Goal: Information Seeking & Learning: Find specific page/section

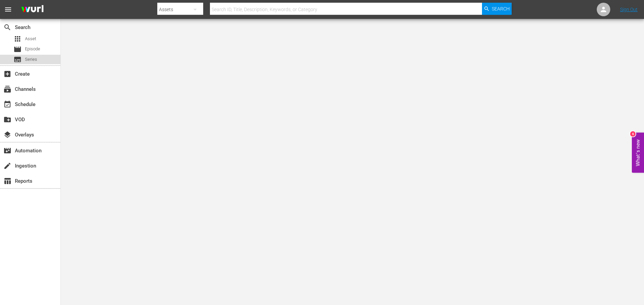
click at [32, 59] on span "Series" at bounding box center [31, 59] width 12 height 7
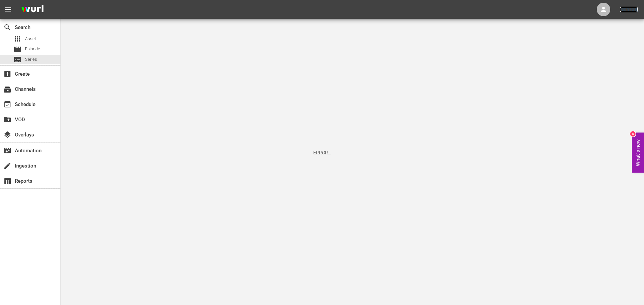
click at [624, 9] on link "Sign Out" at bounding box center [629, 9] width 18 height 5
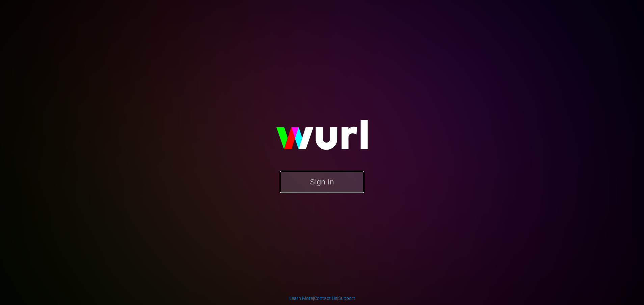
click at [323, 183] on button "Sign In" at bounding box center [322, 182] width 84 height 22
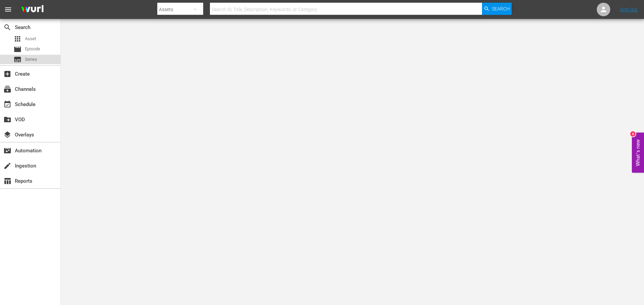
click at [33, 59] on span "Series" at bounding box center [31, 59] width 12 height 7
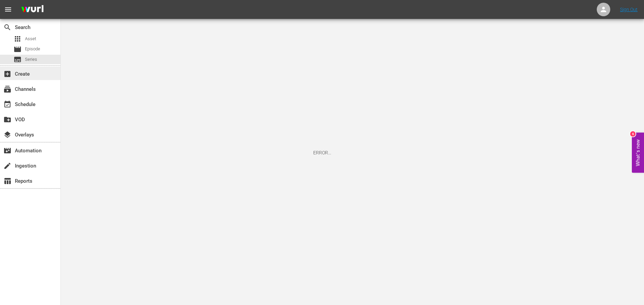
click at [27, 74] on div "add_box Create" at bounding box center [19, 73] width 38 height 6
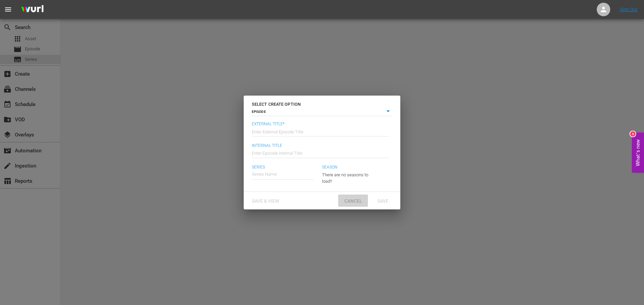
drag, startPoint x: 356, startPoint y: 198, endPoint x: 316, endPoint y: 190, distance: 41.0
click at [355, 199] on span "Cancel" at bounding box center [353, 200] width 29 height 5
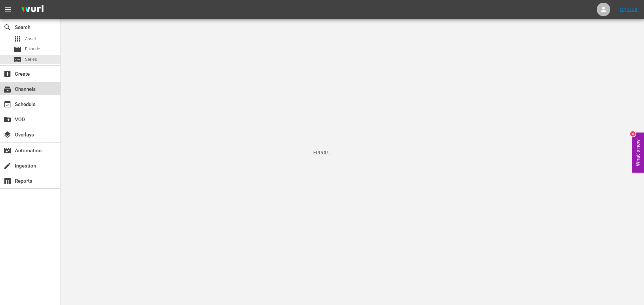
click at [22, 88] on div "subscriptions Channels" at bounding box center [19, 88] width 38 height 6
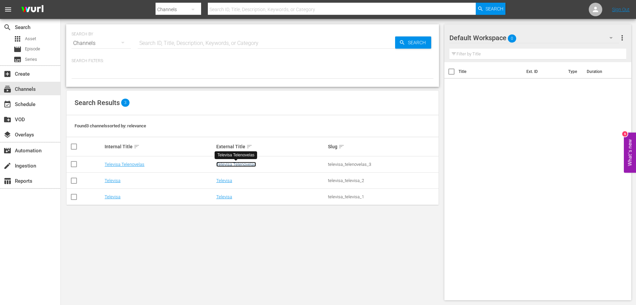
click at [232, 164] on link "Televisa Telenovelas" at bounding box center [236, 164] width 40 height 5
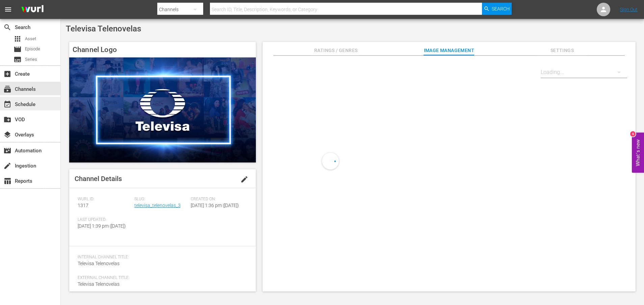
click at [26, 103] on div "event_available Schedule" at bounding box center [19, 103] width 38 height 6
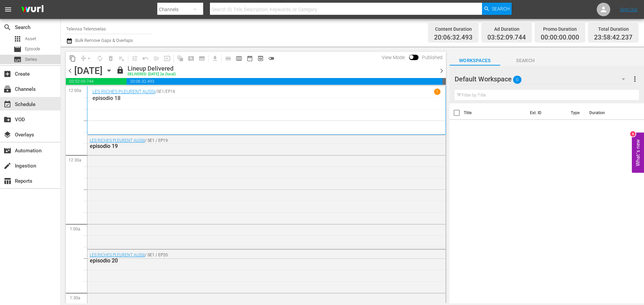
click at [35, 58] on span "Series" at bounding box center [31, 59] width 12 height 7
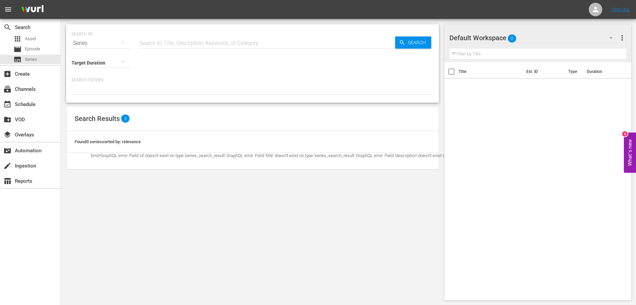
click at [125, 42] on icon "button" at bounding box center [122, 43] width 3 height 2
click at [85, 99] on div "Assets" at bounding box center [93, 99] width 27 height 11
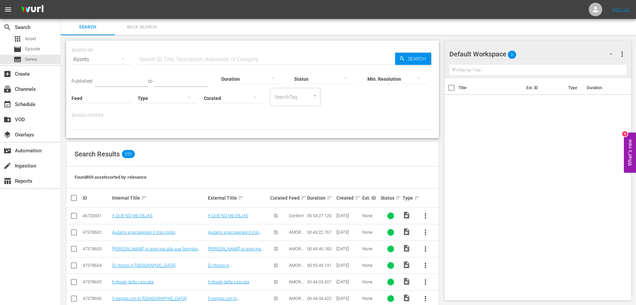
click at [193, 58] on input "text" at bounding box center [267, 59] width 258 height 16
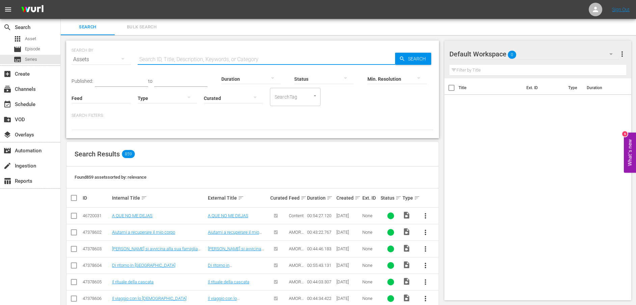
paste input "Un altro rifiuto"
type input "Un altro rifiuto"
click at [411, 62] on span "Search" at bounding box center [418, 59] width 26 height 12
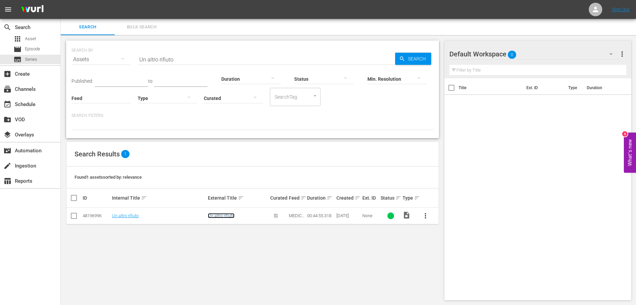
click at [226, 214] on link "Un altro rifiuto" at bounding box center [221, 215] width 27 height 5
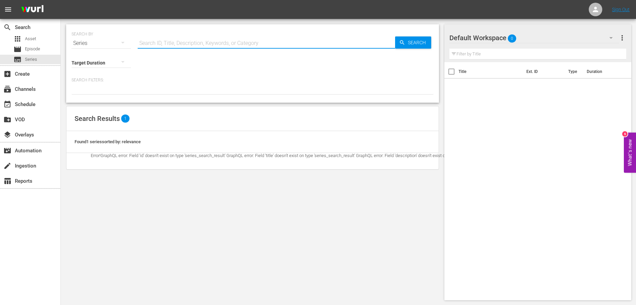
click at [182, 42] on input "text" at bounding box center [267, 43] width 258 height 16
click at [103, 42] on div "Series" at bounding box center [101, 43] width 59 height 19
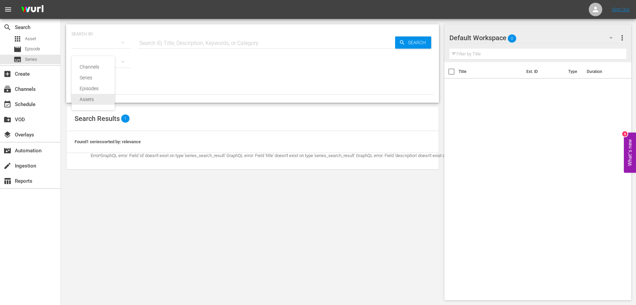
click at [91, 98] on div "Assets" at bounding box center [93, 99] width 27 height 11
type input "Un altro rifiuto"
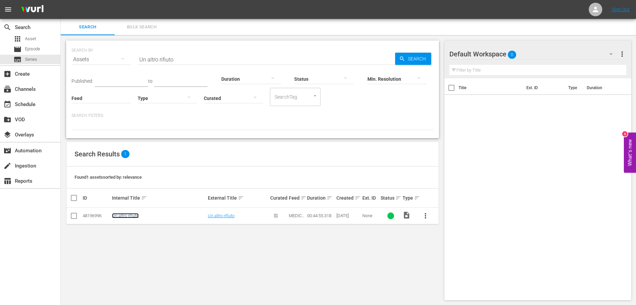
click at [126, 216] on link "Un altro rifiuto" at bounding box center [125, 215] width 27 height 5
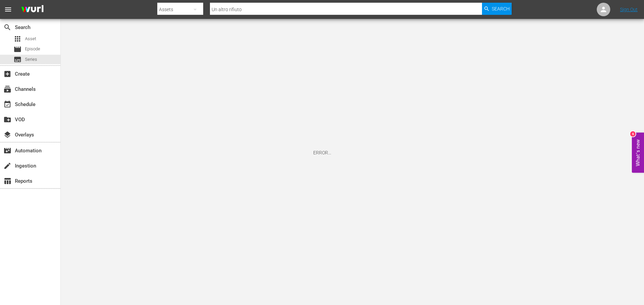
click at [185, 214] on div "ERROR..." at bounding box center [322, 152] width 644 height 305
click at [626, 10] on link "Sign Out" at bounding box center [629, 9] width 18 height 5
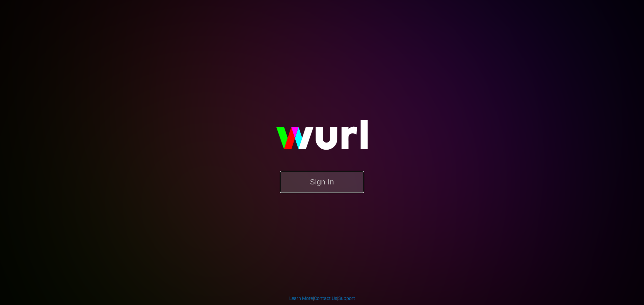
click at [325, 184] on button "Sign In" at bounding box center [322, 182] width 84 height 22
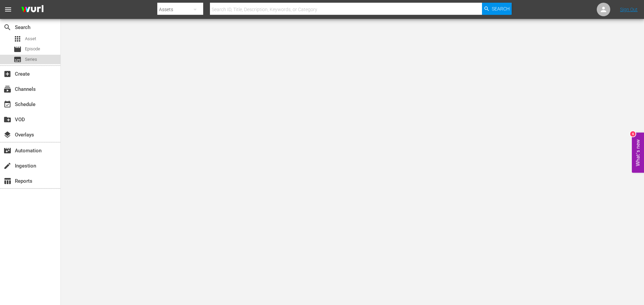
click at [35, 60] on span "Series" at bounding box center [31, 59] width 12 height 7
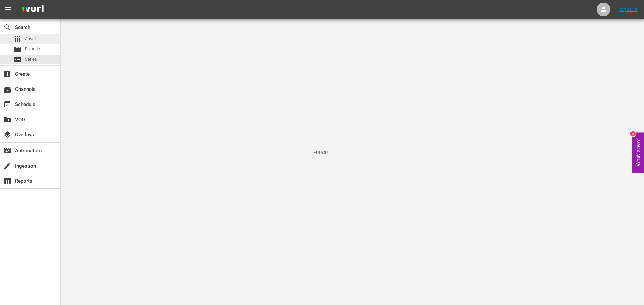
click at [28, 39] on span "Asset" at bounding box center [30, 38] width 11 height 7
click at [34, 61] on span "Series" at bounding box center [31, 59] width 12 height 7
click at [29, 72] on div "add_box Create" at bounding box center [19, 73] width 38 height 6
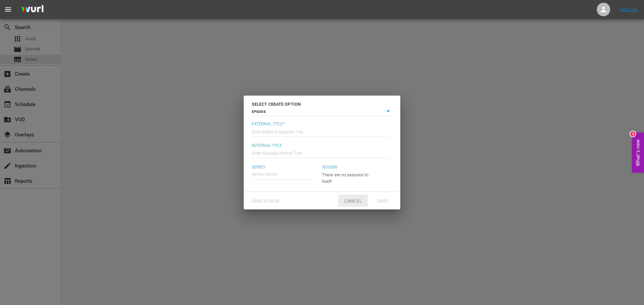
click at [355, 200] on span "Cancel" at bounding box center [353, 200] width 29 height 5
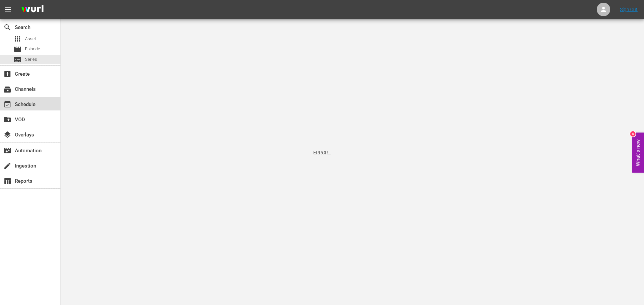
click at [30, 104] on div "event_available Schedule" at bounding box center [19, 103] width 38 height 6
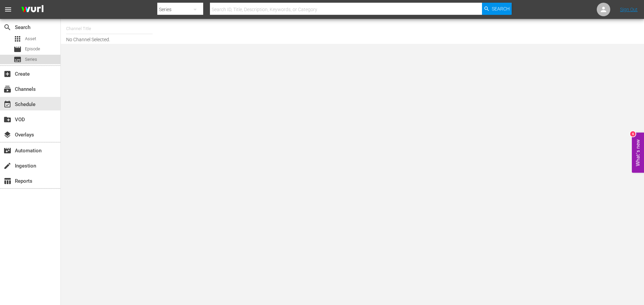
click at [35, 58] on span "Series" at bounding box center [31, 59] width 12 height 7
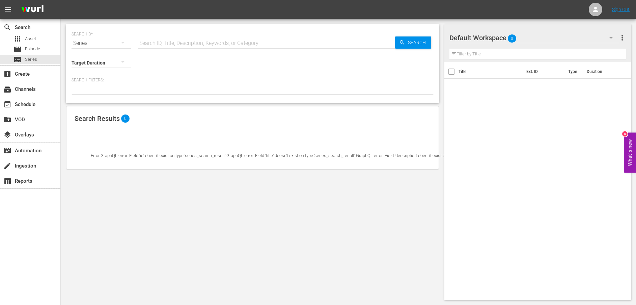
click at [122, 42] on icon "button" at bounding box center [123, 42] width 8 height 8
click at [86, 102] on div "Assets" at bounding box center [93, 99] width 27 height 11
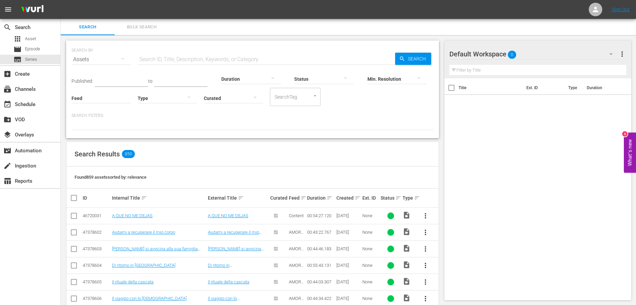
click at [185, 62] on input "text" at bounding box center [267, 59] width 258 height 16
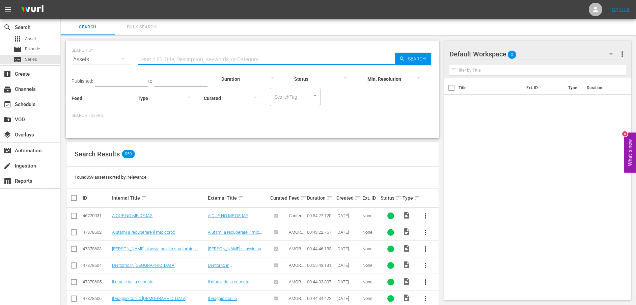
paste input "Un altro rifiuto"
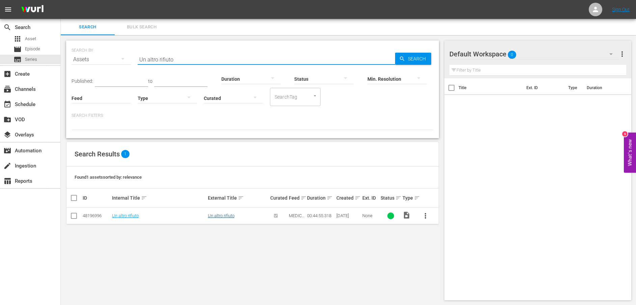
type input "Un altro rifiuto"
click at [222, 215] on link "Un altro rifiuto" at bounding box center [221, 215] width 27 height 5
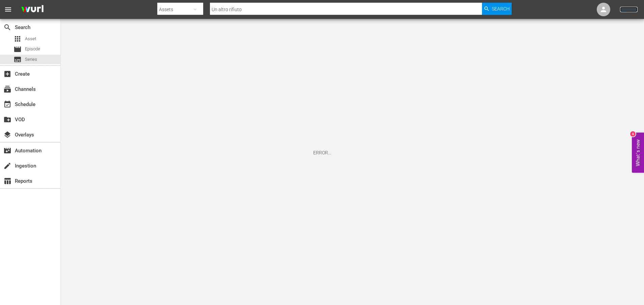
click at [627, 11] on link "Sign Out" at bounding box center [629, 9] width 18 height 5
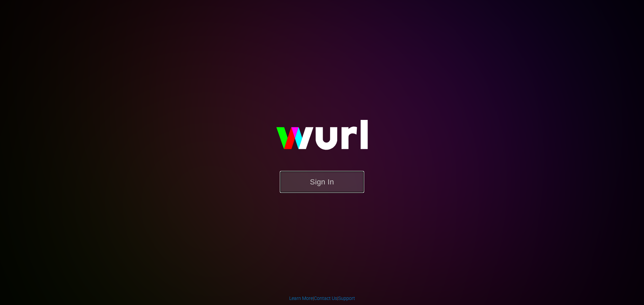
click at [323, 185] on button "Sign In" at bounding box center [322, 182] width 84 height 22
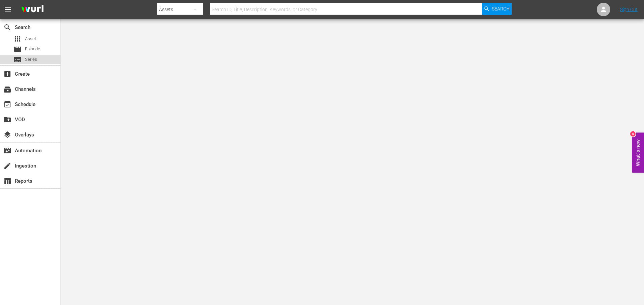
click at [35, 59] on span "Series" at bounding box center [31, 59] width 12 height 7
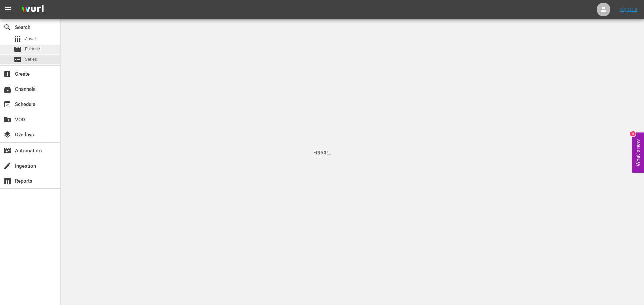
click at [39, 49] on span "Episode" at bounding box center [32, 49] width 15 height 7
click at [37, 57] on div "subtitles Series" at bounding box center [30, 59] width 60 height 9
click at [37, 52] on span "Episode" at bounding box center [32, 49] width 15 height 7
click at [31, 39] on span "Asset" at bounding box center [30, 38] width 11 height 7
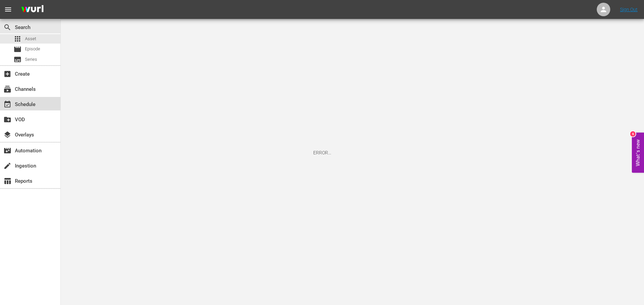
click at [28, 103] on div "event_available Schedule" at bounding box center [19, 103] width 38 height 6
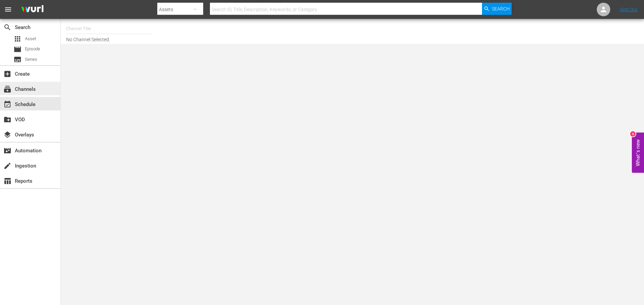
click at [32, 95] on div "subscriptions Channels" at bounding box center [30, 89] width 60 height 14
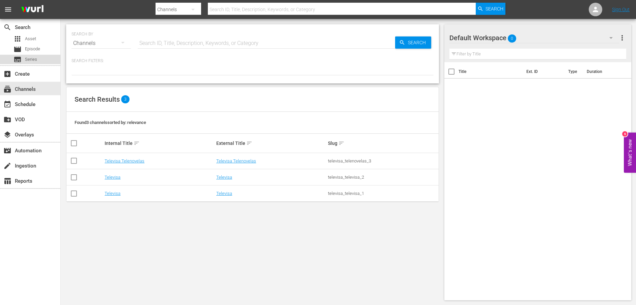
click at [32, 60] on span "Series" at bounding box center [31, 59] width 12 height 7
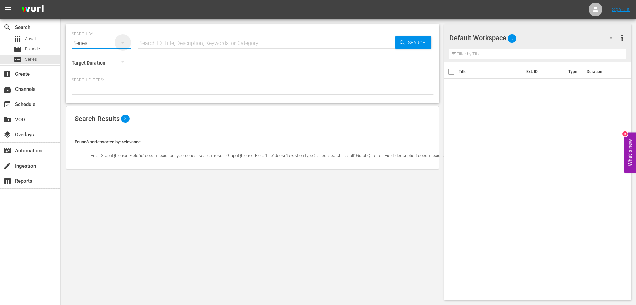
click at [122, 43] on icon "button" at bounding box center [122, 43] width 3 height 2
click at [91, 99] on div "Assets" at bounding box center [93, 99] width 27 height 11
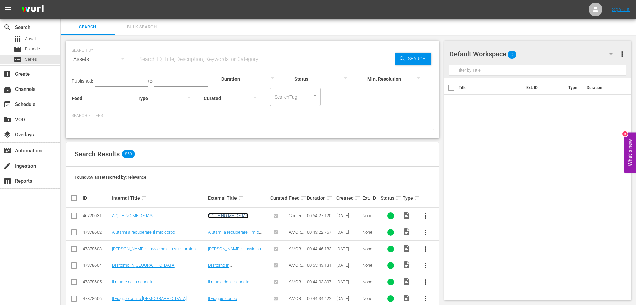
click at [224, 216] on link "A QUE NO ME DEJAS" at bounding box center [228, 215] width 41 height 5
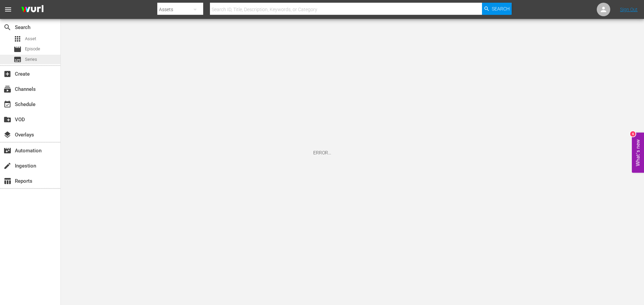
click at [38, 59] on div "subtitles Series" at bounding box center [30, 59] width 60 height 9
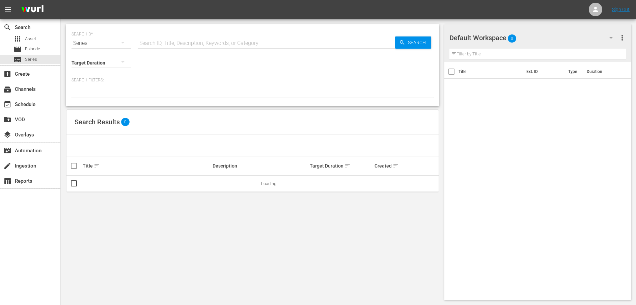
click at [123, 45] on icon "button" at bounding box center [123, 42] width 8 height 8
click at [96, 103] on div "Assets" at bounding box center [93, 99] width 27 height 11
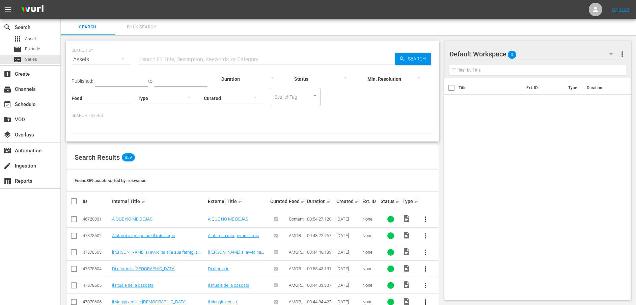
click at [156, 61] on input "text" at bounding box center [267, 59] width 258 height 16
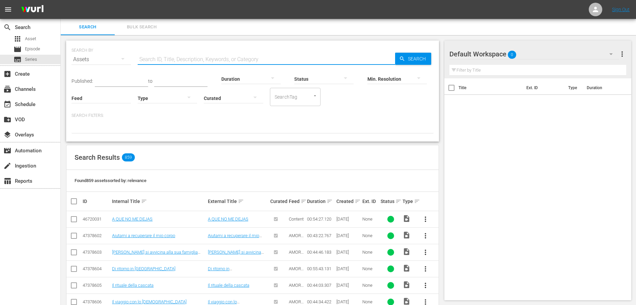
paste input "Un altro rifiuto"
type input "Un altro rifiuto"
click at [407, 61] on span "Search" at bounding box center [418, 59] width 26 height 12
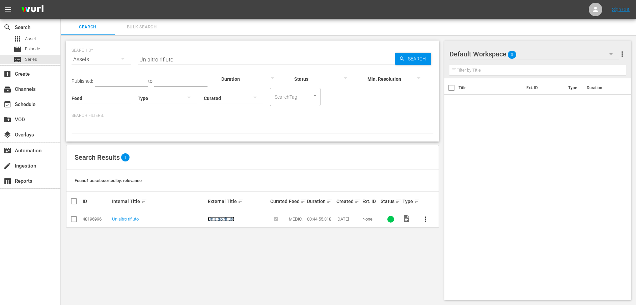
click at [224, 218] on link "Un altro rifiuto" at bounding box center [221, 218] width 27 height 5
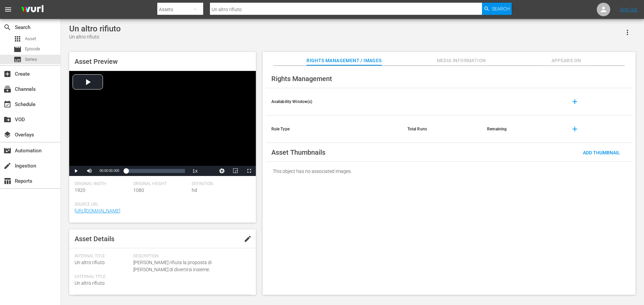
click at [457, 57] on span "Media Information" at bounding box center [461, 60] width 51 height 8
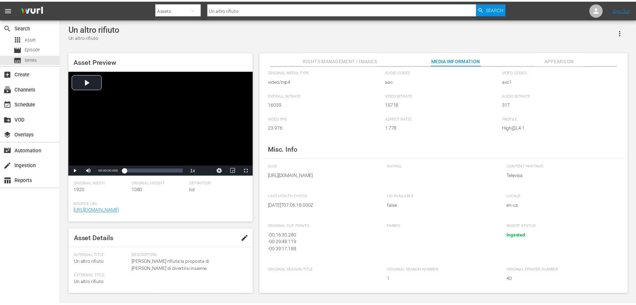
scroll to position [38, 0]
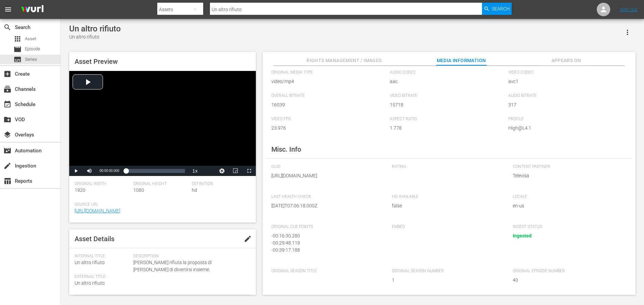
drag, startPoint x: 345, startPoint y: 170, endPoint x: 348, endPoint y: 177, distance: 7.2
click at [348, 177] on span "https://content-partner-mrss-feeds.s3.amazonaws.com/televisa/MEDICOS_LINEA_DE_V…" at bounding box center [326, 175] width 111 height 7
copy span "MEDICOS_LINEA_DE_VIDA_40_ITA_SUBT.mp4"
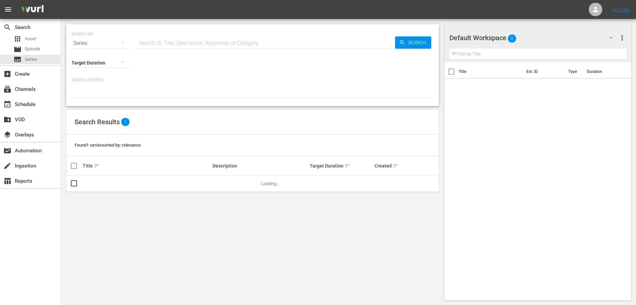
click at [125, 42] on icon "button" at bounding box center [123, 42] width 8 height 8
click at [96, 101] on div "Assets" at bounding box center [93, 99] width 27 height 11
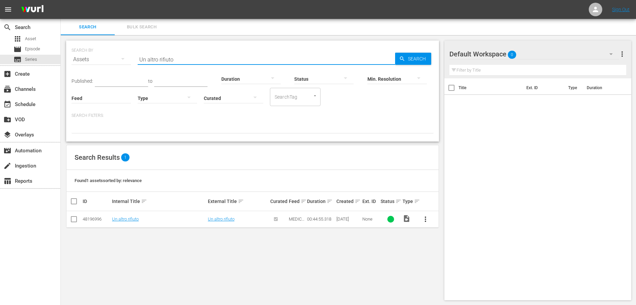
drag, startPoint x: 210, startPoint y: 59, endPoint x: 136, endPoint y: 62, distance: 74.0
click at [136, 62] on div "SEARCH BY Search By Assets Search ID, Title, Description, Keywords, or Category…" at bounding box center [253, 55] width 362 height 24
paste input "Permettimi di aiutarti"
type input "Permettimi di aiutarti"
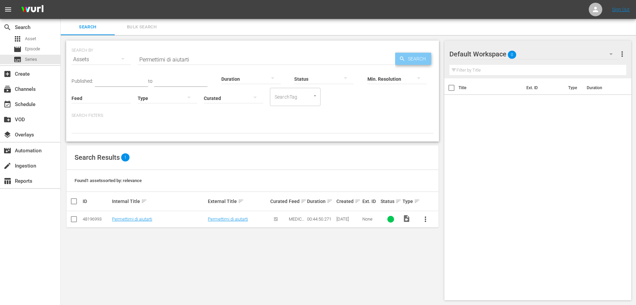
click at [410, 59] on span "Search" at bounding box center [418, 59] width 26 height 12
click at [226, 220] on link "Permettimi di aiutarti" at bounding box center [228, 218] width 40 height 5
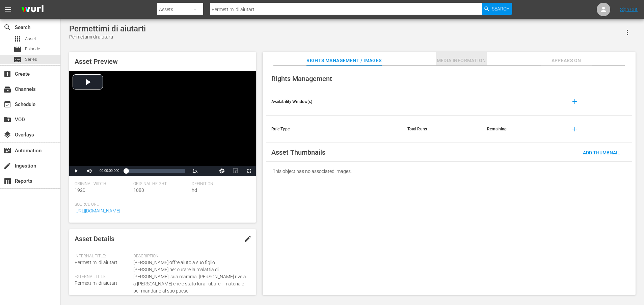
click at [457, 55] on button "Media Information" at bounding box center [461, 59] width 51 height 14
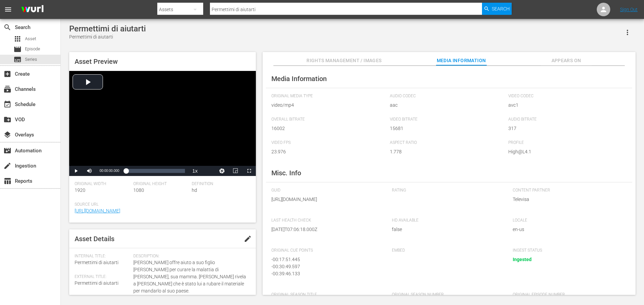
drag, startPoint x: 346, startPoint y: 207, endPoint x: 348, endPoint y: 214, distance: 7.4
click at [348, 203] on span "https://content-partner-mrss-feeds.s3.amazonaws.com/televisa/MEDICOS_LINEA_DE_V…" at bounding box center [326, 199] width 111 height 7
copy span "MEDICOS_LINEA_DE_VIDA_42_ITA_SUBT.mp4"
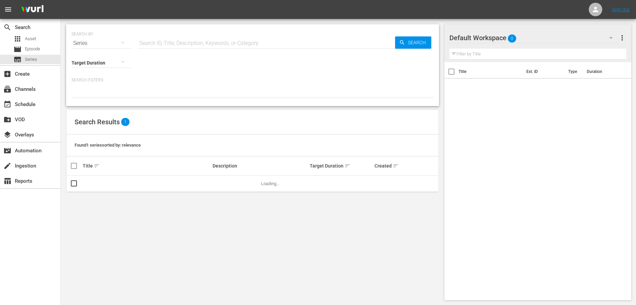
click at [88, 45] on div "Series" at bounding box center [101, 43] width 59 height 19
click at [93, 99] on div "Assets" at bounding box center [93, 99] width 27 height 11
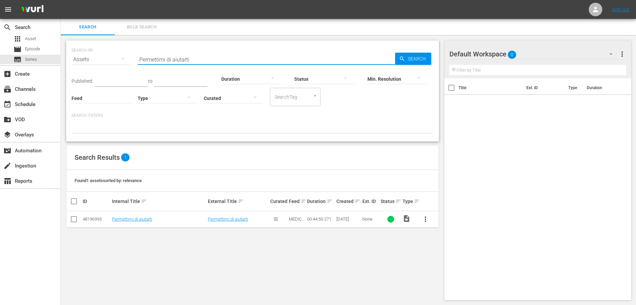
drag, startPoint x: 225, startPoint y: 61, endPoint x: 125, endPoint y: 61, distance: 100.3
click at [125, 61] on div "SEARCH BY Search By Assets Search ID, Title, Description, Keywords, or Category…" at bounding box center [253, 55] width 362 height 24
paste input "Cecilia si suicida"
type input "Cecilia si suicida"
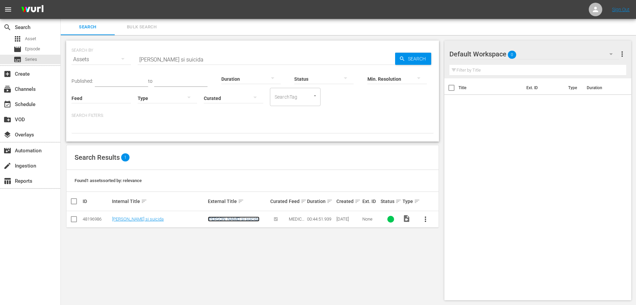
click at [226, 219] on link "Cecilia si suicida" at bounding box center [234, 218] width 52 height 5
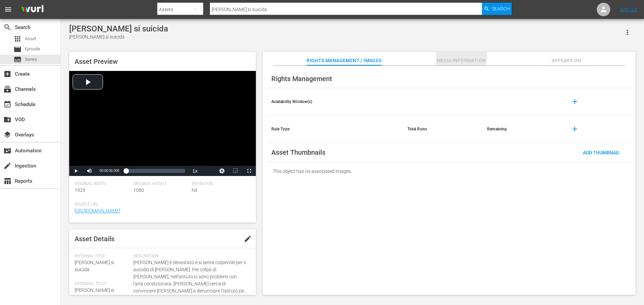
click at [464, 62] on span "Media Information" at bounding box center [461, 60] width 51 height 8
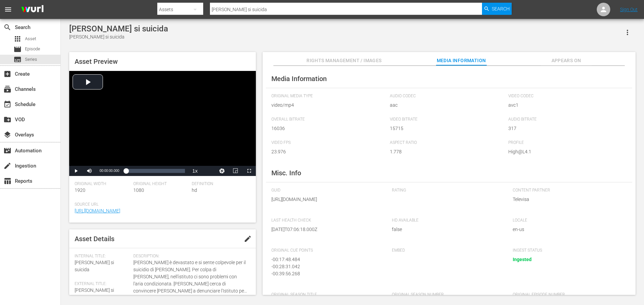
drag, startPoint x: 346, startPoint y: 206, endPoint x: 349, endPoint y: 211, distance: 5.0
click at [349, 203] on span "https://content-partner-mrss-feeds.s3.amazonaws.com/televisa/MEDICOS_LINEA_DE_V…" at bounding box center [326, 199] width 111 height 7
copy span "MEDICOS_LINEA_DE_VIDA_44_ITA_SUBT.mp4"
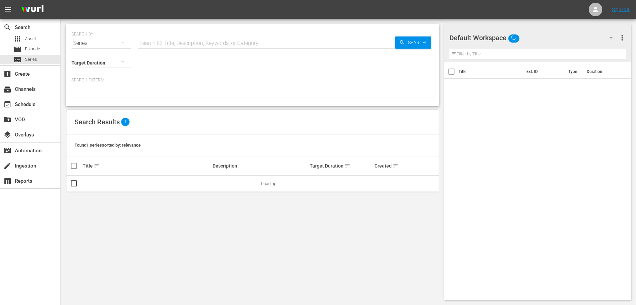
click at [96, 44] on div "Series" at bounding box center [101, 43] width 59 height 19
click at [95, 100] on div "Assets" at bounding box center [93, 99] width 27 height 11
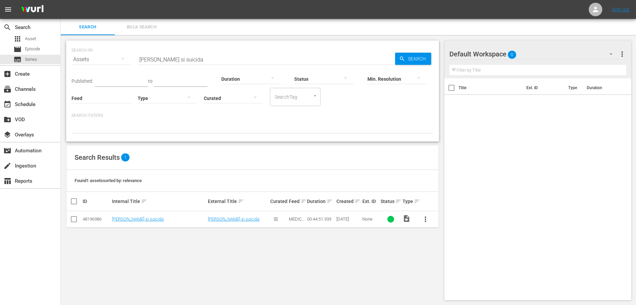
click at [192, 57] on input "Cecilia si suicida" at bounding box center [267, 59] width 258 height 16
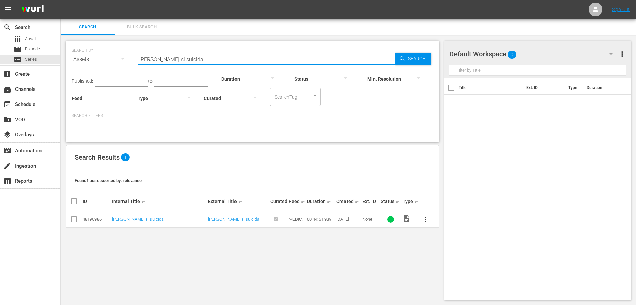
drag, startPoint x: 242, startPoint y: 57, endPoint x: 128, endPoint y: 61, distance: 113.9
click at [128, 61] on div "SEARCH BY Search By Assets Search ID, Title, Description, Keywords, or Category…" at bounding box center [253, 55] width 362 height 24
paste input "Aurora cerca Gonzalo"
type input "Aurora cerca Gonzalo"
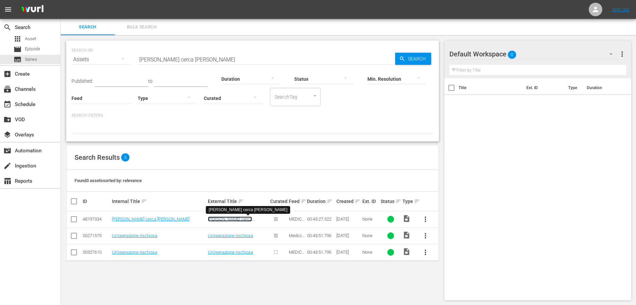
click at [230, 218] on link "Aurora cerca Gonzalo" at bounding box center [230, 221] width 44 height 10
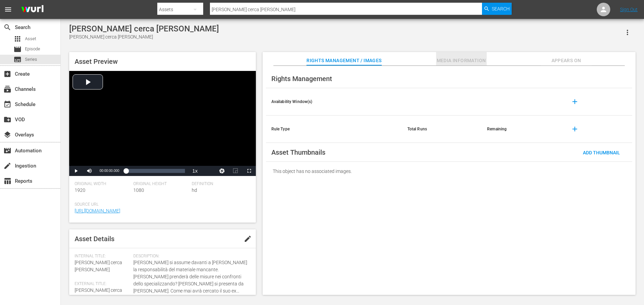
click at [462, 61] on span "Media Information" at bounding box center [461, 60] width 51 height 8
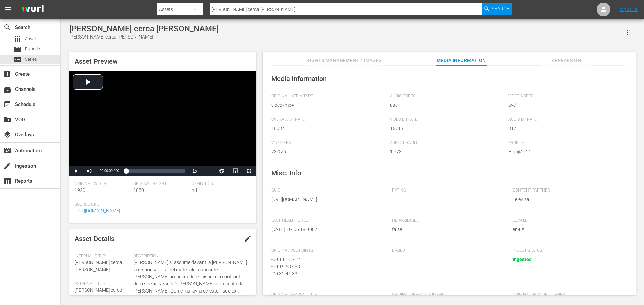
drag, startPoint x: 345, startPoint y: 207, endPoint x: 348, endPoint y: 215, distance: 8.5
click at [348, 203] on span "https://content-partner-mrss-feeds.s3.amazonaws.com/televisa/MEDICOS_LINEA_DE_V…" at bounding box center [326, 199] width 111 height 7
copy span "MEDICOS_LINEA_DE_VIDA_46_ITA_SUBT.mp4"
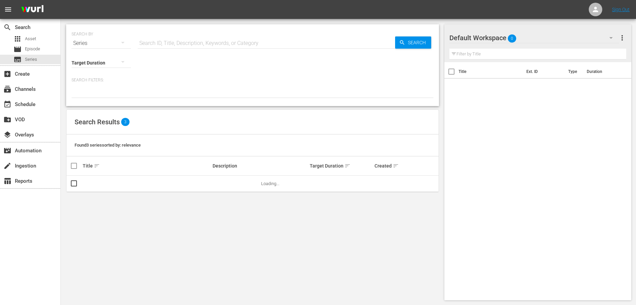
click at [87, 46] on div "Series" at bounding box center [101, 43] width 59 height 19
click at [94, 99] on div "Assets" at bounding box center [93, 99] width 27 height 11
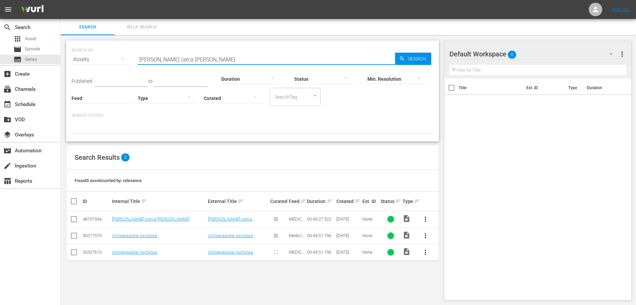
drag, startPoint x: 202, startPoint y: 57, endPoint x: 117, endPoint y: 61, distance: 85.2
click at [117, 61] on div "SEARCH BY Search By Assets Search ID, Title, Description, Keywords, or Category…" at bounding box center [253, 55] width 362 height 24
paste input "Regina dice di no ad Artur"
type input "Regina dice di no ad Arturo"
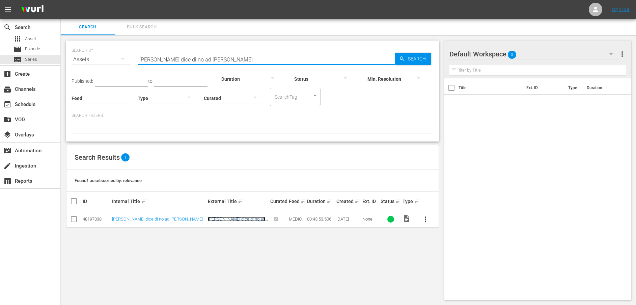
click at [224, 219] on link "Regina dice di no ad Arturo" at bounding box center [236, 221] width 57 height 10
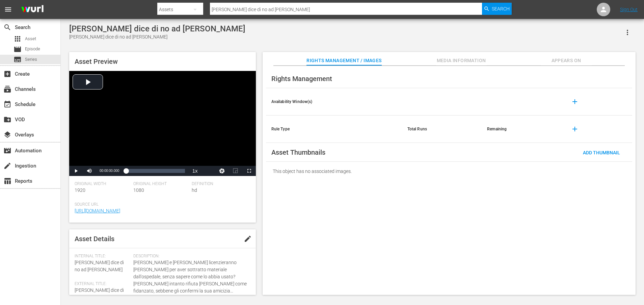
click at [462, 61] on span "Media Information" at bounding box center [461, 60] width 51 height 8
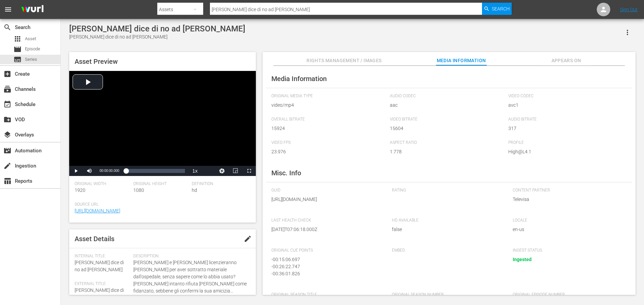
drag, startPoint x: 345, startPoint y: 207, endPoint x: 347, endPoint y: 215, distance: 8.7
click at [347, 203] on span "https://content-partner-mrss-feeds.s3.amazonaws.com/televisa/MEDICOS_LINEA_DE_V…" at bounding box center [326, 199] width 111 height 7
copy span "MEDICOS_LINEA_DE_VIDA_47_ITA_SUBT.mp4"
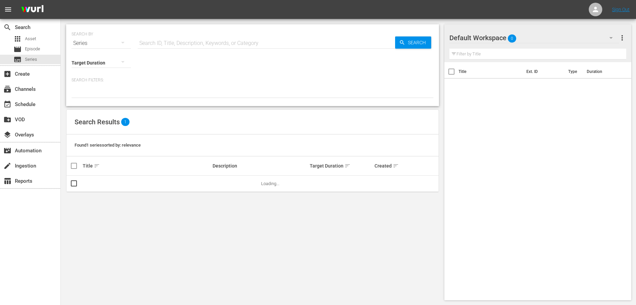
click at [86, 44] on div "Series" at bounding box center [101, 43] width 59 height 19
click at [103, 98] on div "Assets" at bounding box center [93, 99] width 27 height 11
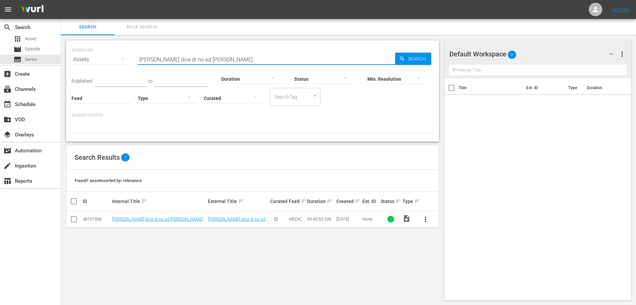
drag, startPoint x: 229, startPoint y: 60, endPoint x: 108, endPoint y: 60, distance: 120.2
click at [108, 60] on div "SEARCH BY Search By Assets Search ID, Title, Description, Keywords, or Category…" at bounding box center [253, 55] width 362 height 24
paste input "Tania mette alla prova le sue capacità"
type input "Tania mette alla prova le sue capacità"
click at [224, 220] on link "Tania mette alla prova le sue capacità" at bounding box center [234, 221] width 53 height 10
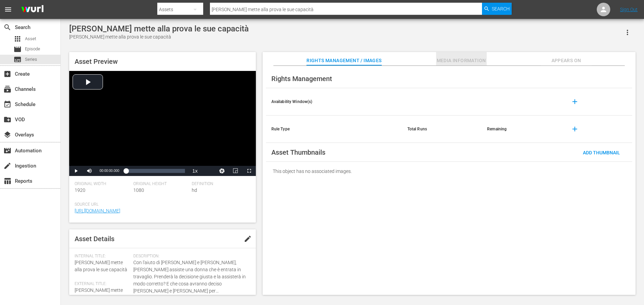
click at [462, 60] on span "Media Information" at bounding box center [461, 60] width 51 height 8
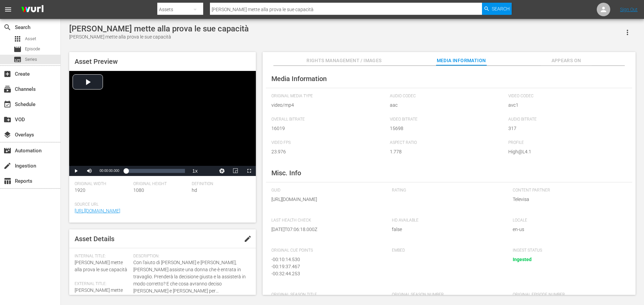
drag, startPoint x: 345, startPoint y: 207, endPoint x: 348, endPoint y: 214, distance: 7.7
click at [348, 203] on span "https://content-partner-mrss-feeds.s3.amazonaws.com/televisa/MEDICOS_LINEA_DE_V…" at bounding box center [326, 199] width 111 height 7
copy span "MEDICOS_LINEA_DE_VIDA_48_ITA_SUBT.mp4"
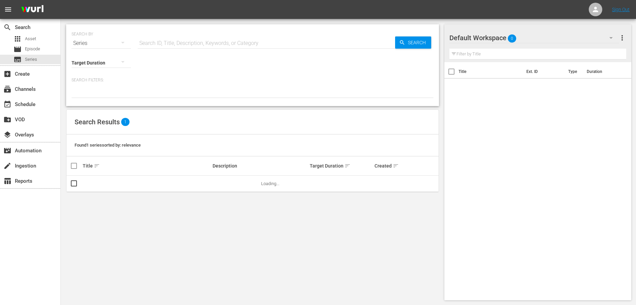
click at [106, 46] on div "Target Duration" at bounding box center [101, 58] width 59 height 24
click at [105, 41] on div "Series" at bounding box center [101, 43] width 59 height 19
click at [89, 96] on div "Assets" at bounding box center [93, 99] width 27 height 11
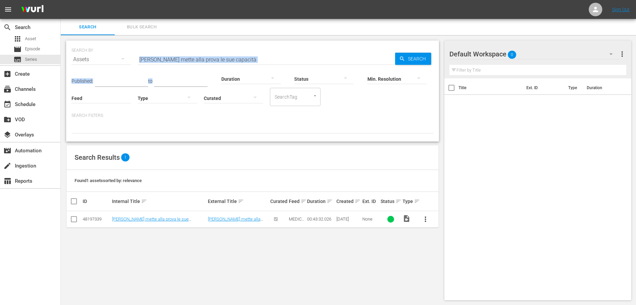
drag, startPoint x: 246, startPoint y: 62, endPoint x: 114, endPoint y: 62, distance: 131.7
click at [114, 62] on div "SEARCH BY Search By Assets Search ID, Title, Description, Keywords, or Category…" at bounding box center [252, 91] width 373 height 101
click at [268, 59] on input "Tania mette alla prova le sue capacità" at bounding box center [267, 59] width 258 height 16
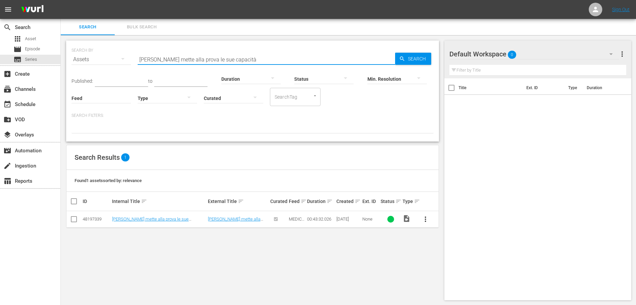
drag, startPoint x: 256, startPoint y: 58, endPoint x: 132, endPoint y: 58, distance: 124.6
click at [132, 58] on div "SEARCH BY Search By Assets Search ID, Title, Description, Keywords, or Category…" at bounding box center [253, 55] width 362 height 24
paste input "" L'istituto rimane senza energia elettrica""
type input "" L'istituto rimane senza energia elettrica""
click at [404, 58] on icon "button" at bounding box center [402, 59] width 6 height 6
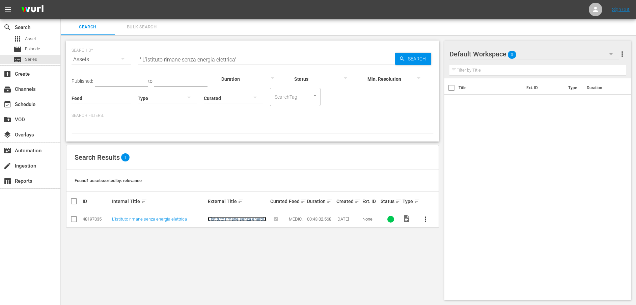
click at [238, 218] on link "L'istituto rimane senza energia elettrica" at bounding box center [237, 221] width 58 height 10
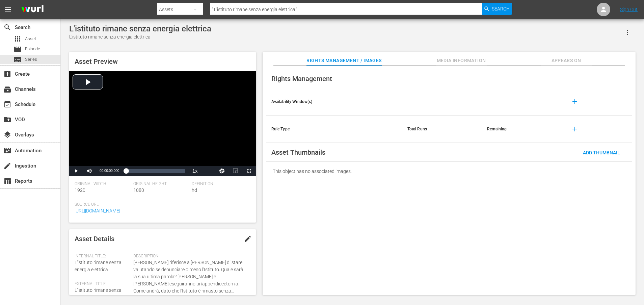
click at [465, 61] on span "Media Information" at bounding box center [461, 60] width 51 height 8
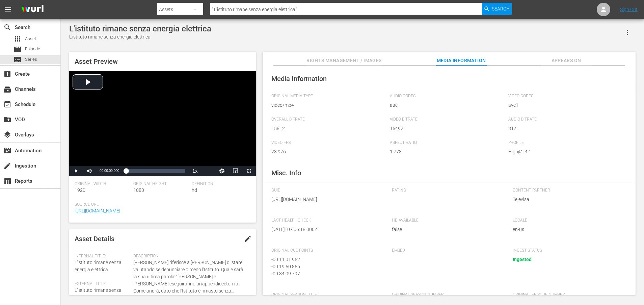
drag, startPoint x: 345, startPoint y: 206, endPoint x: 347, endPoint y: 212, distance: 6.0
click at [347, 203] on span "https://content-partner-mrss-feeds.s3.amazonaws.com/televisa/MEDICOS_LINEA_DE_V…" at bounding box center [326, 199] width 111 height 7
copy span "MEDICOS_LINEA_DE_VIDA_49_ITA_SUBT.mp4"
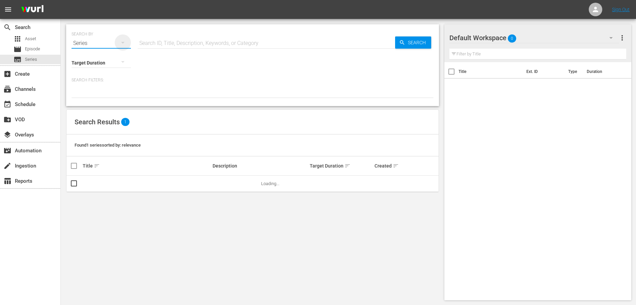
click at [123, 41] on icon "button" at bounding box center [123, 42] width 8 height 8
click at [92, 98] on div "Assets" at bounding box center [93, 99] width 27 height 11
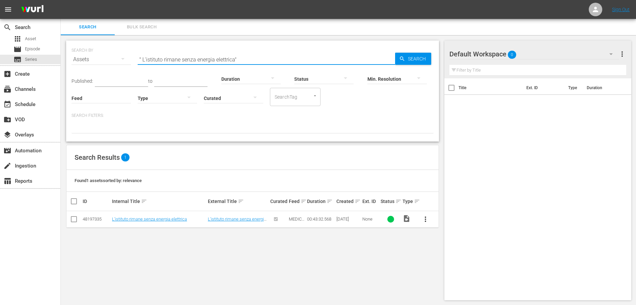
drag, startPoint x: 273, startPoint y: 58, endPoint x: 123, endPoint y: 59, distance: 149.9
click at [123, 59] on div "SEARCH BY Search By Assets Search ID, Title, Description, Keywords, or Category…" at bounding box center [253, 55] width 362 height 24
paste input "Qualcuno vuole che l'istituto smetta di operare"
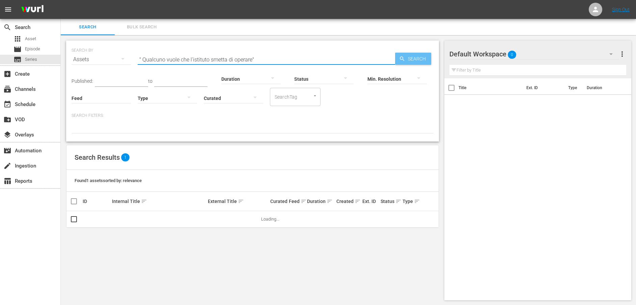
type input "" Qualcuno vuole che l'istituto smetta di operare""
click at [407, 58] on span "Search" at bounding box center [418, 59] width 26 height 12
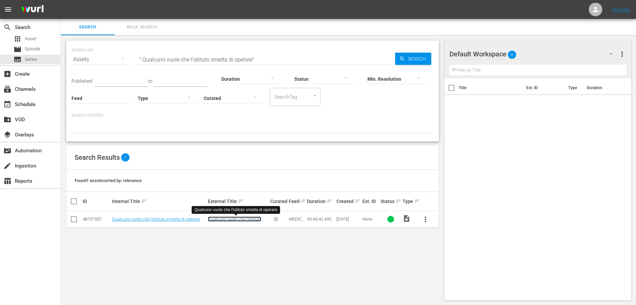
click at [238, 218] on link "Qualcuno vuole che l'istituto smetta di operare" at bounding box center [234, 221] width 53 height 10
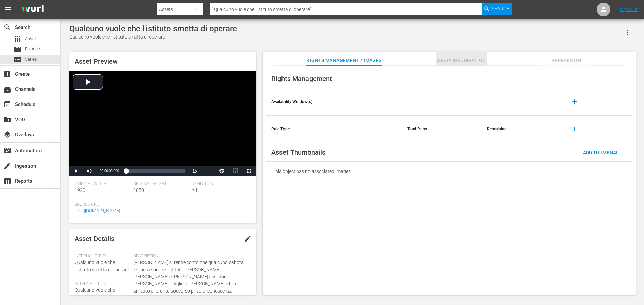
click at [452, 60] on span "Media Information" at bounding box center [461, 60] width 51 height 8
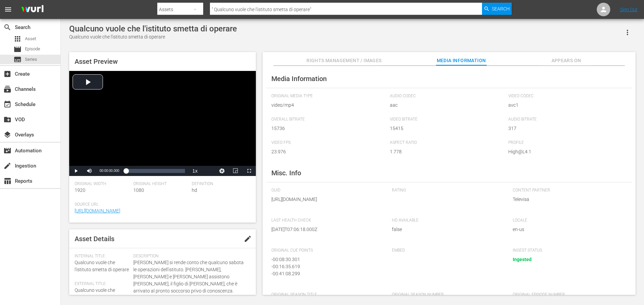
drag, startPoint x: 346, startPoint y: 205, endPoint x: 348, endPoint y: 212, distance: 7.4
click at [348, 203] on span "https://content-partner-mrss-feeds.s3.amazonaws.com/televisa/MEDICOS_LINEA_DE_V…" at bounding box center [326, 199] width 111 height 7
copy span "MEDICOS_LINEA_DE_VIDA_50_ITA_SUBT.mp4"
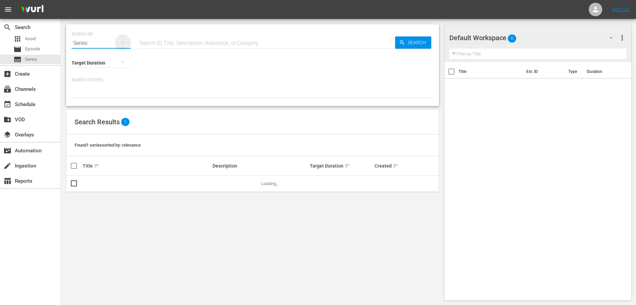
click at [124, 43] on icon "button" at bounding box center [123, 42] width 8 height 8
click at [97, 98] on div "Assets" at bounding box center [93, 99] width 27 height 11
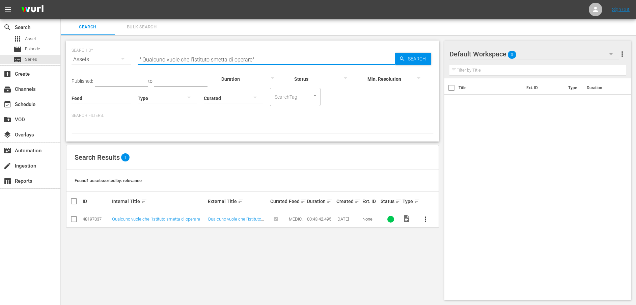
drag, startPoint x: 139, startPoint y: 58, endPoint x: 325, endPoint y: 58, distance: 185.7
click at [325, 58] on input "" Qualcuno vuole che l'istituto smetta di operare"" at bounding box center [267, 59] width 258 height 16
paste input "Rafa ha un problema a causa della sua dipendenza"
type input "Rafa ha un problema a causa della sua dipendenza"
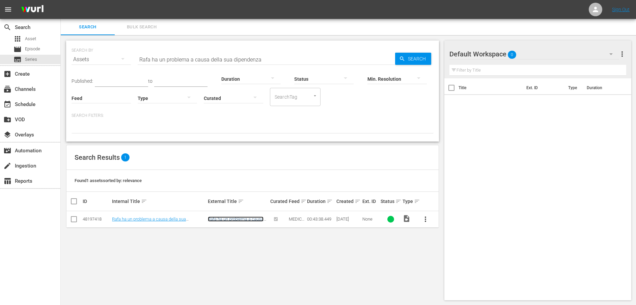
click at [236, 218] on link "Rafa ha un problema a causa della sua dipendenza" at bounding box center [236, 221] width 56 height 10
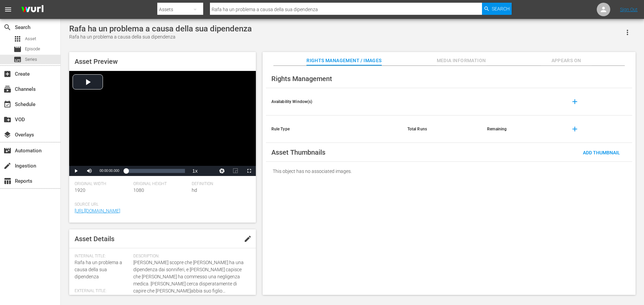
click at [472, 60] on span "Media Information" at bounding box center [461, 60] width 51 height 8
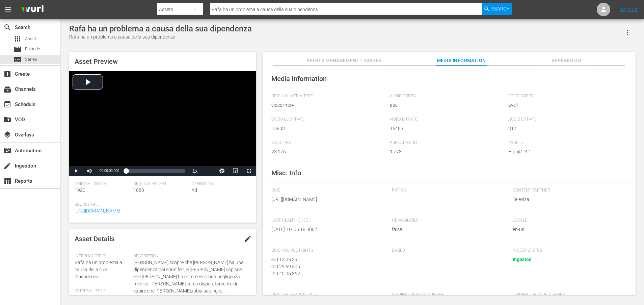
drag, startPoint x: 345, startPoint y: 208, endPoint x: 349, endPoint y: 215, distance: 8.6
click at [349, 203] on span "https://content-partner-mrss-feeds.s3.amazonaws.com/televisa/MEDICOS_LINEA_DE_V…" at bounding box center [326, 199] width 111 height 7
copy span "MEDICOS_LINEA_DE_VIDA_51_ITA_SUBT.mp4"
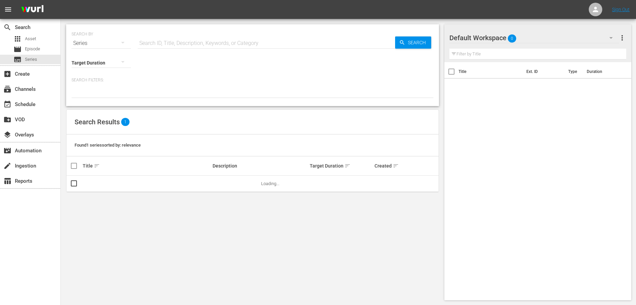
click at [83, 44] on div "Series" at bounding box center [101, 43] width 59 height 19
click at [90, 98] on div "Assets" at bounding box center [93, 99] width 27 height 11
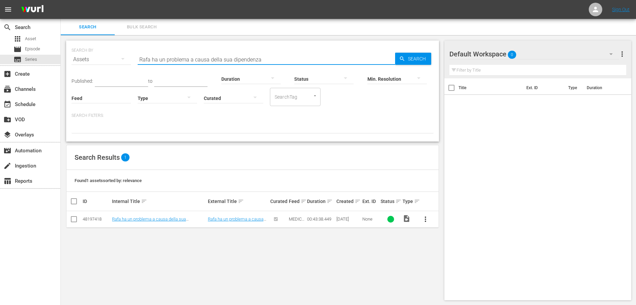
drag, startPoint x: 291, startPoint y: 59, endPoint x: 117, endPoint y: 59, distance: 173.9
click at [117, 59] on div "SEARCH BY Search By Assets Search ID, Title, Description, Keywords, or Category…" at bounding box center [253, 55] width 362 height 24
paste input "egina ammette di provare qualcosa per David"
type input "Regina ammette di provare qualcosa per David"
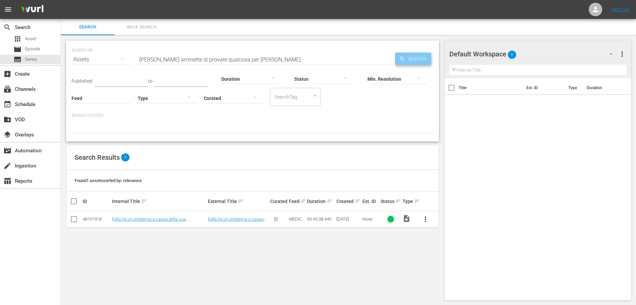
click at [405, 59] on icon "button" at bounding box center [402, 59] width 6 height 6
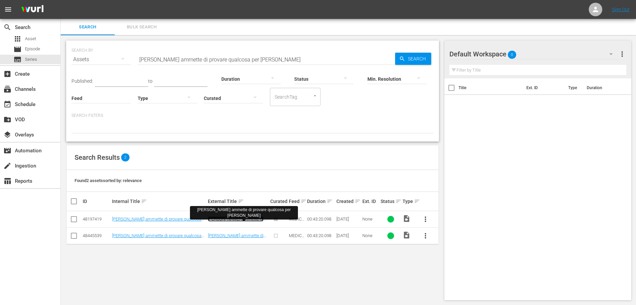
click at [246, 218] on link "Regina ammette di provare qualcosa per David" at bounding box center [236, 223] width 56 height 15
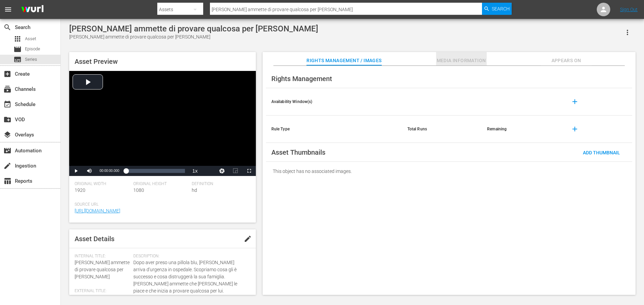
click at [453, 59] on span "Media Information" at bounding box center [461, 60] width 51 height 8
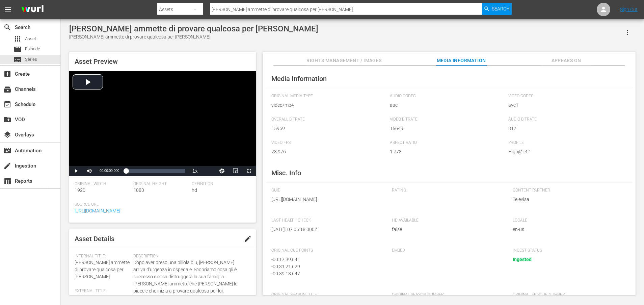
drag, startPoint x: 347, startPoint y: 208, endPoint x: 348, endPoint y: 212, distance: 3.8
click at [348, 203] on span "https://content-partner-mrss-feeds.s3.amazonaws.com/televisa/MEDICOS_LINEA_DE_V…" at bounding box center [326, 199] width 111 height 7
copy span "MEDICOS_LINEA_DE_VIDA_52_ITA_SUBT.mp4"
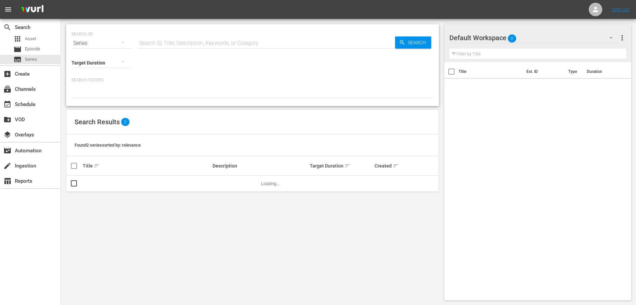
click at [97, 42] on div "Series" at bounding box center [101, 43] width 59 height 19
click at [87, 97] on div "Assets" at bounding box center [93, 99] width 27 height 11
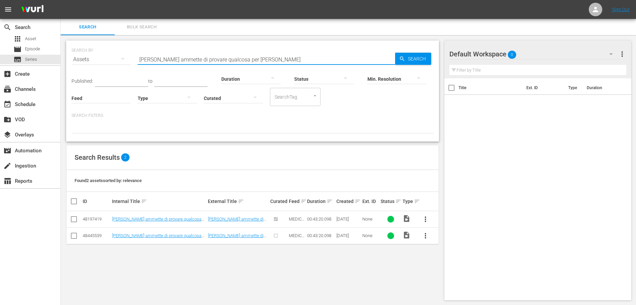
drag, startPoint x: 293, startPoint y: 57, endPoint x: 108, endPoint y: 56, distance: 184.3
click at [108, 56] on div "SEARCH BY Search By Assets Search ID, Title, Description, Keywords, or Category…" at bounding box center [253, 55] width 362 height 24
paste input "Paulina è l'unica che può salvare Gabriel"
type input "Paulina è l'unica che può salvare Gabriel"
click at [406, 57] on span "Search" at bounding box center [418, 59] width 26 height 12
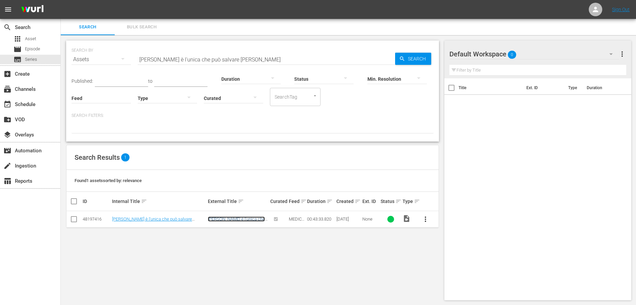
click at [237, 219] on link "Paulina è l'unica che può salvare Gabriel" at bounding box center [236, 221] width 57 height 10
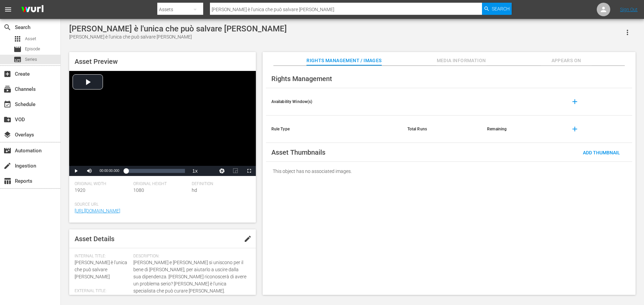
click at [452, 57] on span "Media Information" at bounding box center [461, 60] width 51 height 8
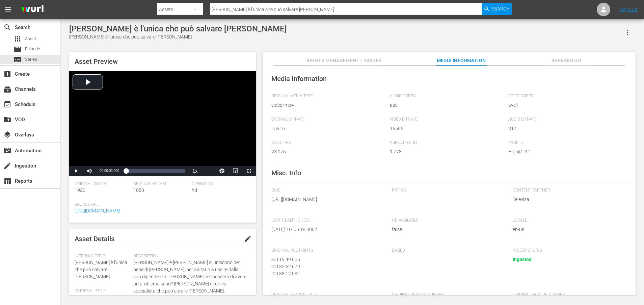
drag, startPoint x: 345, startPoint y: 207, endPoint x: 348, endPoint y: 215, distance: 8.7
click at [348, 203] on span "https://content-partner-mrss-feeds.s3.amazonaws.com/televisa/MEDICOS_LINEA_DE_V…" at bounding box center [326, 199] width 111 height 7
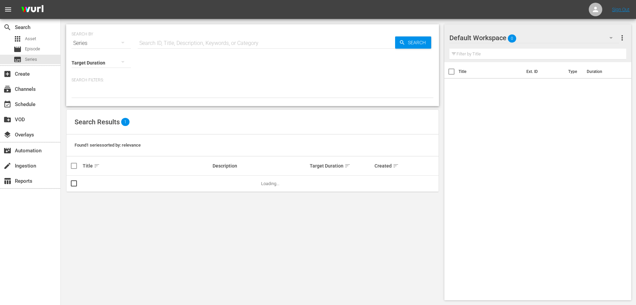
click at [93, 45] on div "Series" at bounding box center [101, 43] width 59 height 19
click at [85, 98] on div "Assets" at bounding box center [93, 99] width 27 height 11
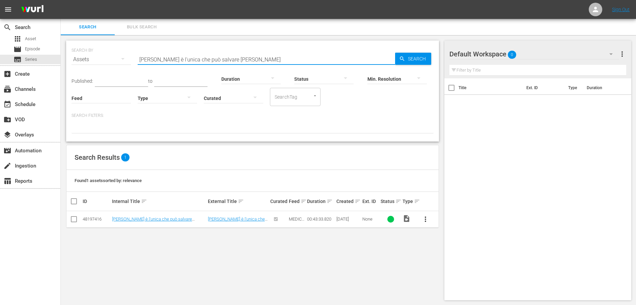
drag, startPoint x: 279, startPoint y: 58, endPoint x: 116, endPoint y: 58, distance: 162.4
click at [116, 58] on div "SEARCH BY Search By Assets Search ID, Title, Description, Keywords, or Category…" at bounding box center [253, 55] width 362 height 24
paste input "Andrés vuole stare più vicino a Cinthia"
type input "Andrés vuole stare più vicino a Cinthia"
click at [230, 221] on link "Andrés vuole stare più vicino a Cinthia" at bounding box center [235, 223] width 54 height 15
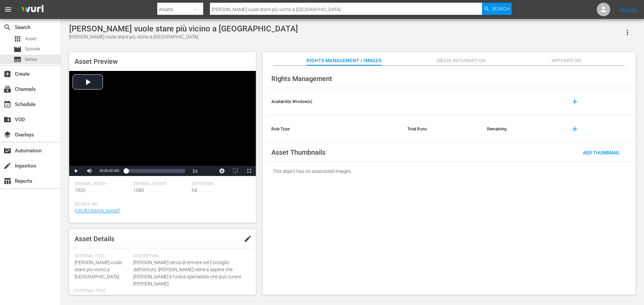
click at [462, 58] on span "Media Information" at bounding box center [461, 60] width 51 height 8
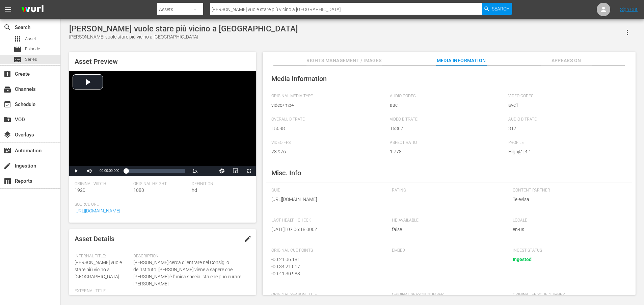
drag, startPoint x: 349, startPoint y: 215, endPoint x: 351, endPoint y: 218, distance: 3.5
click at [351, 211] on div "GUID https://content-partner-mrss-feeds.s3.amazonaws.com/televisa/MEDICOS_LINEA…" at bounding box center [328, 199] width 114 height 23
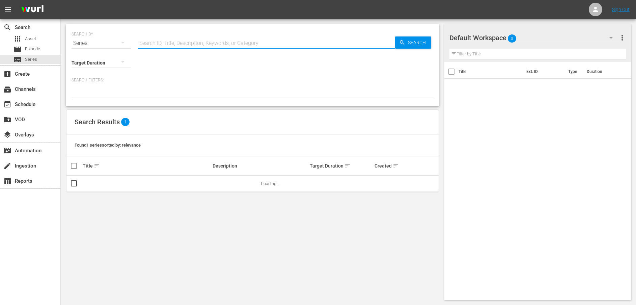
drag, startPoint x: 267, startPoint y: 42, endPoint x: 219, endPoint y: 42, distance: 48.6
click at [267, 42] on input "text" at bounding box center [267, 43] width 258 height 16
click at [96, 44] on div "Series" at bounding box center [101, 43] width 59 height 19
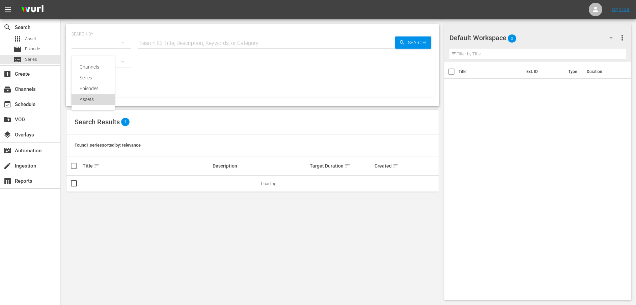
click at [87, 102] on div "Assets" at bounding box center [93, 99] width 27 height 11
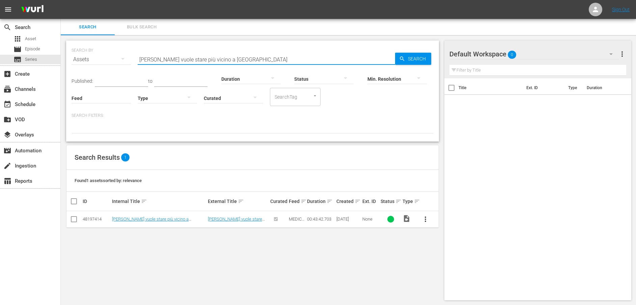
drag, startPoint x: 282, startPoint y: 57, endPoint x: 105, endPoint y: 57, distance: 176.6
click at [105, 57] on div "SEARCH BY Search By Assets Search ID, Title, Description, Keywords, or Category…" at bounding box center [253, 55] width 362 height 24
paste input "Era da tanto che aspettavo questo momento"
type input "Era da tanto che aspettavo questo momento"
click at [410, 57] on span "Search" at bounding box center [418, 59] width 26 height 12
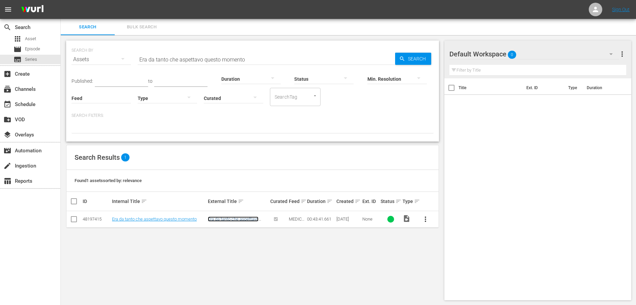
click at [241, 220] on link "Era da tanto che aspettavo questo momento" at bounding box center [233, 221] width 51 height 10
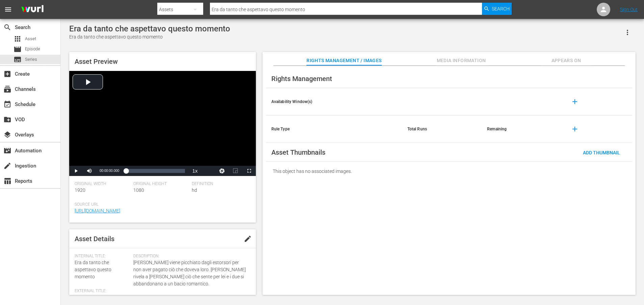
click at [448, 59] on span "Media Information" at bounding box center [461, 60] width 51 height 8
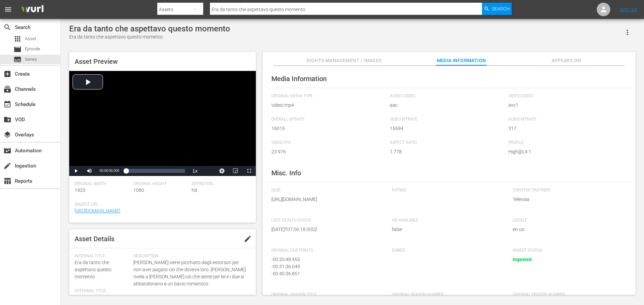
drag, startPoint x: 345, startPoint y: 205, endPoint x: 345, endPoint y: 212, distance: 6.4
click at [345, 203] on span "https://content-partner-mrss-feeds.s3.amazonaws.com/televisa/MEDICOS_LINEA_DE_V…" at bounding box center [326, 199] width 111 height 7
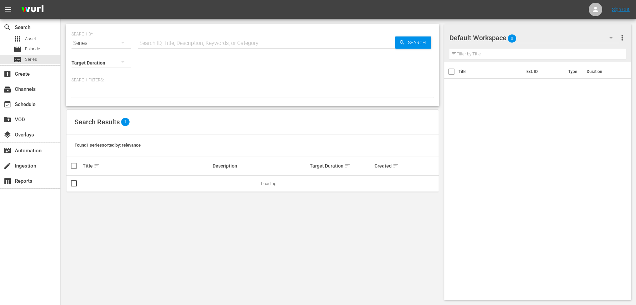
click at [100, 45] on div "Series" at bounding box center [101, 43] width 59 height 19
click at [97, 96] on div "Assets" at bounding box center [93, 99] width 27 height 11
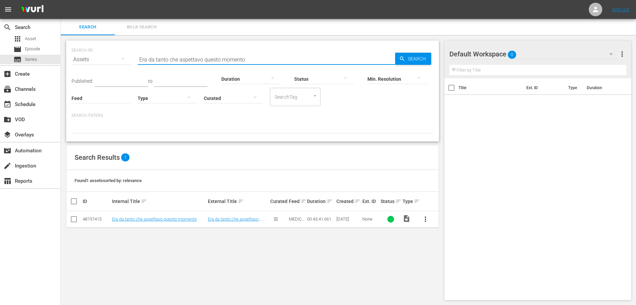
drag, startPoint x: 284, startPoint y: 54, endPoint x: 110, endPoint y: 56, distance: 173.9
click at [110, 56] on div "SEARCH BY Search By Assets Search ID, Title, Description, Keywords, or Category…" at bounding box center [253, 55] width 362 height 24
paste input "René l'autoritari"
type input "René l'autoritario"
click at [402, 59] on icon "button" at bounding box center [402, 58] width 4 height 4
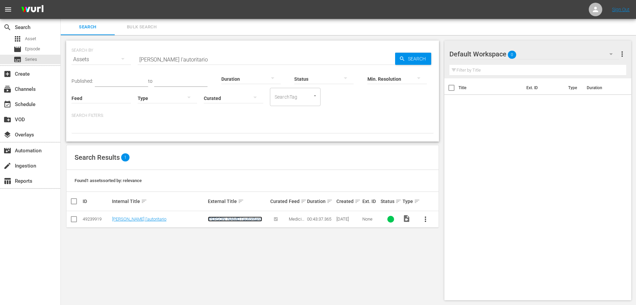
click at [226, 217] on link "René l'autoritario" at bounding box center [235, 218] width 54 height 5
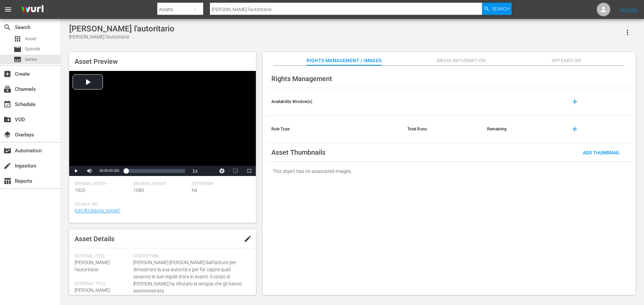
click at [443, 59] on span "Media Information" at bounding box center [461, 60] width 51 height 8
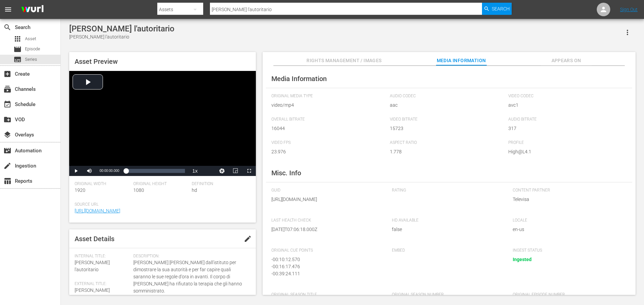
drag, startPoint x: 345, startPoint y: 206, endPoint x: 348, endPoint y: 213, distance: 7.3
click at [348, 203] on span "https://content-partner-mrss-feeds.s3.amazonaws.com/televisa/MEDICOS_LINEA_DE_V…" at bounding box center [326, 199] width 111 height 7
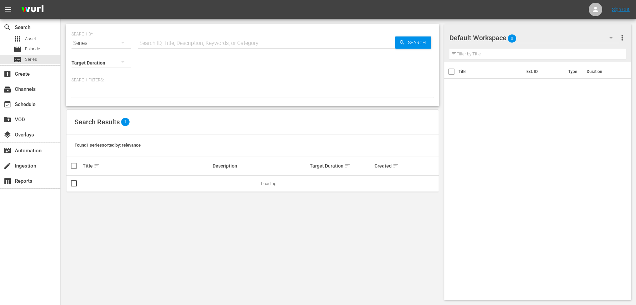
click at [92, 45] on div "Series" at bounding box center [101, 43] width 59 height 19
click at [91, 97] on div "Assets" at bounding box center [93, 99] width 27 height 11
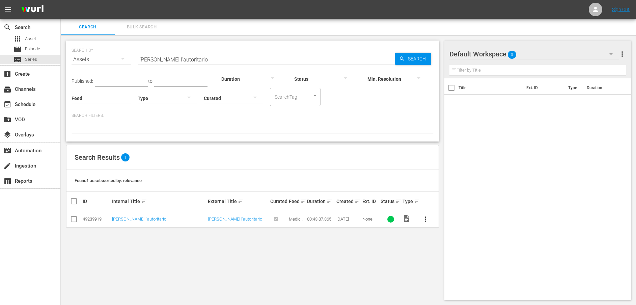
drag, startPoint x: 248, startPoint y: 63, endPoint x: 217, endPoint y: 60, distance: 31.2
click at [239, 62] on div "SEARCH BY Search By Assets Search ID, Title, Description, Keywords, or Category…" at bounding box center [252, 91] width 373 height 101
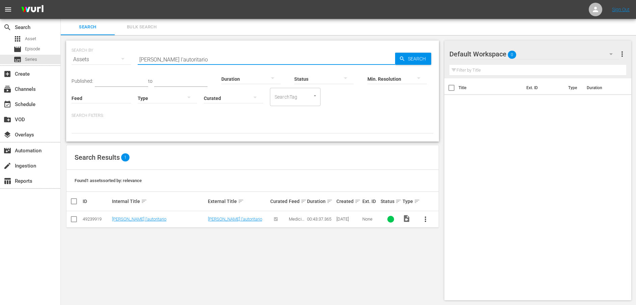
drag, startPoint x: 208, startPoint y: 59, endPoint x: 124, endPoint y: 58, distance: 84.4
click at [124, 58] on div "SEARCH BY Search By Assets Search ID, Title, Description, Keywords, or Category…" at bounding box center [253, 55] width 362 height 24
paste input "La persona speciale che mi protegge"
type input "La persona speciale che mi protegge"
click at [402, 59] on icon "button" at bounding box center [402, 59] width 6 height 6
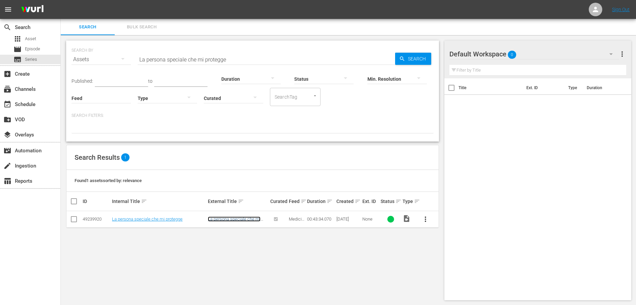
click at [251, 217] on link "La persona speciale che mi protegge" at bounding box center [234, 221] width 53 height 10
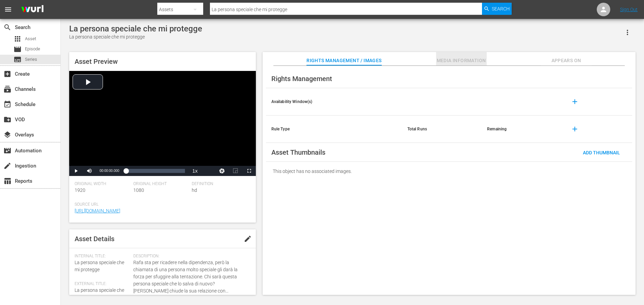
click at [457, 59] on span "Media Information" at bounding box center [461, 60] width 51 height 8
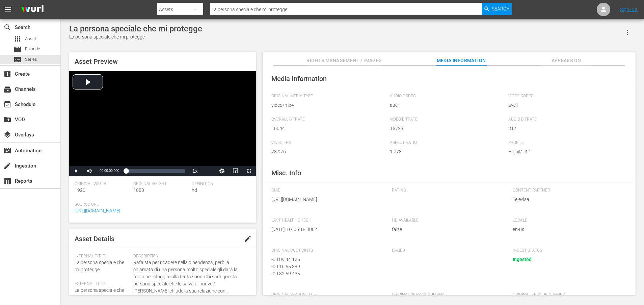
drag, startPoint x: 346, startPoint y: 207, endPoint x: 347, endPoint y: 211, distance: 3.5
click at [347, 203] on span "https://content-partner-mrss-feeds.s3.amazonaws.com/televisa/MEDICOS_LINEA_DE_V…" at bounding box center [326, 199] width 111 height 7
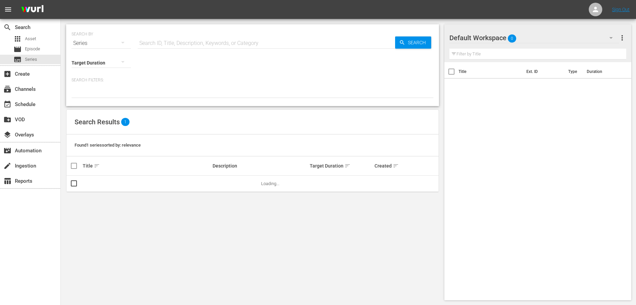
click at [115, 47] on div "Target Duration" at bounding box center [101, 58] width 59 height 24
click at [121, 42] on icon "button" at bounding box center [123, 42] width 8 height 8
click at [86, 97] on div "Assets" at bounding box center [93, 99] width 27 height 11
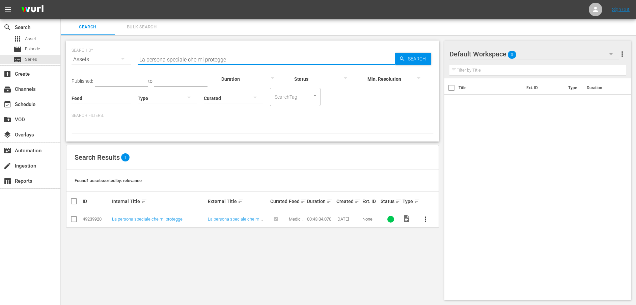
drag, startPoint x: 261, startPoint y: 59, endPoint x: 82, endPoint y: 56, distance: 178.6
click at [82, 56] on div "SEARCH BY Search By Assets Search ID, Title, Description, Keywords, or Category…" at bounding box center [253, 55] width 362 height 24
paste input "Arturo non viene scelto da Regina"
type input "Arturo non viene scelto da Regina"
click at [410, 61] on span "Search" at bounding box center [418, 59] width 26 height 12
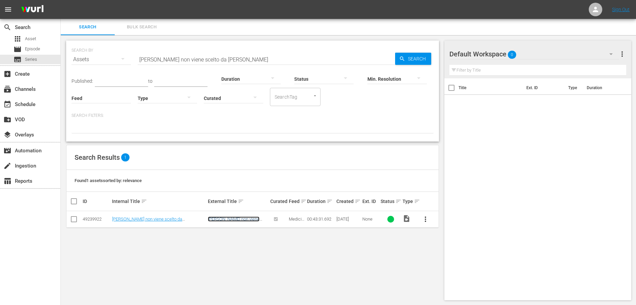
click at [237, 219] on link "Arturo non viene scelto da Regina" at bounding box center [234, 221] width 52 height 10
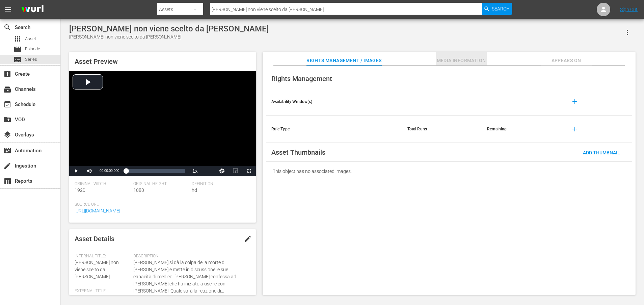
click at [460, 61] on span "Media Information" at bounding box center [461, 60] width 51 height 8
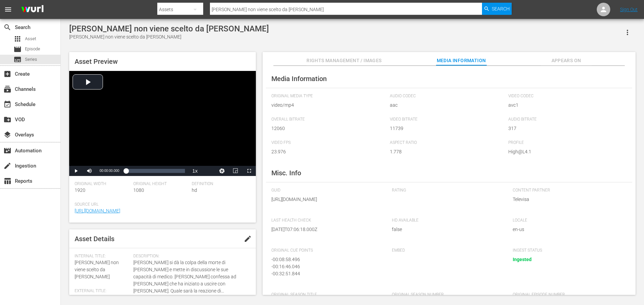
drag, startPoint x: 346, startPoint y: 207, endPoint x: 348, endPoint y: 216, distance: 8.5
click at [348, 203] on span "https://content-partner-mrss-feeds.s3.amazonaws.com/televisa/MEDICOS_LINEA_DE_V…" at bounding box center [326, 199] width 111 height 7
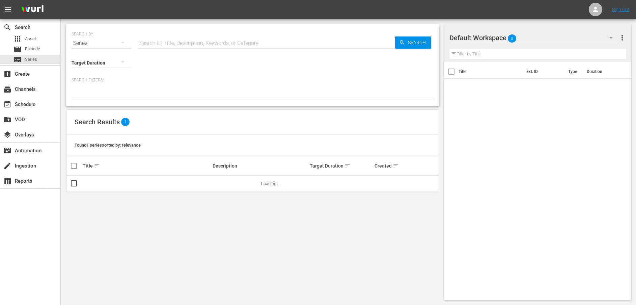
click at [96, 42] on div "Series" at bounding box center [101, 43] width 59 height 19
click at [96, 97] on div "Assets" at bounding box center [93, 99] width 27 height 11
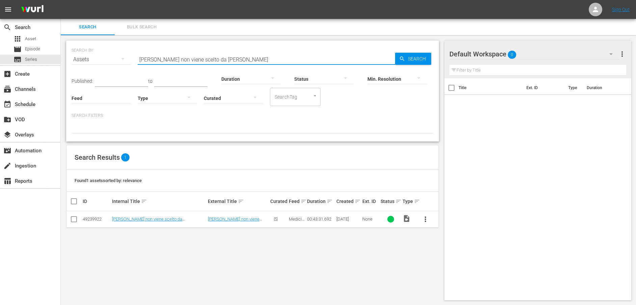
drag, startPoint x: 257, startPoint y: 59, endPoint x: 95, endPoint y: 45, distance: 163.3
click at [95, 45] on div "SEARCH BY Search By Assets Search ID, Title, Description, Keywords, or Category…" at bounding box center [253, 55] width 362 height 24
paste input "Uno dei due deve andarsene dall'istituto"
type input "Uno dei due deve andarsene dall'istituto"
click at [400, 57] on icon "button" at bounding box center [402, 58] width 4 height 4
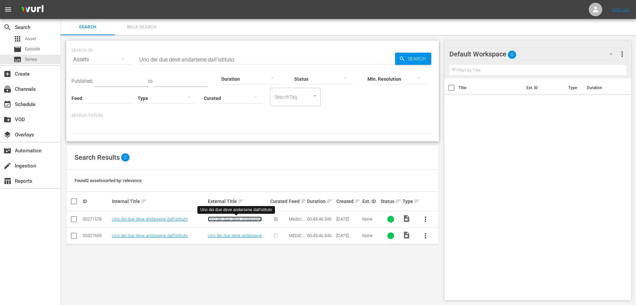
click at [243, 220] on link "Uno dei due deve andarsene dall'istituto" at bounding box center [235, 221] width 54 height 10
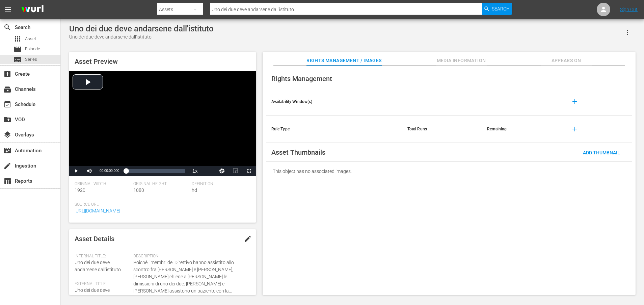
click at [445, 60] on span "Media Information" at bounding box center [461, 60] width 51 height 8
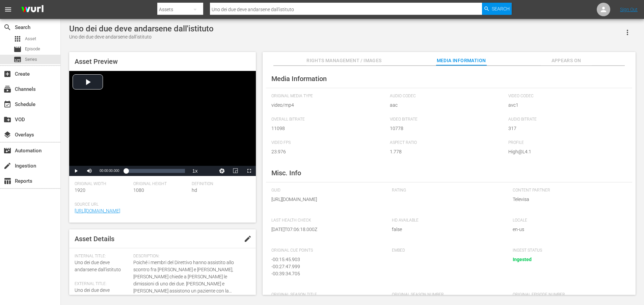
drag, startPoint x: 345, startPoint y: 207, endPoint x: 349, endPoint y: 213, distance: 7.6
click at [349, 203] on span "https://content-partner-mrss-feeds.s3.amazonaws.com/televisa/MEDICOS_LINEA_DE_V…" at bounding box center [326, 199] width 111 height 7
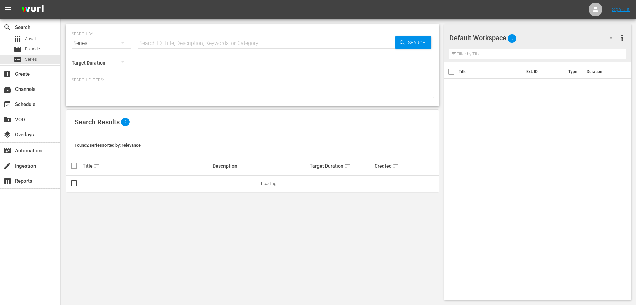
click at [104, 44] on div "Series" at bounding box center [101, 43] width 59 height 19
click at [88, 97] on div "Assets" at bounding box center [93, 99] width 27 height 11
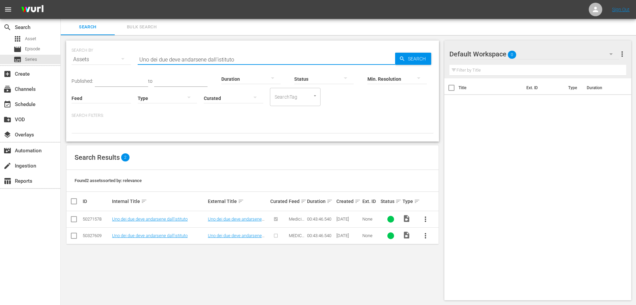
drag, startPoint x: 261, startPoint y: 59, endPoint x: 103, endPoint y: 59, distance: 158.0
click at [103, 59] on div "SEARCH BY Search By Assets Search ID, Title, Description, Keywords, or Category…" at bounding box center [253, 55] width 362 height 24
paste input "Non andartene dalla mia vita"
type input "Non andartene dalla mia vita"
click at [408, 58] on span "Search" at bounding box center [418, 59] width 26 height 12
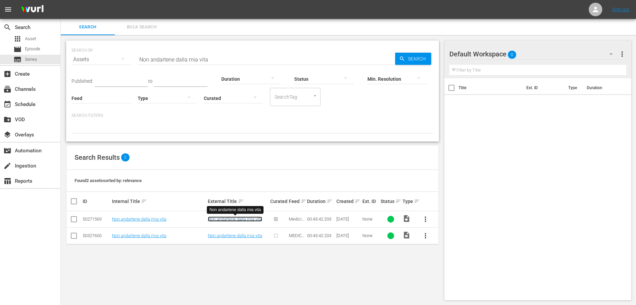
click at [239, 220] on link "Non andartene dalla mia vita" at bounding box center [235, 218] width 54 height 5
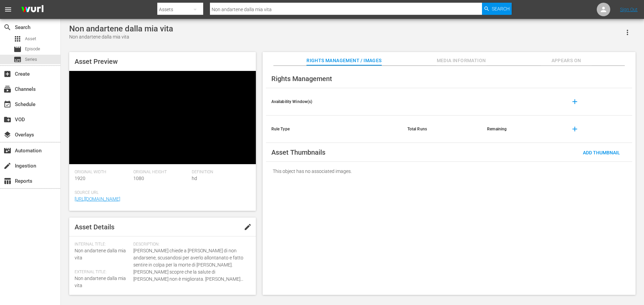
click at [465, 56] on button "Media Information" at bounding box center [461, 59] width 51 height 14
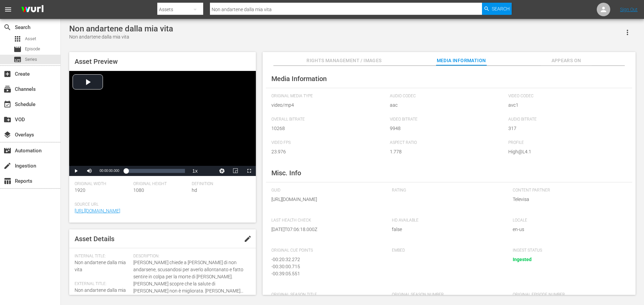
drag, startPoint x: 346, startPoint y: 208, endPoint x: 348, endPoint y: 218, distance: 10.9
click at [348, 211] on div "GUID https://content-partner-mrss-feeds.s3.amazonaws.com/televisa/MEDICOS_LINEA…" at bounding box center [328, 199] width 114 height 23
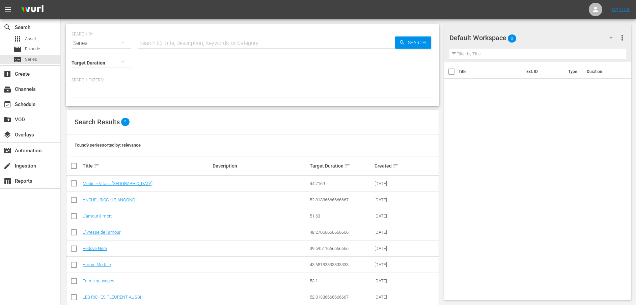
click at [91, 45] on div "Series" at bounding box center [101, 43] width 59 height 19
click at [89, 98] on div "Assets" at bounding box center [93, 99] width 27 height 11
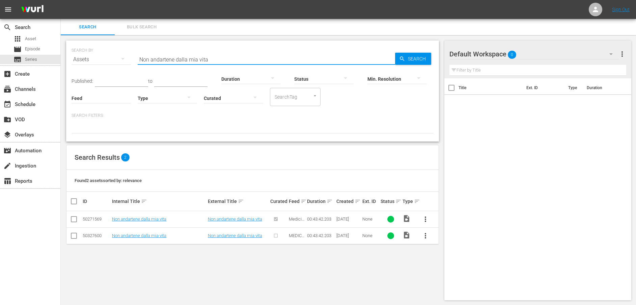
drag, startPoint x: 235, startPoint y: 56, endPoint x: 95, endPoint y: 53, distance: 140.1
click at [95, 53] on div "SEARCH BY Search By Assets Search ID, Title, Description, Keywords, or Category…" at bounding box center [253, 55] width 362 height 24
paste input "René è un ladro"
type input "René è un ladro"
click at [411, 57] on span "Search" at bounding box center [418, 59] width 26 height 12
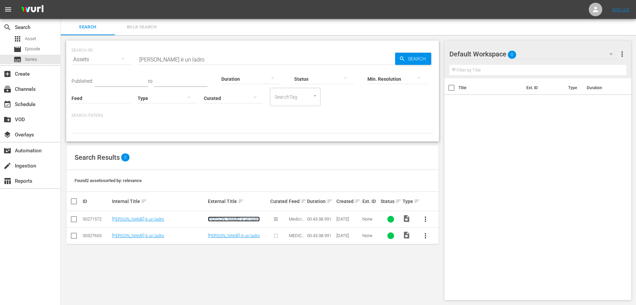
click at [222, 220] on link "René è un ladro" at bounding box center [234, 218] width 52 height 5
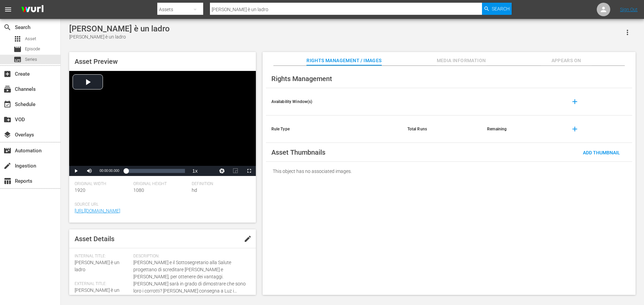
click at [461, 60] on span "Media Information" at bounding box center [461, 60] width 51 height 8
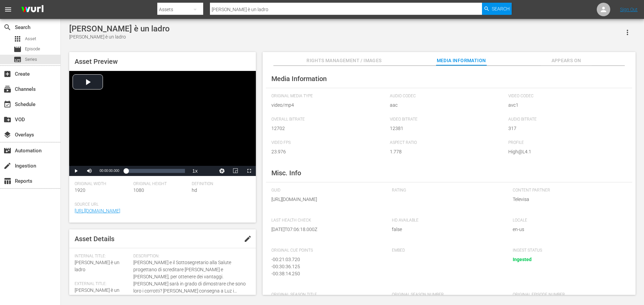
drag, startPoint x: 345, startPoint y: 207, endPoint x: 350, endPoint y: 215, distance: 9.8
click at [350, 203] on span "https://content-partner-mrss-feeds.s3.amazonaws.com/televisa/MEDICOS_LINEA_DE_V…" at bounding box center [326, 199] width 111 height 7
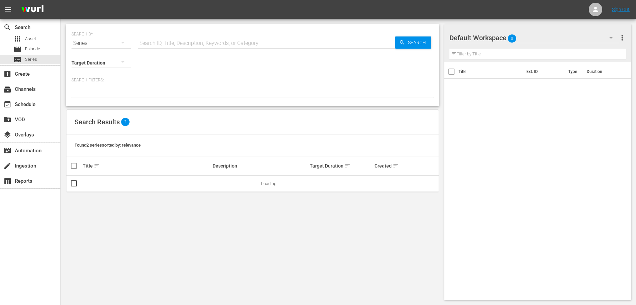
click at [126, 42] on icon "button" at bounding box center [123, 42] width 8 height 8
click at [100, 101] on div "Assets" at bounding box center [93, 99] width 27 height 11
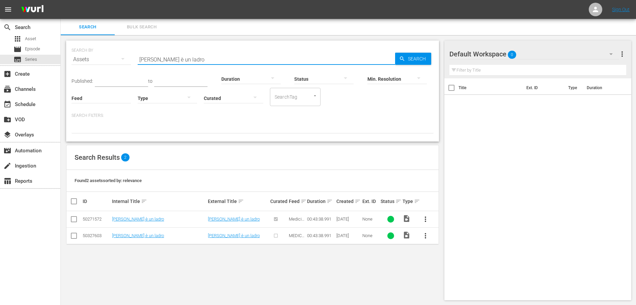
drag, startPoint x: 210, startPoint y: 60, endPoint x: 96, endPoint y: 56, distance: 114.2
click at [96, 56] on div "SEARCH BY Search By Assets Search ID, Title, Description, Keywords, or Category…" at bounding box center [253, 55] width 362 height 24
paste input "Cinthia si riconcilia con suo padre"
type input "Cinthia si riconcilia con suo padre"
click at [419, 61] on span "Search" at bounding box center [418, 59] width 26 height 12
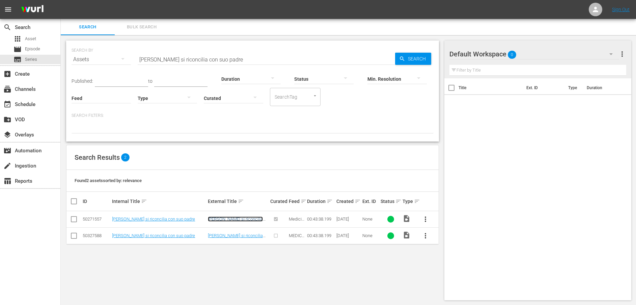
click at [247, 219] on link "Cinthia si riconcilia con suo padre" at bounding box center [235, 221] width 55 height 10
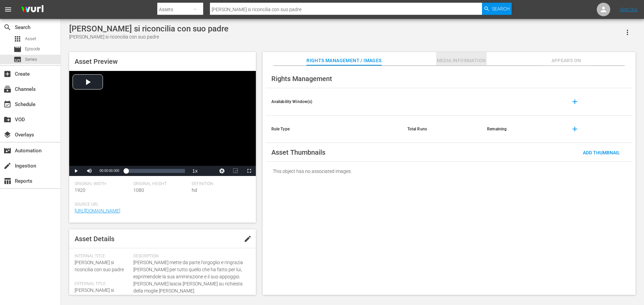
click at [471, 61] on span "Media Information" at bounding box center [461, 60] width 51 height 8
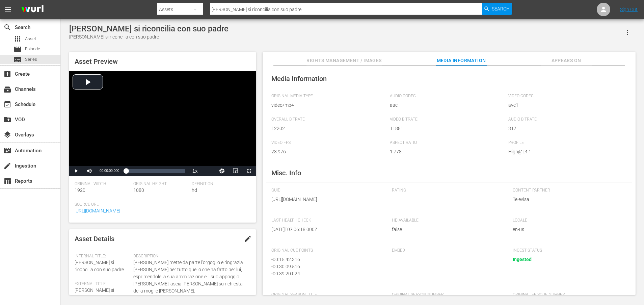
drag, startPoint x: 345, startPoint y: 206, endPoint x: 350, endPoint y: 219, distance: 14.1
click at [350, 211] on div "GUID https://content-partner-mrss-feeds.s3.amazonaws.com/televisa/MEDICOS_LINEA…" at bounding box center [328, 199] width 114 height 23
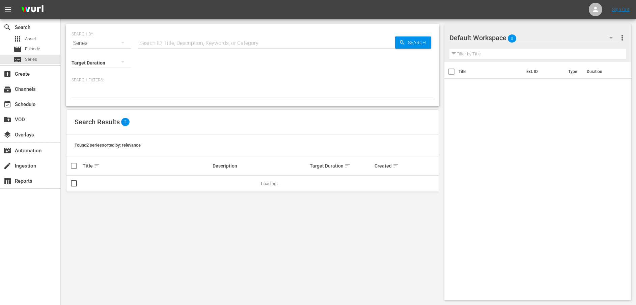
click at [99, 41] on div "Series" at bounding box center [101, 43] width 59 height 19
drag, startPoint x: 97, startPoint y: 101, endPoint x: 165, endPoint y: 81, distance: 71.2
click at [97, 101] on div "Assets" at bounding box center [93, 99] width 27 height 11
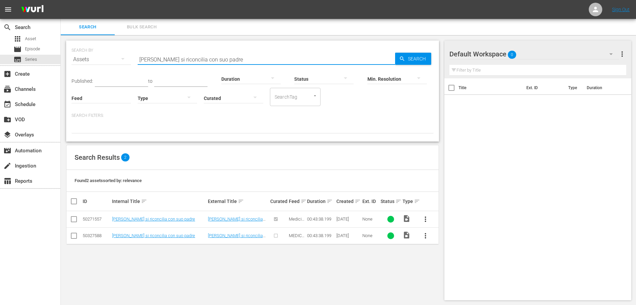
drag, startPoint x: 237, startPoint y: 58, endPoint x: 110, endPoint y: 58, distance: 126.9
click at [110, 58] on div "SEARCH BY Search By Assets Search ID, Title, Description, Keywords, or Category…" at bounding box center [253, 55] width 362 height 24
paste input "David cerca prove contro René"
type input "David cerca prove contro René"
click at [416, 61] on span "Search" at bounding box center [418, 59] width 26 height 12
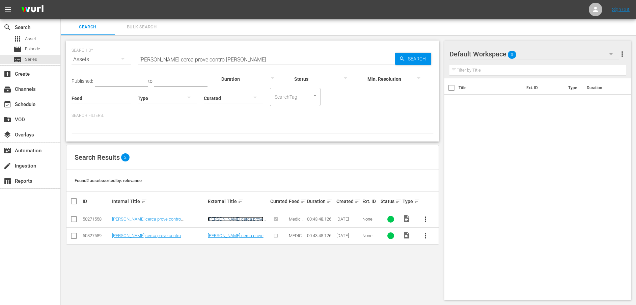
click at [230, 219] on link "David cerca prove contro René" at bounding box center [236, 221] width 56 height 10
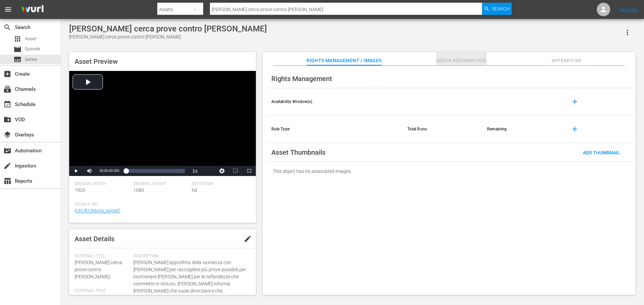
click at [454, 54] on button "Media Information" at bounding box center [461, 59] width 51 height 14
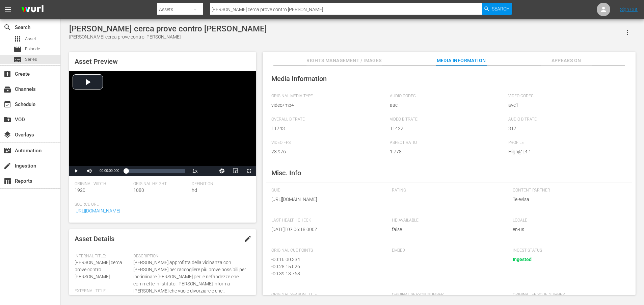
drag, startPoint x: 346, startPoint y: 207, endPoint x: 346, endPoint y: 213, distance: 6.4
click at [346, 203] on span "https://content-partner-mrss-feeds.s3.amazonaws.com/televisa/MEDICOS_LINEA_DE_V…" at bounding box center [326, 199] width 111 height 7
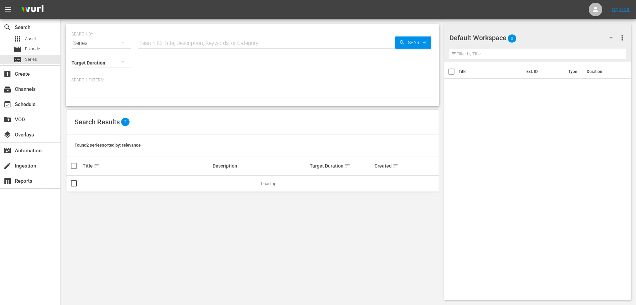
click at [122, 43] on icon "button" at bounding box center [122, 43] width 3 height 2
click at [95, 100] on div "Assets" at bounding box center [93, 99] width 27 height 11
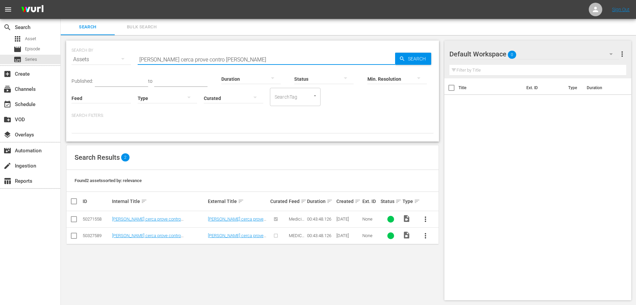
drag, startPoint x: 235, startPoint y: 60, endPoint x: 129, endPoint y: 61, distance: 106.3
click at [129, 61] on div "SEARCH BY Search By Assets Search ID, Title, Description, Keywords, or Category…" at bounding box center [253, 55] width 362 height 24
paste input "Gran finale I"
type input "Gran finale I"
click at [414, 60] on span "Search" at bounding box center [418, 59] width 26 height 12
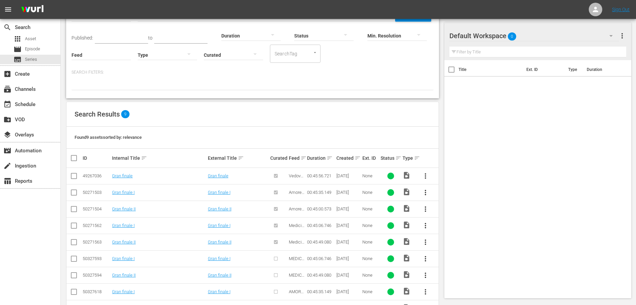
scroll to position [51, 0]
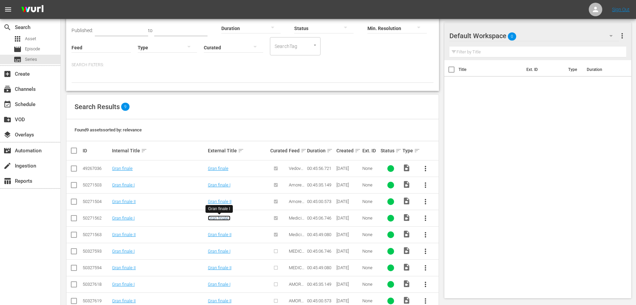
click at [220, 219] on link "Gran finale I" at bounding box center [219, 217] width 23 height 5
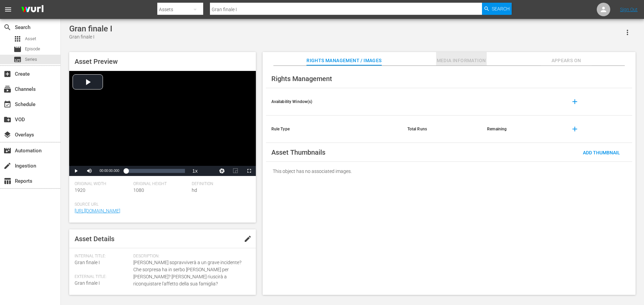
click at [464, 57] on span "Media Information" at bounding box center [461, 60] width 51 height 8
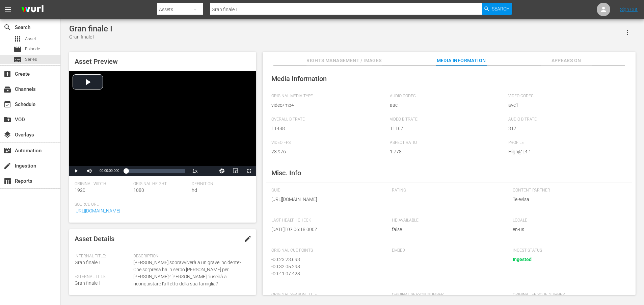
drag, startPoint x: 344, startPoint y: 206, endPoint x: 347, endPoint y: 213, distance: 7.5
click at [347, 203] on span "https://content-partner-mrss-feeds.s3.amazonaws.com/televisa/MEDICOS_LINEA_DE_V…" at bounding box center [326, 199] width 111 height 7
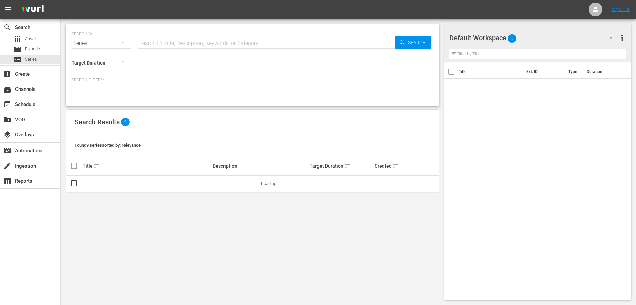
click at [93, 47] on div "Target Duration" at bounding box center [101, 58] width 59 height 24
click at [100, 45] on div "Series" at bounding box center [101, 43] width 59 height 19
click at [99, 101] on div "Assets" at bounding box center [93, 99] width 27 height 11
type input "Gran finale I"
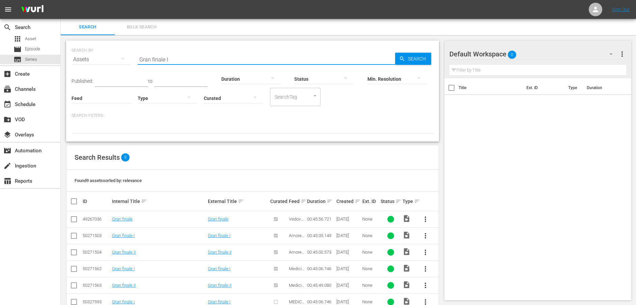
drag, startPoint x: 195, startPoint y: 58, endPoint x: 179, endPoint y: 58, distance: 16.5
click at [179, 58] on input "Gran finale I" at bounding box center [267, 59] width 258 height 16
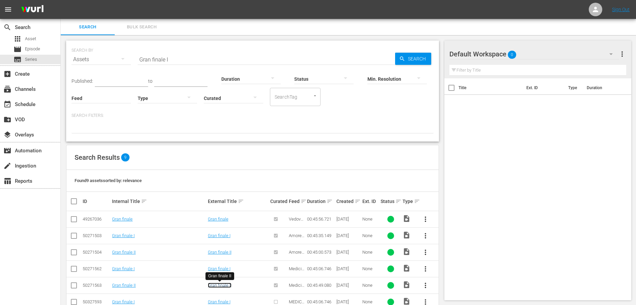
click at [228, 284] on link "Gran finale II" at bounding box center [220, 285] width 24 height 5
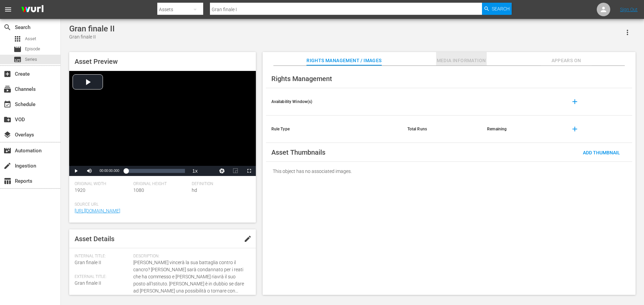
click at [460, 60] on span "Media Information" at bounding box center [461, 60] width 51 height 8
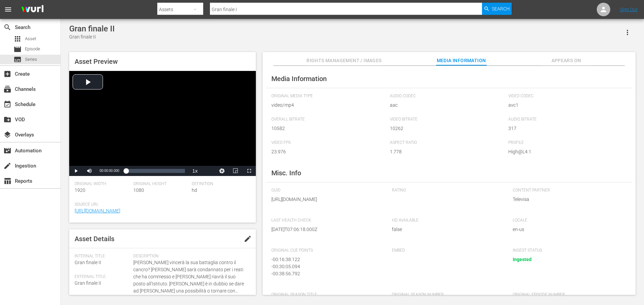
drag, startPoint x: 345, startPoint y: 207, endPoint x: 349, endPoint y: 216, distance: 10.3
click at [349, 203] on span "https://content-partner-mrss-feeds.s3.amazonaws.com/televisa/MEDICOS_LINEA_DE_V…" at bounding box center [326, 199] width 111 height 7
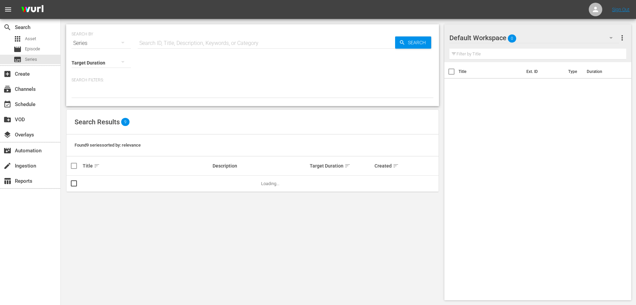
click at [111, 43] on div "Series" at bounding box center [101, 43] width 59 height 19
click at [92, 101] on div "Assets" at bounding box center [93, 99] width 27 height 11
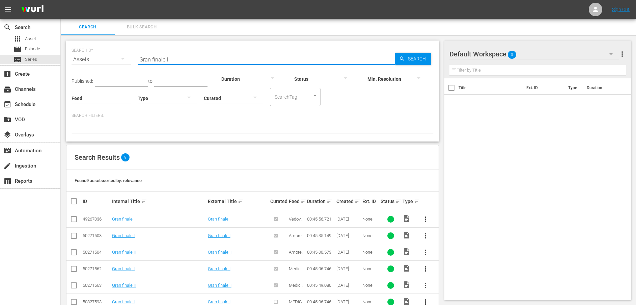
drag, startPoint x: 215, startPoint y: 59, endPoint x: 108, endPoint y: 58, distance: 107.0
click at [108, 58] on div "SEARCH BY Search By Assets Search ID, Title, Description, Keywords, or Category…" at bounding box center [253, 55] width 362 height 24
paste input "Marco effettua il suo primo intervento"
type input "Marco effettua il suo primo intervento"
click at [407, 57] on span "Search" at bounding box center [418, 59] width 26 height 12
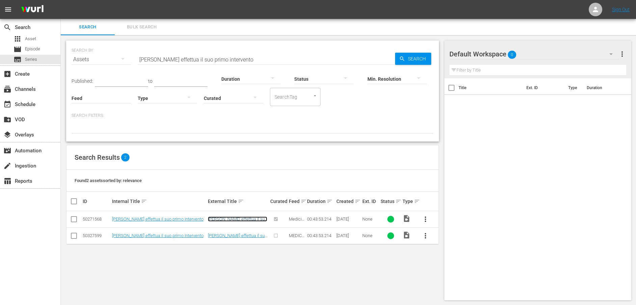
click at [239, 218] on link "Marco effettua il suo primo intervento" at bounding box center [237, 221] width 59 height 10
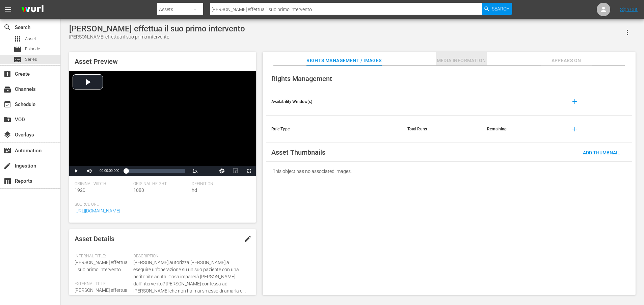
click at [482, 60] on span "Media Information" at bounding box center [461, 60] width 51 height 8
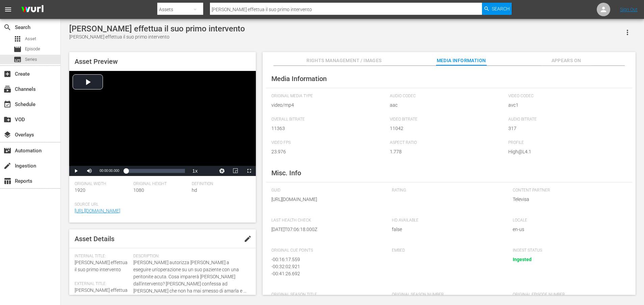
drag, startPoint x: 352, startPoint y: 216, endPoint x: 356, endPoint y: 223, distance: 8.6
click at [356, 211] on div "GUID https://content-partner-mrss-feeds.s3.amazonaws.com/televisa/MEDICOS_LINEA…" at bounding box center [328, 199] width 114 height 23
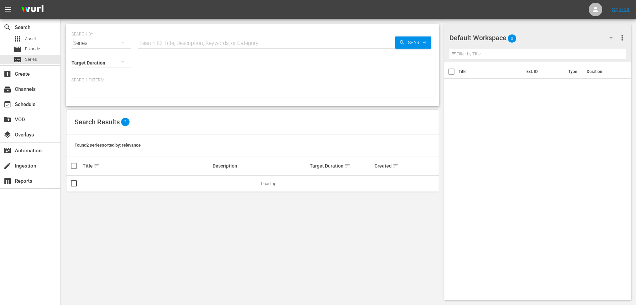
click at [95, 46] on div "Series" at bounding box center [101, 43] width 59 height 19
click at [94, 97] on div "Assets" at bounding box center [93, 99] width 27 height 11
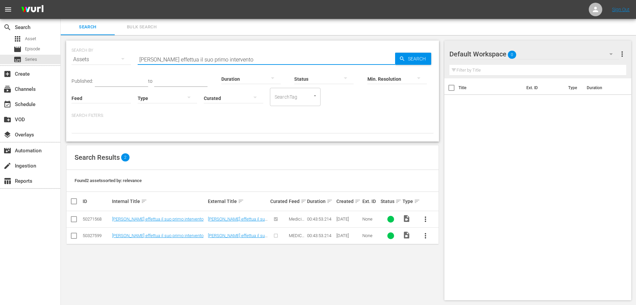
drag, startPoint x: 279, startPoint y: 59, endPoint x: 90, endPoint y: 58, distance: 188.4
click at [90, 58] on div "SEARCH BY Search By Assets Search ID, Title, Description, Keywords, or Category…" at bounding box center [253, 55] width 362 height 24
paste input "Un poliziotto coraggios"
type input "Un poliziotto coraggioso"
click at [401, 57] on icon "button" at bounding box center [402, 58] width 4 height 4
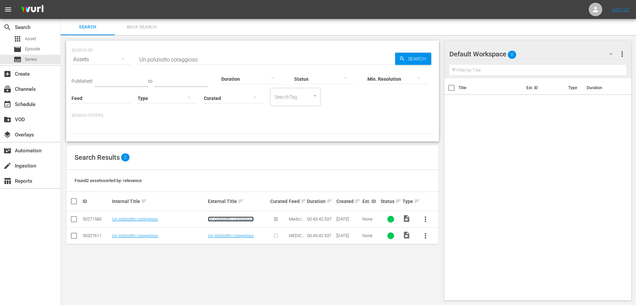
click at [235, 219] on link "Un poliziotto coraggioso" at bounding box center [231, 218] width 46 height 5
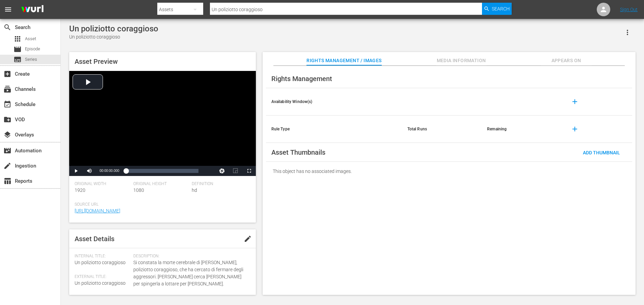
click at [469, 57] on span "Media Information" at bounding box center [461, 60] width 51 height 8
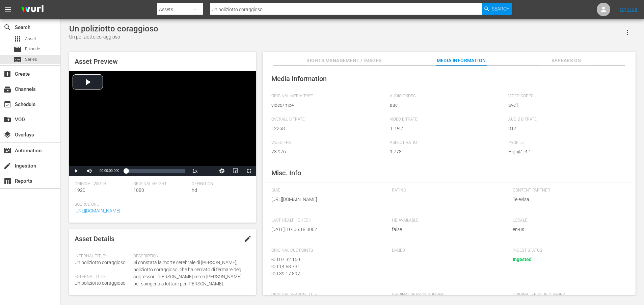
drag, startPoint x: 345, startPoint y: 208, endPoint x: 350, endPoint y: 220, distance: 13.0
click at [350, 211] on div "GUID https://content-partner-mrss-feeds.s3.amazonaws.com/televisa/MEDICOS_LINEA…" at bounding box center [328, 199] width 114 height 23
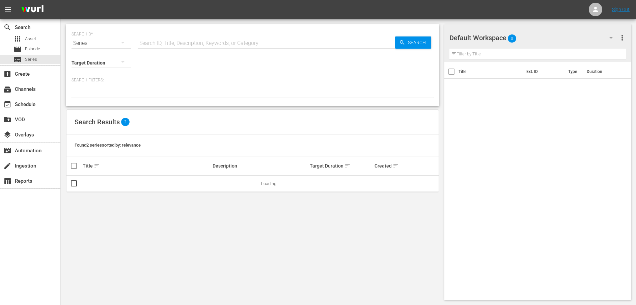
click at [95, 47] on div "Target Duration" at bounding box center [101, 58] width 59 height 24
click at [99, 47] on div "Target Duration" at bounding box center [101, 58] width 59 height 24
click at [99, 45] on div "Series" at bounding box center [101, 43] width 59 height 19
click at [99, 100] on div "Assets" at bounding box center [93, 99] width 27 height 11
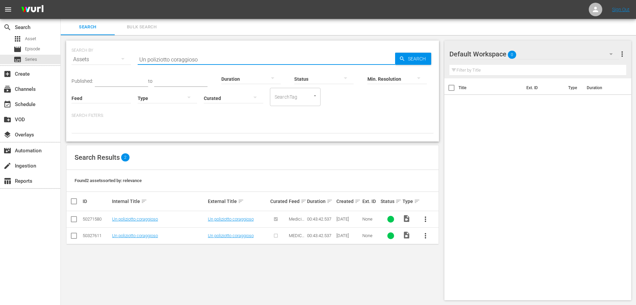
drag, startPoint x: 226, startPoint y: 59, endPoint x: 117, endPoint y: 61, distance: 108.4
click at [117, 61] on div "SEARCH BY Search By Assets Search ID, Title, Description, Keywords, or Category…" at bounding box center [253, 55] width 362 height 24
paste input "Io sono tua figlia, Carmen"
type input "Io sono tua figlia, Carmen"
click at [418, 57] on span "Search" at bounding box center [418, 59] width 26 height 12
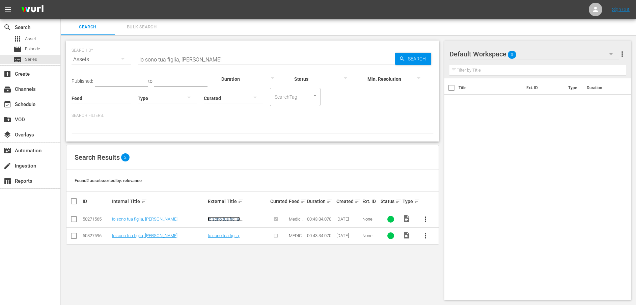
click at [240, 219] on link "Io sono tua figlia, Carmen" at bounding box center [224, 221] width 32 height 10
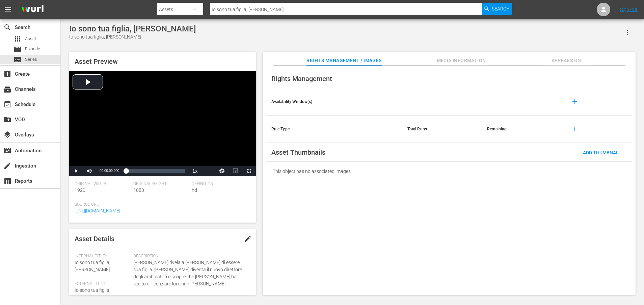
click at [469, 59] on span "Media Information" at bounding box center [461, 60] width 51 height 8
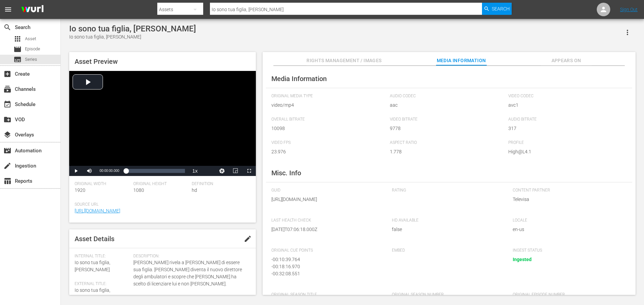
drag, startPoint x: 345, startPoint y: 206, endPoint x: 348, endPoint y: 219, distance: 13.8
click at [348, 211] on div "GUID https://content-partner-mrss-feeds.s3.amazonaws.com/televisa/MEDICOS_LINEA…" at bounding box center [328, 199] width 114 height 23
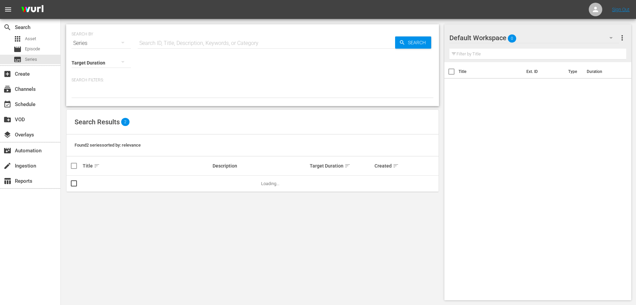
click at [116, 42] on button "button" at bounding box center [123, 42] width 16 height 16
click at [90, 100] on div "Assets" at bounding box center [93, 99] width 27 height 11
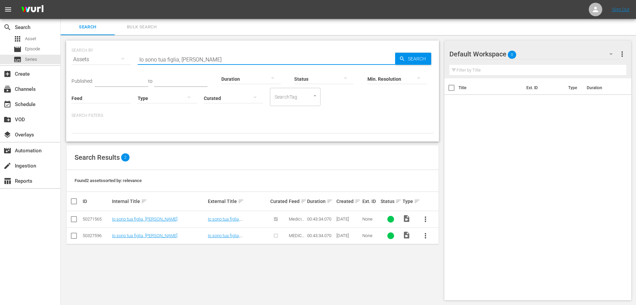
drag, startPoint x: 253, startPoint y: 59, endPoint x: 123, endPoint y: 59, distance: 130.6
click at [123, 59] on div "SEARCH BY Search By Assets Search ID, Title, Description, Keywords, or Category…" at bounding box center [253, 55] width 362 height 24
paste input "Gonzalo fa partorire una donna per strada"
type input "Gonzalo fa partorire una donna per strada"
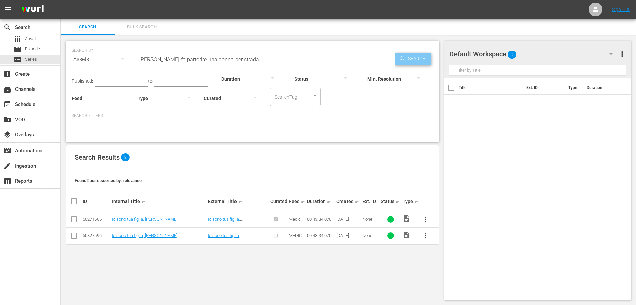
click at [403, 60] on icon "button" at bounding box center [402, 59] width 6 height 6
click at [243, 221] on link "Gonzalo fa partorire una donna per strada" at bounding box center [235, 221] width 54 height 10
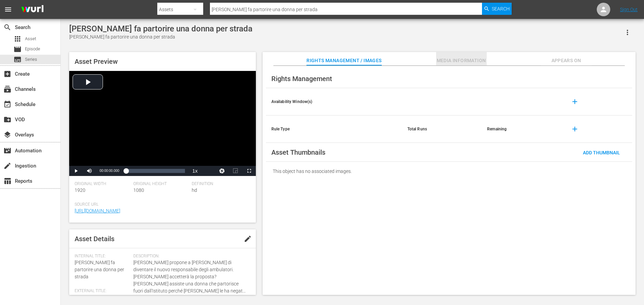
click at [469, 57] on span "Media Information" at bounding box center [461, 60] width 51 height 8
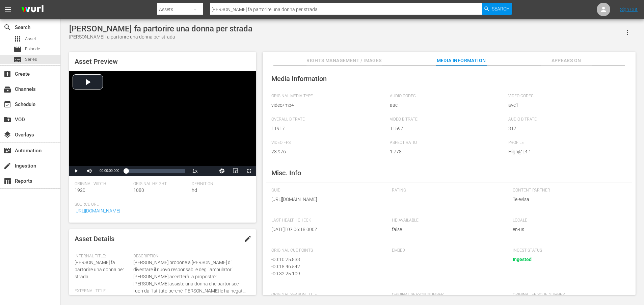
drag, startPoint x: 346, startPoint y: 207, endPoint x: 347, endPoint y: 213, distance: 6.0
click at [347, 203] on span "https://content-partner-mrss-feeds.s3.amazonaws.com/televisa/MEDICOS_LINEA_DE_V…" at bounding box center [326, 199] width 111 height 7
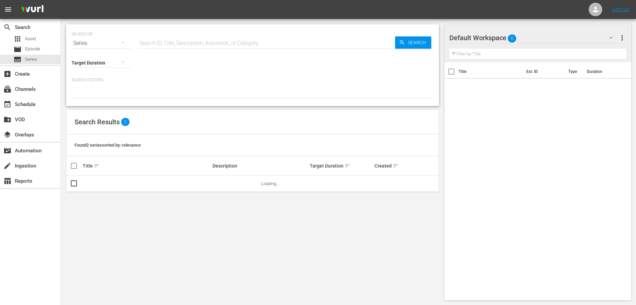
click at [98, 44] on div "Series" at bounding box center [101, 43] width 59 height 19
click at [92, 97] on div "Assets" at bounding box center [93, 99] width 27 height 11
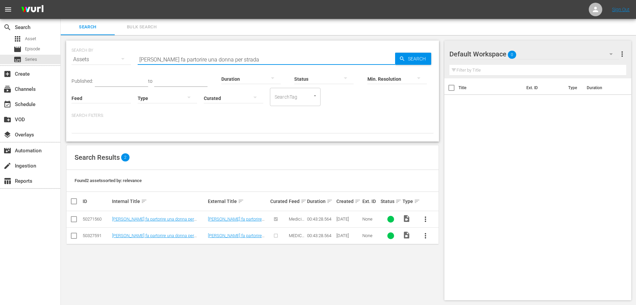
drag, startPoint x: 287, startPoint y: 58, endPoint x: 93, endPoint y: 58, distance: 193.8
click at [93, 58] on div "SEARCH BY Search By Assets Search ID, Title, Description, Keywords, or Category…" at bounding box center [253, 55] width 362 height 24
paste input "Regina ha chi la difende"
type input "Regina ha chi la difende"
click at [414, 58] on span "Search" at bounding box center [418, 59] width 26 height 12
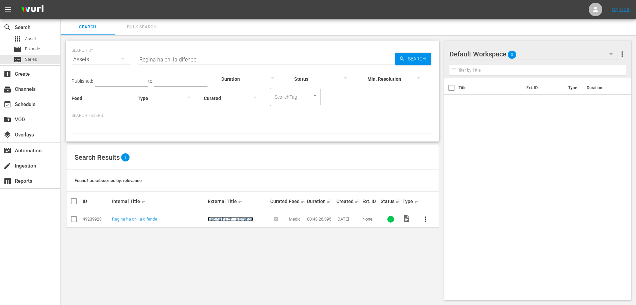
click at [233, 219] on link "Regina ha chi la difende" at bounding box center [230, 218] width 45 height 5
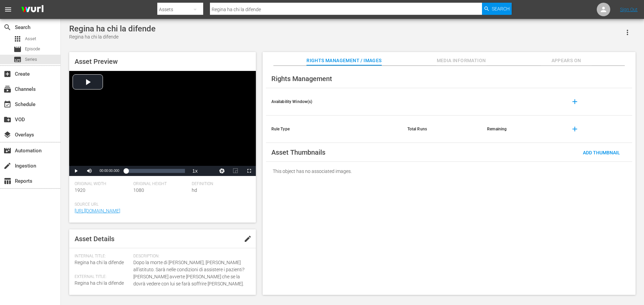
click at [461, 61] on span "Media Information" at bounding box center [461, 60] width 51 height 8
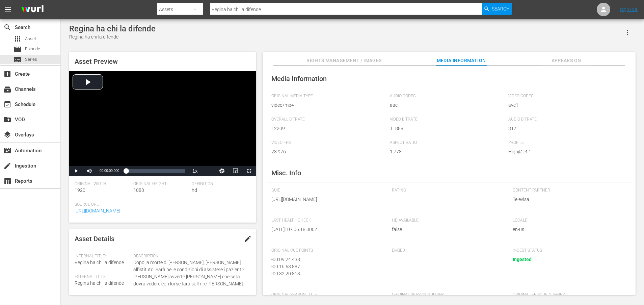
drag, startPoint x: 345, startPoint y: 205, endPoint x: 351, endPoint y: 222, distance: 18.3
click at [351, 211] on div "GUID https://content-partner-mrss-feeds.s3.amazonaws.com/televisa/MEDICOS_LINEA…" at bounding box center [328, 199] width 114 height 23
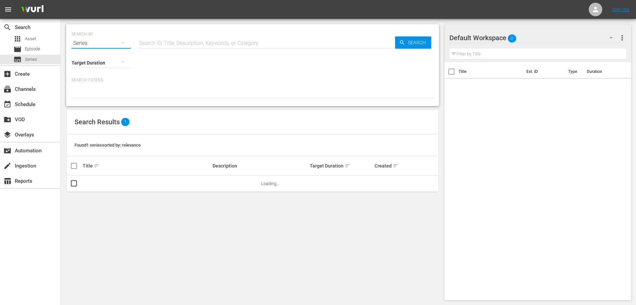
click at [118, 43] on button "button" at bounding box center [123, 42] width 16 height 16
click at [101, 99] on div "Assets" at bounding box center [93, 99] width 27 height 11
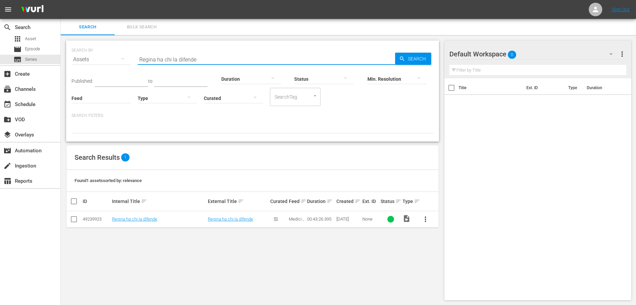
drag, startPoint x: 238, startPoint y: 59, endPoint x: 95, endPoint y: 57, distance: 142.8
click at [95, 57] on div "SEARCH BY Search By Assets Search ID, Title, Description, Keywords, or Category…" at bounding box center [253, 55] width 362 height 24
paste input "Un evento accidentato"
type input "Un evento accidentato"
click at [410, 57] on span "Search" at bounding box center [418, 59] width 26 height 12
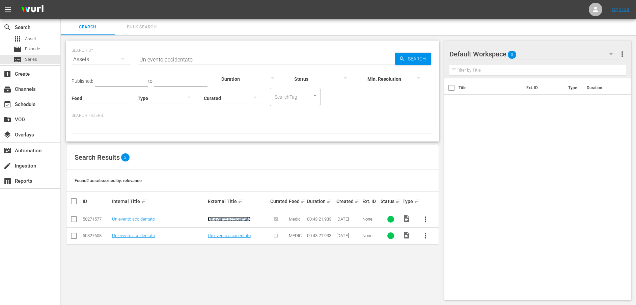
click at [240, 219] on link "Un evento accidentato" at bounding box center [229, 218] width 43 height 5
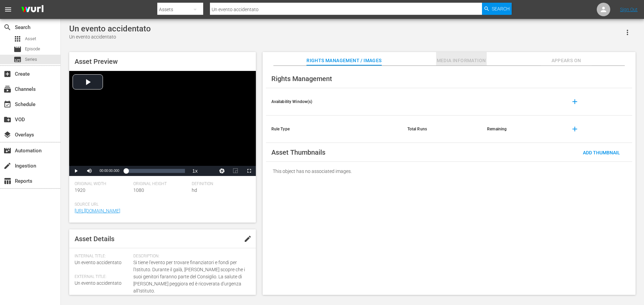
click at [468, 60] on span "Media Information" at bounding box center [461, 60] width 51 height 8
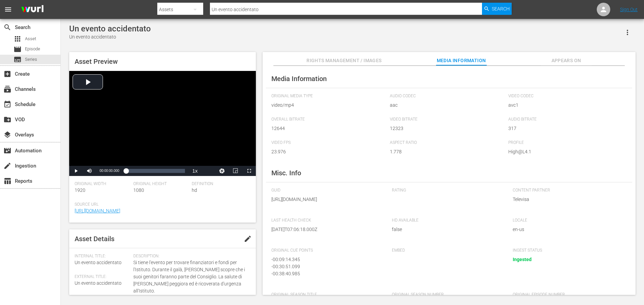
drag, startPoint x: 345, startPoint y: 207, endPoint x: 351, endPoint y: 222, distance: 16.4
click at [351, 211] on div "GUID https://content-partner-mrss-feeds.s3.amazonaws.com/televisa/MEDICOS_LINEA…" at bounding box center [328, 199] width 114 height 23
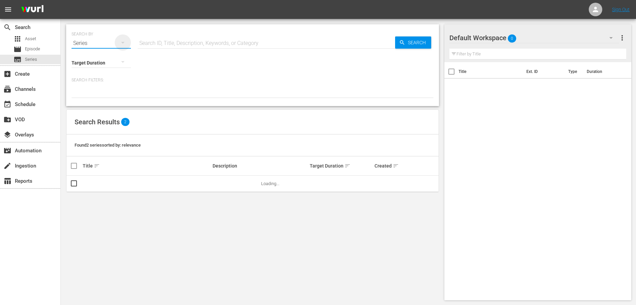
click at [124, 41] on icon "button" at bounding box center [123, 42] width 8 height 8
click at [85, 103] on div "Assets" at bounding box center [93, 99] width 27 height 11
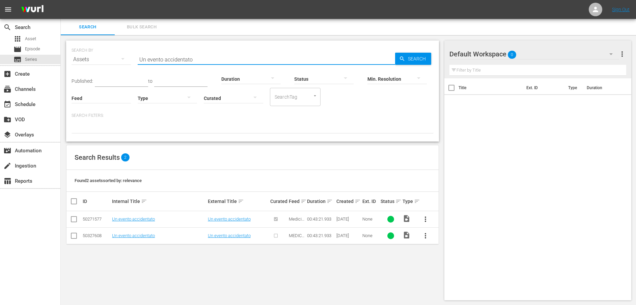
drag, startPoint x: 221, startPoint y: 61, endPoint x: 100, endPoint y: 61, distance: 121.2
click at [100, 61] on div "SEARCH BY Search By Assets Search ID, Title, Description, Keywords, or Category…" at bounding box center [253, 55] width 362 height 24
paste input "Sei un codardo, Javier"
type input "Sei un codardo, Javier"
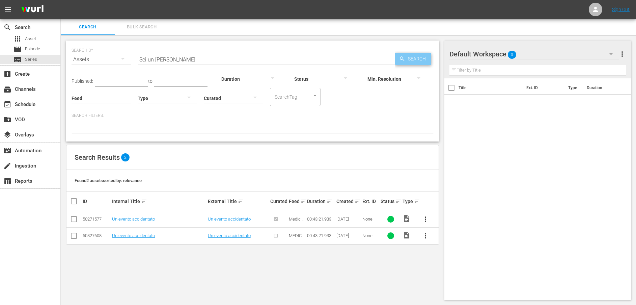
click at [415, 55] on span "Search" at bounding box center [418, 59] width 26 height 12
click at [234, 217] on link "Sei un codardo, Javier" at bounding box center [230, 218] width 45 height 5
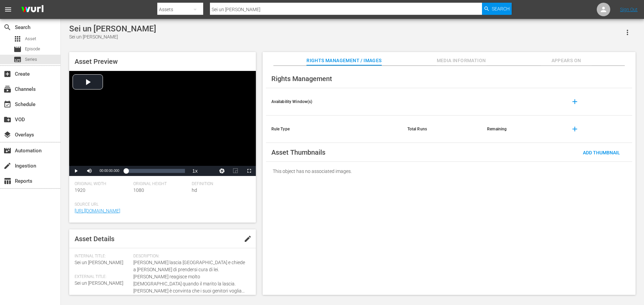
click at [447, 56] on button "Media Information" at bounding box center [461, 59] width 51 height 14
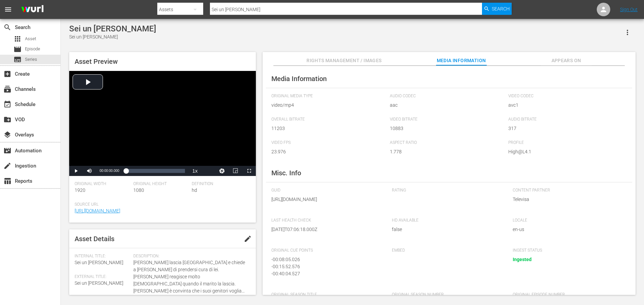
drag, startPoint x: 345, startPoint y: 207, endPoint x: 350, endPoint y: 218, distance: 12.1
click at [350, 211] on div "GUID https://content-partner-mrss-feeds.s3.amazonaws.com/televisa/MEDICOS_LINEA…" at bounding box center [328, 199] width 114 height 23
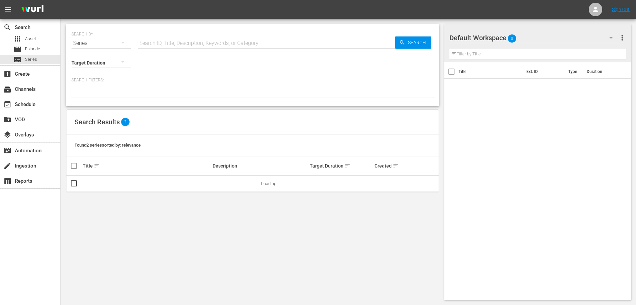
click at [122, 43] on icon "button" at bounding box center [123, 42] width 8 height 8
click at [98, 99] on div "Assets" at bounding box center [93, 99] width 27 height 11
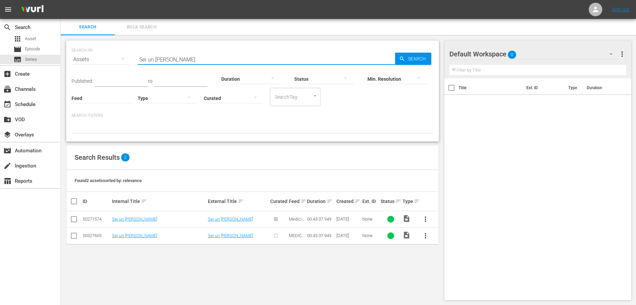
drag, startPoint x: 182, startPoint y: 58, endPoint x: 132, endPoint y: 58, distance: 49.6
click at [133, 58] on div "SEARCH BY Search By Assets Search ID, Title, Description, Keywords, or Category…" at bounding box center [253, 55] width 362 height 24
paste input "Abbandonati con corpo e anima"
type input "Abbandonati con corpo e anima"
click at [415, 55] on span "Search" at bounding box center [418, 59] width 26 height 12
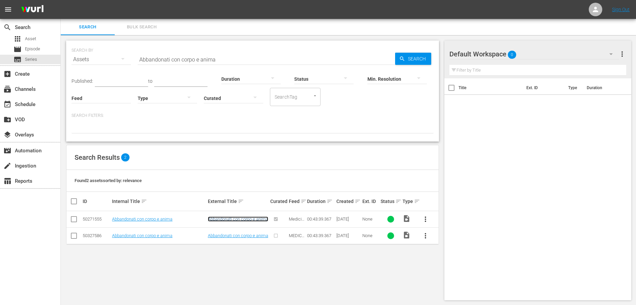
click at [230, 218] on link "Abbandonati con corpo e anima" at bounding box center [238, 218] width 60 height 5
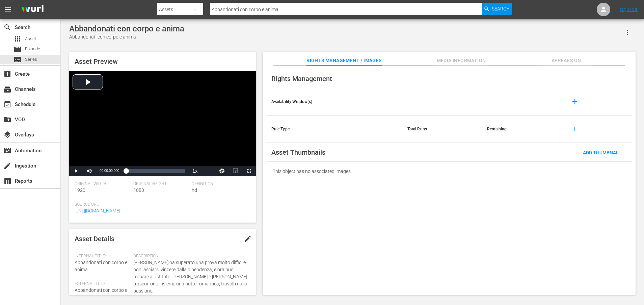
click at [476, 59] on span "Media Information" at bounding box center [461, 60] width 51 height 8
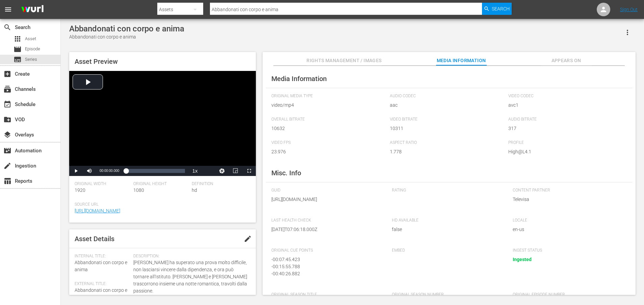
drag, startPoint x: 346, startPoint y: 207, endPoint x: 348, endPoint y: 218, distance: 11.7
click at [348, 211] on div "GUID https://content-partner-mrss-feeds.s3.amazonaws.com/televisa/MEDICOS_LINEA…" at bounding box center [328, 199] width 114 height 23
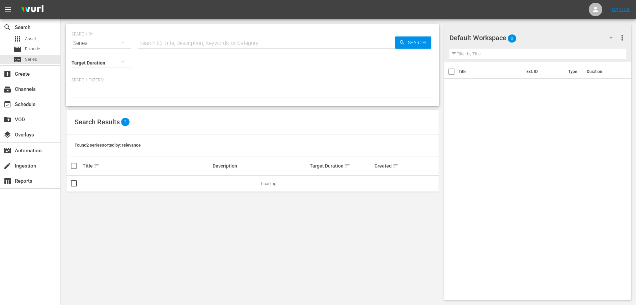
click at [104, 40] on div "Series" at bounding box center [101, 43] width 59 height 19
click at [101, 97] on div "Assets" at bounding box center [93, 99] width 27 height 11
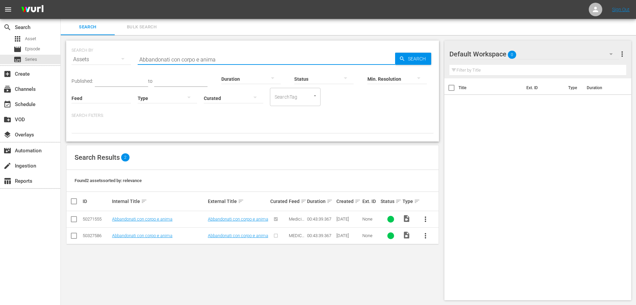
drag, startPoint x: 249, startPoint y: 61, endPoint x: 137, endPoint y: 62, distance: 111.4
click at [137, 62] on div "SEARCH BY Search By Assets Search ID, Title, Description, Keywords, or Category…" at bounding box center [253, 55] width 362 height 24
paste input "Prima discussione di coppia"
type input "Prima discussione di coppia"
click at [409, 58] on span "Search" at bounding box center [418, 59] width 26 height 12
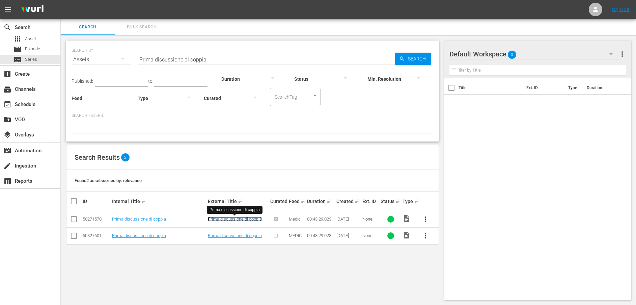
click at [235, 219] on link "Prima discussione di coppia" at bounding box center [235, 218] width 54 height 5
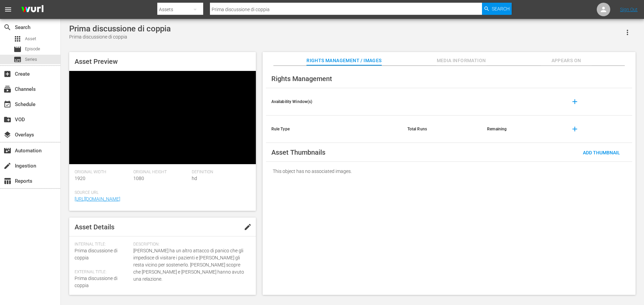
click at [476, 58] on span "Media Information" at bounding box center [461, 60] width 51 height 8
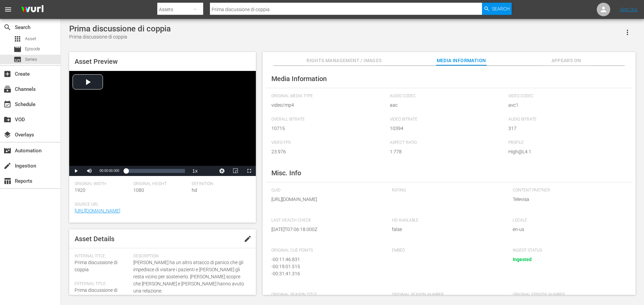
drag, startPoint x: 345, startPoint y: 207, endPoint x: 347, endPoint y: 215, distance: 8.3
click at [347, 203] on span "https://content-partner-mrss-feeds.s3.amazonaws.com/televisa/MEDICOS_LINEA_DE_V…" at bounding box center [326, 199] width 111 height 7
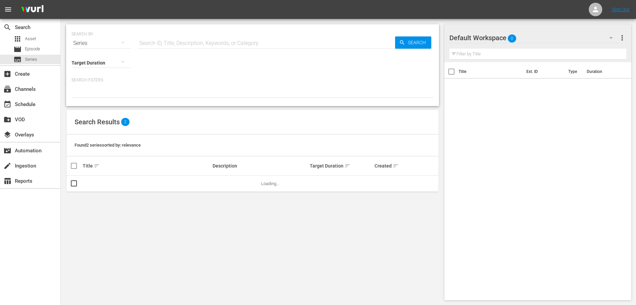
click at [88, 42] on div "Series" at bounding box center [101, 43] width 59 height 19
click at [90, 98] on div "Assets" at bounding box center [93, 99] width 27 height 11
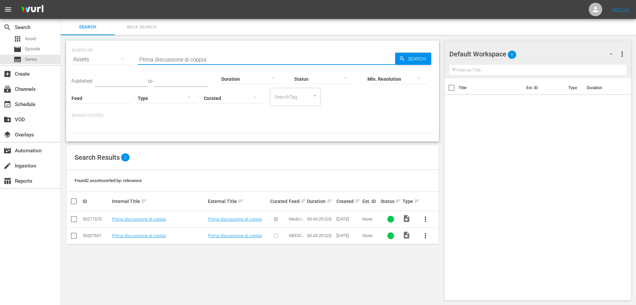
drag, startPoint x: 166, startPoint y: 59, endPoint x: 116, endPoint y: 62, distance: 50.0
click at [111, 61] on div "SEARCH BY Search By Assets Search ID, Title, Description, Keywords, or Category…" at bounding box center [253, 55] width 362 height 24
paste input "René farà pagare Gonzalo"
type input "René farà pagare Gonzalo"
click at [419, 60] on span "Search" at bounding box center [418, 59] width 26 height 12
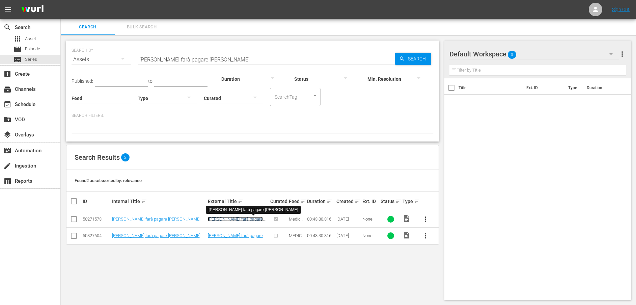
click at [242, 218] on link "René farà pagare Gonzalo" at bounding box center [235, 221] width 55 height 10
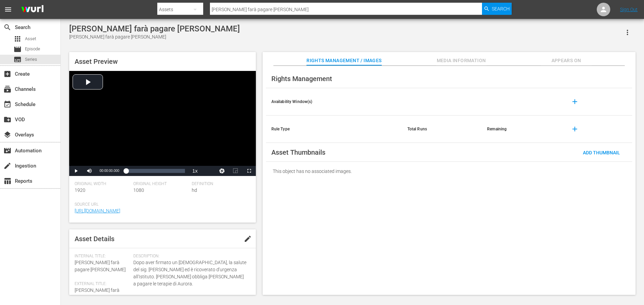
click at [469, 60] on span "Media Information" at bounding box center [461, 60] width 51 height 8
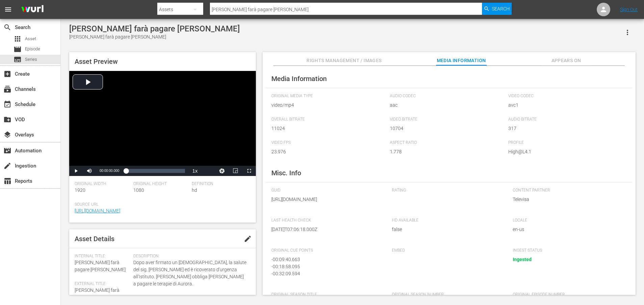
drag, startPoint x: 347, startPoint y: 207, endPoint x: 348, endPoint y: 212, distance: 5.3
click at [348, 203] on span "https://content-partner-mrss-feeds.s3.amazonaws.com/televisa/MEDICOS_LINEA_DE_V…" at bounding box center [326, 199] width 111 height 7
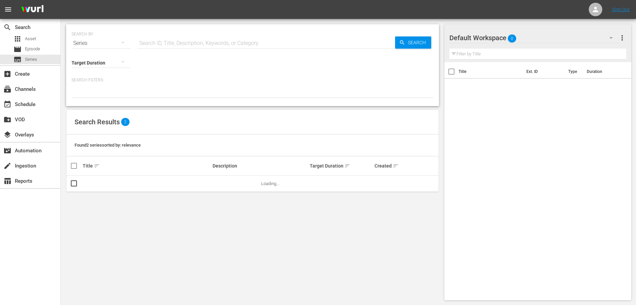
click at [104, 45] on div "Series" at bounding box center [101, 43] width 59 height 19
click at [96, 99] on div "Assets" at bounding box center [93, 99] width 27 height 11
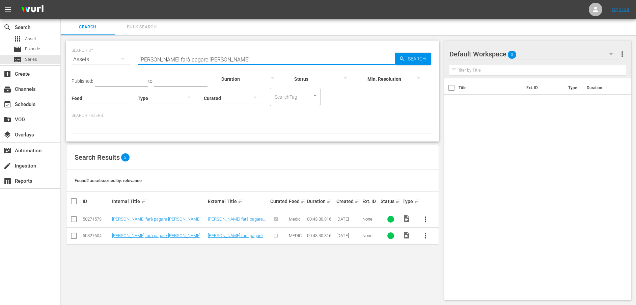
drag, startPoint x: 220, startPoint y: 55, endPoint x: 114, endPoint y: 56, distance: 106.0
click at [114, 56] on div "SEARCH BY Search By Assets Search ID, Title, Description, Keywords, or Category…" at bounding box center [253, 55] width 362 height 24
paste input "Una grave accusa aleggia su Gonzalo"
type input "Una grave accusa aleggia su Gonzalo"
click at [418, 54] on span "Search" at bounding box center [418, 59] width 26 height 12
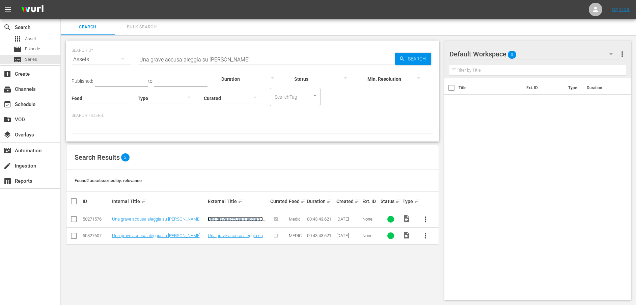
click at [226, 217] on link "Una grave accusa aleggia su Gonzalo" at bounding box center [235, 221] width 55 height 10
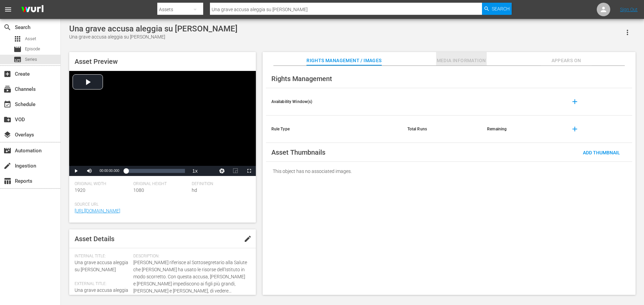
click at [474, 60] on span "Media Information" at bounding box center [461, 60] width 51 height 8
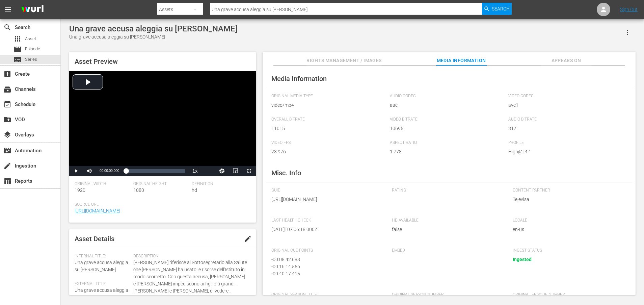
drag, startPoint x: 346, startPoint y: 206, endPoint x: 349, endPoint y: 216, distance: 9.9
click at [349, 203] on span "https://content-partner-mrss-feeds.s3.amazonaws.com/televisa/MEDICOS_LINEA_DE_V…" at bounding box center [326, 199] width 111 height 7
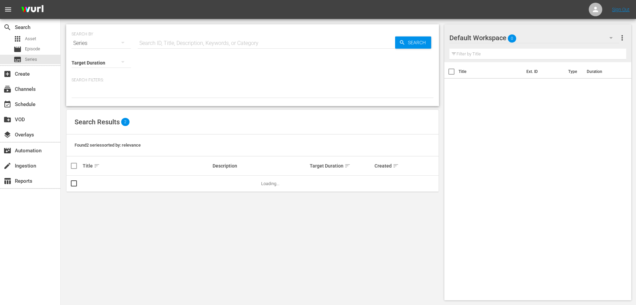
click at [110, 42] on div "Series" at bounding box center [101, 43] width 59 height 19
click at [94, 98] on div "Assets" at bounding box center [93, 99] width 27 height 11
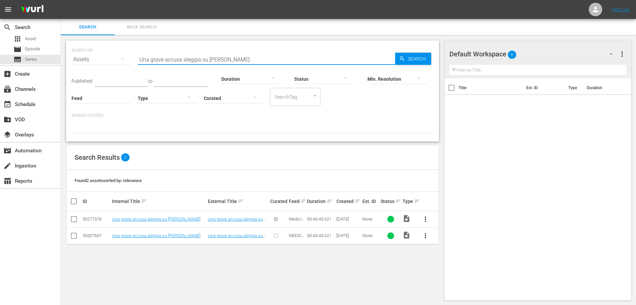
drag, startPoint x: 255, startPoint y: 59, endPoint x: 128, endPoint y: 59, distance: 126.9
click at [128, 59] on div "SEARCH BY Search By Assets Search ID, Title, Description, Keywords, or Category…" at bounding box center [253, 55] width 362 height 24
paste input "Gonzalo viene destituit"
type input "Gonzalo viene destituito"
click at [417, 60] on span "Search" at bounding box center [418, 59] width 26 height 12
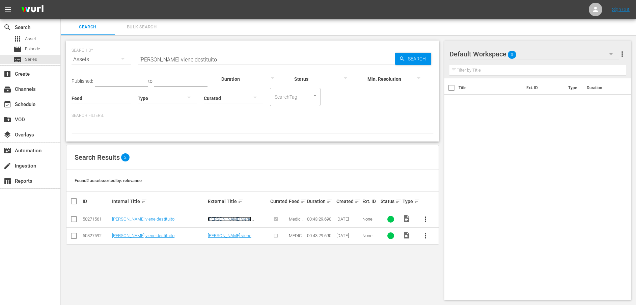
click at [243, 218] on link "Gonzalo viene destituito" at bounding box center [230, 221] width 44 height 10
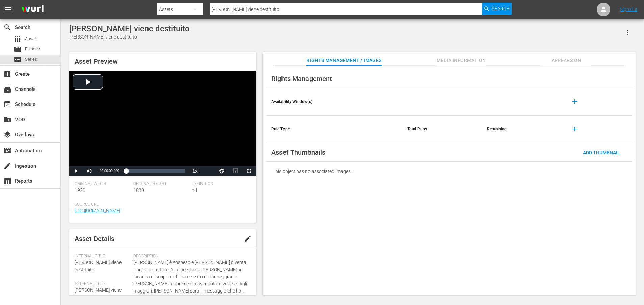
click at [451, 61] on span "Media Information" at bounding box center [461, 60] width 51 height 8
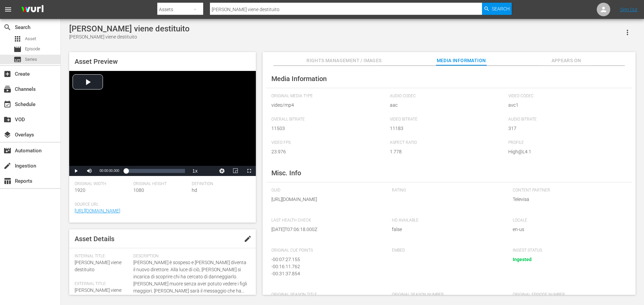
drag, startPoint x: 345, startPoint y: 208, endPoint x: 348, endPoint y: 218, distance: 10.9
click at [348, 211] on div "GUID https://content-partner-mrss-feeds.s3.amazonaws.com/televisa/MEDICOS_LINEA…" at bounding box center [328, 199] width 114 height 23
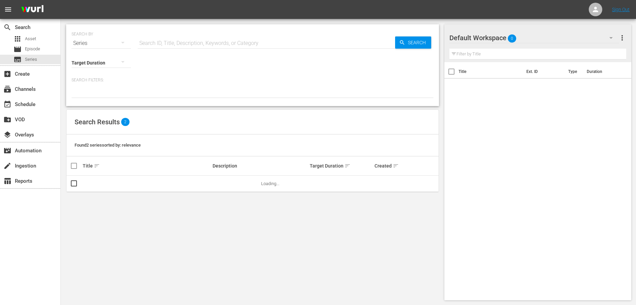
click at [99, 44] on div "Series" at bounding box center [101, 43] width 59 height 19
click at [98, 99] on div "Assets" at bounding box center [93, 99] width 27 height 11
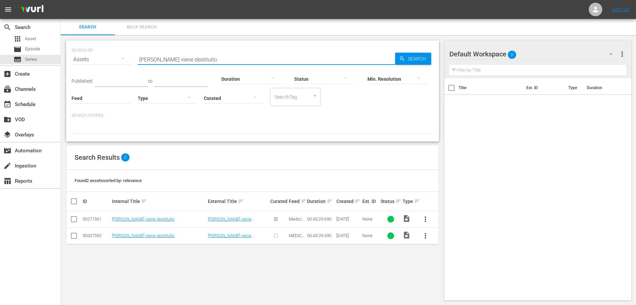
drag, startPoint x: 177, startPoint y: 61, endPoint x: 122, endPoint y: 61, distance: 55.0
click at [122, 61] on div "SEARCH BY Search By Assets Search ID, Title, Description, Keywords, or Category…" at bounding box center [253, 55] width 362 height 24
paste input "È una promessa"
type input "È una promessa"
click at [421, 61] on span "Search" at bounding box center [418, 59] width 26 height 12
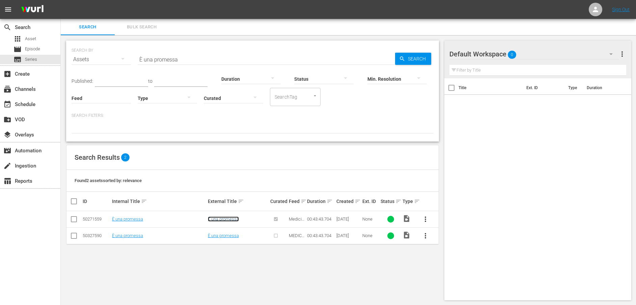
click at [233, 220] on link "È una promessa" at bounding box center [223, 218] width 31 height 5
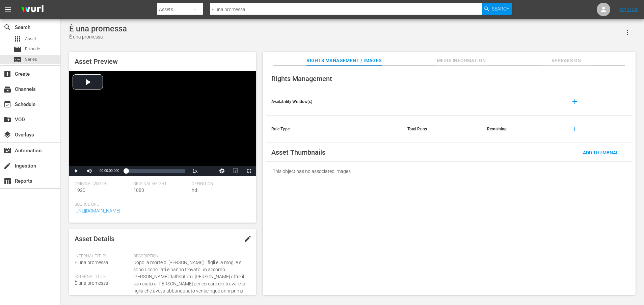
click at [460, 60] on span "Media Information" at bounding box center [461, 60] width 51 height 8
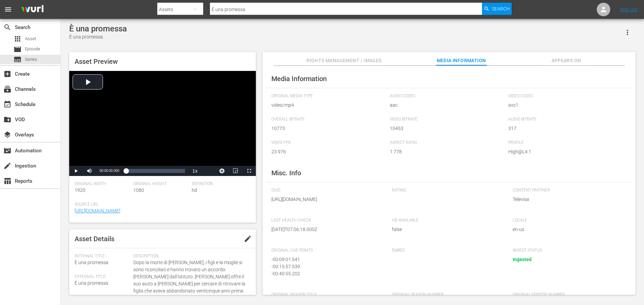
drag, startPoint x: 345, startPoint y: 208, endPoint x: 346, endPoint y: 218, distance: 10.5
click at [346, 211] on div "GUID https://content-partner-mrss-feeds.s3.amazonaws.com/televisa/MEDICOS_LINEA…" at bounding box center [328, 199] width 114 height 23
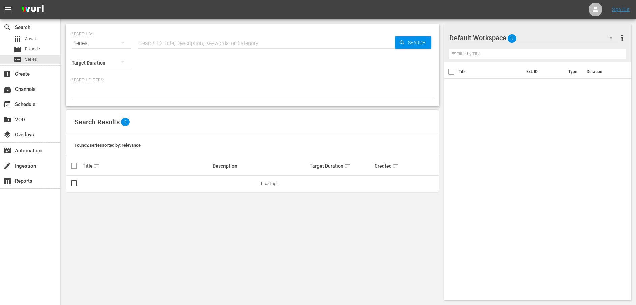
click at [98, 44] on div "Series" at bounding box center [101, 43] width 59 height 19
click at [91, 96] on div "Assets" at bounding box center [93, 99] width 27 height 11
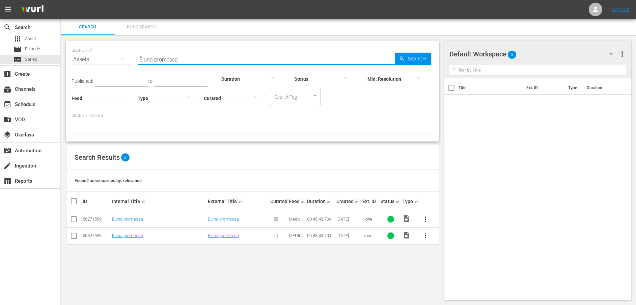
drag, startPoint x: 223, startPoint y: 57, endPoint x: 117, endPoint y: 56, distance: 106.7
click at [117, 56] on div "SEARCH BY Search By Assets Search ID, Title, Description, Keywords, or Category…" at bounding box center [253, 55] width 362 height 24
paste input "Ti amo tanto"
type input "Ti amo tanto"
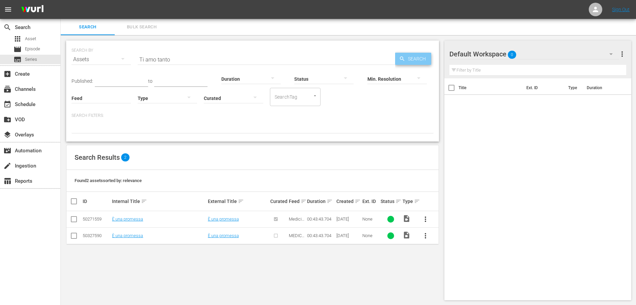
click at [409, 58] on span "Search" at bounding box center [418, 59] width 26 height 12
click at [218, 219] on link "Ti amo tanto" at bounding box center [220, 218] width 24 height 5
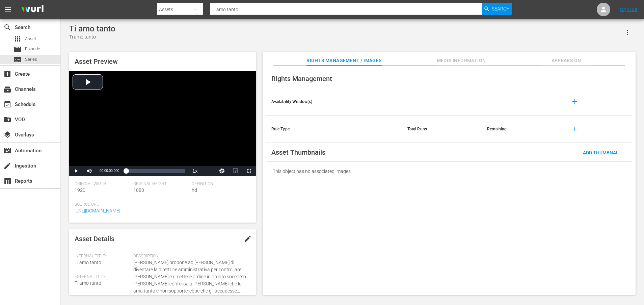
click at [459, 60] on span "Media Information" at bounding box center [461, 60] width 51 height 8
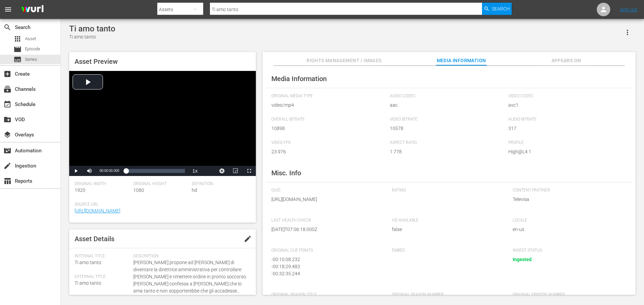
drag, startPoint x: 347, startPoint y: 208, endPoint x: 348, endPoint y: 216, distance: 7.8
click at [348, 203] on span "https://content-partner-mrss-feeds.s3.amazonaws.com/televisa/MEDICOS_LINEA_DE_V…" at bounding box center [326, 199] width 111 height 7
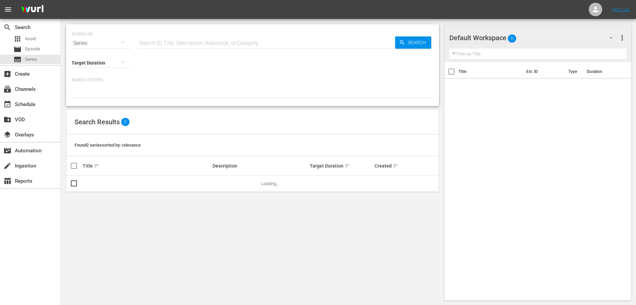
click at [98, 43] on div "Series" at bounding box center [101, 43] width 59 height 19
click at [88, 99] on div "Assets" at bounding box center [93, 99] width 27 height 11
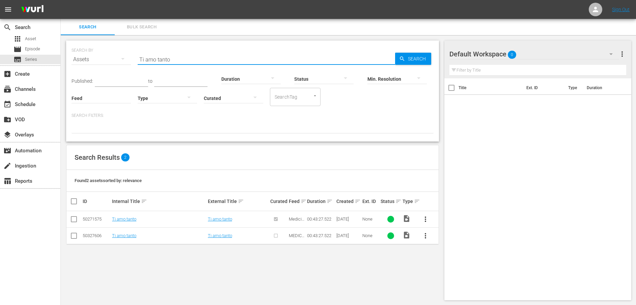
drag, startPoint x: 247, startPoint y: 59, endPoint x: 121, endPoint y: 60, distance: 125.9
click at [121, 60] on div "SEARCH BY Search By Assets Search ID, Title, Description, Keywords, or Category…" at bounding box center [253, 55] width 362 height 24
paste input "Ana è la nuova direttrice amministrativa"
type input "Ana è la nuova direttrice amministrativa"
click at [422, 60] on span "Search" at bounding box center [418, 59] width 26 height 12
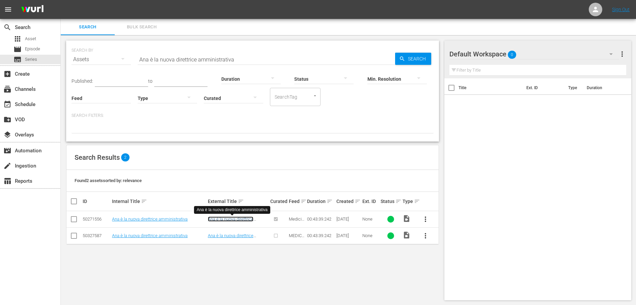
click at [249, 219] on link "Ana è la nuova direttrice amministrativa" at bounding box center [231, 221] width 46 height 10
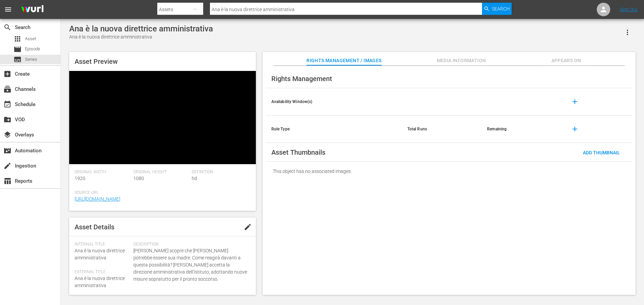
click at [462, 57] on span "Media Information" at bounding box center [461, 60] width 51 height 8
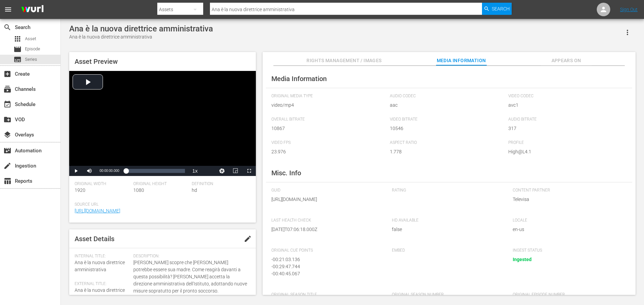
drag, startPoint x: 346, startPoint y: 206, endPoint x: 347, endPoint y: 214, distance: 8.2
click at [347, 203] on span "https://content-partner-mrss-feeds.s3.amazonaws.com/televisa/MEDICOS_LINEA_DE_V…" at bounding box center [326, 199] width 111 height 7
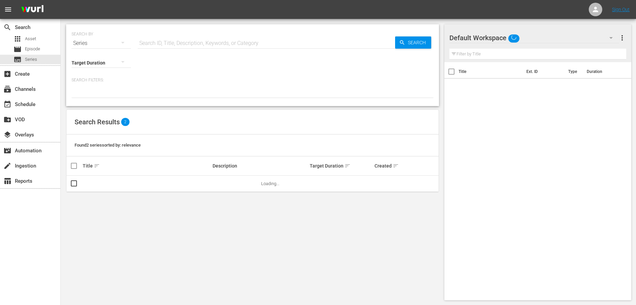
click at [90, 39] on div "Series" at bounding box center [101, 43] width 59 height 19
click at [98, 99] on div "Assets" at bounding box center [93, 99] width 27 height 11
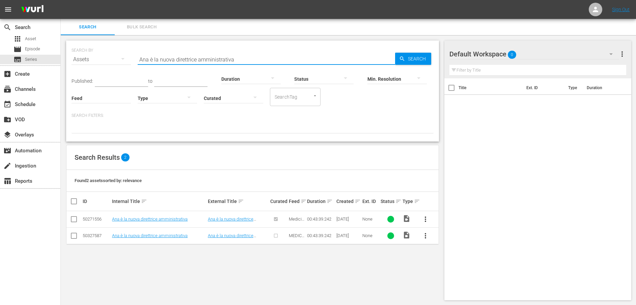
drag, startPoint x: 249, startPoint y: 59, endPoint x: 84, endPoint y: 59, distance: 165.1
click at [84, 59] on div "SEARCH BY Search By Assets Search ID, Title, Description, Keywords, or Category…" at bounding box center [253, 55] width 362 height 24
paste input "Rinascere"
type input "Rinascere"
click at [406, 57] on span "Search" at bounding box center [418, 59] width 26 height 12
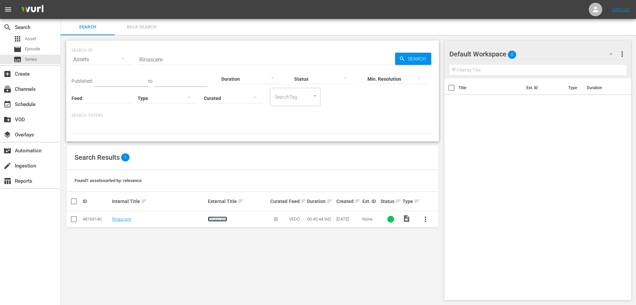
click at [224, 219] on link "Rinascere" at bounding box center [217, 218] width 19 height 5
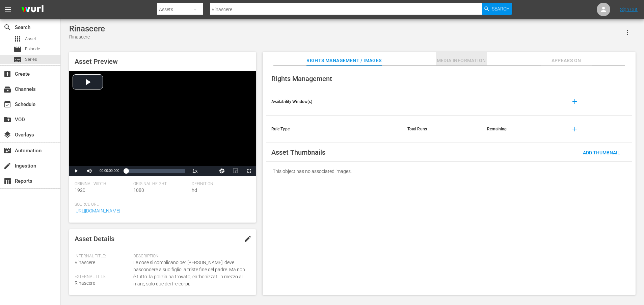
click at [466, 58] on span "Media Information" at bounding box center [461, 60] width 51 height 8
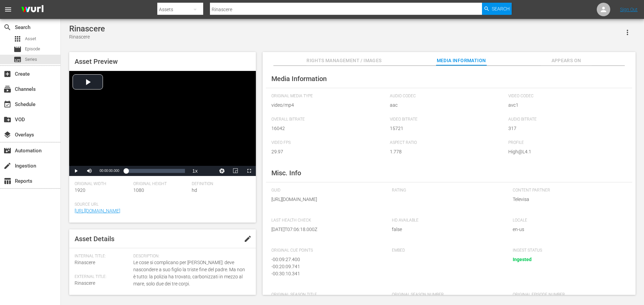
drag, startPoint x: 347, startPoint y: 208, endPoint x: 350, endPoint y: 217, distance: 10.0
click at [350, 211] on div "GUID https://content-partner-mrss-feeds.s3.amazonaws.com/televisa/MUJERES_DE_NE…" at bounding box center [328, 199] width 114 height 23
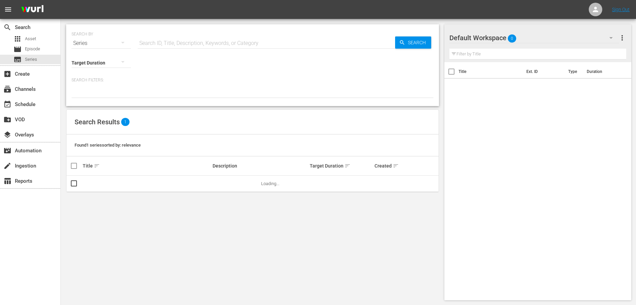
click at [87, 45] on div "Series" at bounding box center [101, 43] width 59 height 19
click at [95, 103] on div "Assets" at bounding box center [93, 99] width 27 height 11
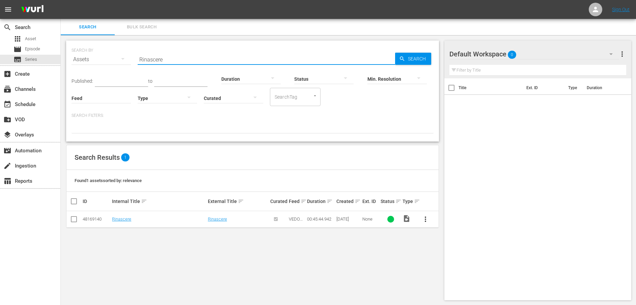
drag, startPoint x: 198, startPoint y: 60, endPoint x: 130, endPoint y: 59, distance: 67.9
click at [130, 59] on div "SEARCH BY Search By Assets Search ID, Title, Description, Keywords, or Category…" at bounding box center [253, 55] width 362 height 24
paste input "Il prezzo della libertà"
type input "Il prezzo della libertà"
click at [413, 58] on span "Search" at bounding box center [418, 59] width 26 height 12
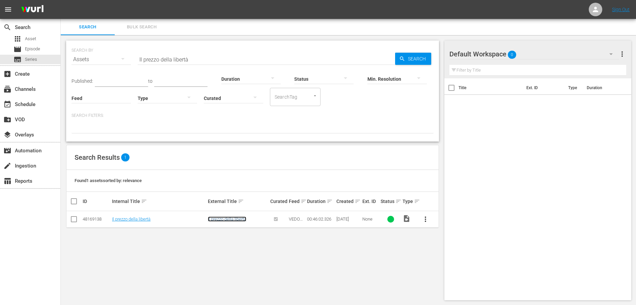
click at [229, 218] on link "Il prezzo della libertà" at bounding box center [227, 218] width 38 height 5
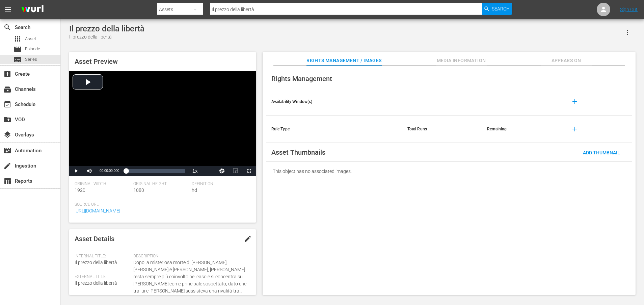
click at [479, 59] on span "Media Information" at bounding box center [461, 60] width 51 height 8
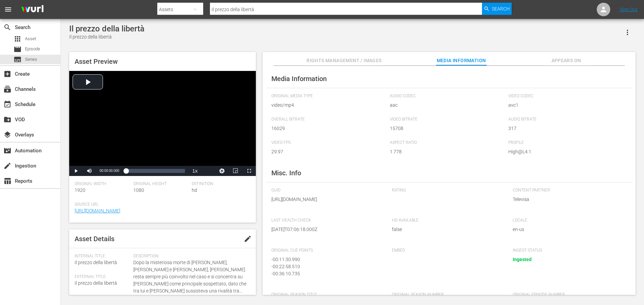
drag, startPoint x: 345, startPoint y: 207, endPoint x: 349, endPoint y: 219, distance: 12.1
click at [349, 211] on div "GUID https://content-partner-mrss-feeds.s3.amazonaws.com/televisa/MUJERES_DE_NE…" at bounding box center [328, 199] width 114 height 23
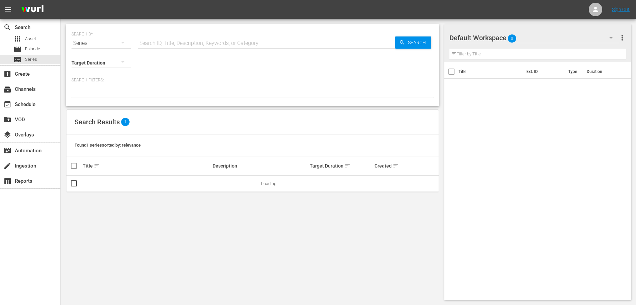
click at [102, 42] on div "Series" at bounding box center [101, 43] width 59 height 19
click at [95, 97] on div "Assets" at bounding box center [93, 99] width 27 height 11
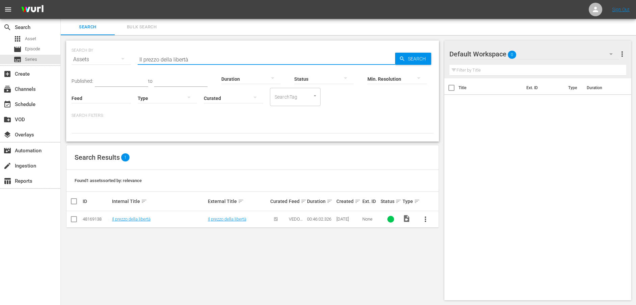
drag, startPoint x: 204, startPoint y: 56, endPoint x: 94, endPoint y: 56, distance: 109.4
click at [94, 56] on div "SEARCH BY Search By Assets Search ID, Title, Description, Keywords, or Category…" at bounding box center [253, 55] width 362 height 24
paste input "Voglio i miei soldi"
type input "Voglio i miei soldi"
click at [411, 60] on span "Search" at bounding box center [418, 59] width 26 height 12
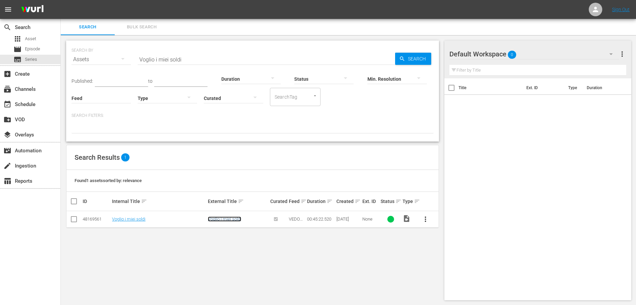
click at [227, 220] on link "Voglio i miei soldi" at bounding box center [224, 218] width 33 height 5
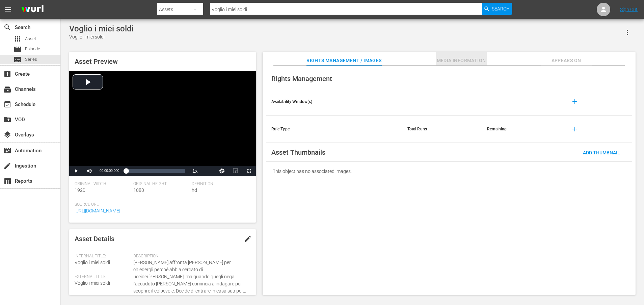
drag, startPoint x: 458, startPoint y: 61, endPoint x: 450, endPoint y: 63, distance: 8.1
click at [458, 60] on span "Media Information" at bounding box center [461, 60] width 51 height 8
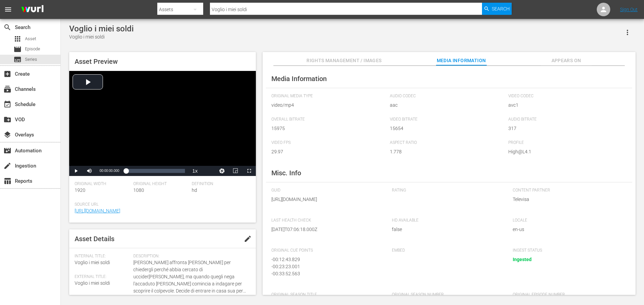
drag, startPoint x: 346, startPoint y: 207, endPoint x: 349, endPoint y: 216, distance: 9.6
click at [349, 203] on span "https://content-partner-mrss-feeds.s3.amazonaws.com/televisa/MUJERES_DE_NEGRO_0…" at bounding box center [326, 199] width 111 height 7
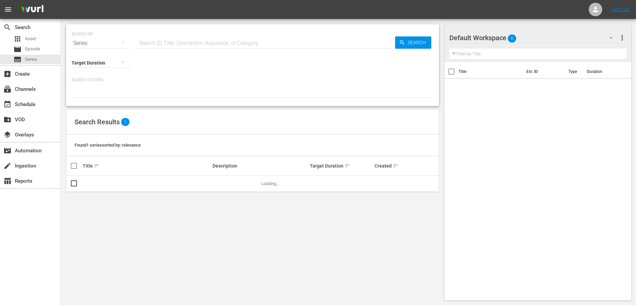
click at [105, 44] on div "Series" at bounding box center [101, 43] width 59 height 19
click at [84, 97] on div "Assets" at bounding box center [93, 99] width 27 height 11
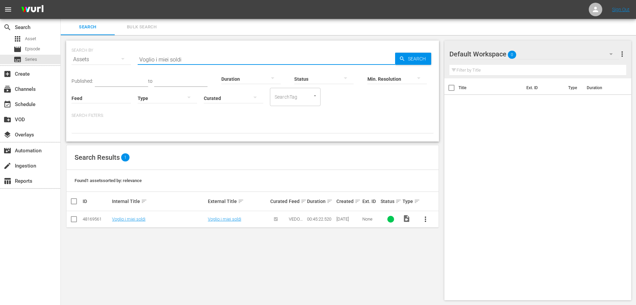
drag, startPoint x: 204, startPoint y: 61, endPoint x: 134, endPoint y: 65, distance: 69.3
click at [134, 65] on div "SEARCH BY Search By Assets Search ID, Title, Description, Keywords, or Category…" at bounding box center [253, 55] width 362 height 24
paste input "Sfuriate"
type input "Sfuriate"
click at [414, 59] on span "Search" at bounding box center [418, 59] width 26 height 12
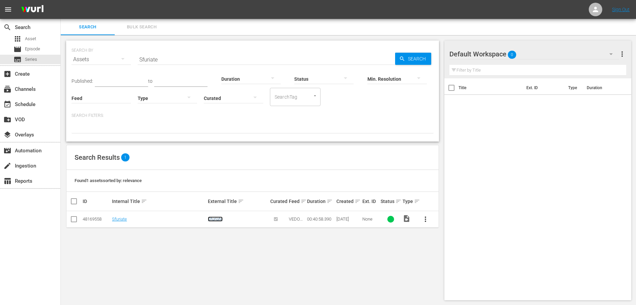
click at [214, 219] on link "Sfuriate" at bounding box center [215, 218] width 15 height 5
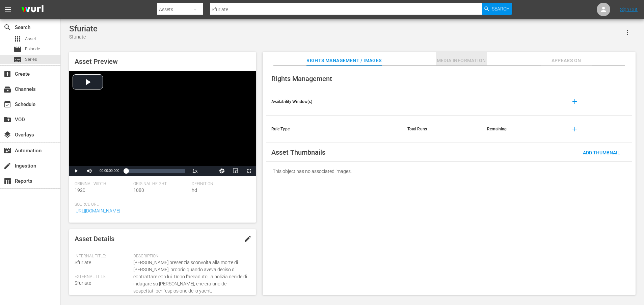
click at [453, 61] on span "Media Information" at bounding box center [461, 60] width 51 height 8
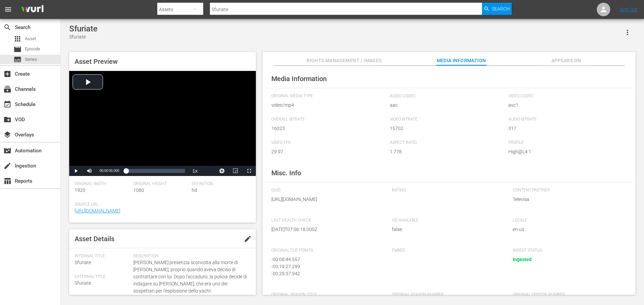
drag, startPoint x: 345, startPoint y: 207, endPoint x: 347, endPoint y: 219, distance: 12.3
click at [347, 211] on div "GUID https://content-partner-mrss-feeds.s3.amazonaws.com/televisa/MUJERES_DE_NE…" at bounding box center [328, 199] width 114 height 23
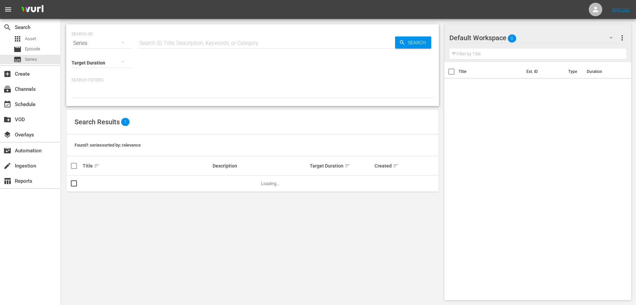
click at [95, 46] on div "Target Duration" at bounding box center [101, 58] width 59 height 24
click at [96, 46] on div "Series" at bounding box center [101, 43] width 59 height 19
click at [88, 99] on div "Assets" at bounding box center [93, 99] width 27 height 11
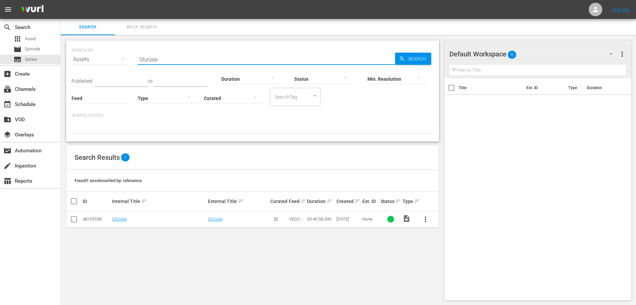
drag, startPoint x: 189, startPoint y: 57, endPoint x: 120, endPoint y: 56, distance: 68.9
click at [120, 56] on div "SEARCH BY Search By Assets Search ID, Title, Description, Keywords, or Category…" at bounding box center [253, 55] width 362 height 24
paste input "L'offerta"
type input "L'offerta"
click at [411, 60] on span "Search" at bounding box center [418, 59] width 26 height 12
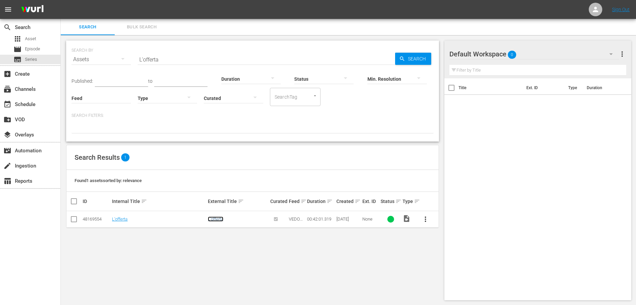
click at [213, 219] on link "L'offerta" at bounding box center [216, 218] width 16 height 5
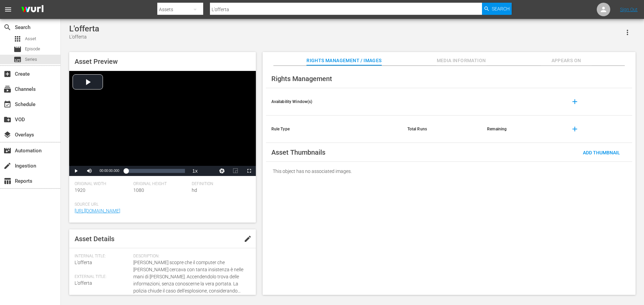
click at [449, 62] on span "Media Information" at bounding box center [461, 60] width 51 height 8
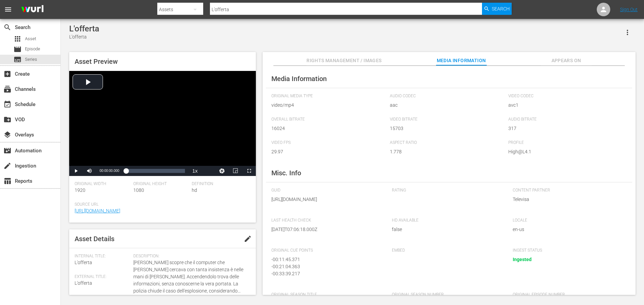
drag, startPoint x: 344, startPoint y: 207, endPoint x: 348, endPoint y: 218, distance: 12.5
click at [348, 211] on div "GUID https://content-partner-mrss-feeds.s3.amazonaws.com/televisa/MUJERES_DE_NE…" at bounding box center [328, 199] width 114 height 23
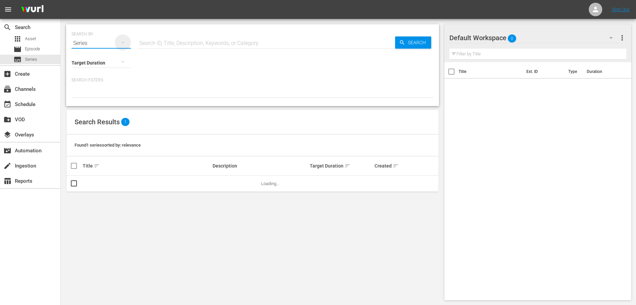
click at [120, 44] on icon "button" at bounding box center [123, 42] width 8 height 8
click at [90, 100] on div "Assets" at bounding box center [93, 99] width 27 height 11
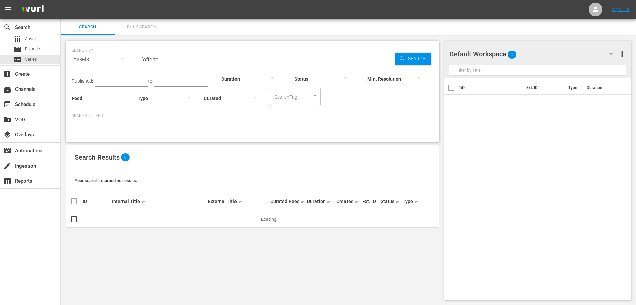
click at [178, 60] on input "L'offerta" at bounding box center [267, 59] width 258 height 16
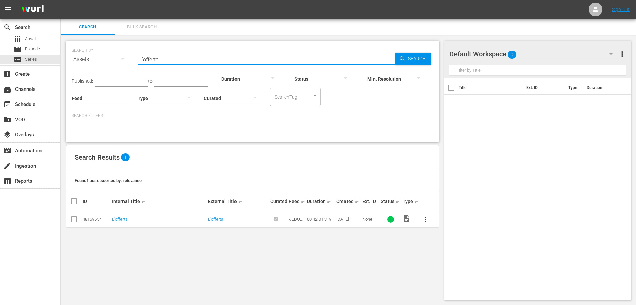
click at [116, 58] on div "SEARCH BY Search By Assets Search ID, Title, Description, Keywords, or Category…" at bounding box center [253, 55] width 362 height 24
paste input "Ossessioni"
type input "Ossessioni"
click at [411, 61] on span "Search" at bounding box center [418, 59] width 26 height 12
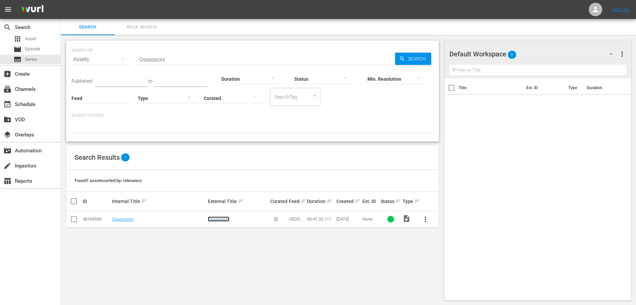
click at [224, 218] on link "Ossessioni" at bounding box center [219, 218] width 22 height 5
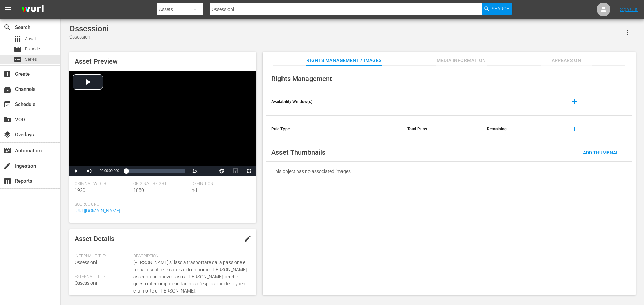
click at [459, 61] on span "Media Information" at bounding box center [461, 60] width 51 height 8
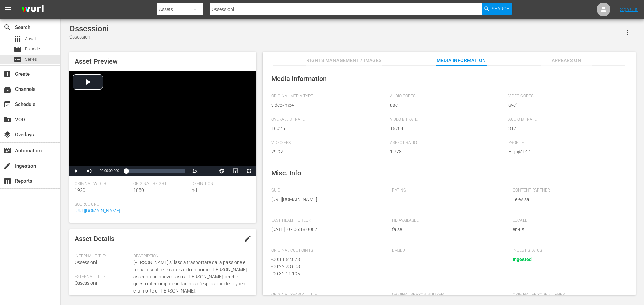
drag, startPoint x: 344, startPoint y: 207, endPoint x: 346, endPoint y: 214, distance: 7.4
click at [346, 203] on span "https://content-partner-mrss-feeds.s3.amazonaws.com/televisa/MUJERES_DE_NEGRO_0…" at bounding box center [326, 199] width 111 height 7
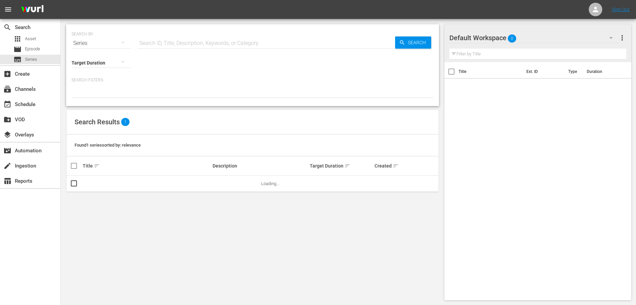
click at [89, 43] on div "Series" at bounding box center [101, 43] width 59 height 19
click at [92, 96] on div "Assets" at bounding box center [93, 99] width 27 height 11
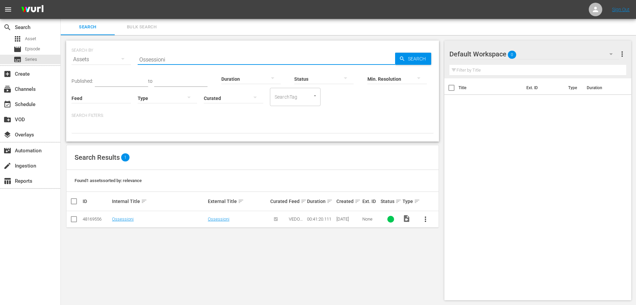
drag, startPoint x: 187, startPoint y: 59, endPoint x: 121, endPoint y: 57, distance: 66.9
click at [121, 57] on div "SEARCH BY Search By Assets Search ID, Title, Description, Keywords, or Category…" at bounding box center [253, 55] width 362 height 24
paste input "fferta negata"
type input "Offerta negata"
click at [412, 59] on span "Search" at bounding box center [418, 59] width 26 height 12
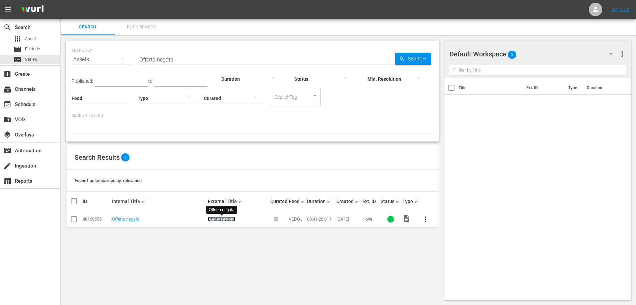
click at [226, 219] on link "Offerta negata" at bounding box center [221, 218] width 27 height 5
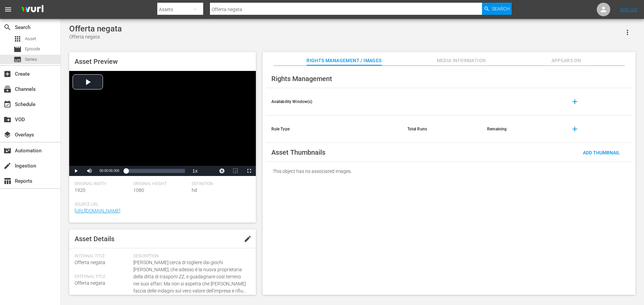
click at [469, 59] on span "Media Information" at bounding box center [461, 60] width 51 height 8
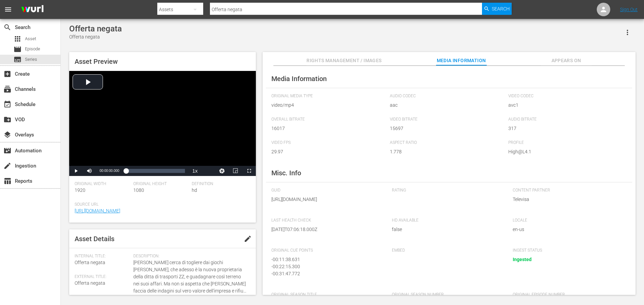
drag, startPoint x: 347, startPoint y: 205, endPoint x: 348, endPoint y: 214, distance: 9.3
click at [348, 203] on span "https://content-partner-mrss-feeds.s3.amazonaws.com/televisa/MUJERES_DE_NEGRO_0…" at bounding box center [326, 199] width 111 height 7
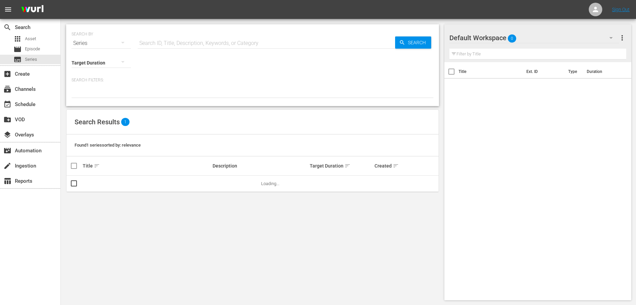
click at [82, 40] on div "Series" at bounding box center [101, 43] width 59 height 19
click at [96, 100] on div "Assets" at bounding box center [93, 99] width 27 height 11
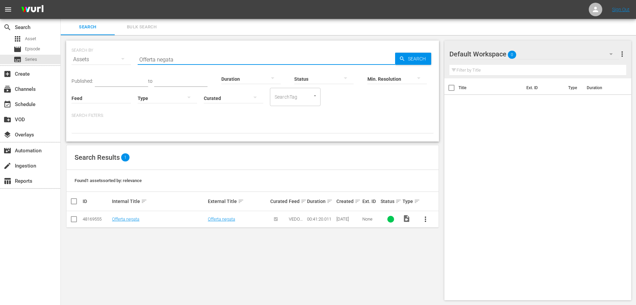
drag, startPoint x: 192, startPoint y: 58, endPoint x: 117, endPoint y: 55, distance: 75.0
click at [117, 55] on div "SEARCH BY Search By Assets Search ID, Title, Description, Keywords, or Category…" at bounding box center [253, 55] width 362 height 24
paste input "Incontro con il passato"
type input "Incontro con il passato"
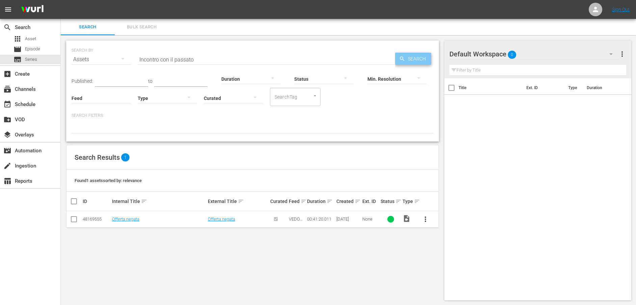
click at [408, 60] on span "Search" at bounding box center [418, 59] width 26 height 12
click at [226, 219] on link "Incontro con il passato" at bounding box center [229, 218] width 43 height 5
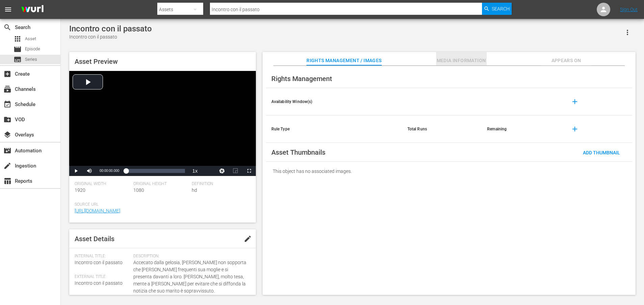
drag, startPoint x: 463, startPoint y: 62, endPoint x: 460, endPoint y: 64, distance: 3.7
click at [463, 62] on span "Media Information" at bounding box center [461, 60] width 51 height 8
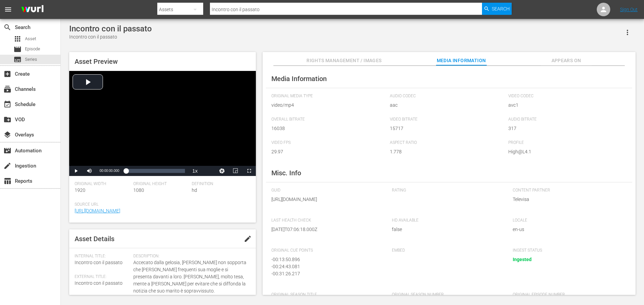
drag, startPoint x: 346, startPoint y: 207, endPoint x: 349, endPoint y: 213, distance: 7.5
click at [349, 203] on span "https://content-partner-mrss-feeds.s3.amazonaws.com/televisa/MUJERES_DE_NEGRO_1…" at bounding box center [326, 199] width 111 height 7
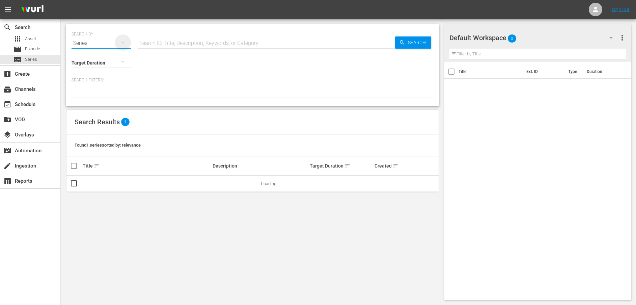
click at [122, 39] on icon "button" at bounding box center [123, 42] width 8 height 8
click at [86, 100] on div "Assets" at bounding box center [93, 99] width 27 height 11
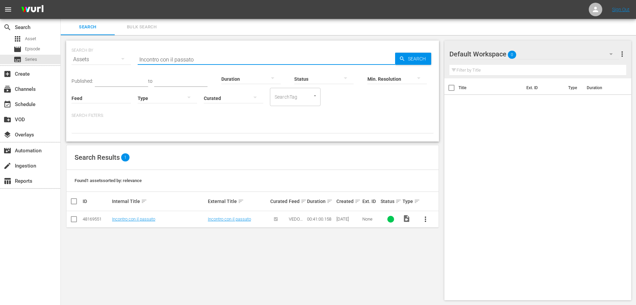
drag, startPoint x: 207, startPoint y: 57, endPoint x: 103, endPoint y: 56, distance: 104.7
click at [103, 56] on div "SEARCH BY Search By Assets Search ID, Title, Description, Keywords, or Category…" at bounding box center [253, 55] width 362 height 24
paste input "La nuda verità"
type input "La nuda verità"
click at [412, 59] on span "Search" at bounding box center [418, 59] width 26 height 12
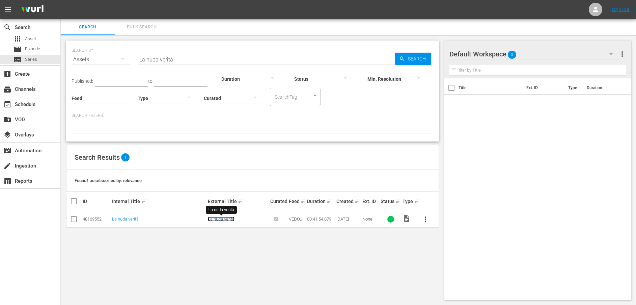
click at [225, 219] on link "La nuda verità" at bounding box center [221, 218] width 27 height 5
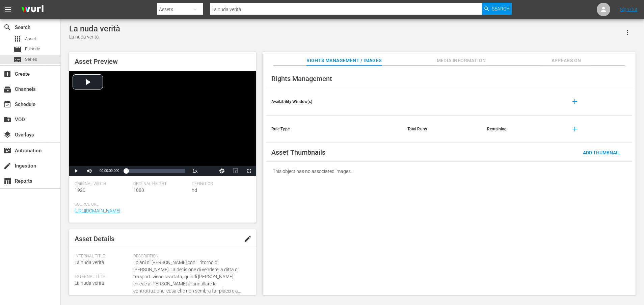
click at [469, 61] on span "Media Information" at bounding box center [461, 60] width 51 height 8
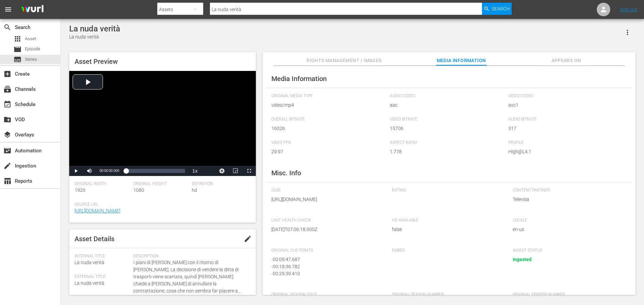
drag, startPoint x: 346, startPoint y: 205, endPoint x: 350, endPoint y: 218, distance: 13.8
click at [350, 211] on div "GUID https://content-partner-mrss-feeds.s3.amazonaws.com/televisa/MUJERES_DE_NE…" at bounding box center [328, 199] width 114 height 23
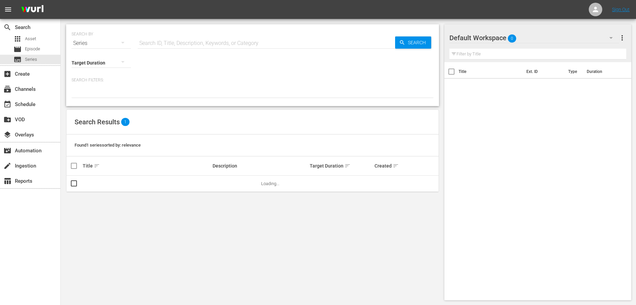
click at [87, 43] on div "Series" at bounding box center [101, 43] width 59 height 19
click at [95, 99] on div "Assets" at bounding box center [93, 99] width 27 height 11
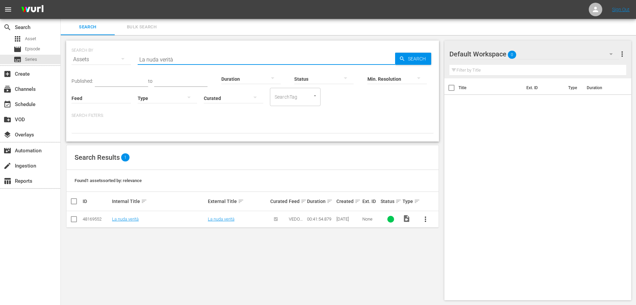
drag, startPoint x: 202, startPoint y: 59, endPoint x: 116, endPoint y: 57, distance: 85.5
click at [116, 57] on div "SEARCH BY Search By Assets Search ID, Title, Description, Keywords, or Category…" at bounding box center [253, 55] width 362 height 24
paste input "Silenzio eterno"
type input "Silenzio eterno"
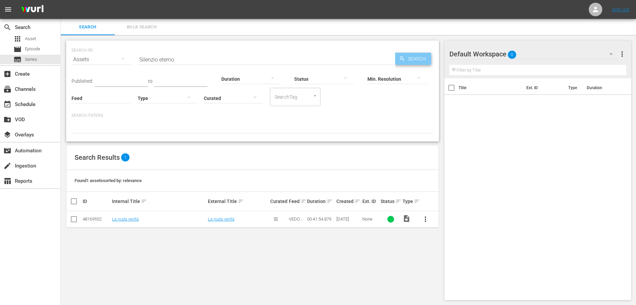
click at [414, 57] on span "Search" at bounding box center [418, 59] width 26 height 12
click at [228, 220] on link "Silenzio eterno" at bounding box center [222, 218] width 28 height 5
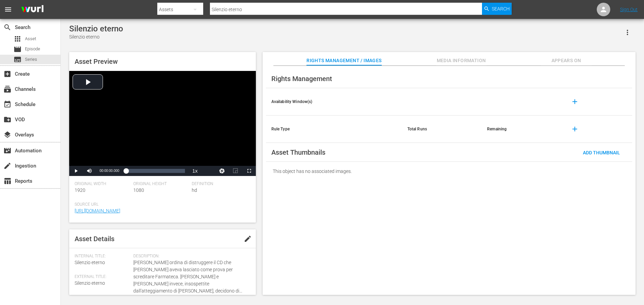
click at [466, 60] on span "Media Information" at bounding box center [461, 60] width 51 height 8
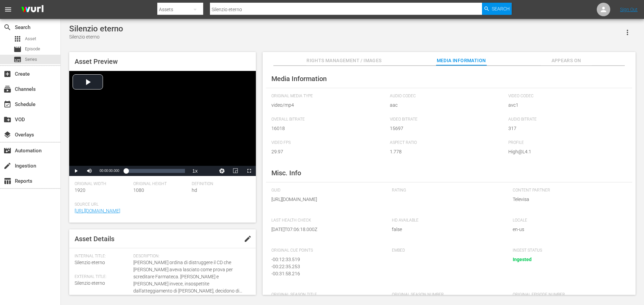
drag, startPoint x: 344, startPoint y: 207, endPoint x: 346, endPoint y: 215, distance: 8.7
click at [346, 203] on span "https://content-partner-mrss-feeds.s3.amazonaws.com/televisa/MUJERES_DE_NEGRO_1…" at bounding box center [326, 199] width 111 height 7
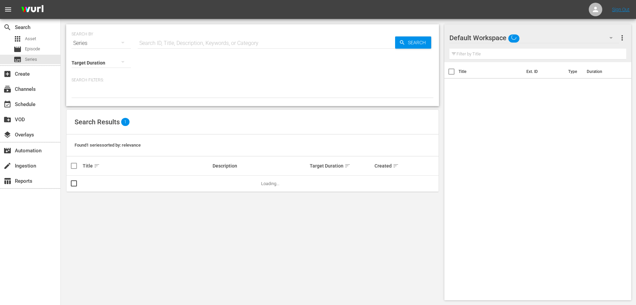
click at [80, 41] on div "Series" at bounding box center [101, 43] width 59 height 19
click at [81, 96] on div "Assets" at bounding box center [93, 99] width 27 height 11
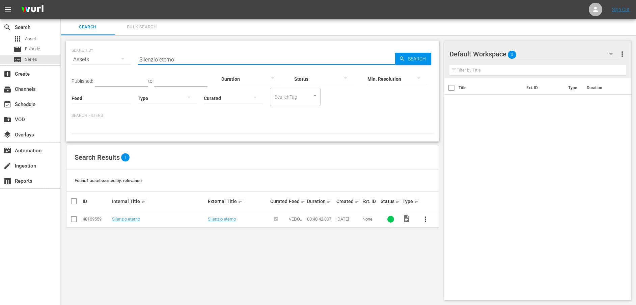
drag, startPoint x: 205, startPoint y: 59, endPoint x: 121, endPoint y: 58, distance: 84.7
click at [121, 58] on div "SEARCH BY Search By Assets Search ID, Title, Description, Keywords, or Category…" at bounding box center [253, 55] width 362 height 24
paste input "Danni collaterali"
type input "Danni collaterali"
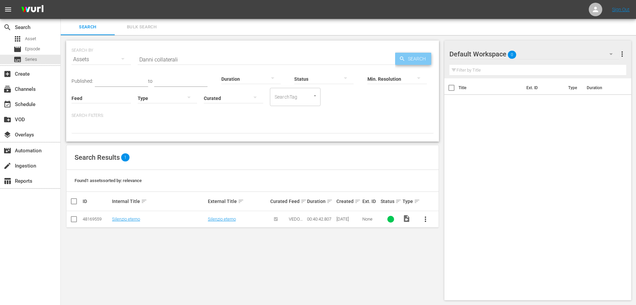
click at [412, 59] on span "Search" at bounding box center [418, 59] width 26 height 12
click at [218, 219] on link "Danni collaterali" at bounding box center [223, 218] width 31 height 5
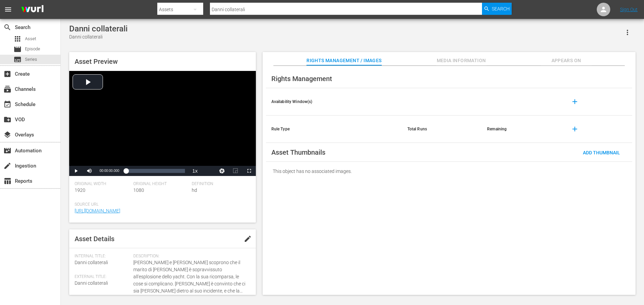
click at [468, 60] on span "Media Information" at bounding box center [461, 60] width 51 height 8
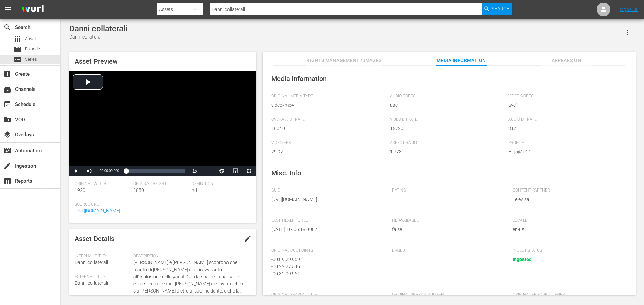
drag, startPoint x: 347, startPoint y: 207, endPoint x: 348, endPoint y: 213, distance: 5.9
click at [348, 203] on span "https://content-partner-mrss-feeds.s3.amazonaws.com/televisa/MUJERES_DE_NEGRO_1…" at bounding box center [326, 199] width 111 height 7
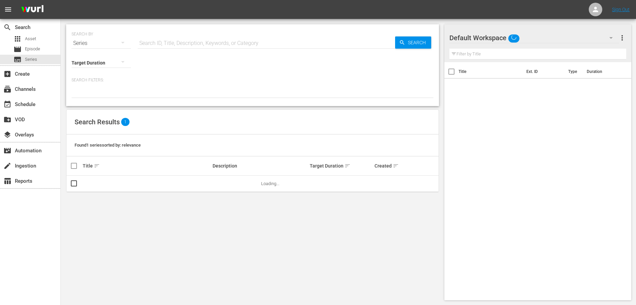
click at [91, 43] on div "Series" at bounding box center [101, 43] width 59 height 19
click at [89, 97] on div "Assets" at bounding box center [93, 99] width 27 height 11
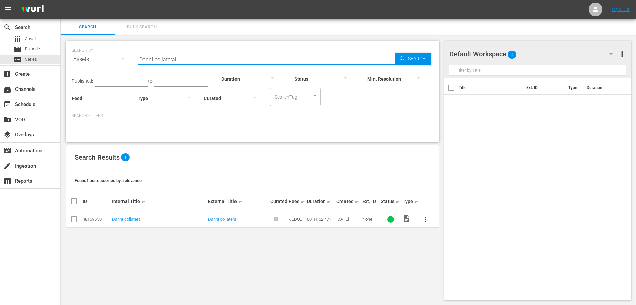
drag, startPoint x: 203, startPoint y: 59, endPoint x: 118, endPoint y: 59, distance: 84.7
click at [118, 59] on div "SEARCH BY Search By Assets Search ID, Title, Description, Keywords, or Category…" at bounding box center [253, 55] width 362 height 24
paste input "Sentimenti contrastanti"
type input "Sentimenti contrastanti"
click at [406, 58] on span "Search" at bounding box center [418, 59] width 26 height 12
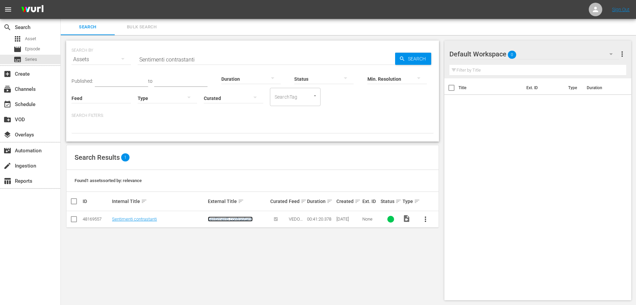
click at [223, 219] on link "Sentimenti contrastanti" at bounding box center [230, 218] width 45 height 5
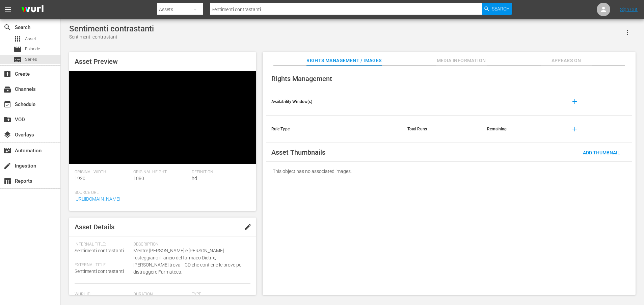
click at [463, 61] on span "Media Information" at bounding box center [461, 60] width 51 height 8
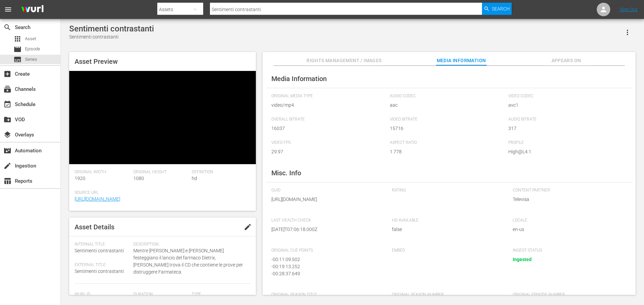
drag, startPoint x: 346, startPoint y: 207, endPoint x: 347, endPoint y: 213, distance: 6.6
click at [347, 203] on span "https://content-partner-mrss-feeds.s3.amazonaws.com/televisa/MUJERES_DE_NEGRO_1…" at bounding box center [326, 199] width 111 height 7
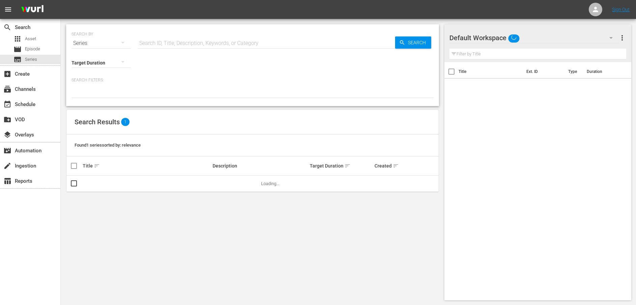
click at [124, 44] on icon "button" at bounding box center [123, 42] width 8 height 8
click at [89, 99] on div "Assets" at bounding box center [93, 99] width 27 height 11
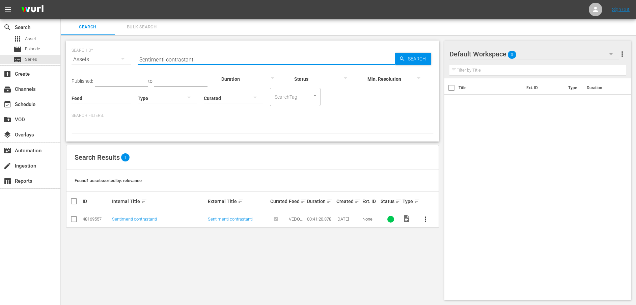
drag, startPoint x: 217, startPoint y: 60, endPoint x: 101, endPoint y: 54, distance: 115.7
click at [101, 54] on div "SEARCH BY Search By Assets Search ID, Title, Description, Keywords, or Category…" at bounding box center [253, 55] width 362 height 24
paste input "trategia"
type input "Strategia"
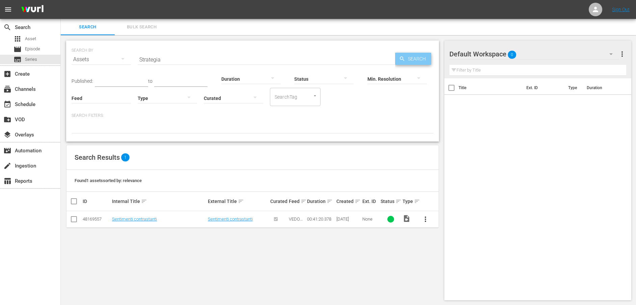
click at [406, 59] on span "Search" at bounding box center [418, 59] width 26 height 12
click at [219, 220] on link "Strategia" at bounding box center [216, 218] width 17 height 5
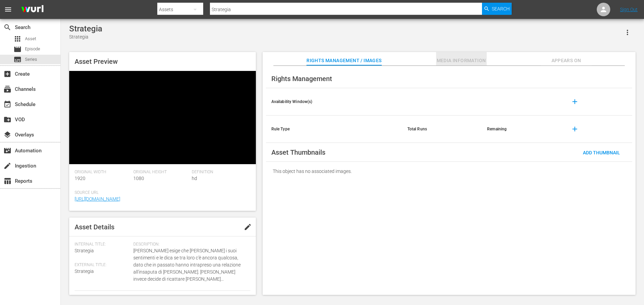
click at [448, 59] on span "Media Information" at bounding box center [461, 60] width 51 height 8
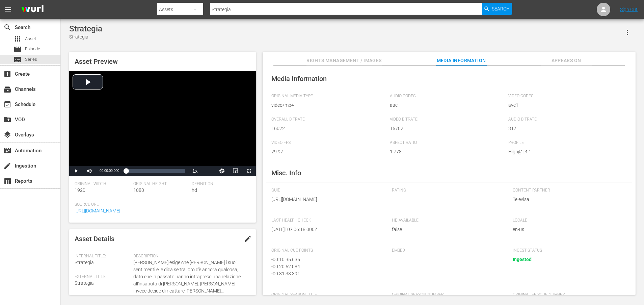
drag, startPoint x: 345, startPoint y: 204, endPoint x: 348, endPoint y: 218, distance: 14.2
click at [348, 211] on div "GUID https://content-partner-mrss-feeds.s3.amazonaws.com/televisa/MUJERES_DE_NE…" at bounding box center [328, 199] width 114 height 23
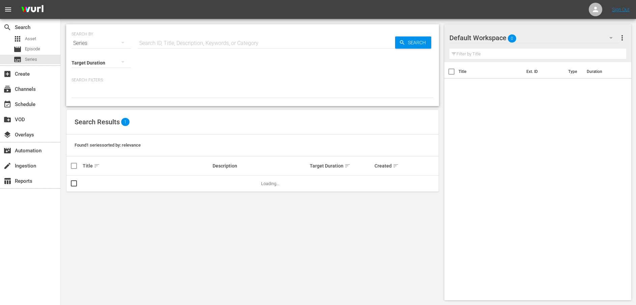
click at [89, 38] on div "Series" at bounding box center [101, 43] width 59 height 19
click at [88, 98] on div "Assets" at bounding box center [93, 99] width 27 height 11
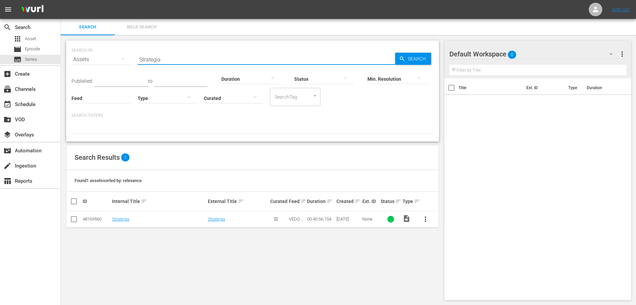
drag, startPoint x: 171, startPoint y: 59, endPoint x: 124, endPoint y: 59, distance: 47.6
click at [124, 59] on div "SEARCH BY Search By Assets Search ID, Title, Description, Keywords, or Category…" at bounding box center [253, 55] width 362 height 24
paste input "L'attentato"
type input "L'attentato"
click at [411, 59] on span "Search" at bounding box center [418, 59] width 26 height 12
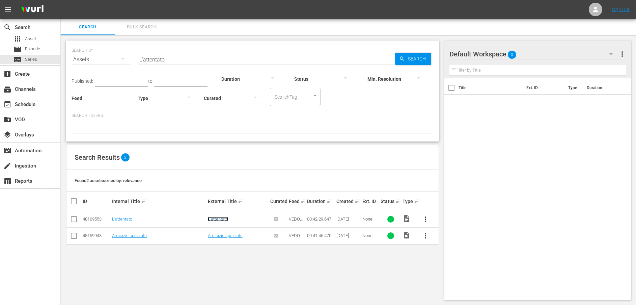
click at [222, 220] on link "L'attentato" at bounding box center [218, 218] width 20 height 5
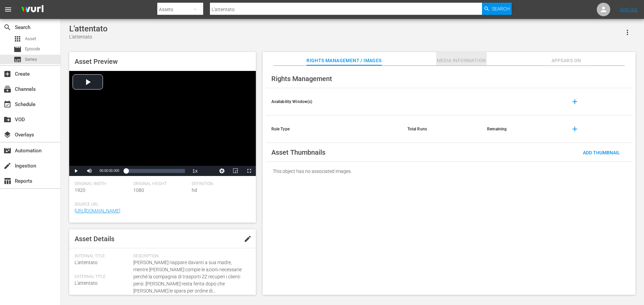
click at [458, 58] on span "Media Information" at bounding box center [461, 60] width 51 height 8
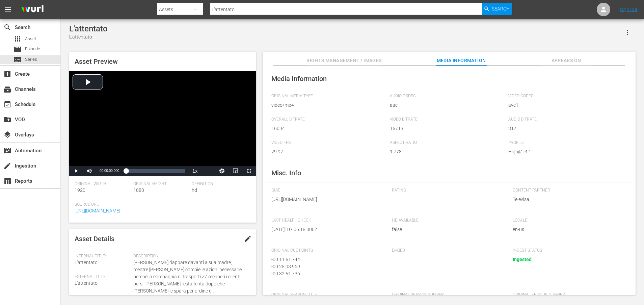
drag, startPoint x: 345, startPoint y: 207, endPoint x: 348, endPoint y: 217, distance: 10.3
click at [348, 203] on span "https://content-partner-mrss-feeds.s3.amazonaws.com/televisa/MUJERES_DE_NEGRO_1…" at bounding box center [326, 199] width 111 height 7
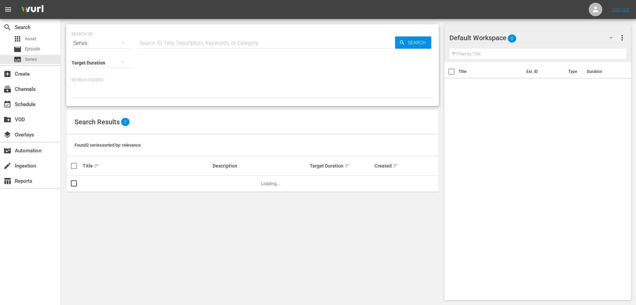
click at [89, 45] on div "Series" at bounding box center [101, 43] width 59 height 19
click at [86, 96] on div "Assets" at bounding box center [93, 99] width 27 height 11
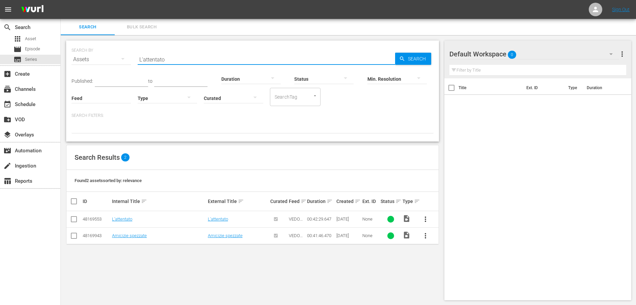
drag, startPoint x: 188, startPoint y: 57, endPoint x: 131, endPoint y: 57, distance: 57.7
click at [131, 56] on div "SEARCH BY Search By Assets Search ID, Title, Description, Keywords, or Category…" at bounding box center [253, 55] width 362 height 24
paste input "Amicizie spezzate"
type input "Amicizie spezzate"
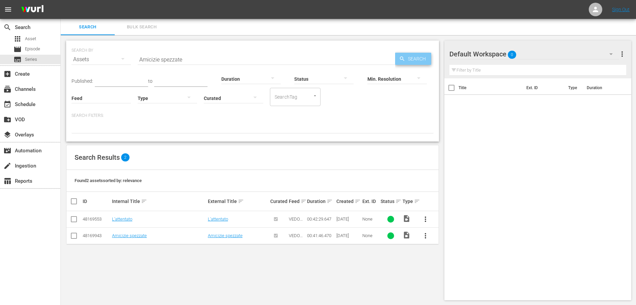
click at [404, 58] on icon "button" at bounding box center [402, 59] width 6 height 6
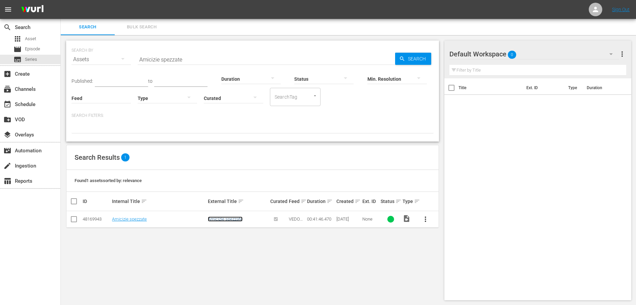
click at [230, 220] on link "Amicizie spezzate" at bounding box center [225, 218] width 35 height 5
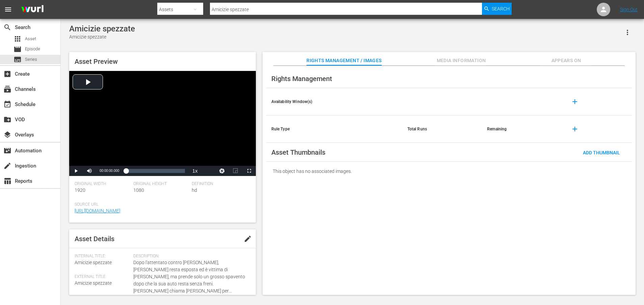
click at [477, 60] on span "Media Information" at bounding box center [461, 60] width 51 height 8
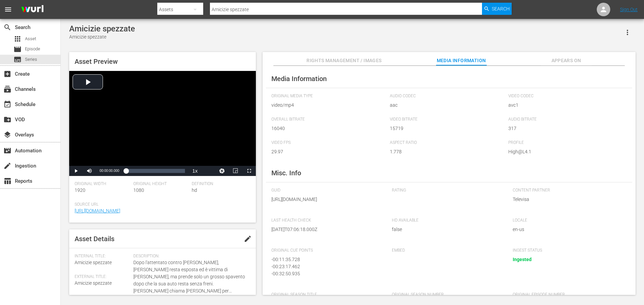
drag, startPoint x: 346, startPoint y: 207, endPoint x: 348, endPoint y: 217, distance: 10.0
click at [348, 203] on span "https://content-partner-mrss-feeds.s3.amazonaws.com/televisa/MUJERES_DE_NEGRO_1…" at bounding box center [326, 199] width 111 height 7
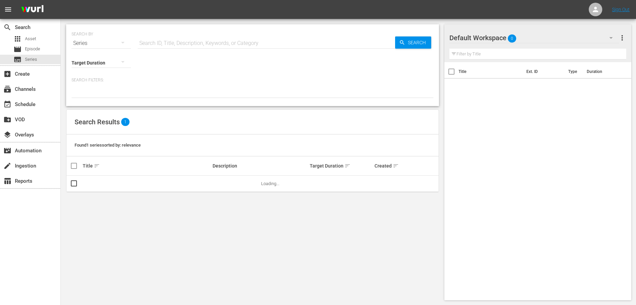
click at [86, 43] on div "Series" at bounding box center [101, 43] width 59 height 19
click at [92, 98] on div "Assets" at bounding box center [93, 99] width 27 height 11
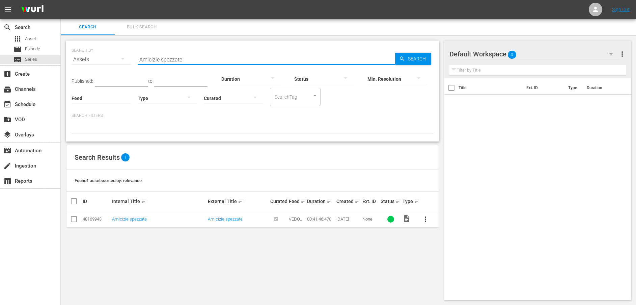
drag, startPoint x: 149, startPoint y: 61, endPoint x: 120, endPoint y: 60, distance: 29.0
click at [120, 60] on div "SEARCH BY Search By Assets Search ID, Title, Description, Keywords, or Category…" at bounding box center [253, 55] width 362 height 24
paste input "Ricominciar"
type input "Ricominciare"
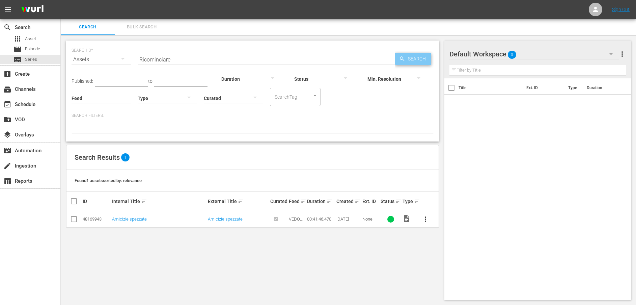
click at [406, 60] on span "Search" at bounding box center [418, 59] width 26 height 12
click at [219, 220] on link "Ricominciare" at bounding box center [220, 218] width 25 height 5
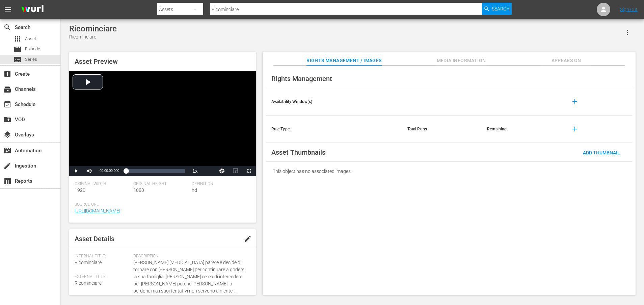
click at [467, 61] on span "Media Information" at bounding box center [461, 60] width 51 height 8
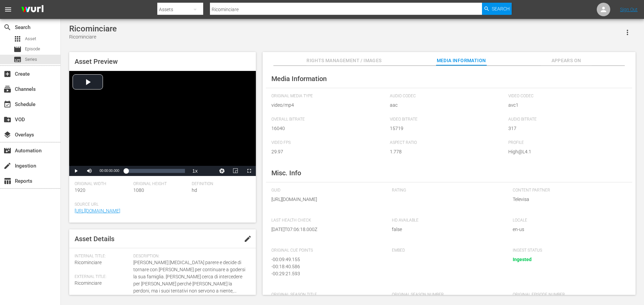
drag, startPoint x: 346, startPoint y: 207, endPoint x: 348, endPoint y: 218, distance: 11.1
click at [348, 211] on div "GUID https://content-partner-mrss-feeds.s3.amazonaws.com/televisa/MUJERES_DE_NE…" at bounding box center [328, 199] width 114 height 23
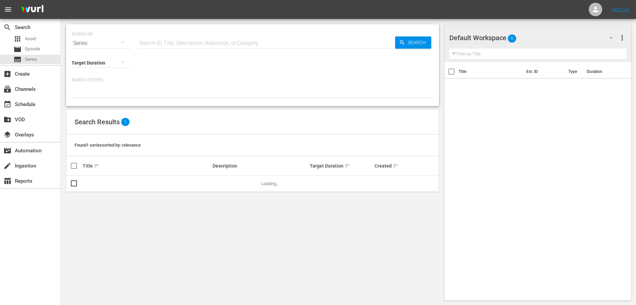
click at [118, 41] on button "button" at bounding box center [123, 42] width 16 height 16
click at [89, 100] on div "Assets" at bounding box center [93, 99] width 27 height 11
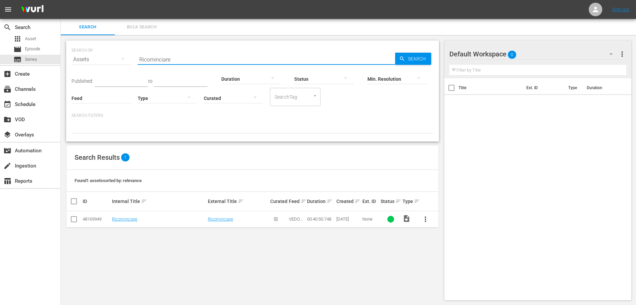
drag, startPoint x: 167, startPoint y: 57, endPoint x: 131, endPoint y: 63, distance: 35.9
click at [131, 63] on div "SEARCH BY Search By Assets Search ID, Title, Description, Keywords, or Category…" at bounding box center [253, 55] width 362 height 24
paste input "Fuori controllo"
type input "Fuori controllo"
click at [412, 58] on span "Search" at bounding box center [418, 59] width 26 height 12
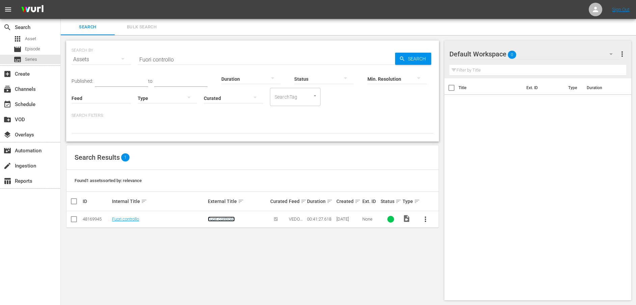
click at [214, 219] on link "Fuori controllo" at bounding box center [221, 218] width 27 height 5
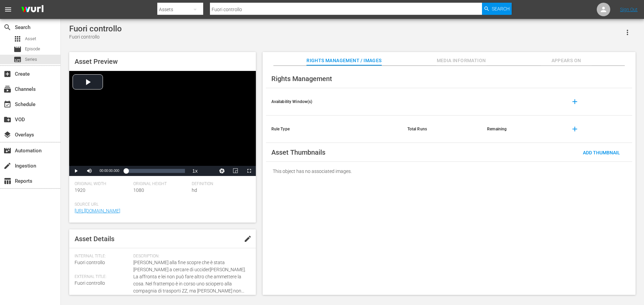
click at [456, 59] on span "Media Information" at bounding box center [461, 60] width 51 height 8
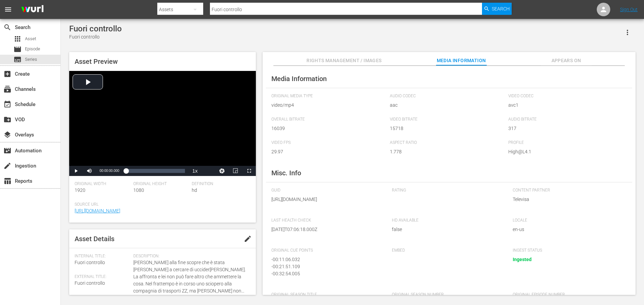
drag, startPoint x: 345, startPoint y: 209, endPoint x: 349, endPoint y: 220, distance: 12.0
click at [349, 211] on div "GUID https://content-partner-mrss-feeds.s3.amazonaws.com/televisa/MUJERES_DE_NE…" at bounding box center [328, 199] width 114 height 23
click at [347, 211] on div "GUID https://content-partner-mrss-feeds.s3.amazonaws.com/televisa/MUJERES_DE_NE…" at bounding box center [328, 199] width 114 height 23
click at [344, 203] on span "https://content-partner-mrss-feeds.s3.amazonaws.com/televisa/MUJERES_DE_NEGRO_2…" at bounding box center [326, 199] width 111 height 7
drag, startPoint x: 345, startPoint y: 206, endPoint x: 347, endPoint y: 213, distance: 7.2
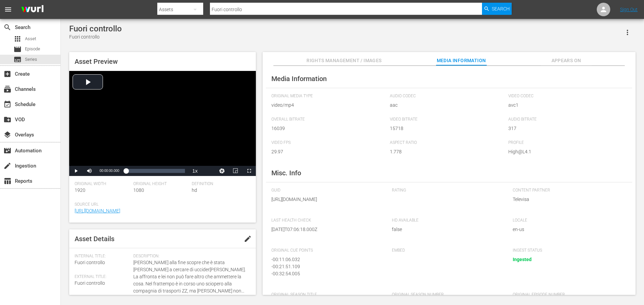
click at [347, 203] on span "https://content-partner-mrss-feeds.s3.amazonaws.com/televisa/MUJERES_DE_NEGRO_2…" at bounding box center [326, 199] width 111 height 7
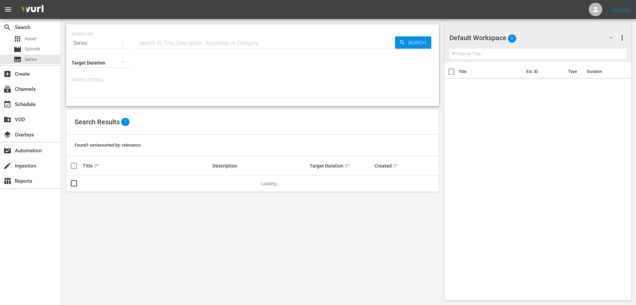
click at [91, 44] on div "Series" at bounding box center [101, 43] width 59 height 19
click at [88, 99] on div "Assets" at bounding box center [93, 99] width 27 height 11
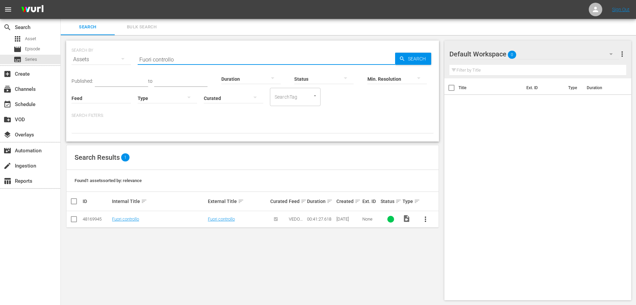
drag, startPoint x: 196, startPoint y: 56, endPoint x: 131, endPoint y: 61, distance: 65.4
click at [131, 61] on div "SEARCH BY Search By Assets Search ID, Title, Description, Keywords, or Category…" at bounding box center [253, 55] width 362 height 24
paste input "Alba nera"
type input "Alba nera"
click at [422, 58] on span "Search" at bounding box center [418, 59] width 26 height 12
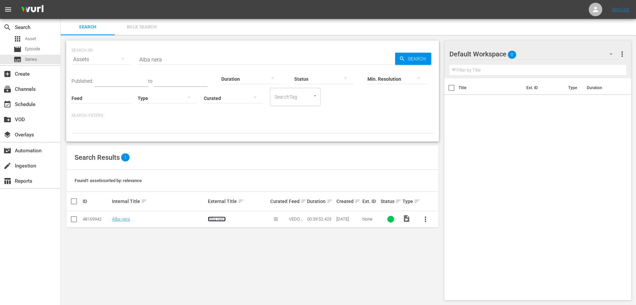
click at [218, 219] on link "Alba nera" at bounding box center [217, 218] width 18 height 5
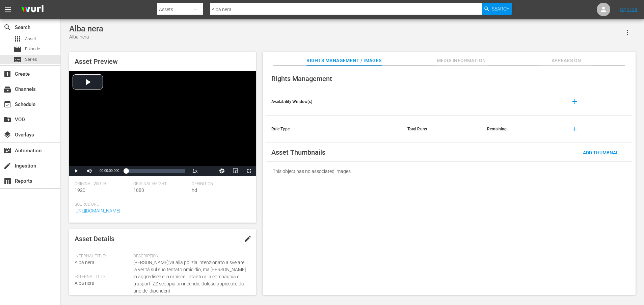
click at [471, 55] on button "Media Information" at bounding box center [461, 59] width 51 height 14
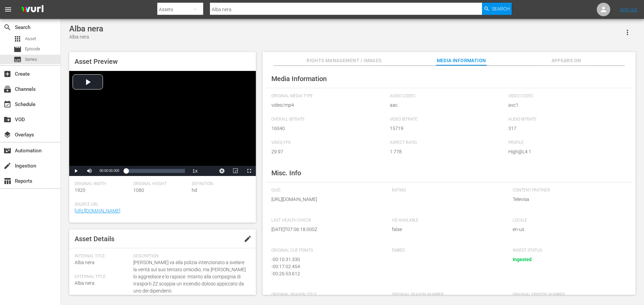
drag, startPoint x: 347, startPoint y: 204, endPoint x: 350, endPoint y: 217, distance: 13.8
click at [350, 211] on div "GUID https://content-partner-mrss-feeds.s3.amazonaws.com/televisa/MUJERES_DE_NE…" at bounding box center [328, 199] width 114 height 23
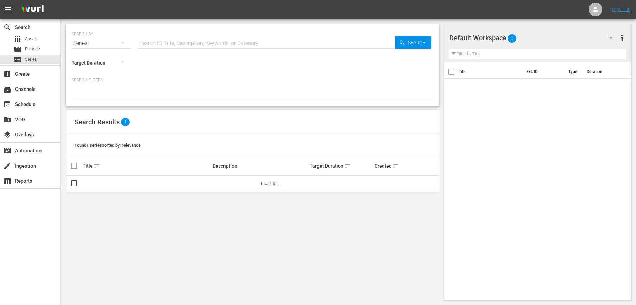
click at [82, 44] on div "Series" at bounding box center [101, 43] width 59 height 19
click at [85, 96] on div "Assets" at bounding box center [93, 99] width 27 height 11
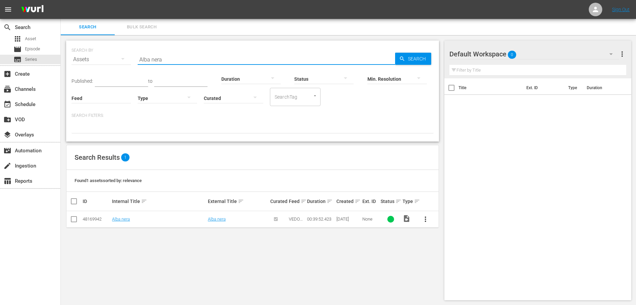
drag, startPoint x: 188, startPoint y: 57, endPoint x: 134, endPoint y: 61, distance: 53.8
click at [134, 61] on div "SEARCH BY Search By Assets Search ID, Title, Description, Keywords, or Category…" at bounding box center [253, 55] width 362 height 24
paste input "Lettera d'addio"
type input "Lettera d'addio"
click at [406, 54] on span "Search" at bounding box center [418, 59] width 26 height 12
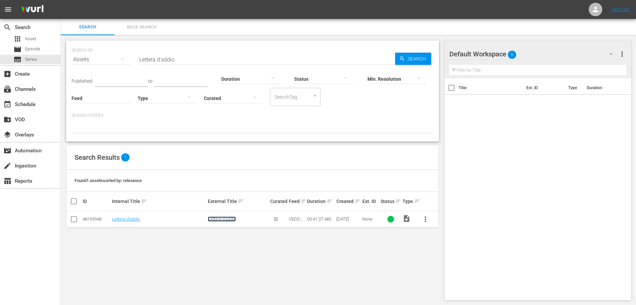
click at [227, 219] on link "Lettera d'addio" at bounding box center [222, 218] width 28 height 5
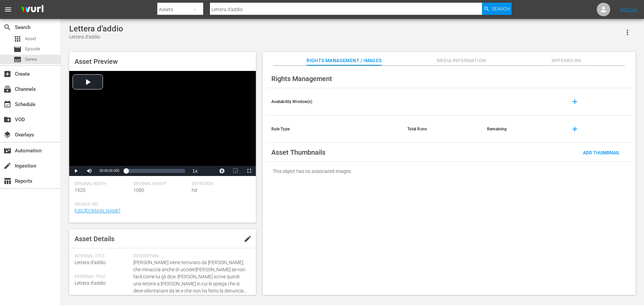
click at [466, 56] on button "Media Information" at bounding box center [461, 59] width 51 height 14
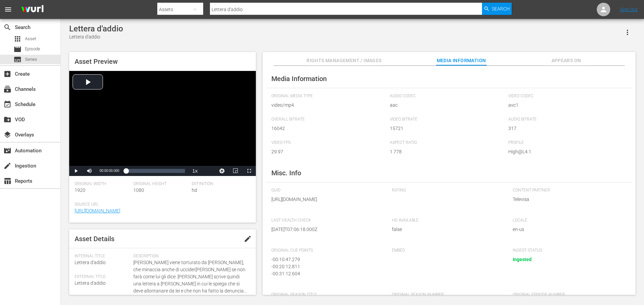
drag, startPoint x: 344, startPoint y: 206, endPoint x: 348, endPoint y: 214, distance: 8.2
click at [348, 203] on span "https://content-partner-mrss-feeds.s3.amazonaws.com/televisa/MUJERES_DE_NEGRO_2…" at bounding box center [326, 199] width 111 height 7
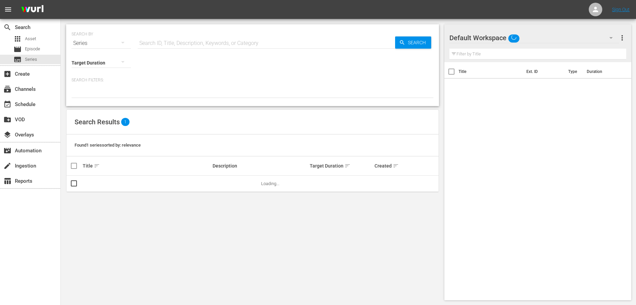
click at [102, 43] on div "Series" at bounding box center [101, 43] width 59 height 19
click at [91, 97] on div "Assets" at bounding box center [93, 99] width 27 height 11
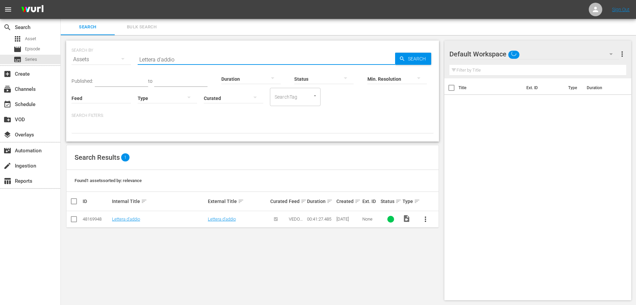
drag, startPoint x: 212, startPoint y: 56, endPoint x: 137, endPoint y: 56, distance: 75.6
click at [137, 56] on div "SEARCH BY Search By Assets Search ID, Title, Description, Keywords, or Category…" at bounding box center [253, 55] width 362 height 24
paste input "Avvicinamenti"
type input "Avvicinamenti"
click at [407, 56] on span "Search" at bounding box center [418, 59] width 26 height 12
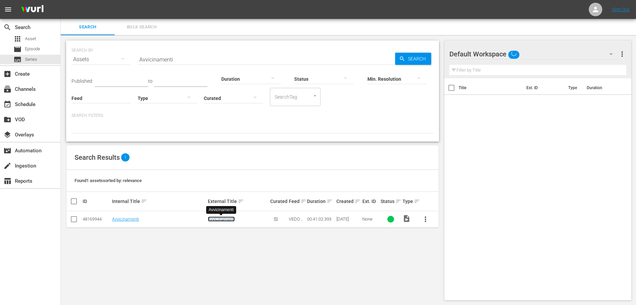
drag, startPoint x: 228, startPoint y: 221, endPoint x: 219, endPoint y: 221, distance: 8.4
click at [219, 221] on link "Avvicinamenti" at bounding box center [221, 218] width 27 height 5
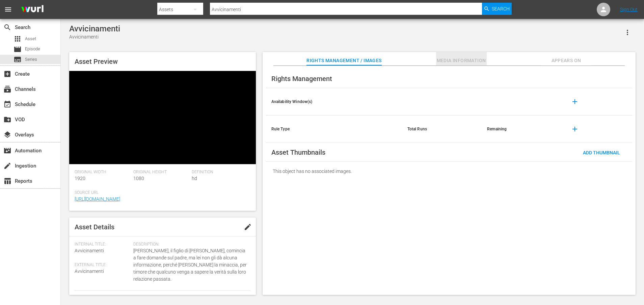
click at [471, 61] on span "Media Information" at bounding box center [461, 60] width 51 height 8
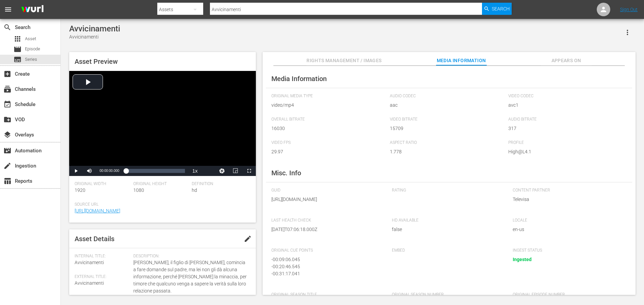
drag, startPoint x: 345, startPoint y: 206, endPoint x: 347, endPoint y: 210, distance: 4.3
click at [347, 203] on span "https://content-partner-mrss-feeds.s3.amazonaws.com/televisa/MUJERES_DE_NEGRO_2…" at bounding box center [326, 199] width 111 height 7
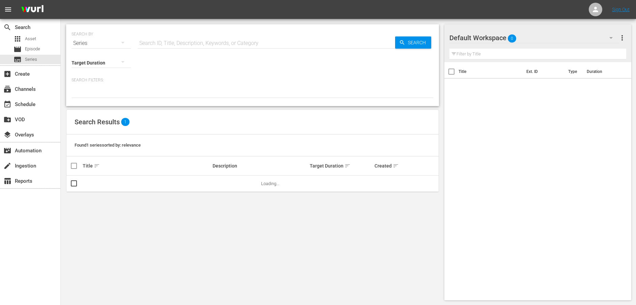
click at [121, 42] on icon "button" at bounding box center [123, 42] width 8 height 8
click at [91, 104] on div "Assets" at bounding box center [93, 99] width 27 height 11
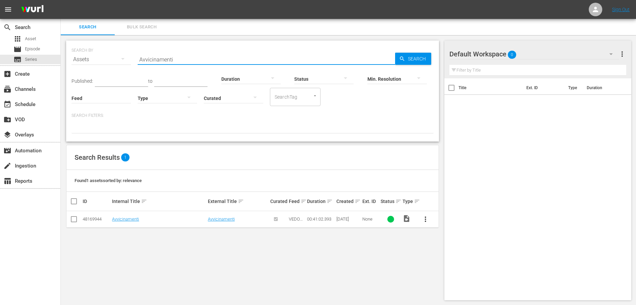
drag, startPoint x: 138, startPoint y: 60, endPoint x: 129, endPoint y: 60, distance: 9.5
click at [129, 60] on div "SEARCH BY Search By Assets Search ID, Title, Description, Keywords, or Category…" at bounding box center [253, 55] width 362 height 24
paste input "Scoperte"
type input "Scoperte"
click at [412, 60] on span "Search" at bounding box center [418, 59] width 26 height 12
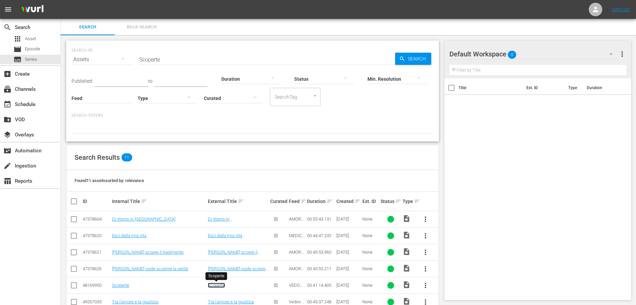
click at [216, 285] on link "Scoperte" at bounding box center [216, 285] width 17 height 5
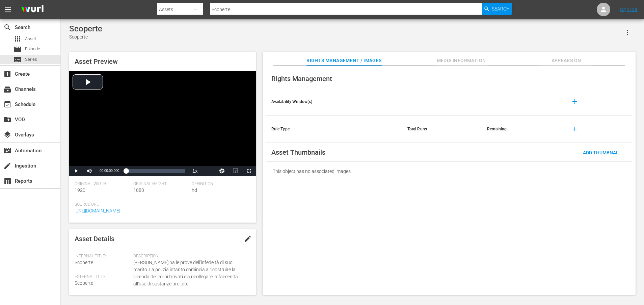
click at [472, 63] on span "Media Information" at bounding box center [461, 60] width 51 height 8
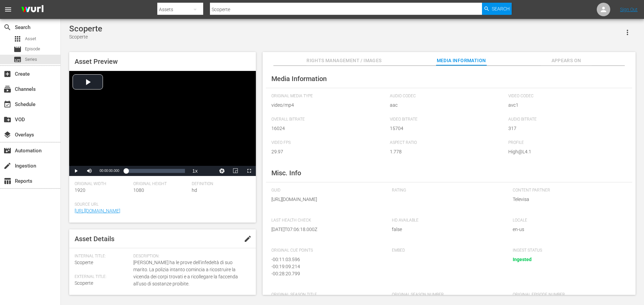
drag, startPoint x: 346, startPoint y: 205, endPoint x: 348, endPoint y: 215, distance: 10.7
click at [348, 203] on span "https://content-partner-mrss-feeds.s3.amazonaws.com/televisa/MUJERES_DE_NEGRO_2…" at bounding box center [326, 199] width 111 height 7
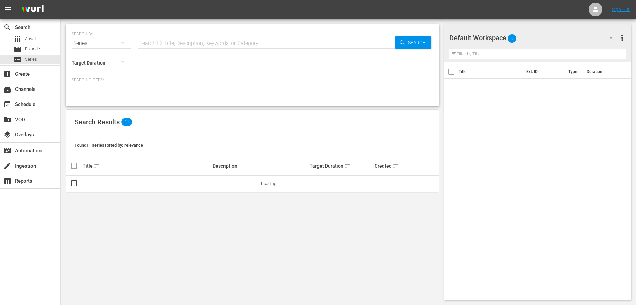
click at [111, 42] on div "Series" at bounding box center [101, 43] width 59 height 19
click at [92, 99] on div "Assets" at bounding box center [93, 99] width 27 height 11
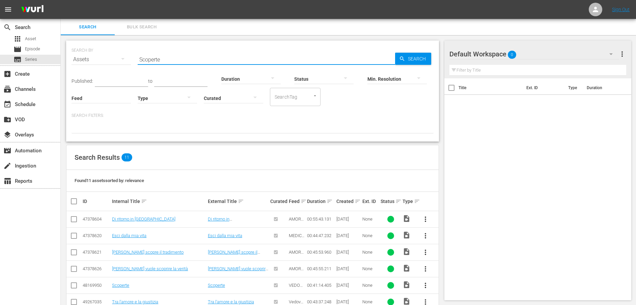
drag, startPoint x: 181, startPoint y: 60, endPoint x: 117, endPoint y: 60, distance: 64.1
click at [117, 60] on div "SEARCH BY Search By Assets Search ID, Title, Description, Keywords, or Category…" at bounding box center [253, 55] width 362 height 24
paste input "Vie di fuga"
type input "Vie di fuga"
click at [405, 60] on span "Search" at bounding box center [418, 59] width 26 height 12
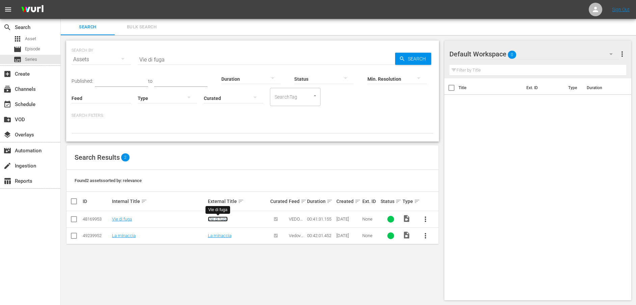
click at [216, 218] on link "Vie di fuga" at bounding box center [218, 218] width 20 height 5
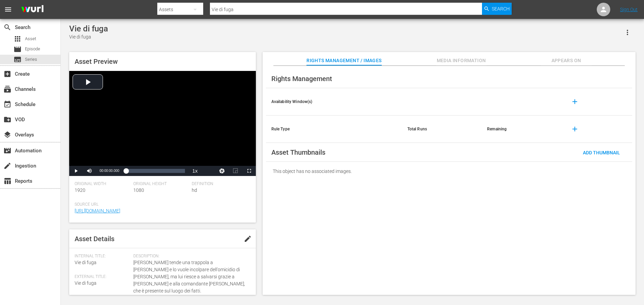
click at [457, 60] on span "Media Information" at bounding box center [461, 60] width 51 height 8
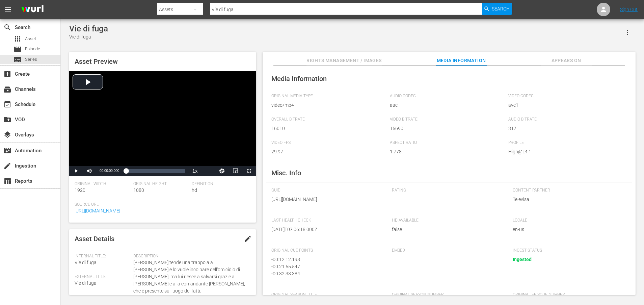
drag, startPoint x: 345, startPoint y: 207, endPoint x: 348, endPoint y: 216, distance: 9.2
click at [348, 203] on span "https://content-partner-mrss-feeds.s3.amazonaws.com/televisa/MUJERES_DE_NEGRO_2…" at bounding box center [326, 199] width 111 height 7
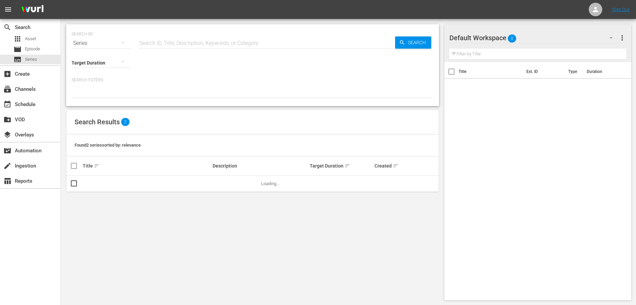
click at [94, 43] on div "Series" at bounding box center [101, 43] width 59 height 19
click at [88, 97] on div "Assets" at bounding box center [93, 99] width 27 height 11
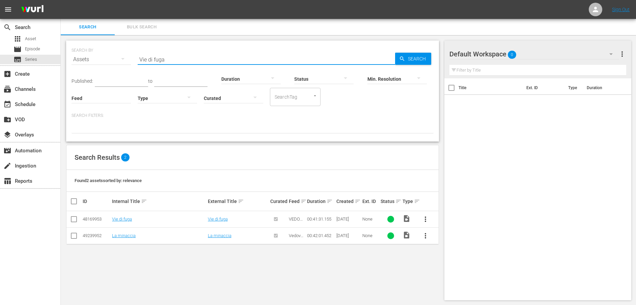
drag, startPoint x: 181, startPoint y: 61, endPoint x: 113, endPoint y: 59, distance: 67.9
click at [113, 59] on div "SEARCH BY Search By Assets Search ID, Title, Description, Keywords, or Category…" at bounding box center [253, 55] width 362 height 24
paste input "Ultima occasione"
type input "Ultima occasione"
click at [413, 56] on span "Search" at bounding box center [418, 59] width 26 height 12
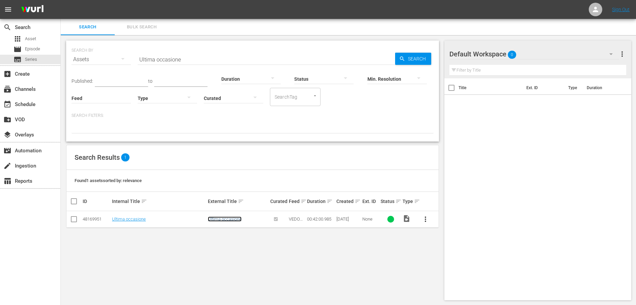
click at [227, 217] on link "Ultima occasione" at bounding box center [225, 218] width 34 height 5
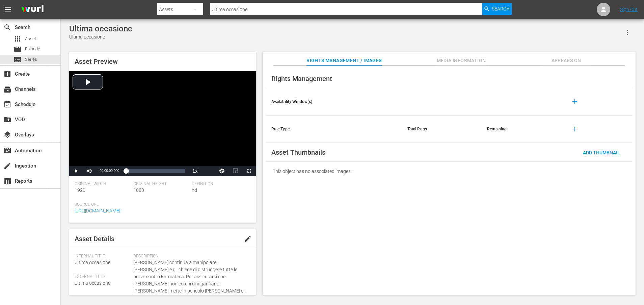
click at [448, 59] on span "Media Information" at bounding box center [461, 60] width 51 height 8
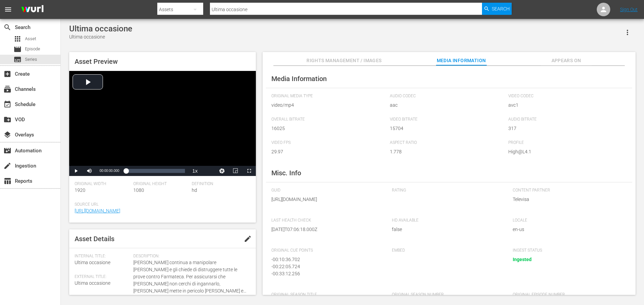
drag, startPoint x: 346, startPoint y: 206, endPoint x: 347, endPoint y: 213, distance: 7.2
click at [347, 203] on span "https://content-partner-mrss-feeds.s3.amazonaws.com/televisa/MUJERES_DE_NEGRO_2…" at bounding box center [326, 199] width 111 height 7
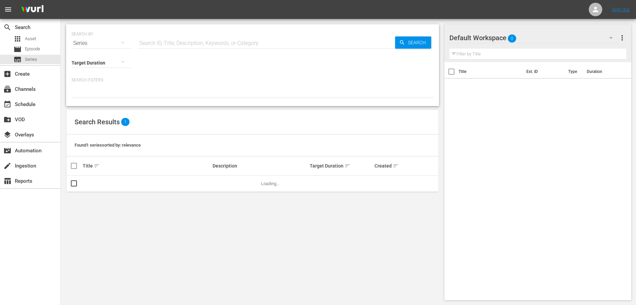
click at [94, 45] on div "Series" at bounding box center [101, 43] width 59 height 19
click at [91, 100] on div "Assets" at bounding box center [93, 99] width 27 height 11
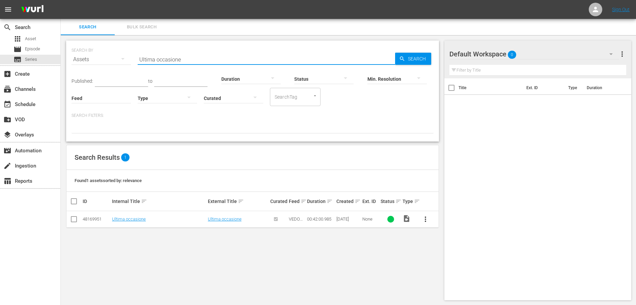
drag, startPoint x: 159, startPoint y: 59, endPoint x: 126, endPoint y: 59, distance: 33.1
click at [126, 59] on div "SEARCH BY Search By Assets Search ID, Title, Description, Keywords, or Category…" at bounding box center [253, 55] width 362 height 24
paste input "L'alibi"
type input "L'alibi"
click at [408, 55] on span "Search" at bounding box center [418, 59] width 26 height 12
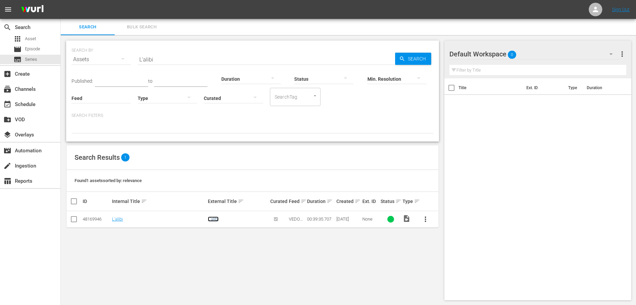
click at [213, 220] on link "L'alibi" at bounding box center [213, 218] width 11 height 5
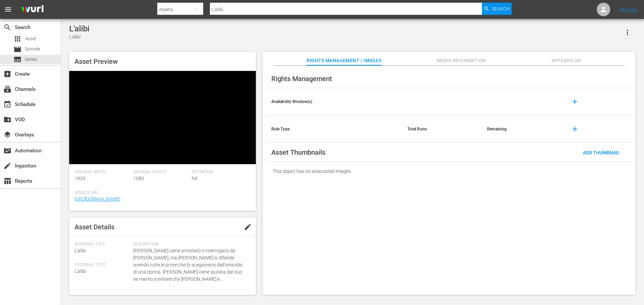
click at [453, 63] on span "Media Information" at bounding box center [461, 60] width 51 height 8
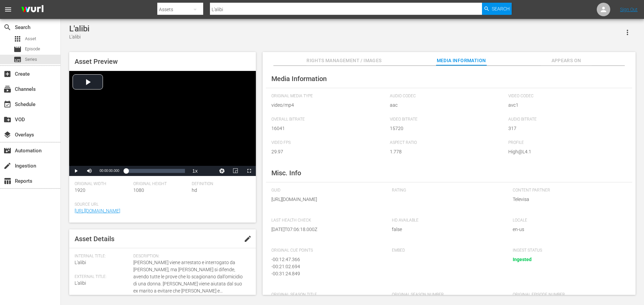
drag, startPoint x: 345, startPoint y: 207, endPoint x: 349, endPoint y: 218, distance: 11.6
click at [349, 211] on div "GUID https://content-partner-mrss-feeds.s3.amazonaws.com/televisa/MUJERES_DE_NE…" at bounding box center [328, 199] width 114 height 23
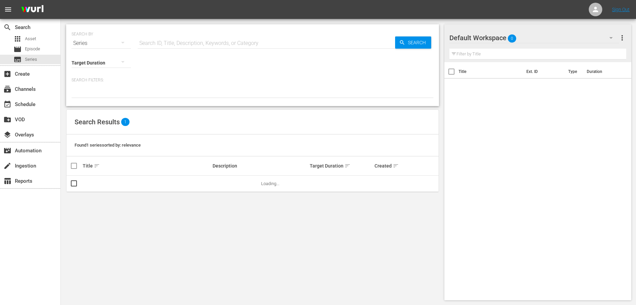
click at [89, 45] on div "Series" at bounding box center [101, 43] width 59 height 19
click at [91, 98] on div "Assets" at bounding box center [93, 99] width 27 height 11
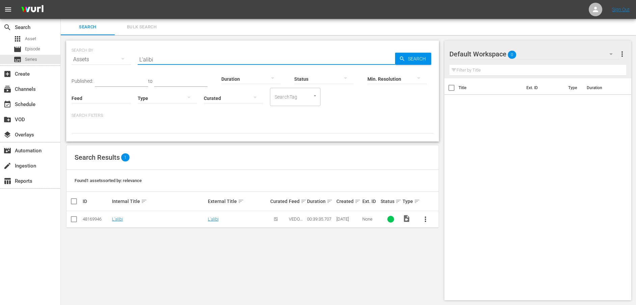
drag, startPoint x: 175, startPoint y: 56, endPoint x: 126, endPoint y: 56, distance: 49.0
click at [126, 56] on div "SEARCH BY Search By Assets Search ID, Title, Description, Keywords, or Category…" at bounding box center [253, 55] width 362 height 24
paste input "a minaccia"
type input "La minaccia"
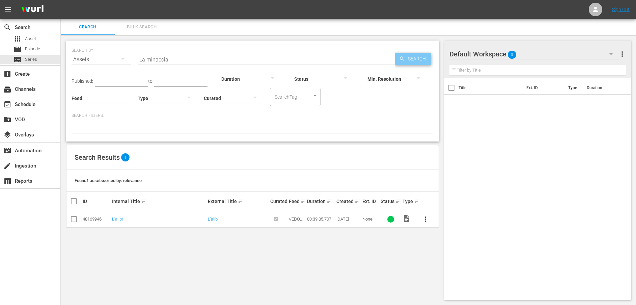
click at [406, 56] on span "Search" at bounding box center [418, 59] width 26 height 12
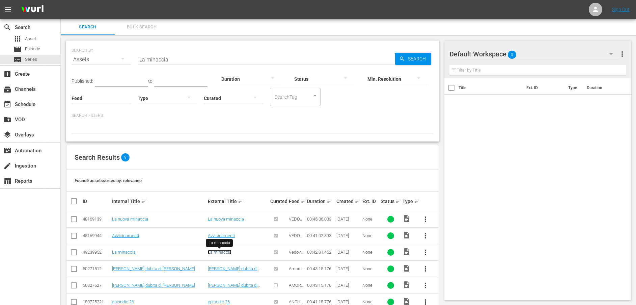
click at [221, 252] on link "La minaccia" at bounding box center [220, 251] width 24 height 5
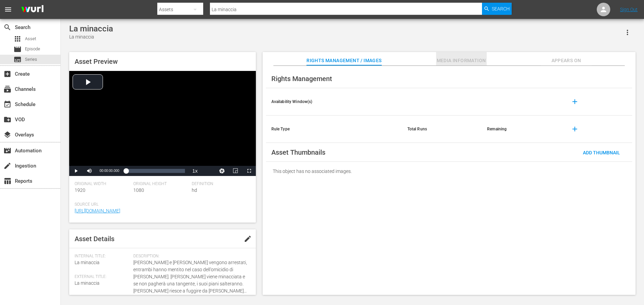
click at [481, 59] on span "Media Information" at bounding box center [461, 60] width 51 height 8
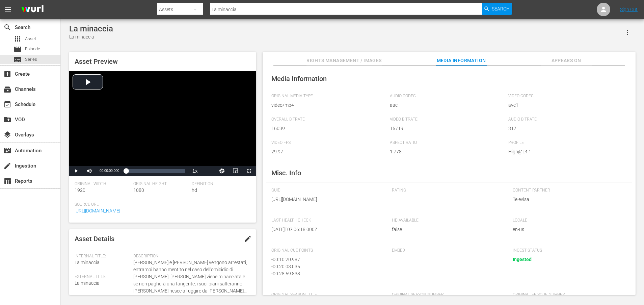
drag, startPoint x: 345, startPoint y: 207, endPoint x: 349, endPoint y: 222, distance: 15.6
click at [349, 211] on div "GUID https://content-partner-mrss-feeds.s3.amazonaws.com/televisa/MUJERES_DE_NE…" at bounding box center [328, 199] width 114 height 23
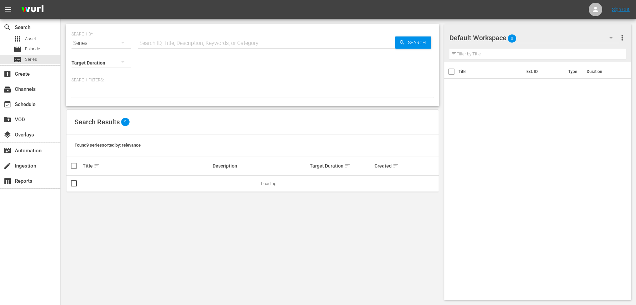
click at [90, 45] on div "Series" at bounding box center [101, 43] width 59 height 19
click at [101, 97] on div "Assets" at bounding box center [93, 99] width 27 height 11
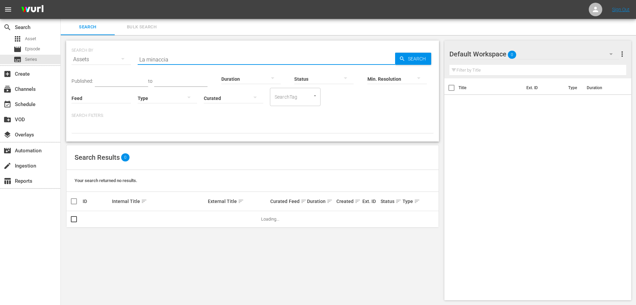
drag, startPoint x: 178, startPoint y: 58, endPoint x: 114, endPoint y: 56, distance: 64.5
click at [114, 56] on div "SEARCH BY Search By Assets Search ID, Title, Description, Keywords, or Category…" at bounding box center [253, 55] width 362 height 24
paste input "Sopravvivenz"
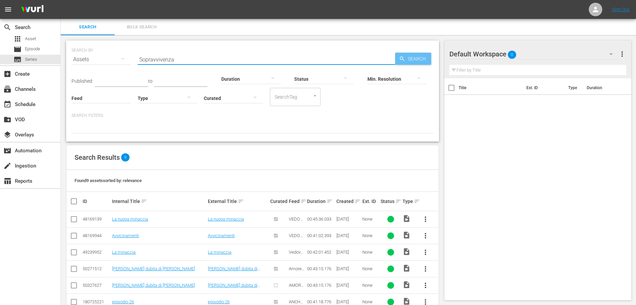
type input "Sopravvivenza"
click at [404, 56] on icon "button" at bounding box center [402, 59] width 6 height 6
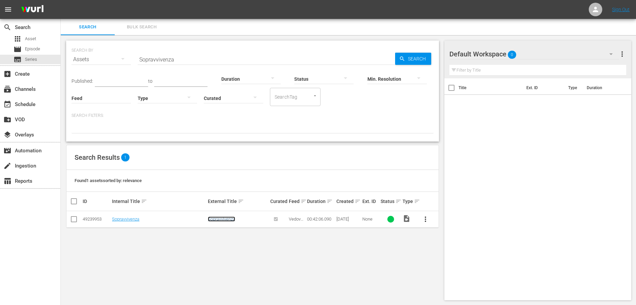
click at [227, 218] on link "Sopravvivenza" at bounding box center [221, 218] width 27 height 5
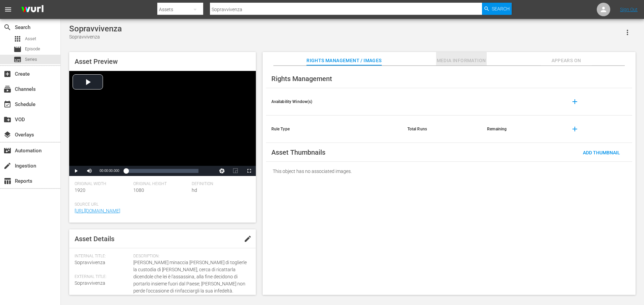
click at [482, 59] on span "Media Information" at bounding box center [461, 60] width 51 height 8
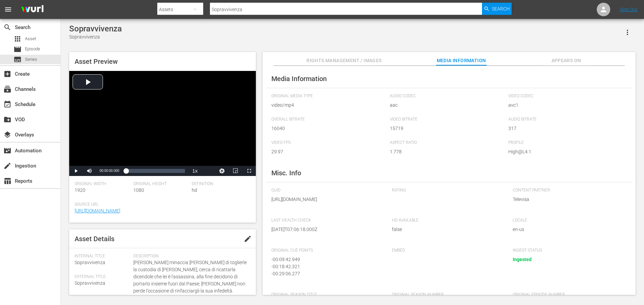
drag, startPoint x: 345, startPoint y: 208, endPoint x: 346, endPoint y: 215, distance: 7.4
click at [346, 203] on span "https://content-partner-mrss-feeds.s3.amazonaws.com/televisa/MUJERES_DE_NEGRO_3…" at bounding box center [326, 199] width 111 height 7
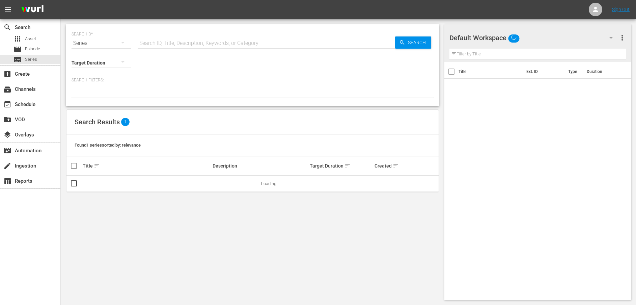
click at [95, 38] on div "Series" at bounding box center [101, 43] width 59 height 19
click at [82, 100] on div "Assets" at bounding box center [93, 99] width 27 height 11
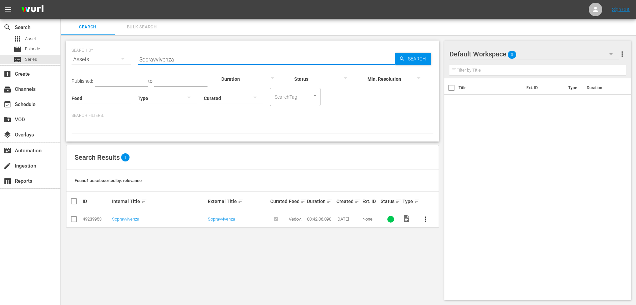
drag, startPoint x: 200, startPoint y: 59, endPoint x: 124, endPoint y: 60, distance: 75.6
click at [125, 60] on div "SEARCH BY Search By Assets Search ID, Title, Description, Keywords, or Category…" at bounding box center [253, 55] width 362 height 24
paste input "" Nuovi programmi""
drag, startPoint x: 152, startPoint y: 62, endPoint x: 113, endPoint y: 67, distance: 39.4
click at [114, 67] on div "SEARCH BY Search By Assets Search ID, Title, Description, Keywords, or Category…" at bounding box center [253, 55] width 362 height 24
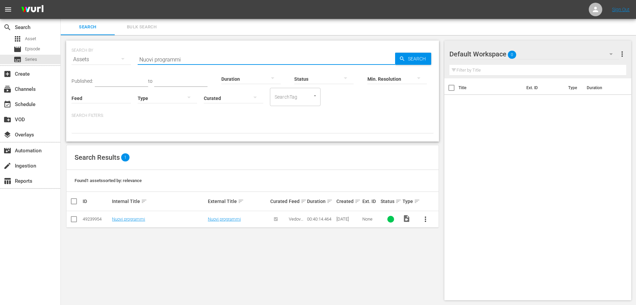
type input "Nuovi programmi"
click at [228, 218] on link "Nuovi programmi" at bounding box center [224, 218] width 33 height 5
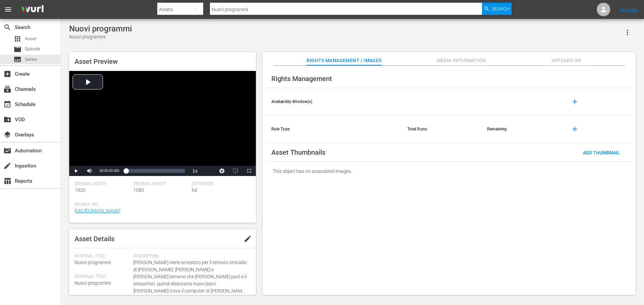
click at [455, 61] on span "Media Information" at bounding box center [461, 60] width 51 height 8
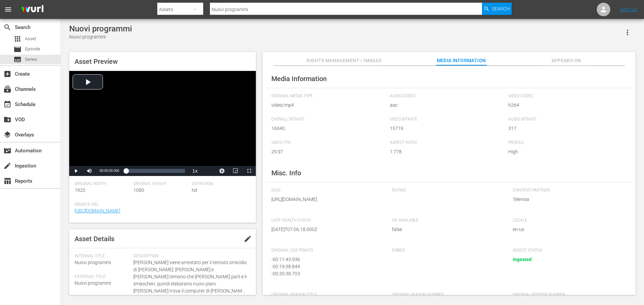
drag, startPoint x: 345, startPoint y: 206, endPoint x: 348, endPoint y: 221, distance: 15.9
click at [348, 211] on div "GUID https://content-partner-mrss-feeds.s3.amazonaws.com/televisa/MUJERES_DE_NE…" at bounding box center [328, 199] width 114 height 23
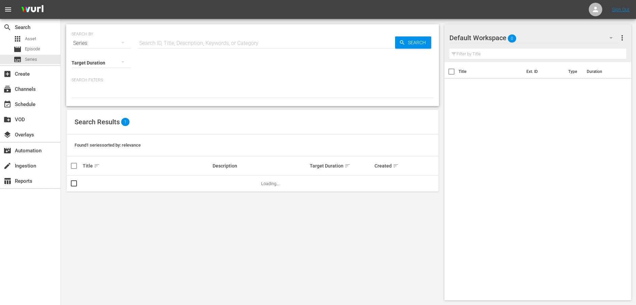
click at [94, 43] on div "Series" at bounding box center [101, 43] width 59 height 19
click at [87, 96] on div "Assets" at bounding box center [93, 99] width 27 height 11
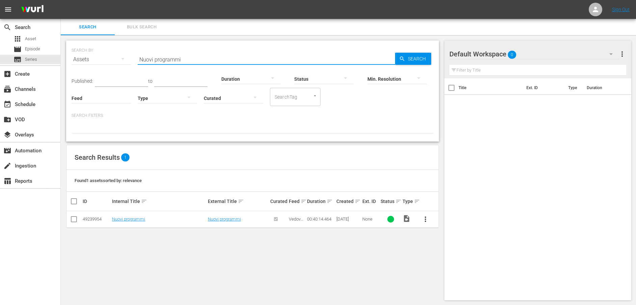
drag, startPoint x: 203, startPoint y: 60, endPoint x: 131, endPoint y: 65, distance: 72.4
click at [131, 65] on div "SEARCH BY Search By Assets Search ID, Title, Description, Keywords, or Category…" at bounding box center [253, 55] width 362 height 24
paste input "Scomparso"
type input "Scomparso"
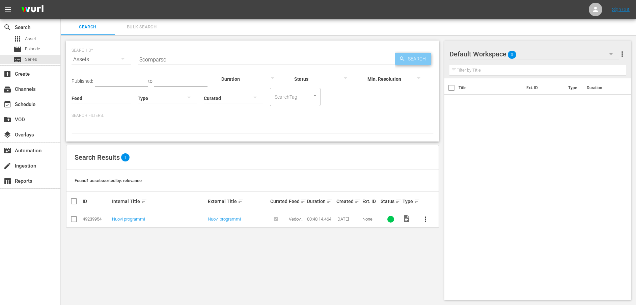
click at [411, 60] on span "Search" at bounding box center [418, 59] width 26 height 12
click at [216, 217] on link "Scomparso" at bounding box center [219, 218] width 22 height 5
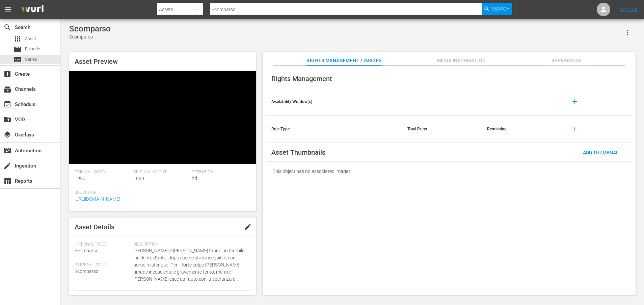
click at [481, 61] on span "Media Information" at bounding box center [461, 60] width 51 height 8
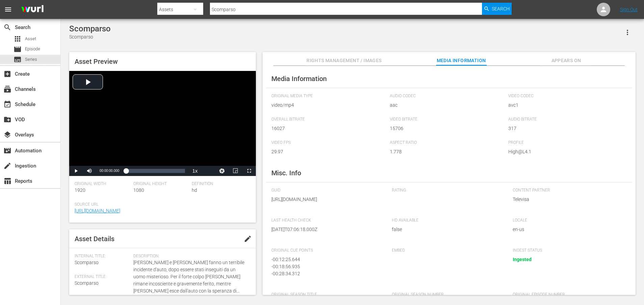
drag, startPoint x: 345, startPoint y: 207, endPoint x: 348, endPoint y: 217, distance: 9.8
click at [348, 203] on span "https://content-partner-mrss-feeds.s3.amazonaws.com/televisa/MUJERES_DE_NEGRO_3…" at bounding box center [326, 199] width 111 height 7
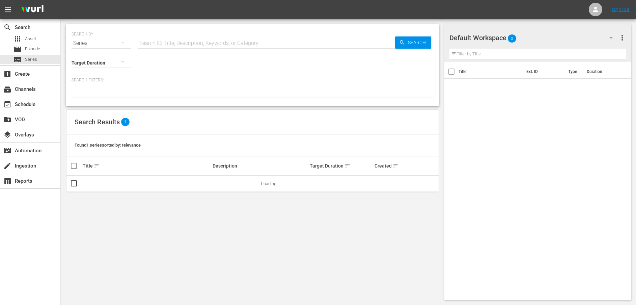
click at [104, 44] on div "Series" at bounding box center [101, 43] width 59 height 19
drag, startPoint x: 90, startPoint y: 97, endPoint x: 93, endPoint y: 98, distance: 3.4
click at [90, 98] on div "Assets" at bounding box center [93, 99] width 27 height 11
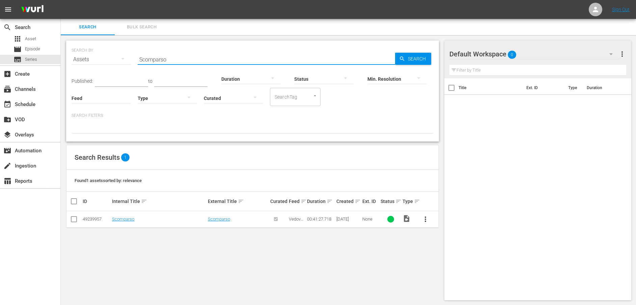
drag, startPoint x: 182, startPoint y: 59, endPoint x: 120, endPoint y: 58, distance: 62.5
click at [120, 58] on div "SEARCH BY Search By Assets Search ID, Title, Description, Keywords, or Category…" at bounding box center [253, 55] width 362 height 24
paste input "Abbiamo bisogno di Katia"
type input "Abbiamo bisogno di Katia"
click at [412, 61] on span "Search" at bounding box center [418, 59] width 26 height 12
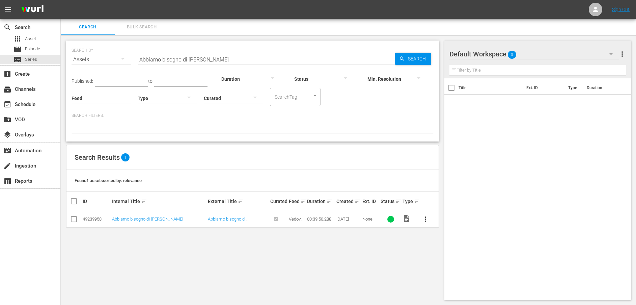
click at [237, 216] on td "Abbiamo bisogno di Katia" at bounding box center [238, 219] width 62 height 17
click at [235, 219] on link "Abbiamo bisogno di Katia" at bounding box center [227, 221] width 38 height 10
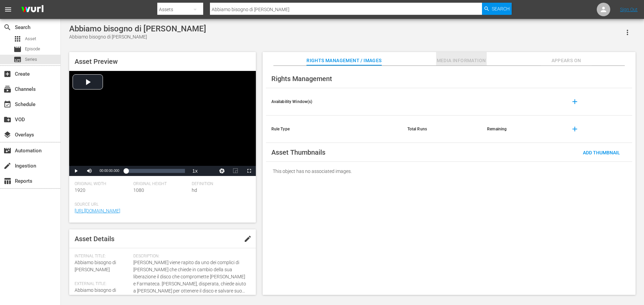
click at [471, 60] on span "Media Information" at bounding box center [461, 60] width 51 height 8
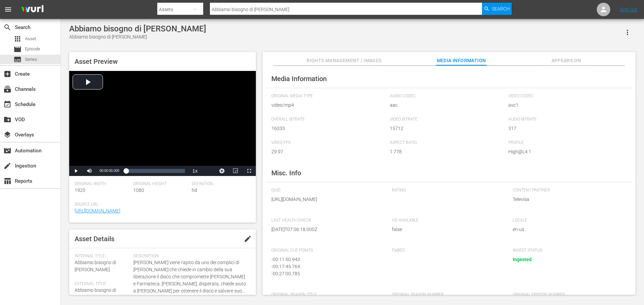
drag, startPoint x: 346, startPoint y: 209, endPoint x: 347, endPoint y: 214, distance: 5.2
click at [347, 203] on span "https://content-partner-mrss-feeds.s3.amazonaws.com/televisa/MUJERES_DE_NEGRO_3…" at bounding box center [326, 199] width 111 height 7
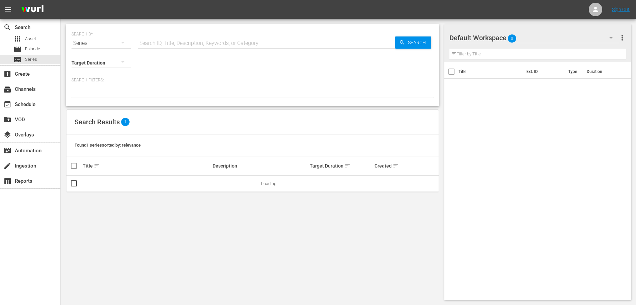
click at [99, 44] on div "Series" at bounding box center [101, 43] width 59 height 19
click at [87, 99] on div "Assets" at bounding box center [93, 99] width 27 height 11
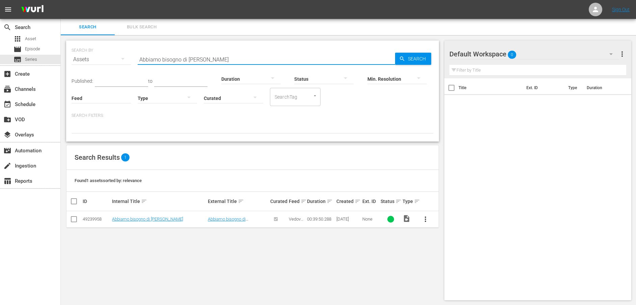
drag, startPoint x: 228, startPoint y: 60, endPoint x: 127, endPoint y: 61, distance: 100.9
click at [127, 61] on div "SEARCH BY Search By Assets Search ID, Title, Description, Keywords, or Category…" at bounding box center [253, 55] width 362 height 24
paste input "Vecchie conoscenze"
type input "Vecchie conoscenze"
click at [425, 54] on span "Search" at bounding box center [418, 59] width 26 height 12
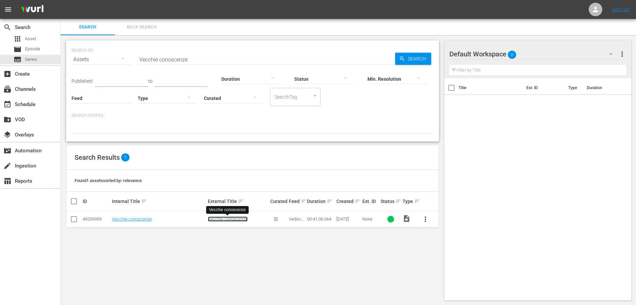
click at [216, 217] on link "Vecchie conoscenze" at bounding box center [228, 218] width 40 height 5
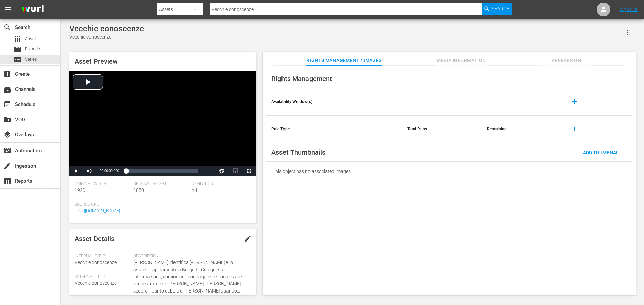
click at [466, 59] on span "Media Information" at bounding box center [461, 60] width 51 height 8
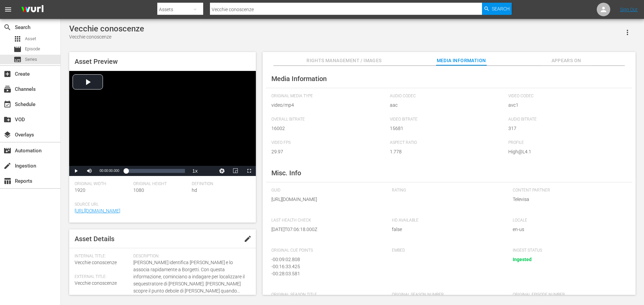
drag, startPoint x: 345, startPoint y: 206, endPoint x: 346, endPoint y: 213, distance: 7.3
click at [346, 203] on span "https://content-partner-mrss-feeds.s3.amazonaws.com/televisa/MUJERES_DE_NEGRO_3…" at bounding box center [326, 199] width 111 height 7
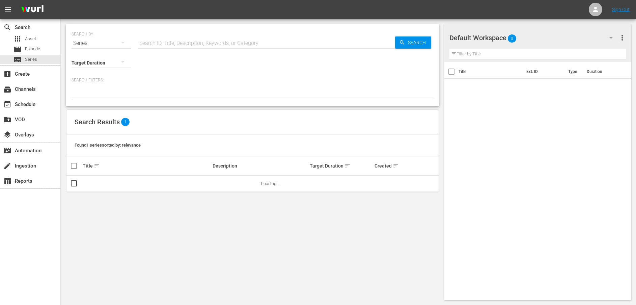
click at [86, 44] on div "Series" at bounding box center [101, 43] width 59 height 19
click at [91, 98] on div "Assets" at bounding box center [93, 99] width 27 height 11
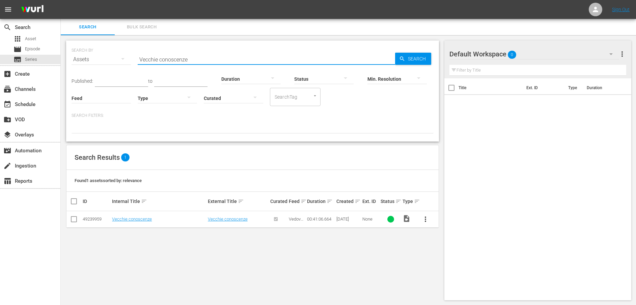
drag, startPoint x: 221, startPoint y: 61, endPoint x: 133, endPoint y: 61, distance: 88.1
click at [133, 61] on div "SEARCH BY Search By Assets Search ID, Title, Description, Keywords, or Category…" at bounding box center [253, 55] width 362 height 24
paste input "Tatuaggi"
type input "Tatuaggi"
click at [411, 58] on span "Search" at bounding box center [418, 59] width 26 height 12
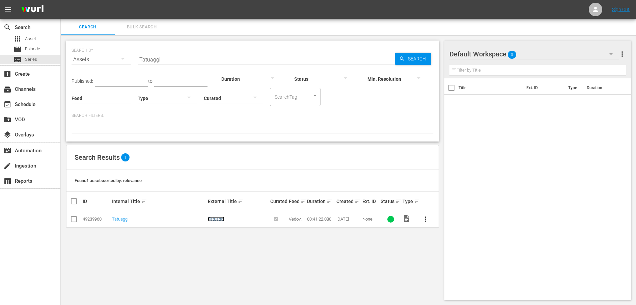
click at [220, 220] on link "Tatuaggi" at bounding box center [216, 218] width 17 height 5
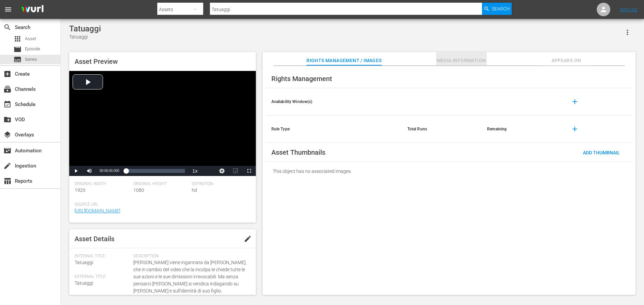
click at [460, 60] on span "Media Information" at bounding box center [461, 60] width 51 height 8
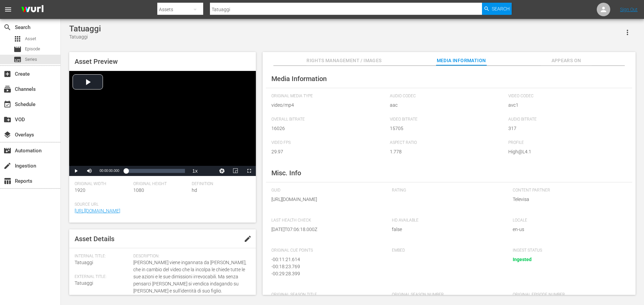
drag, startPoint x: 345, startPoint y: 205, endPoint x: 346, endPoint y: 210, distance: 5.1
click at [346, 203] on span "https://content-partner-mrss-feeds.s3.amazonaws.com/televisa/MUJERES_DE_NEGRO_3…" at bounding box center [326, 199] width 111 height 7
drag, startPoint x: 344, startPoint y: 207, endPoint x: 350, endPoint y: 216, distance: 11.0
click at [350, 203] on span "https://content-partner-mrss-feeds.s3.amazonaws.com/televisa/MUJERES_DE_NEGRO_3…" at bounding box center [326, 199] width 111 height 7
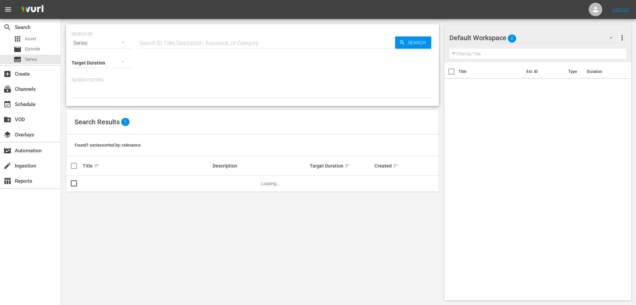
click at [94, 43] on div "Series" at bounding box center [101, 43] width 59 height 19
click at [90, 96] on div "Assets" at bounding box center [93, 99] width 27 height 11
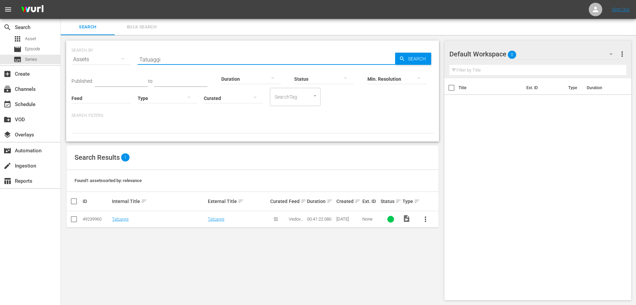
drag, startPoint x: 177, startPoint y: 57, endPoint x: 124, endPoint y: 57, distance: 53.0
click at [124, 57] on div "SEARCH BY Search By Assets Search ID, Title, Description, Keywords, or Category…" at bounding box center [253, 55] width 362 height 24
paste input "Dimissioni"
type input "Dimissioni"
click at [411, 59] on span "Search" at bounding box center [418, 59] width 26 height 12
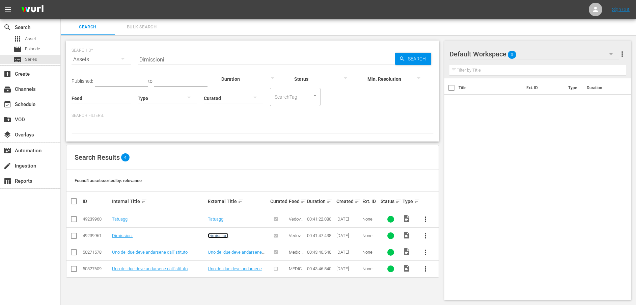
click at [219, 237] on link "Dimissioni" at bounding box center [218, 235] width 21 height 5
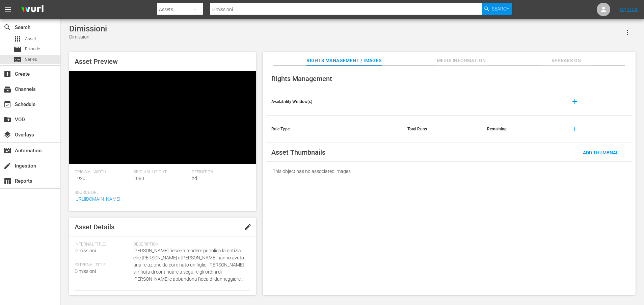
click at [454, 60] on span "Media Information" at bounding box center [461, 60] width 51 height 8
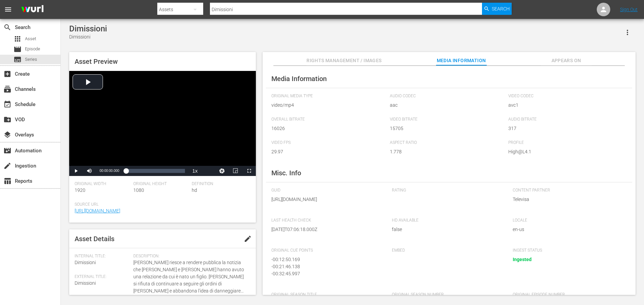
drag, startPoint x: 347, startPoint y: 207, endPoint x: 349, endPoint y: 212, distance: 5.6
click at [349, 203] on span "https://content-partner-mrss-feeds.s3.amazonaws.com/televisa/MUJERES_DE_NEGRO_3…" at bounding box center [326, 199] width 111 height 7
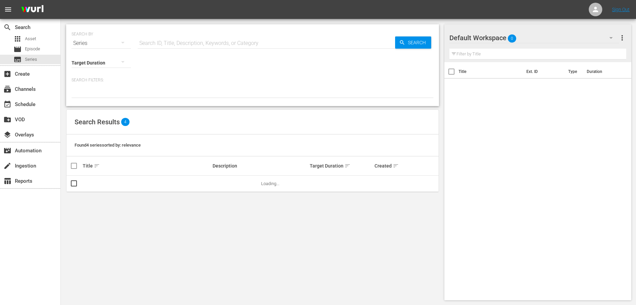
click at [88, 44] on div "Series" at bounding box center [101, 43] width 59 height 19
click at [92, 97] on div "Assets" at bounding box center [93, 99] width 27 height 11
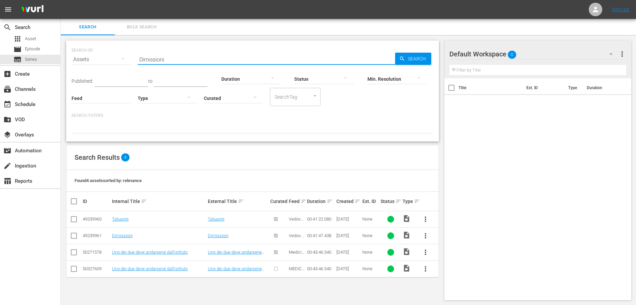
drag, startPoint x: 178, startPoint y: 58, endPoint x: 129, endPoint y: 58, distance: 49.0
click at [129, 58] on div "SEARCH BY Search By Assets Search ID, Title, Description, Keywords, or Category…" at bounding box center [253, 55] width 362 height 24
paste input "Un nuovo attentato"
type input "Un nuovo attentato"
click at [405, 59] on icon "button" at bounding box center [402, 59] width 6 height 6
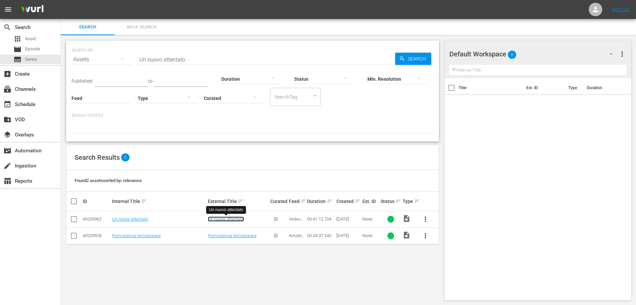
click at [216, 219] on link "Un nuovo attentato" at bounding box center [226, 218] width 36 height 5
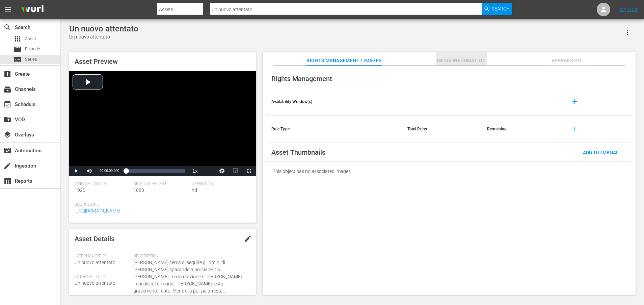
click at [440, 61] on span "Media Information" at bounding box center [461, 60] width 51 height 8
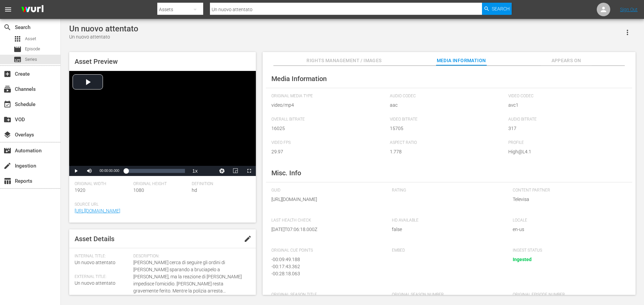
drag, startPoint x: 345, startPoint y: 206, endPoint x: 348, endPoint y: 213, distance: 7.2
click at [348, 203] on span "https://content-partner-mrss-feeds.s3.amazonaws.com/televisa/MUJERES_DE_NEGRO_3…" at bounding box center [326, 199] width 111 height 7
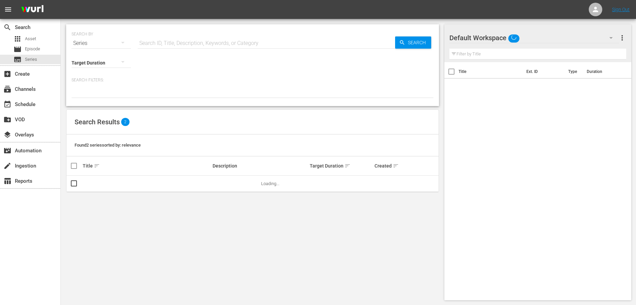
click at [85, 43] on div "Series" at bounding box center [101, 43] width 59 height 19
click at [89, 98] on div "Assets" at bounding box center [93, 99] width 27 height 11
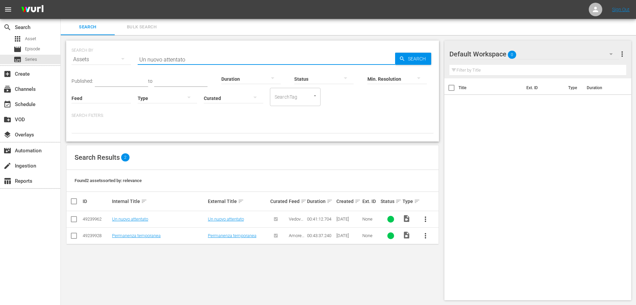
drag, startPoint x: 305, startPoint y: 61, endPoint x: 119, endPoint y: 63, distance: 186.0
click at [119, 63] on div "SEARCH BY Search By Assets Search ID, Title, Description, Keywords, or Category…" at bounding box center [253, 55] width 362 height 24
paste input "Conti in sospes"
type input "Conti in sospeso"
click at [411, 58] on span "Search" at bounding box center [418, 59] width 26 height 12
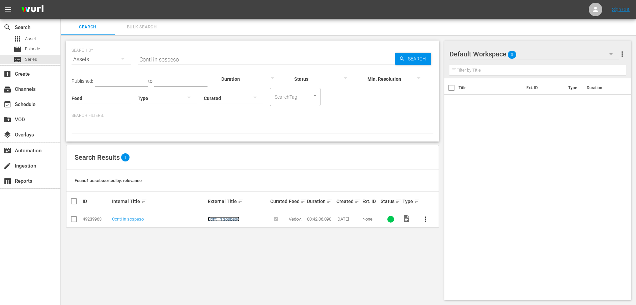
click at [231, 218] on link "Conti in sospeso" at bounding box center [224, 218] width 32 height 5
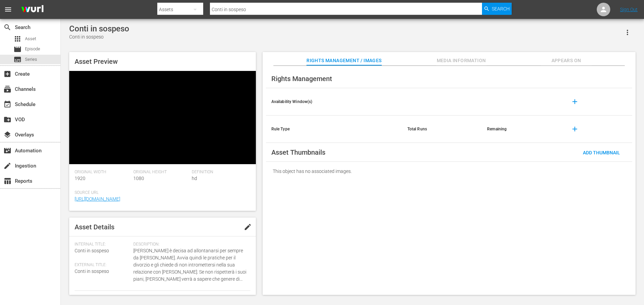
click at [478, 58] on span "Media Information" at bounding box center [461, 60] width 51 height 8
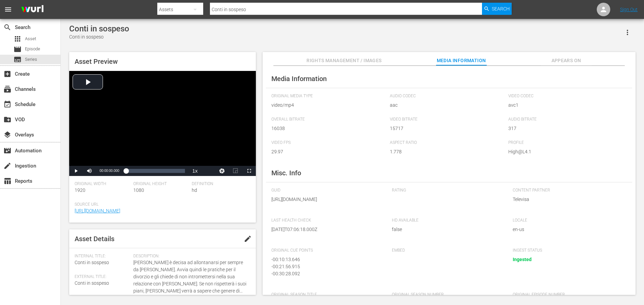
drag, startPoint x: 346, startPoint y: 206, endPoint x: 348, endPoint y: 216, distance: 10.6
click at [348, 203] on span "https://content-partner-mrss-feeds.s3.amazonaws.com/televisa/MUJERES_DE_NEGRO_4…" at bounding box center [326, 199] width 111 height 7
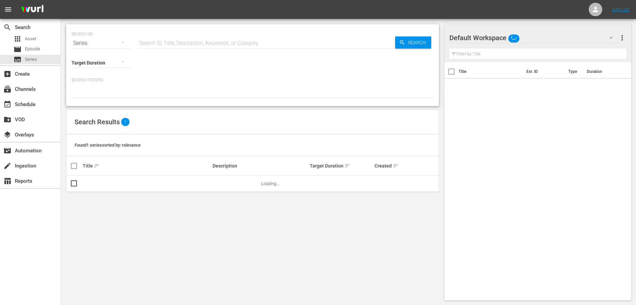
click at [94, 45] on div "Series" at bounding box center [101, 43] width 59 height 19
click at [91, 98] on div "Assets" at bounding box center [93, 99] width 27 height 11
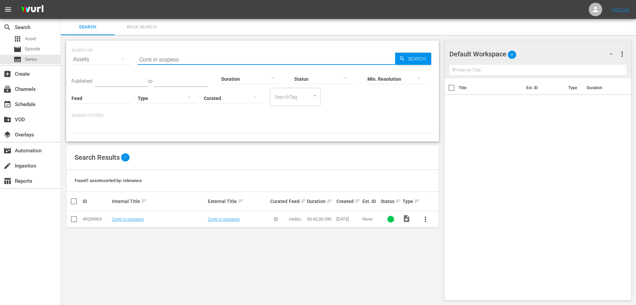
drag, startPoint x: 189, startPoint y: 57, endPoint x: 124, endPoint y: 57, distance: 64.8
click at [124, 57] on div "SEARCH BY Search By Assets Search ID, Title, Description, Keywords, or Category…" at bounding box center [253, 55] width 362 height 24
paste input "Rivivendo la morte"
type input "Rivivendo la morte"
click at [408, 56] on span "Search" at bounding box center [418, 59] width 26 height 12
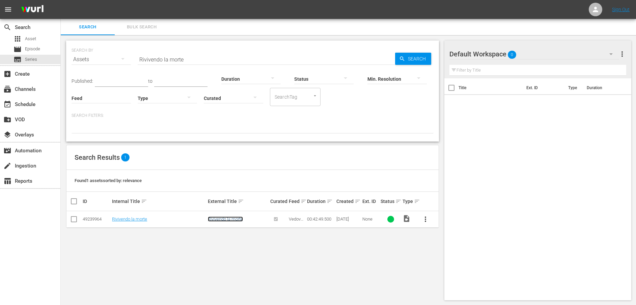
click at [228, 218] on link "Rivivendo la morte" at bounding box center [225, 218] width 35 height 5
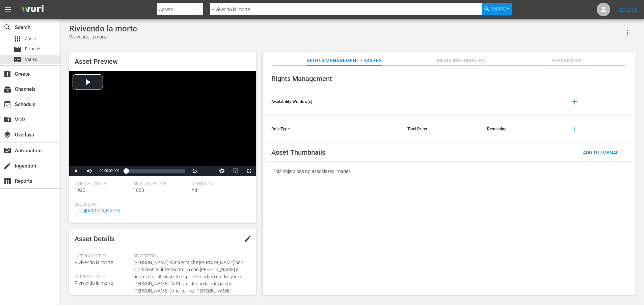
click at [470, 60] on span "Media Information" at bounding box center [461, 60] width 51 height 8
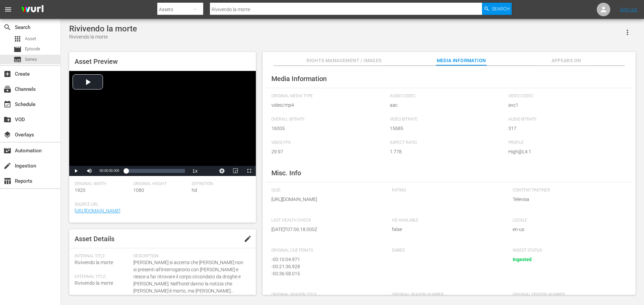
drag, startPoint x: 345, startPoint y: 207, endPoint x: 348, endPoint y: 211, distance: 5.2
click at [348, 203] on span "https://content-partner-mrss-feeds.s3.amazonaws.com/televisa/MUJERES_DE_NEGRO_4…" at bounding box center [326, 199] width 111 height 7
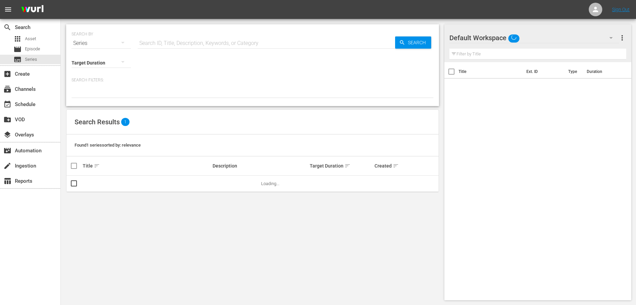
click at [107, 42] on div "Series" at bounding box center [101, 43] width 59 height 19
click at [103, 97] on div "Assets" at bounding box center [93, 99] width 27 height 11
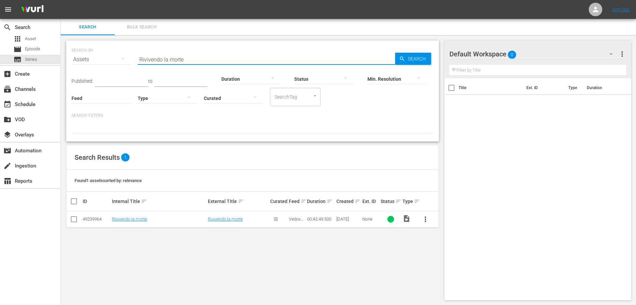
drag, startPoint x: 346, startPoint y: 58, endPoint x: 135, endPoint y: 58, distance: 210.3
click at [135, 58] on div "SEARCH BY Search By Assets Search ID, Title, Description, Keywords, or Category…" at bounding box center [253, 55] width 362 height 24
paste input "Verso l'aldilà"
type input "Verso l'aldilà"
click at [413, 57] on span "Search" at bounding box center [418, 59] width 26 height 12
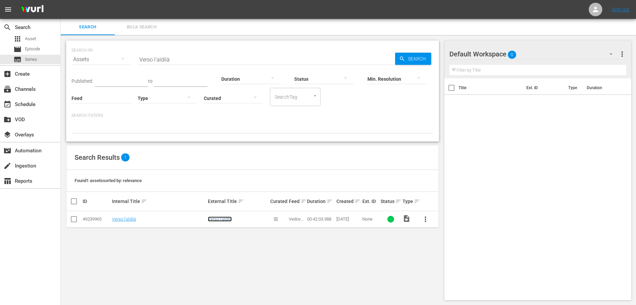
click at [221, 220] on link "Verso l'aldilà" at bounding box center [220, 218] width 24 height 5
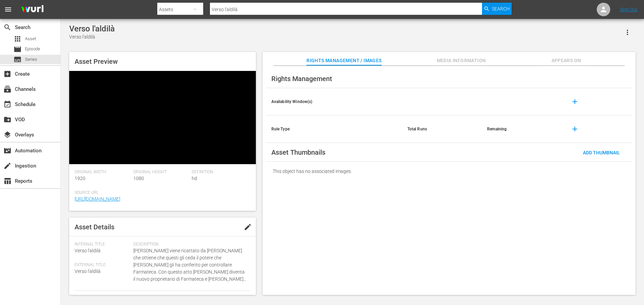
click at [463, 58] on span "Media Information" at bounding box center [461, 60] width 51 height 8
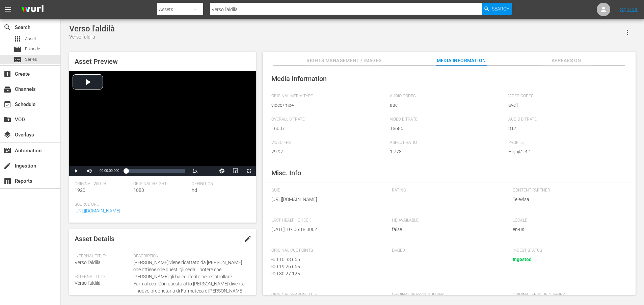
drag, startPoint x: 347, startPoint y: 206, endPoint x: 351, endPoint y: 215, distance: 10.6
click at [351, 203] on span "https://content-partner-mrss-feeds.s3.amazonaws.com/televisa/MUJERES_DE_NEGRO_4…" at bounding box center [326, 199] width 111 height 7
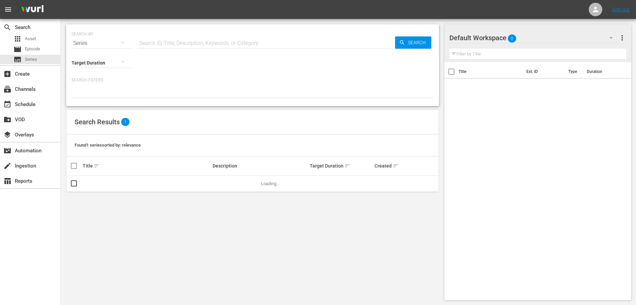
click at [123, 42] on icon "button" at bounding box center [122, 43] width 3 height 2
click at [93, 103] on div "Assets" at bounding box center [93, 99] width 27 height 11
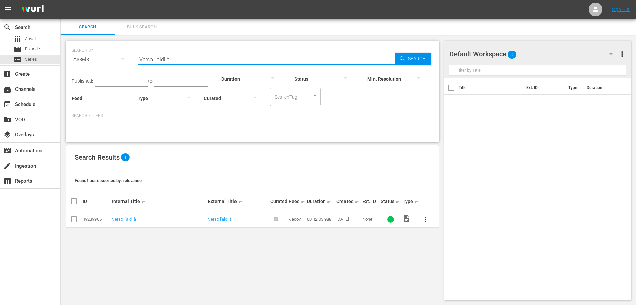
drag, startPoint x: 198, startPoint y: 58, endPoint x: 100, endPoint y: 58, distance: 97.9
click at [100, 58] on div "SEARCH BY Search By Assets Search ID, Title, Description, Keywords, or Category…" at bounding box center [253, 55] width 362 height 24
paste input "Messa all'angolo"
type input "Messa all'angolo"
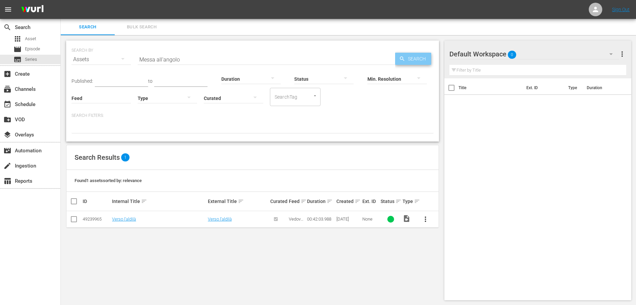
click at [407, 55] on span "Search" at bounding box center [418, 59] width 26 height 12
click at [232, 219] on link "Messa all'angolo" at bounding box center [224, 218] width 32 height 5
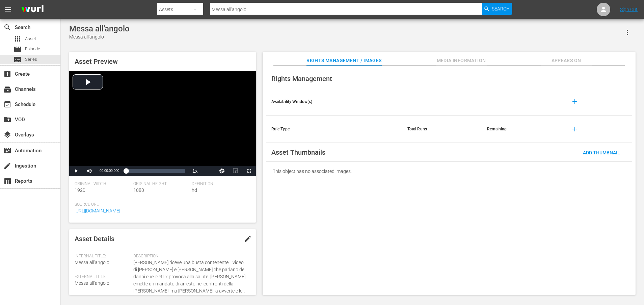
click at [461, 58] on span "Media Information" at bounding box center [461, 60] width 51 height 8
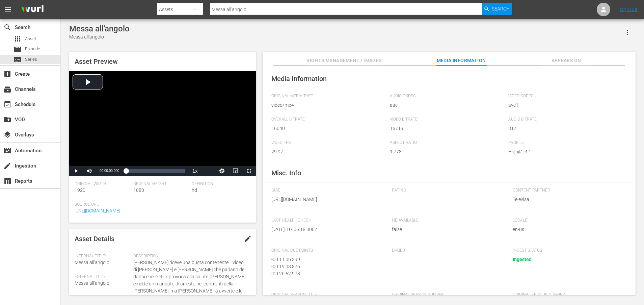
drag, startPoint x: 346, startPoint y: 207, endPoint x: 348, endPoint y: 217, distance: 10.3
click at [348, 211] on div "GUID https://content-partner-mrss-feeds.s3.amazonaws.com/televisa/MUJERES_DE_NE…" at bounding box center [328, 199] width 114 height 23
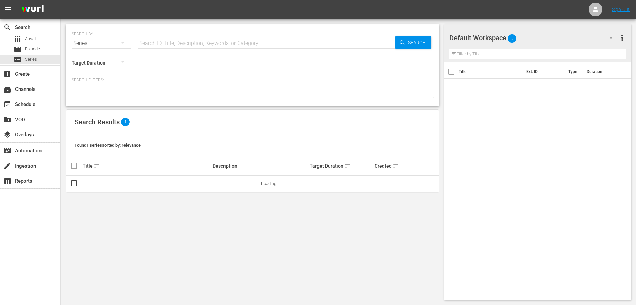
click at [97, 44] on div "Series" at bounding box center [101, 43] width 59 height 19
click at [97, 99] on div "Assets" at bounding box center [93, 99] width 27 height 11
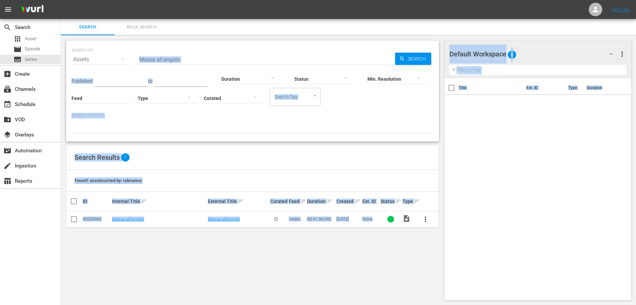
drag, startPoint x: 193, startPoint y: 55, endPoint x: 117, endPoint y: 55, distance: 75.6
click at [249, 64] on div "Duration" at bounding box center [250, 74] width 59 height 24
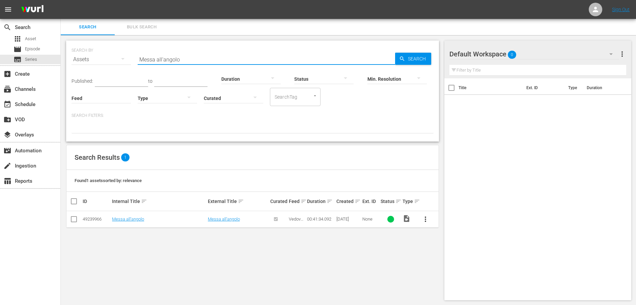
drag, startPoint x: 190, startPoint y: 62, endPoint x: 115, endPoint y: 61, distance: 74.6
click at [115, 61] on div "SEARCH BY Search By Assets Search ID, Title, Description, Keywords, or Category…" at bounding box center [253, 55] width 362 height 24
paste input "Conflitto di interessi"
type input "Conflitto di interessi"
click at [421, 61] on span "Search" at bounding box center [418, 59] width 26 height 12
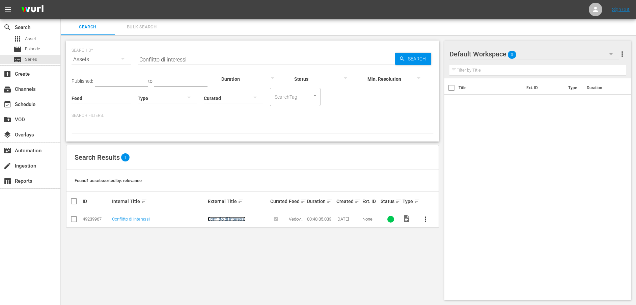
click at [235, 217] on link "Conflitto di interessi" at bounding box center [227, 218] width 38 height 5
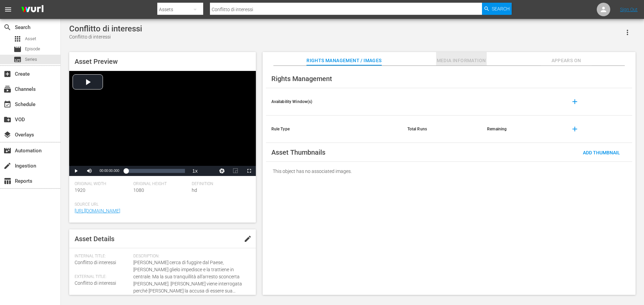
click at [462, 60] on span "Media Information" at bounding box center [461, 60] width 51 height 8
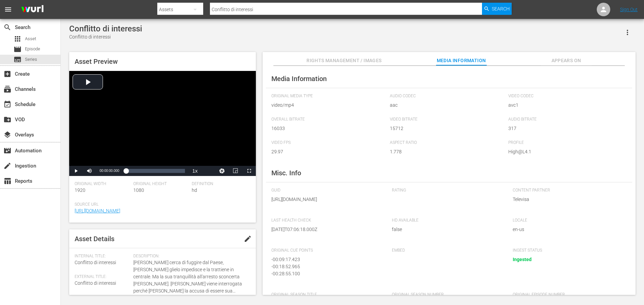
drag, startPoint x: 344, startPoint y: 207, endPoint x: 346, endPoint y: 218, distance: 11.0
click at [346, 211] on div "GUID https://content-partner-mrss-feeds.s3.amazonaws.com/televisa/MUJERES_DE_NE…" at bounding box center [328, 199] width 114 height 23
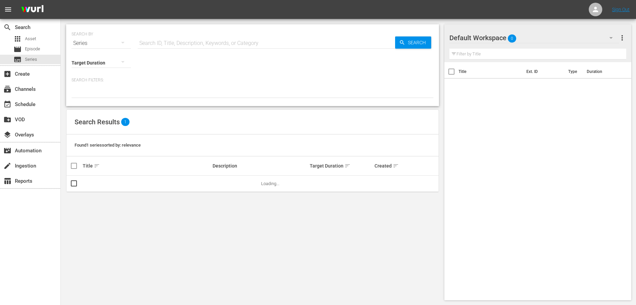
click at [93, 42] on div "Series" at bounding box center [101, 43] width 59 height 19
click at [90, 99] on div "Assets" at bounding box center [93, 99] width 27 height 11
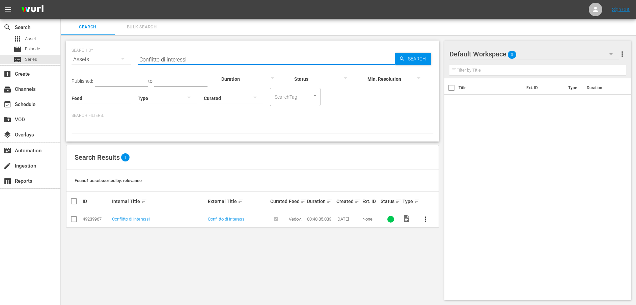
drag, startPoint x: 211, startPoint y: 57, endPoint x: 113, endPoint y: 57, distance: 98.6
click at [113, 57] on div "SEARCH BY Search By Assets Search ID, Title, Description, Keywords, or Category…" at bounding box center [253, 55] width 362 height 24
paste input "Ripercussion"
type input "Ripercussioni"
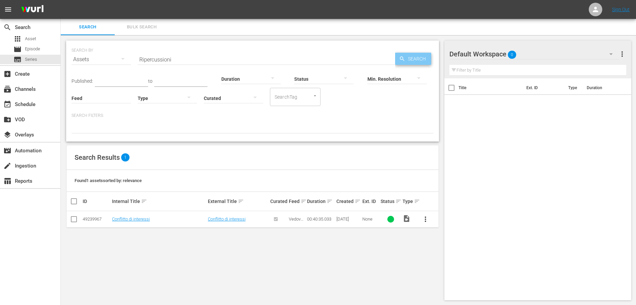
click at [409, 60] on span "Search" at bounding box center [418, 59] width 26 height 12
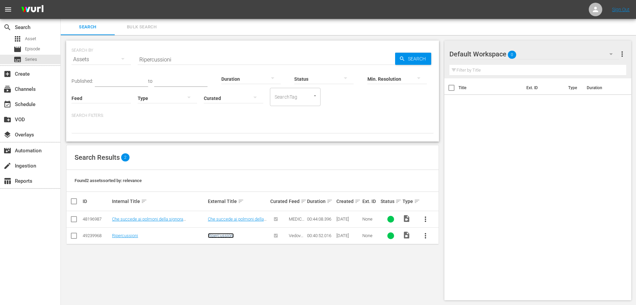
click at [218, 234] on link "Ripercussioni" at bounding box center [221, 235] width 26 height 5
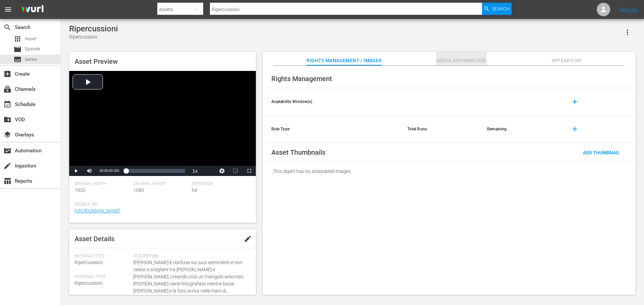
click at [455, 61] on span "Media Information" at bounding box center [461, 60] width 51 height 8
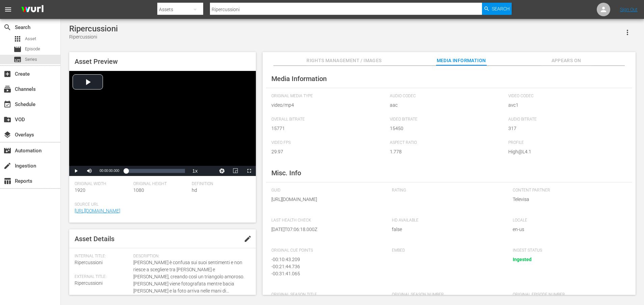
drag, startPoint x: 345, startPoint y: 208, endPoint x: 346, endPoint y: 214, distance: 6.2
click at [346, 203] on span "https://content-partner-mrss-feeds.s3.amazonaws.com/televisa/MUJERES_DE_NEGRO_4…" at bounding box center [326, 199] width 111 height 7
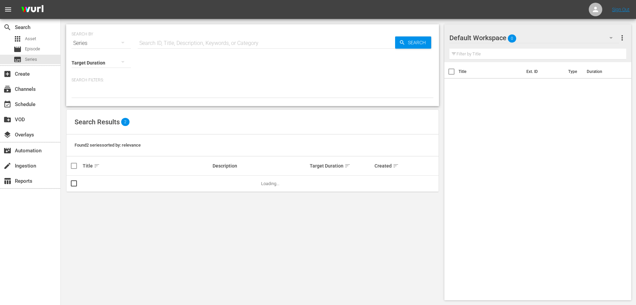
click at [97, 40] on div "Series" at bounding box center [101, 43] width 59 height 19
click at [88, 97] on div "Assets" at bounding box center [93, 99] width 27 height 11
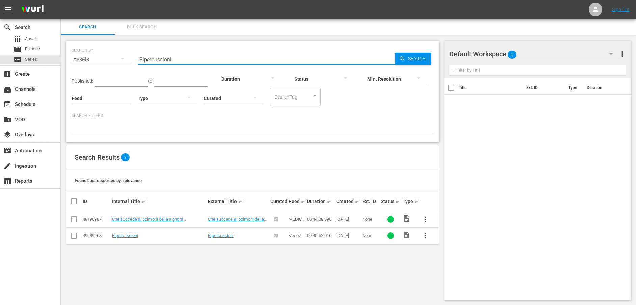
drag, startPoint x: 195, startPoint y: 56, endPoint x: 106, endPoint y: 56, distance: 89.1
click at [106, 56] on div "SEARCH BY Search By Assets Search ID, Title, Description, Keywords, or Category…" at bounding box center [253, 55] width 362 height 24
paste input "La grande verità"
type input "La grande verità"
click at [418, 57] on span "Search" at bounding box center [418, 59] width 26 height 12
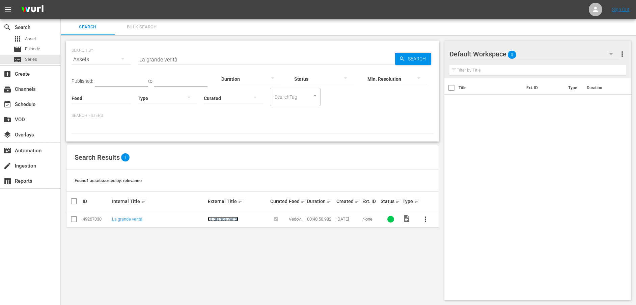
click at [227, 219] on link "La grande verità" at bounding box center [223, 218] width 30 height 5
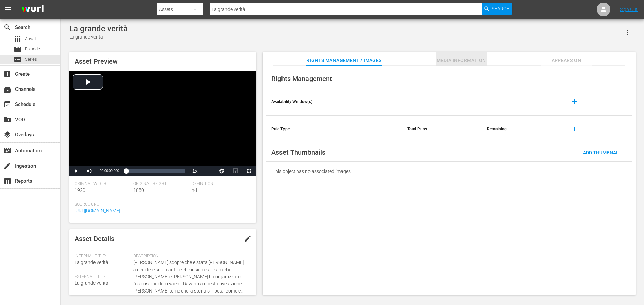
click at [448, 60] on span "Media Information" at bounding box center [461, 60] width 51 height 8
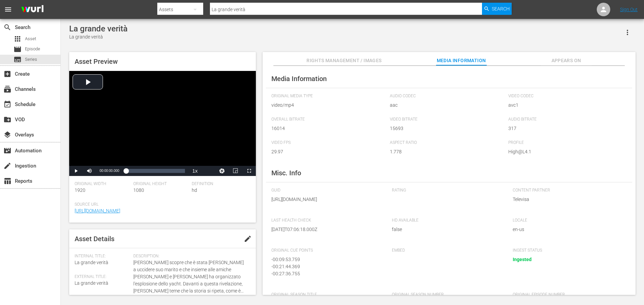
drag, startPoint x: 346, startPoint y: 208, endPoint x: 349, endPoint y: 214, distance: 6.5
click at [349, 203] on span "https://content-partner-mrss-feeds.s3.amazonaws.com/televisa/MUJERES_DE_NEGRO_4…" at bounding box center [326, 199] width 111 height 7
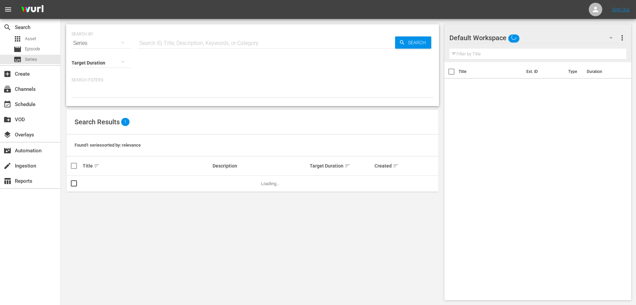
click at [86, 43] on div "Series" at bounding box center [101, 43] width 59 height 19
click at [97, 97] on div "Assets" at bounding box center [93, 99] width 27 height 11
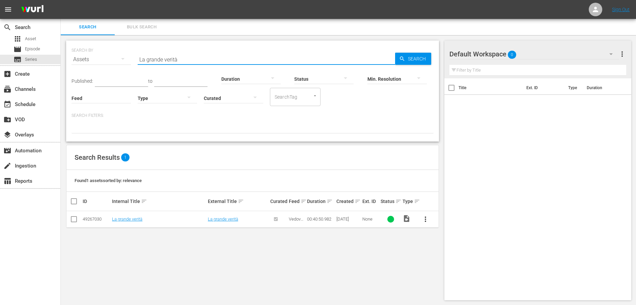
drag, startPoint x: 184, startPoint y: 60, endPoint x: 126, endPoint y: 58, distance: 58.1
click at [126, 58] on div "SEARCH BY Search By Assets Search ID, Title, Description, Keywords, or Category…" at bounding box center [253, 55] width 362 height 24
paste input "Sorvegliata"
type input "Sorvegliata"
click at [414, 63] on div "Min. Resolution" at bounding box center [397, 74] width 59 height 24
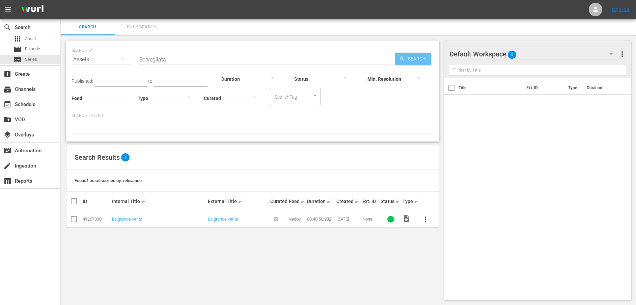
click at [412, 60] on span "Search" at bounding box center [418, 59] width 26 height 12
click at [224, 218] on link "Sorvegliata" at bounding box center [218, 218] width 21 height 5
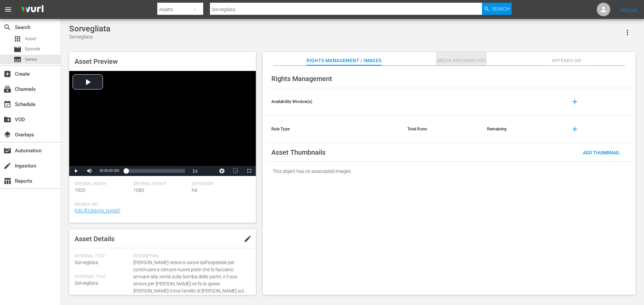
click at [454, 59] on span "Media Information" at bounding box center [461, 60] width 51 height 8
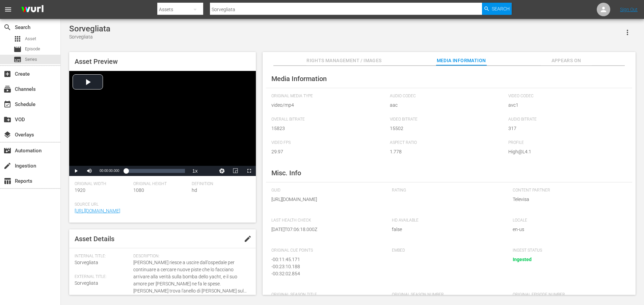
drag, startPoint x: 347, startPoint y: 208, endPoint x: 347, endPoint y: 212, distance: 4.1
click at [347, 203] on span "https://content-partner-mrss-feeds.s3.amazonaws.com/televisa/MUJERES_DE_NEGRO_4…" at bounding box center [326, 199] width 111 height 7
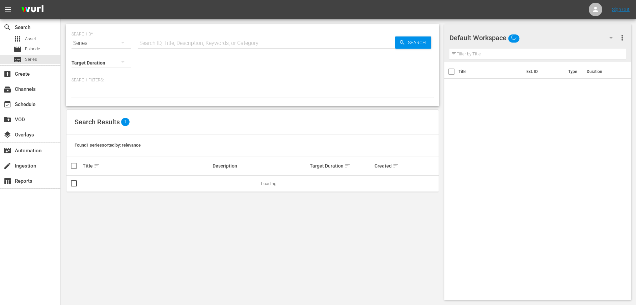
click at [83, 42] on div "Series" at bounding box center [101, 43] width 59 height 19
click at [91, 98] on div "Assets" at bounding box center [93, 99] width 27 height 11
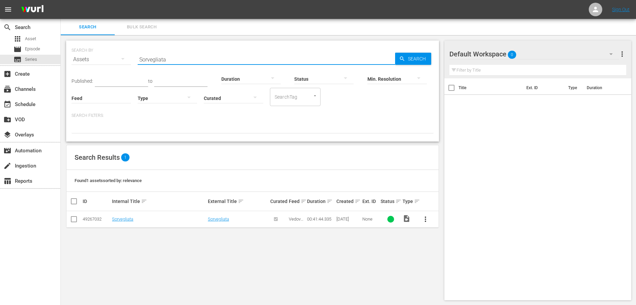
drag, startPoint x: 197, startPoint y: 60, endPoint x: 98, endPoint y: 58, distance: 99.3
click at [98, 58] on div "SEARCH BY Search By Assets Search ID, Title, Description, Keywords, or Category…" at bounding box center [253, 55] width 362 height 24
paste input "Con il cappio al collo"
type input "Con il cappio al collo"
click at [405, 57] on span "Search" at bounding box center [418, 59] width 26 height 12
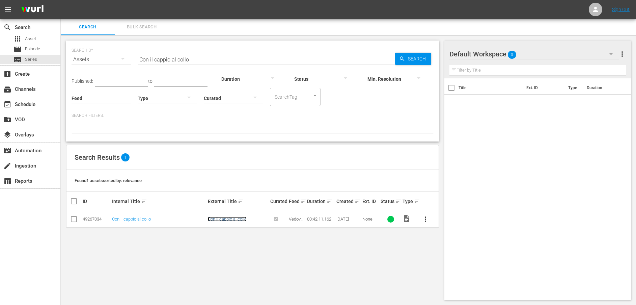
click at [216, 219] on link "Con il cappio al collo" at bounding box center [227, 218] width 39 height 5
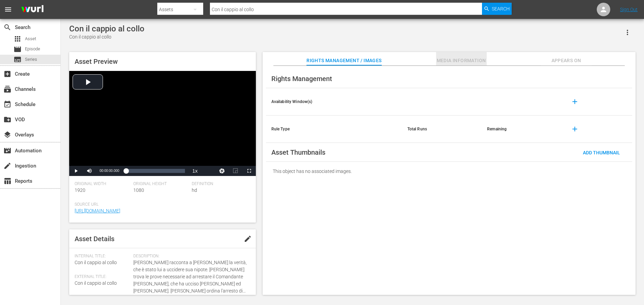
click at [451, 60] on span "Media Information" at bounding box center [461, 60] width 51 height 8
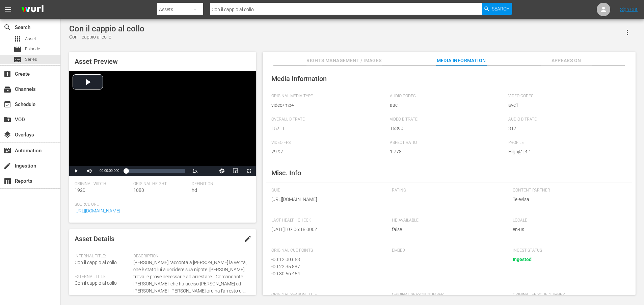
drag, startPoint x: 345, startPoint y: 207, endPoint x: 348, endPoint y: 214, distance: 7.9
click at [348, 203] on span "https://content-partner-mrss-feeds.s3.amazonaws.com/televisa/MUJERES_DE_NEGRO_5…" at bounding box center [326, 199] width 111 height 7
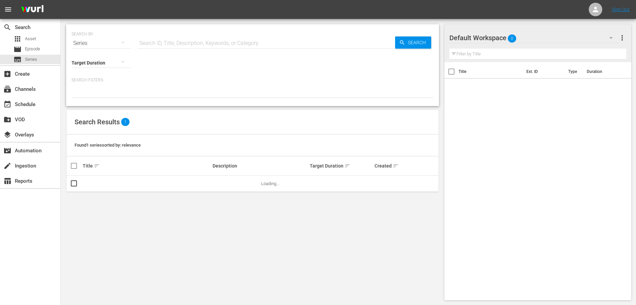
click at [103, 43] on div "Series" at bounding box center [101, 43] width 59 height 19
drag, startPoint x: 94, startPoint y: 97, endPoint x: 126, endPoint y: 88, distance: 32.7
click at [94, 98] on div "Assets" at bounding box center [93, 99] width 27 height 11
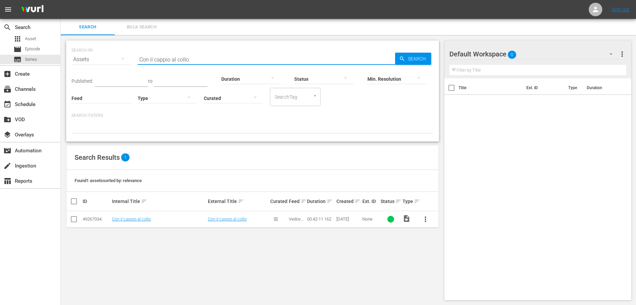
drag, startPoint x: 208, startPoint y: 61, endPoint x: 119, endPoint y: 58, distance: 89.2
click at [119, 58] on div "SEARCH BY Search By Assets Search ID, Title, Description, Keywords, or Category…" at bounding box center [253, 55] width 362 height 24
paste input "Tra l'amore e la giustizia"
type input "Tra l'amore e la giustizia"
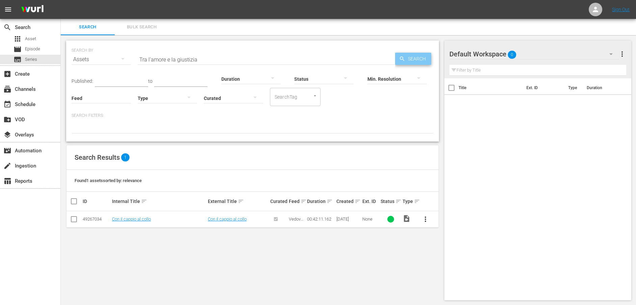
click at [411, 58] on span "Search" at bounding box center [418, 59] width 26 height 12
click at [237, 218] on link "Tra l'amore e la giustizia" at bounding box center [231, 218] width 46 height 5
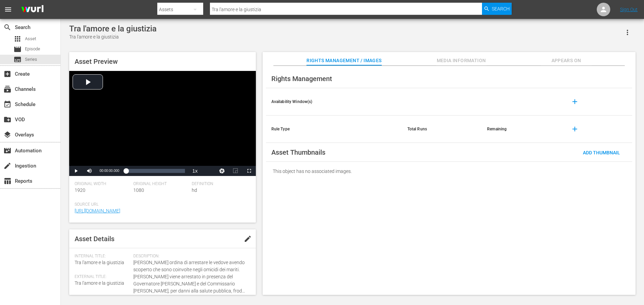
click at [462, 61] on span "Media Information" at bounding box center [461, 60] width 51 height 8
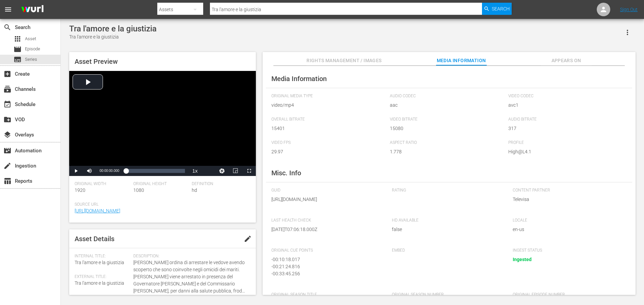
drag, startPoint x: 346, startPoint y: 207, endPoint x: 349, endPoint y: 216, distance: 9.8
click at [349, 203] on span "https://content-partner-mrss-feeds.s3.amazonaws.com/televisa/MUJERES_DE_NEGRO_5…" at bounding box center [326, 199] width 111 height 7
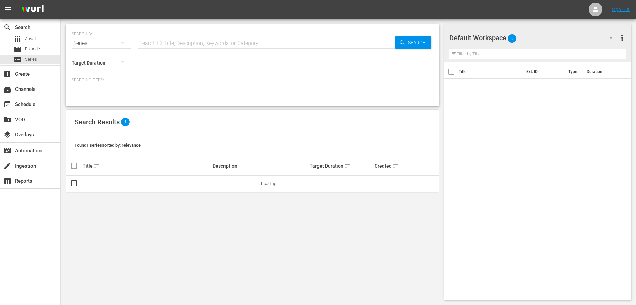
click at [94, 43] on div "Series" at bounding box center [101, 43] width 59 height 19
click at [92, 97] on div "Assets" at bounding box center [93, 99] width 27 height 11
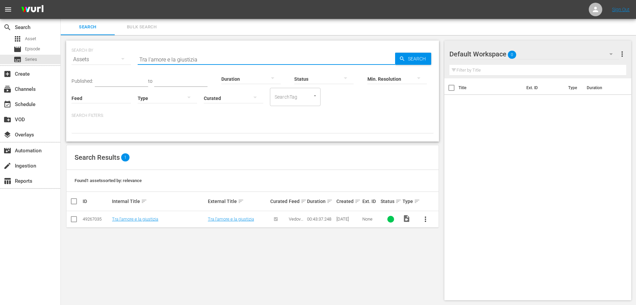
drag, startPoint x: 196, startPoint y: 60, endPoint x: 117, endPoint y: 60, distance: 79.3
click at [117, 60] on div "SEARCH BY Search By Assets Search ID, Title, Description, Keywords, or Category…" at bounding box center [253, 55] width 362 height 24
paste input "Gran finale"
type input "Gran finale"
click at [409, 59] on span "Search" at bounding box center [418, 59] width 26 height 12
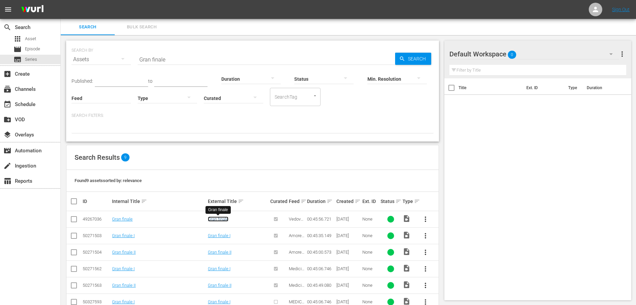
click at [218, 218] on link "Gran finale" at bounding box center [218, 218] width 21 height 5
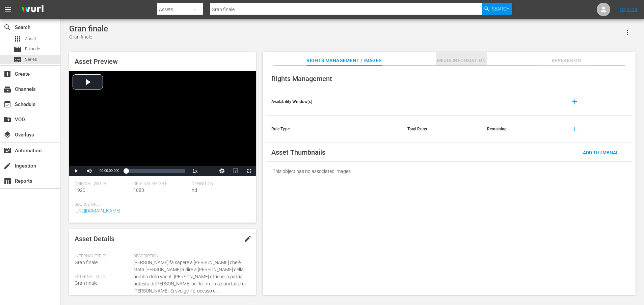
click at [447, 55] on button "Media Information" at bounding box center [461, 59] width 51 height 14
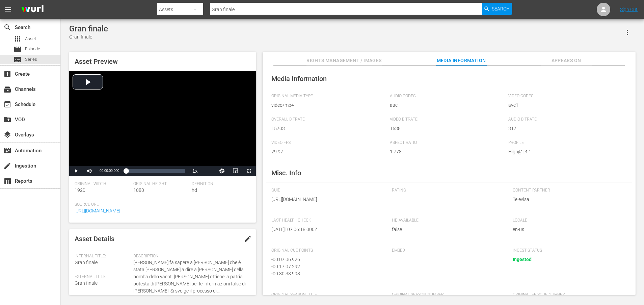
drag, startPoint x: 346, startPoint y: 207, endPoint x: 346, endPoint y: 213, distance: 6.1
click at [346, 203] on span "https://content-partner-mrss-feeds.s3.amazonaws.com/televisa/MUJERES_DE_NEGRO_5…" at bounding box center [326, 199] width 111 height 7
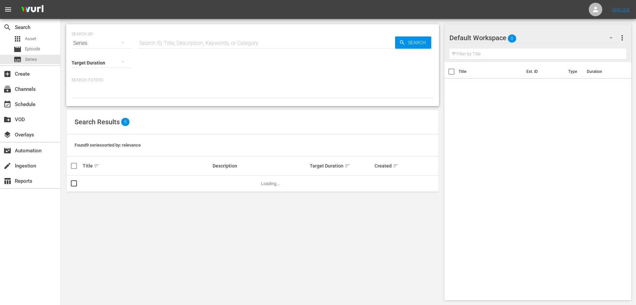
click at [83, 42] on div "Series" at bounding box center [101, 43] width 59 height 19
click at [89, 98] on div "Assets" at bounding box center [93, 99] width 27 height 11
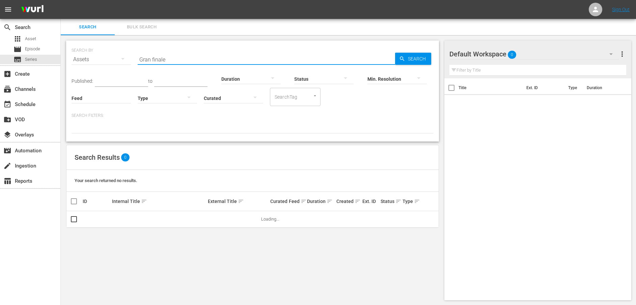
drag, startPoint x: 199, startPoint y: 62, endPoint x: 109, endPoint y: 58, distance: 90.6
click at [109, 58] on div "SEARCH BY Search By Assets Search ID, Title, Description, Keywords, or Category…" at bounding box center [253, 55] width 362 height 24
paste input "In un corpo che non è il mio"
type input "In un corpo che non è il mio"
click at [414, 60] on span "Search" at bounding box center [418, 59] width 26 height 12
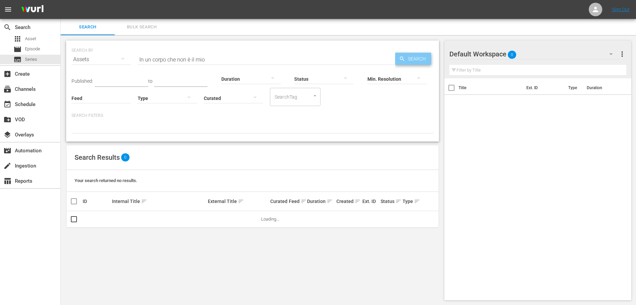
click at [411, 59] on span "Search" at bounding box center [418, 59] width 26 height 12
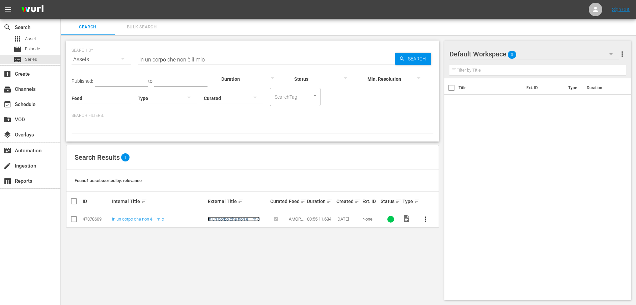
click at [242, 221] on link "In un corpo che non è il mio" at bounding box center [234, 218] width 52 height 5
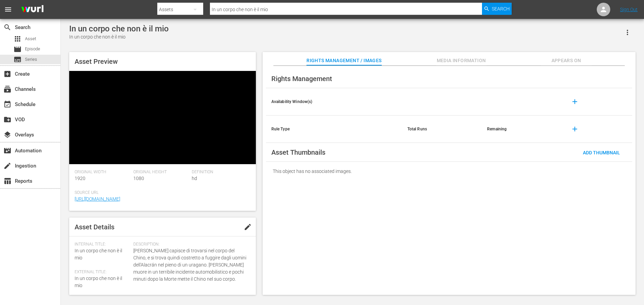
click at [462, 61] on span "Media Information" at bounding box center [461, 60] width 51 height 8
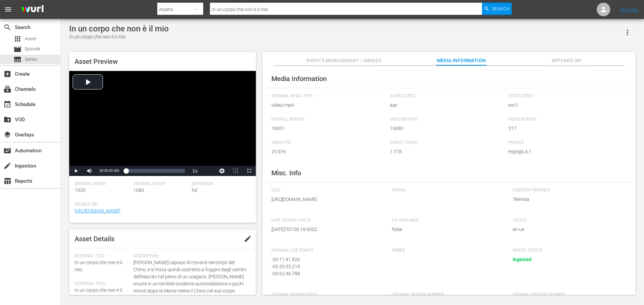
drag, startPoint x: 345, startPoint y: 207, endPoint x: 349, endPoint y: 219, distance: 12.2
click at [349, 211] on div "GUID https://content-partner-mrss-feeds.s3.amazonaws.com/televisa/AMAR_A_MUERTE…" at bounding box center [328, 199] width 114 height 23
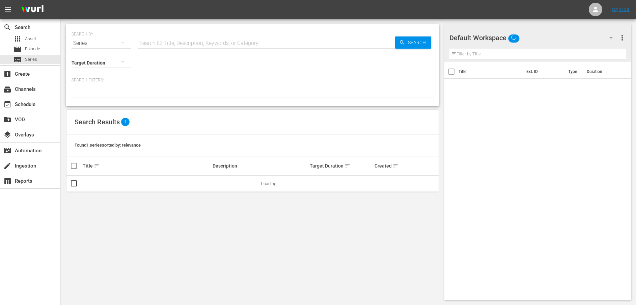
click at [100, 43] on div "Series" at bounding box center [101, 43] width 59 height 19
click at [86, 96] on div "Assets" at bounding box center [93, 99] width 27 height 11
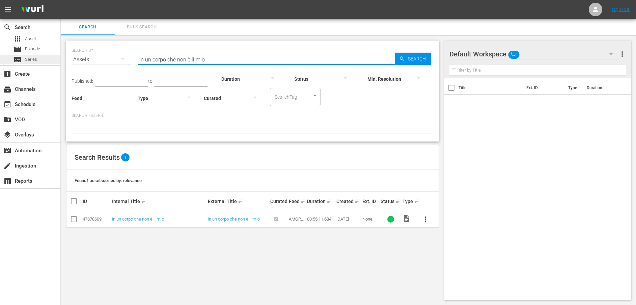
drag, startPoint x: 222, startPoint y: 57, endPoint x: 58, endPoint y: 57, distance: 164.1
click at [61, 0] on div "search Search apps Asset movie Episode subtitles Series add_box Create subscrip…" at bounding box center [349, 0] width 576 height 0
paste input "Di ritorno in Messic"
type input "Di ritorno in Messico"
click at [406, 60] on span "Search" at bounding box center [418, 59] width 26 height 12
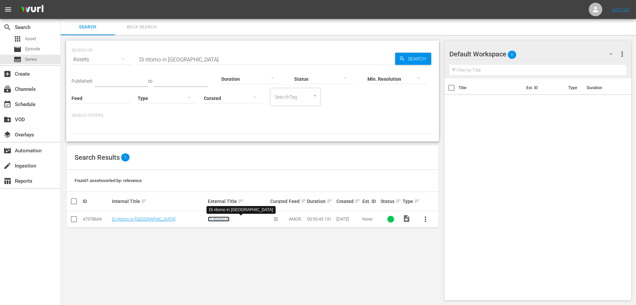
click at [226, 221] on link "Di ritorno in Messico" at bounding box center [228, 221] width 41 height 10
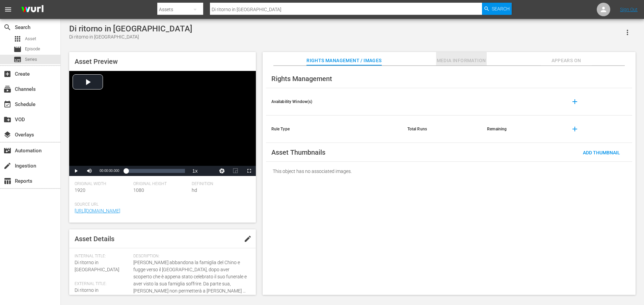
click at [455, 56] on button "Media Information" at bounding box center [461, 59] width 51 height 14
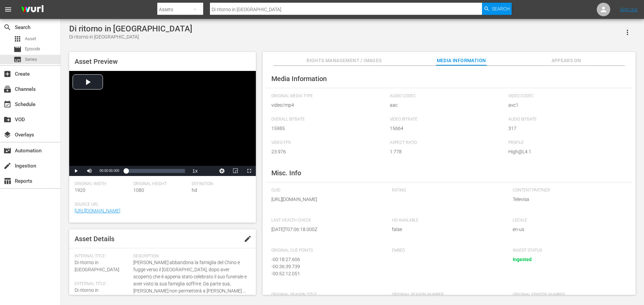
drag, startPoint x: 346, startPoint y: 208, endPoint x: 349, endPoint y: 215, distance: 8.3
click at [349, 203] on span "https://content-partner-mrss-feeds.s3.amazonaws.com/televisa/AMAR_A_MUERTE_03_I…" at bounding box center [326, 199] width 111 height 7
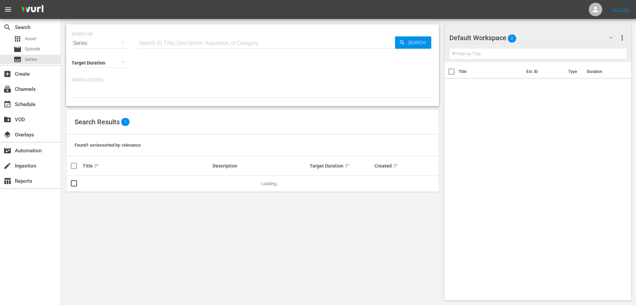
click at [112, 46] on div "Series" at bounding box center [101, 43] width 59 height 19
click at [99, 99] on div "Assets" at bounding box center [93, 99] width 27 height 11
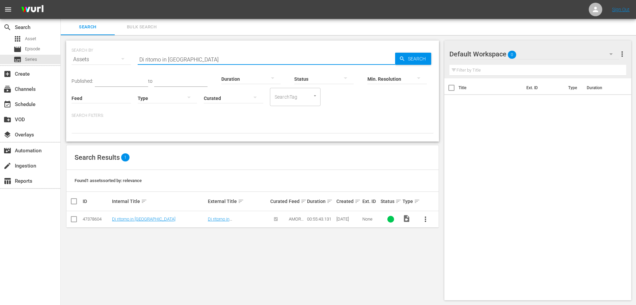
drag, startPoint x: 214, startPoint y: 61, endPoint x: 88, endPoint y: 53, distance: 126.2
click at [88, 53] on div "SEARCH BY Search By Assets Search ID, Title, Description, Keywords, or Category…" at bounding box center [253, 55] width 362 height 24
paste input "León difende Lucía"
type input "León difende Lucía"
click at [412, 61] on span "Search" at bounding box center [418, 59] width 26 height 12
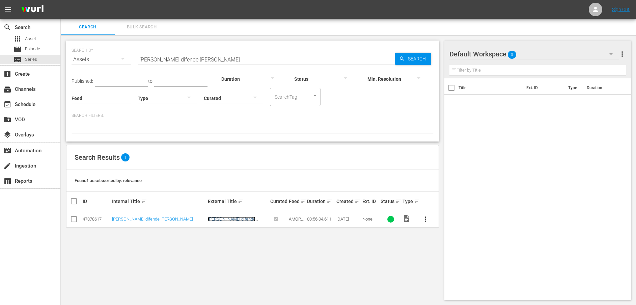
click at [221, 219] on link "León difende Lucía" at bounding box center [232, 221] width 48 height 10
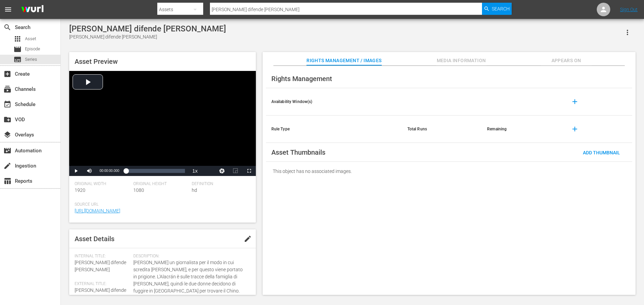
click at [478, 60] on span "Media Information" at bounding box center [461, 60] width 51 height 8
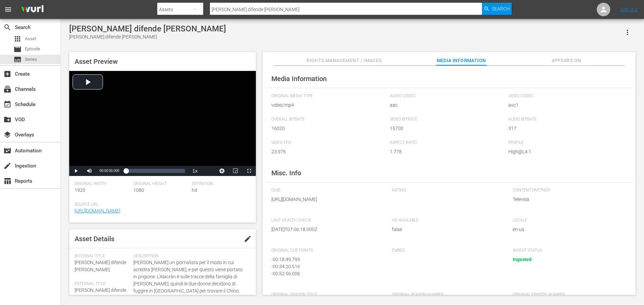
click at [347, 203] on span "https://content-partner-mrss-feeds.s3.amazonaws.com/televisa/AMAR_A_MUERTE_05_I…" at bounding box center [326, 199] width 111 height 7
drag, startPoint x: 345, startPoint y: 206, endPoint x: 351, endPoint y: 219, distance: 13.9
click at [351, 211] on div "GUID https://content-partner-mrss-feeds.s3.amazonaws.com/televisa/AMAR_A_MUERTE…" at bounding box center [328, 199] width 114 height 23
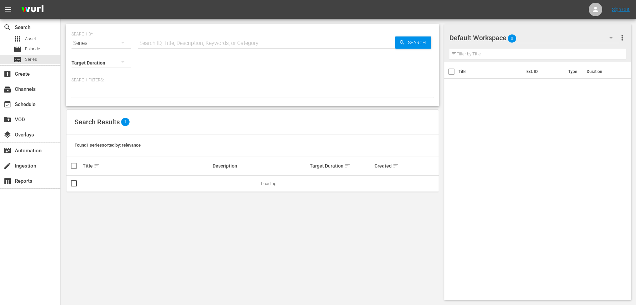
click at [104, 46] on div "Series" at bounding box center [101, 43] width 59 height 19
drag, startPoint x: 93, startPoint y: 99, endPoint x: 102, endPoint y: 90, distance: 12.9
click at [93, 100] on div "Assets" at bounding box center [93, 99] width 27 height 11
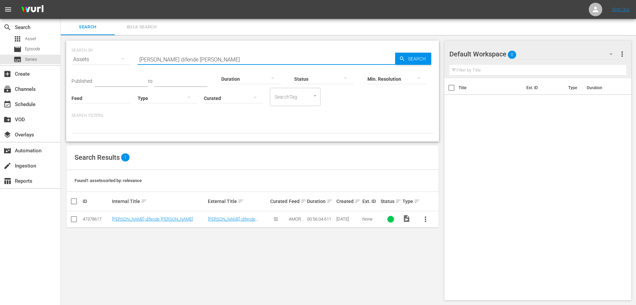
drag, startPoint x: 217, startPoint y: 56, endPoint x: 129, endPoint y: 56, distance: 87.8
click at [129, 56] on div "SEARCH BY Search By Assets Search ID, Title, Description, Keywords, or Category…" at bounding box center [253, 55] width 362 height 24
paste input "vuole scoprire la verità"
type input "León vuole scoprire la verità"
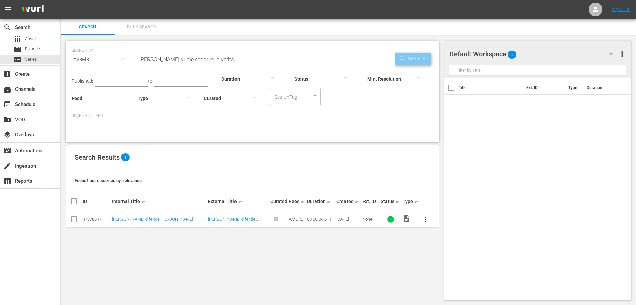
click at [414, 58] on span "Search" at bounding box center [418, 59] width 26 height 12
click at [229, 219] on link "León vuole scoprire la verità" at bounding box center [238, 221] width 60 height 10
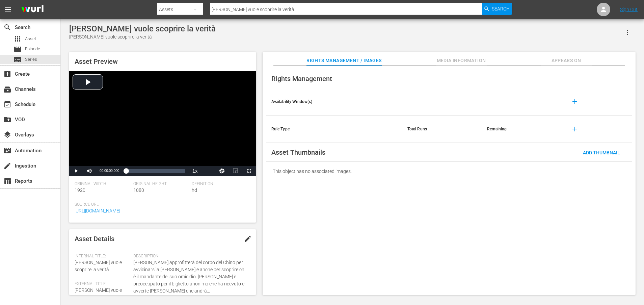
click at [475, 59] on span "Media Information" at bounding box center [461, 60] width 51 height 8
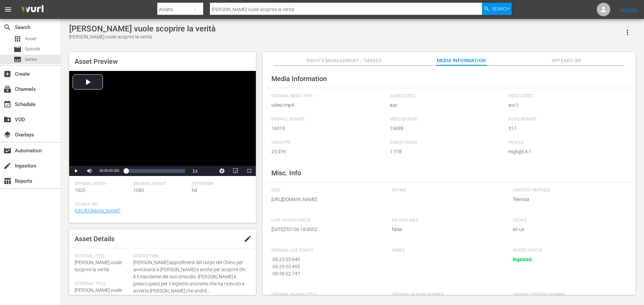
drag, startPoint x: 346, startPoint y: 207, endPoint x: 347, endPoint y: 214, distance: 7.2
click at [347, 203] on span "https://content-partner-mrss-feeds.s3.amazonaws.com/televisa/AMAR_A_MUERTE_06_I…" at bounding box center [326, 199] width 111 height 7
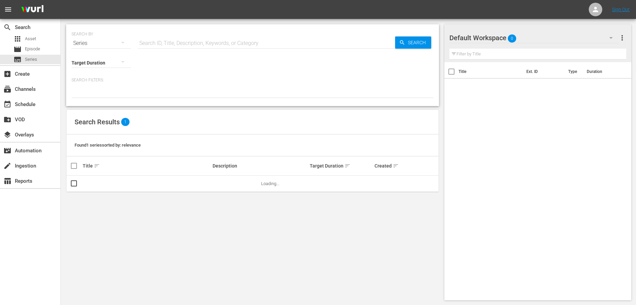
click at [102, 39] on div "Series" at bounding box center [101, 43] width 59 height 19
click at [90, 97] on div "Assets" at bounding box center [93, 99] width 27 height 11
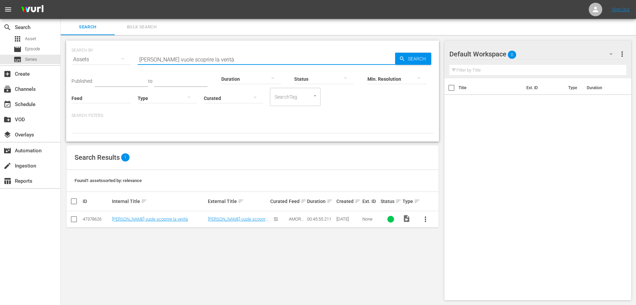
drag, startPoint x: 224, startPoint y: 58, endPoint x: 128, endPoint y: 58, distance: 95.5
click at [128, 58] on div "SEARCH BY Search By Assets Search ID, Title, Description, Keywords, or Category…" at bounding box center [253, 55] width 362 height 24
paste input "Possiamo essere amici?"
type input "Possiamo essere amici?"
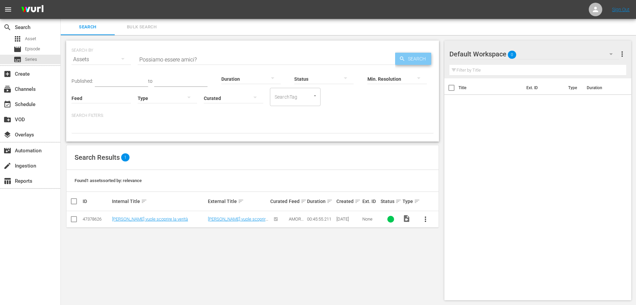
click at [420, 58] on span "Search" at bounding box center [418, 59] width 26 height 12
click at [227, 220] on link "Possiamo essere amici?" at bounding box center [232, 218] width 48 height 5
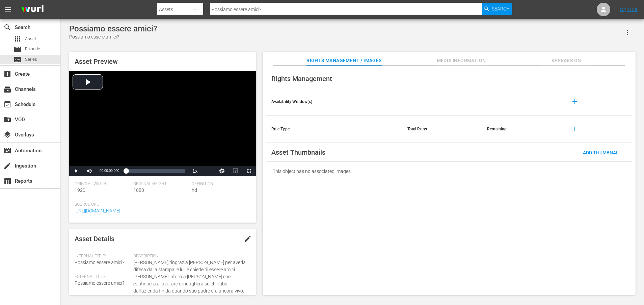
click at [472, 61] on span "Media Information" at bounding box center [461, 60] width 51 height 8
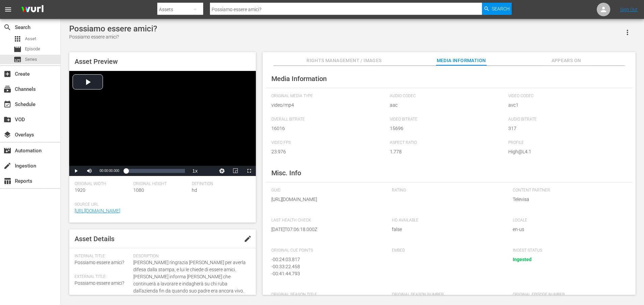
drag, startPoint x: 346, startPoint y: 206, endPoint x: 350, endPoint y: 216, distance: 10.7
click at [350, 203] on span "https://content-partner-mrss-feeds.s3.amazonaws.com/televisa/AMAR_A_MUERTE_07_I…" at bounding box center [326, 199] width 111 height 7
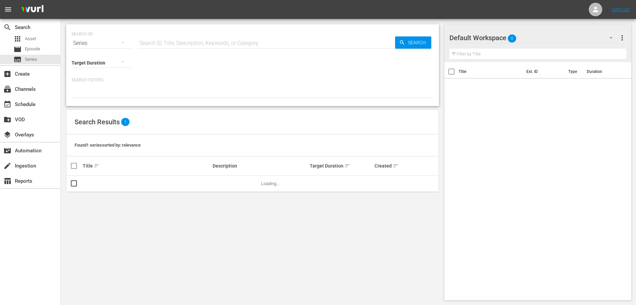
click at [124, 42] on icon "button" at bounding box center [122, 43] width 3 height 2
click at [97, 99] on div "Assets" at bounding box center [93, 99] width 27 height 11
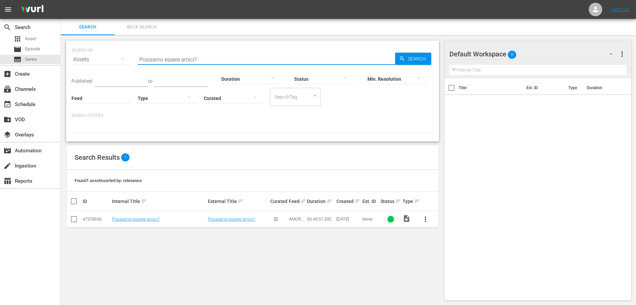
drag, startPoint x: 218, startPoint y: 57, endPoint x: 130, endPoint y: 60, distance: 87.8
click at [130, 60] on div "SEARCH BY Search By Assets Search ID, Title, Description, Keywords, or Category…" at bounding box center [253, 55] width 362 height 24
paste input "Voglio recuperare la mia famiglia"
type input "Voglio recuperare la mia famiglia"
click at [420, 60] on span "Search" at bounding box center [418, 59] width 26 height 12
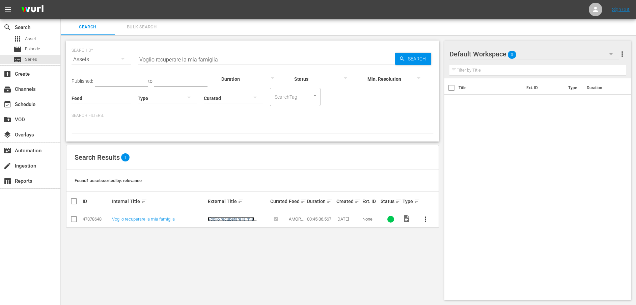
click at [220, 220] on link "Voglio recuperare la mia famiglia" at bounding box center [231, 221] width 46 height 10
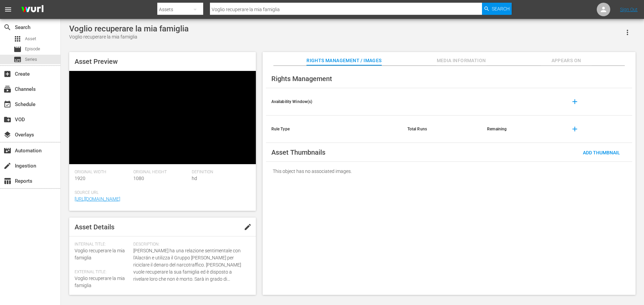
click at [469, 59] on span "Media Information" at bounding box center [461, 60] width 51 height 8
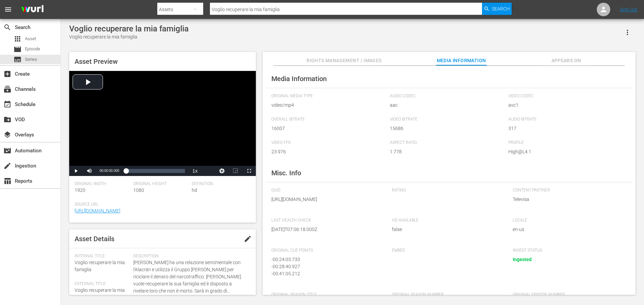
drag, startPoint x: 346, startPoint y: 207, endPoint x: 347, endPoint y: 216, distance: 9.6
click at [347, 203] on span "https://content-partner-mrss-feeds.s3.amazonaws.com/televisa/AMAR_A_MUERTE_08_I…" at bounding box center [326, 199] width 111 height 7
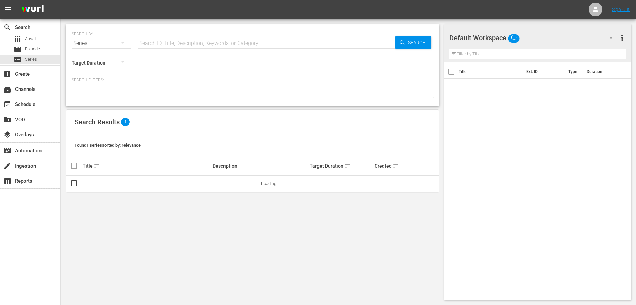
click at [84, 46] on div "Series" at bounding box center [101, 43] width 59 height 19
click at [95, 98] on div "Assets" at bounding box center [93, 99] width 27 height 11
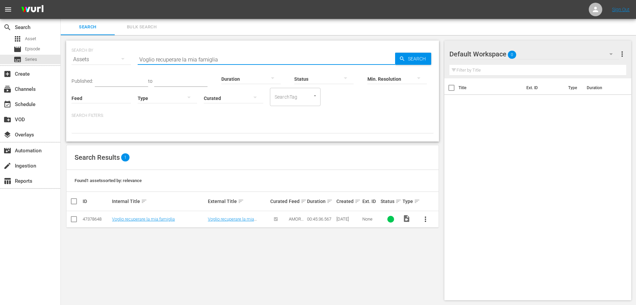
drag, startPoint x: 243, startPoint y: 55, endPoint x: 104, endPoint y: 57, distance: 138.8
click at [104, 57] on div "SEARCH BY Search By Assets Search ID, Title, Description, Keywords, or Category…" at bounding box center [253, 55] width 362 height 24
paste input "León scopre il tradimento"
type input "León scopre il tradimento"
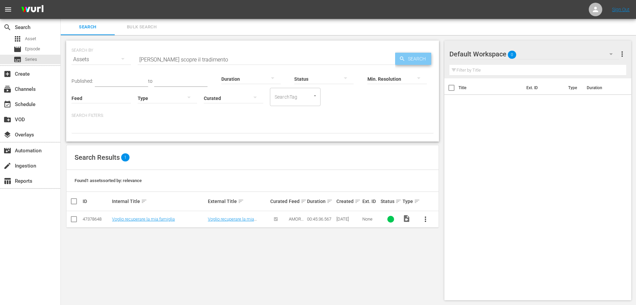
click at [403, 59] on icon "button" at bounding box center [402, 58] width 4 height 4
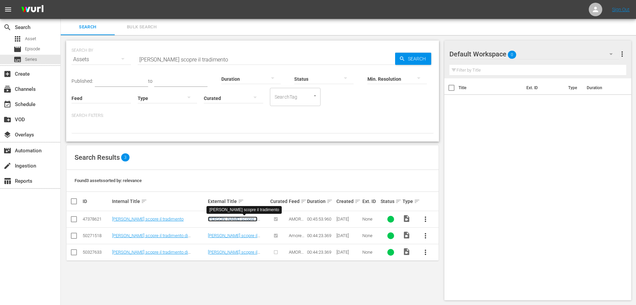
click at [241, 217] on link "León scopre il tradimento" at bounding box center [233, 221] width 50 height 10
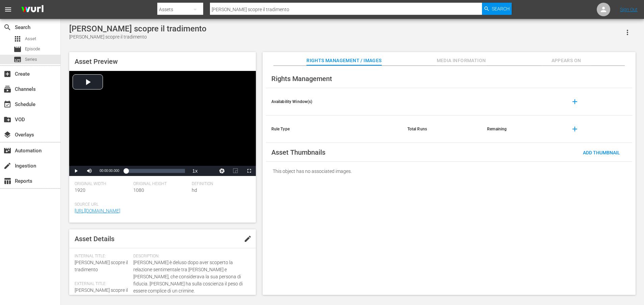
click at [467, 61] on span "Media Information" at bounding box center [461, 60] width 51 height 8
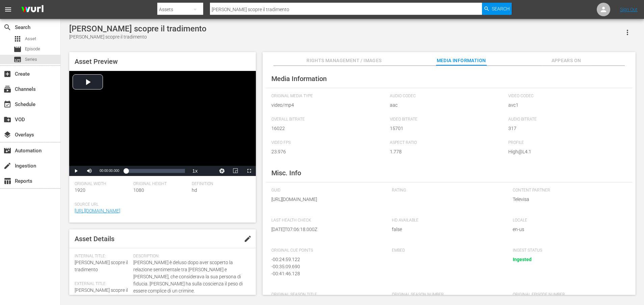
drag, startPoint x: 345, startPoint y: 207, endPoint x: 347, endPoint y: 215, distance: 8.2
click at [347, 203] on span "https://content-partner-mrss-feeds.s3.amazonaws.com/televisa/AMAR_A_MUERTE_09_I…" at bounding box center [326, 199] width 111 height 7
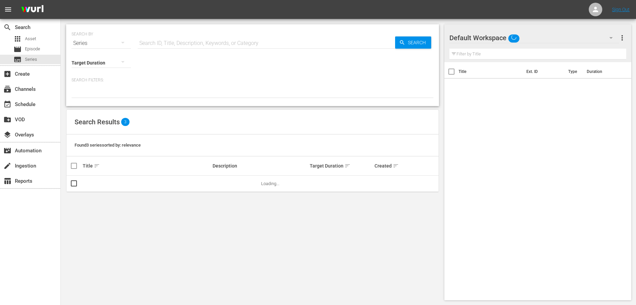
click at [89, 45] on div "Series" at bounding box center [101, 43] width 59 height 19
click at [98, 99] on div "Assets" at bounding box center [93, 99] width 27 height 11
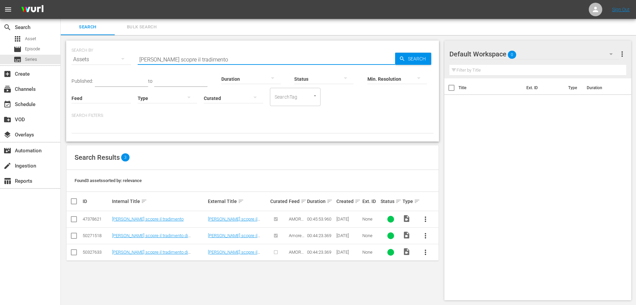
drag, startPoint x: 254, startPoint y: 61, endPoint x: 89, endPoint y: 60, distance: 164.7
click at [87, 60] on div "SEARCH BY Search By Assets Search ID, Title, Description, Keywords, or Category…" at bounding box center [253, 55] width 362 height 24
paste input "'assassino si nasconde tra i Carvajal"
type input "L'assassino si nasconde tra i Carvajal"
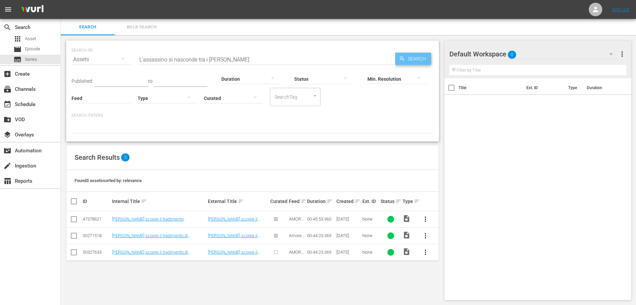
click at [409, 58] on span "Search" at bounding box center [418, 59] width 26 height 12
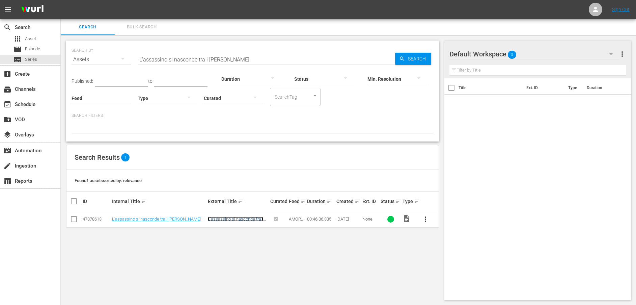
click at [252, 217] on link "L'assassino si nasconde tra i Carvajal" at bounding box center [235, 221] width 55 height 10
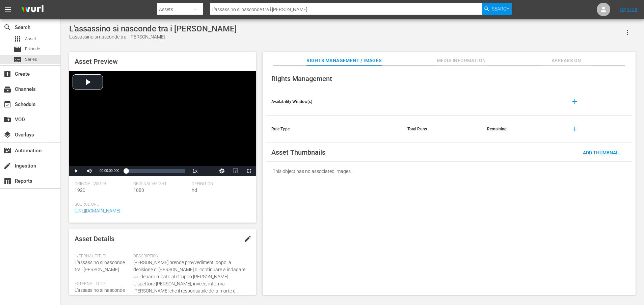
click at [469, 59] on span "Media Information" at bounding box center [461, 60] width 51 height 8
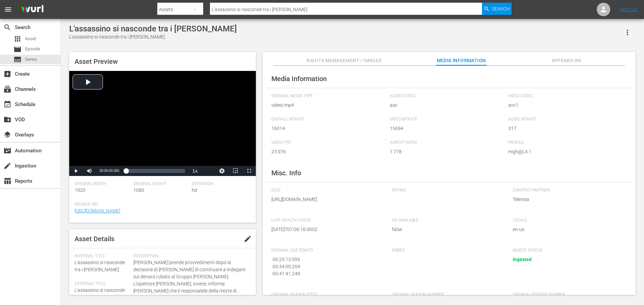
drag, startPoint x: 345, startPoint y: 207, endPoint x: 349, endPoint y: 218, distance: 11.3
click at [349, 211] on div "GUID https://content-partner-mrss-feeds.s3.amazonaws.com/televisa/AMAR_A_MUERTE…" at bounding box center [328, 199] width 114 height 23
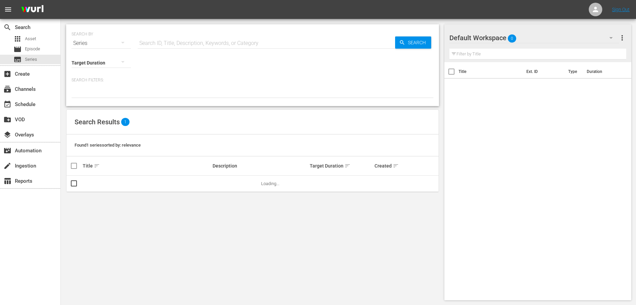
click at [124, 41] on icon "button" at bounding box center [123, 42] width 8 height 8
click at [92, 99] on div "Assets" at bounding box center [93, 99] width 27 height 11
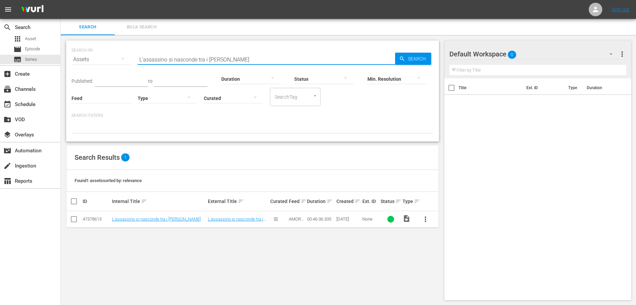
drag, startPoint x: 244, startPoint y: 56, endPoint x: 99, endPoint y: 56, distance: 145.2
click at [99, 56] on div "SEARCH BY Search By Assets Search ID, Title, Description, Keywords, or Category…" at bounding box center [253, 55] width 362 height 24
paste input "eón commette un grosso errore"
type input "León commette un grosso errore"
click at [419, 60] on span "Search" at bounding box center [418, 59] width 26 height 12
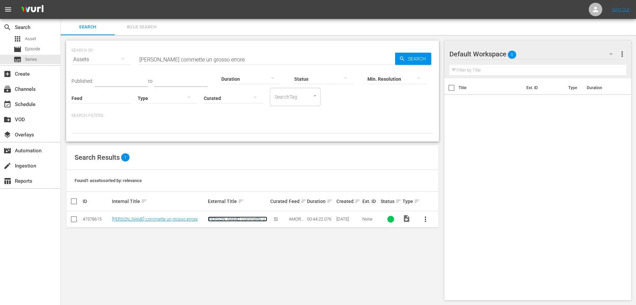
click at [230, 220] on link "León commette un grosso errore" at bounding box center [237, 221] width 59 height 10
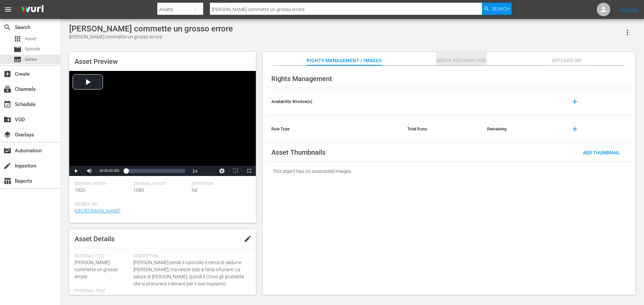
click at [473, 59] on span "Media Information" at bounding box center [461, 60] width 51 height 8
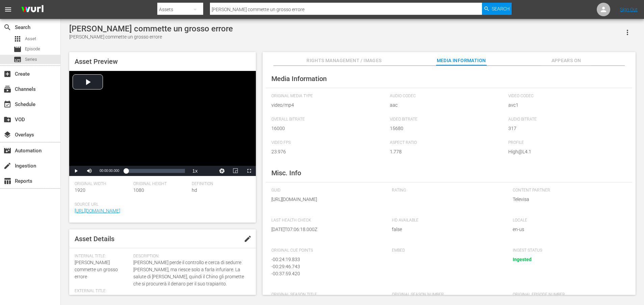
drag, startPoint x: 346, startPoint y: 209, endPoint x: 349, endPoint y: 218, distance: 9.6
click at [349, 211] on div "GUID https://content-partner-mrss-feeds.s3.amazonaws.com/televisa/AMAR_A_MUERTE…" at bounding box center [328, 199] width 114 height 23
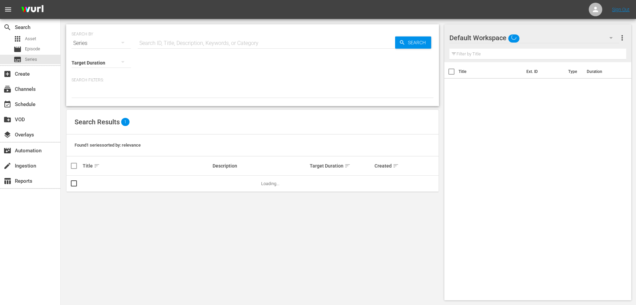
click at [84, 43] on div "Series" at bounding box center [101, 43] width 59 height 19
click at [98, 96] on div "Assets" at bounding box center [93, 99] width 27 height 11
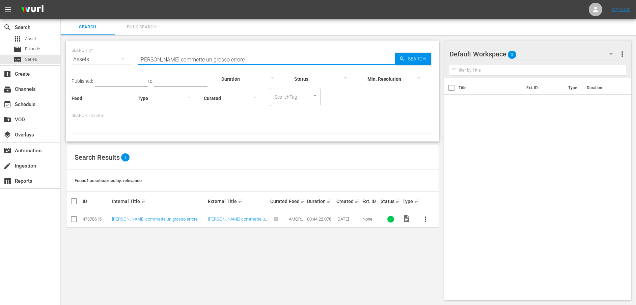
drag, startPoint x: 256, startPoint y: 60, endPoint x: 79, endPoint y: 58, distance: 177.2
click at [79, 58] on div "SEARCH BY Search By Assets Search ID, Title, Description, Keywords, or Category…" at bounding box center [253, 55] width 362 height 24
paste input "Spero di sbagliarmi"
type input "Spero di sbagliarmi"
click at [411, 55] on span "Search" at bounding box center [418, 59] width 26 height 12
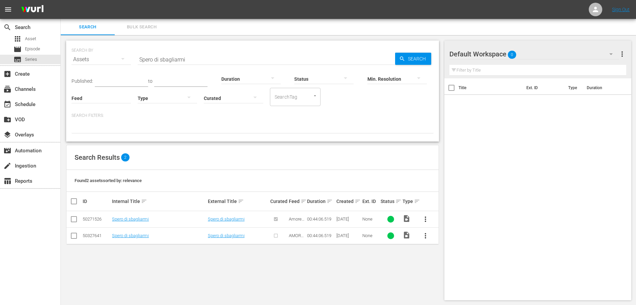
click at [228, 222] on td "Spero di sbagliarmi" at bounding box center [238, 219] width 62 height 17
click at [238, 219] on link "Spero di sbagliarmi" at bounding box center [226, 218] width 37 height 5
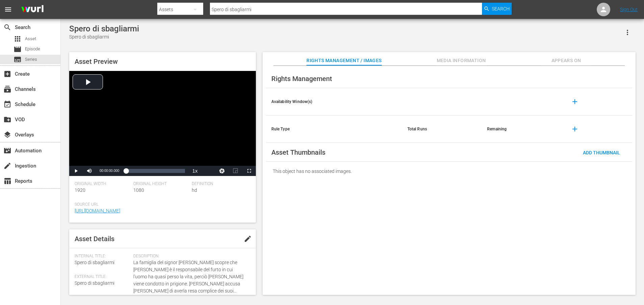
click at [452, 60] on span "Media Information" at bounding box center [461, 60] width 51 height 8
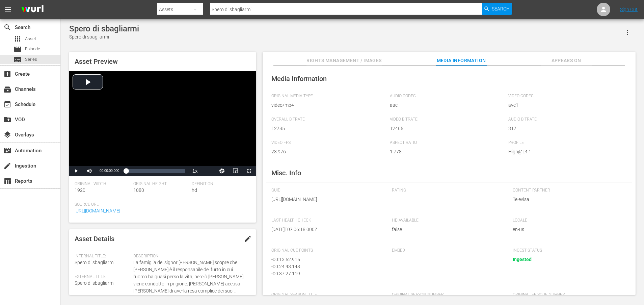
drag, startPoint x: 345, startPoint y: 208, endPoint x: 348, endPoint y: 216, distance: 9.5
click at [348, 203] on span "https://content-partner-mrss-feeds.s3.amazonaws.com/televisa/AMAR_A_MUERTE_69_I…" at bounding box center [326, 199] width 111 height 7
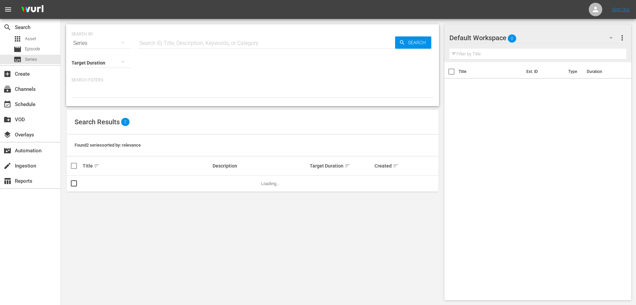
click at [122, 41] on icon "button" at bounding box center [123, 42] width 8 height 8
click at [88, 97] on div "Assets" at bounding box center [93, 99] width 27 height 11
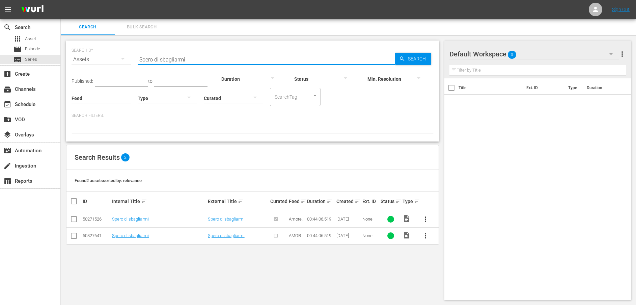
drag, startPoint x: 204, startPoint y: 58, endPoint x: 115, endPoint y: 58, distance: 89.5
click at [115, 58] on div "SEARCH BY Search By Assets Search ID, Title, Description, Keywords, or Category…" at bounding box center [253, 55] width 362 height 24
paste input "Johny smaschera León"
type input "Johny smaschera León"
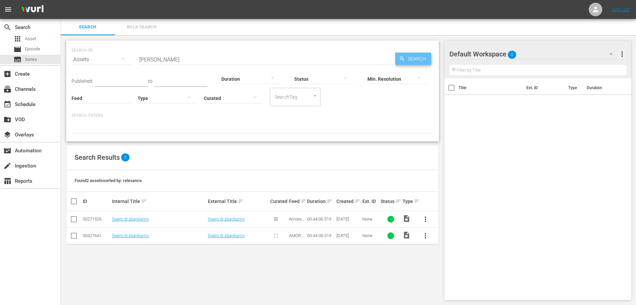
click at [416, 58] on span "Search" at bounding box center [418, 59] width 26 height 12
click at [219, 221] on link "Johny smaschera León" at bounding box center [224, 218] width 32 height 5
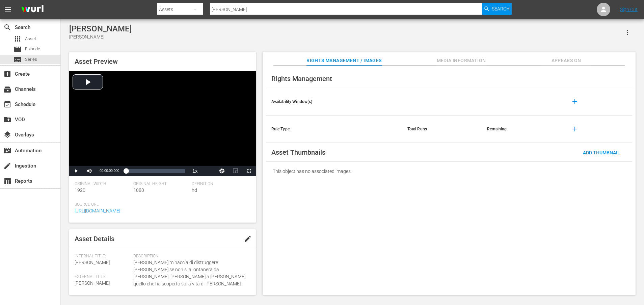
click at [456, 61] on span "Media Information" at bounding box center [461, 60] width 51 height 8
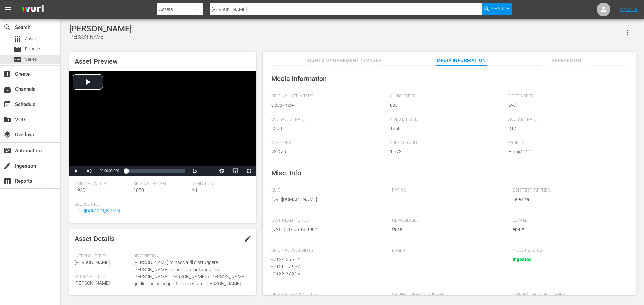
drag, startPoint x: 345, startPoint y: 208, endPoint x: 349, endPoint y: 216, distance: 8.2
click at [349, 203] on span "https://content-partner-mrss-feeds.s3.amazonaws.com/televisa/AMAR_A_MUERTE_62_I…" at bounding box center [326, 199] width 111 height 7
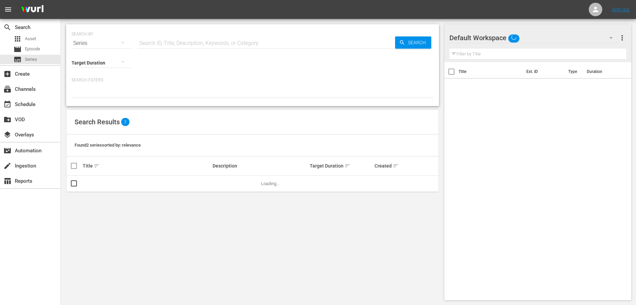
click at [117, 44] on button "button" at bounding box center [123, 42] width 16 height 16
click at [89, 100] on div "Assets" at bounding box center [93, 99] width 27 height 11
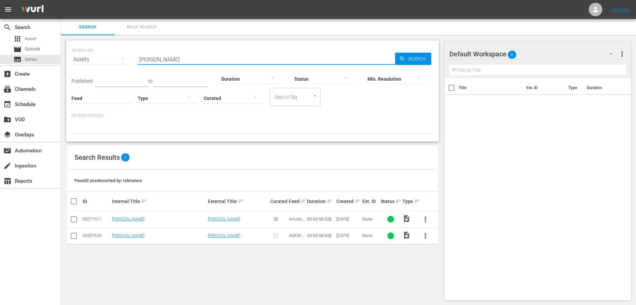
drag, startPoint x: 173, startPoint y: 58, endPoint x: 112, endPoint y: 58, distance: 61.1
click at [112, 58] on div "SEARCH BY Search By Assets Search ID, Title, Description, Keywords, or Category…" at bounding box center [253, 55] width 362 height 24
paste input "León affronta i suoi assassini"
type input "León affronta i suoi assassini"
click at [416, 61] on span "Search" at bounding box center [418, 59] width 26 height 12
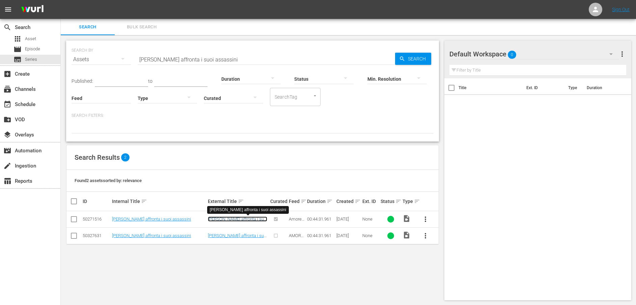
click at [231, 219] on link "León affronta i suoi assassini" at bounding box center [237, 221] width 59 height 10
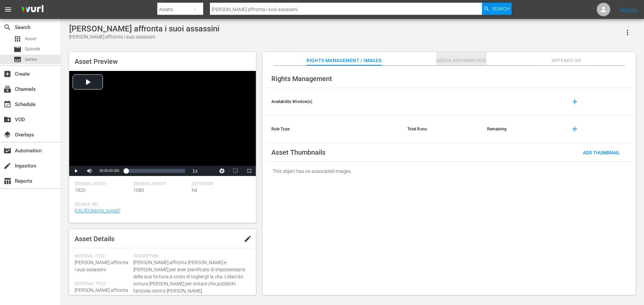
click at [466, 59] on span "Media Information" at bounding box center [461, 60] width 51 height 8
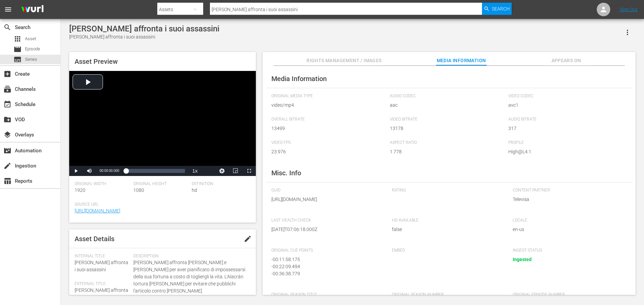
drag, startPoint x: 346, startPoint y: 209, endPoint x: 350, endPoint y: 217, distance: 8.9
click at [350, 203] on span "https://content-partner-mrss-feeds.s3.amazonaws.com/televisa/AMAR_A_MUERTE_85_I…" at bounding box center [326, 199] width 111 height 7
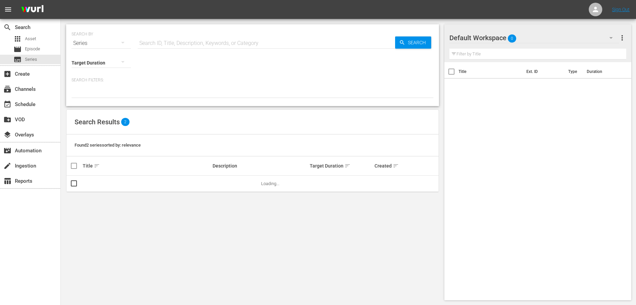
click at [89, 43] on div "Series" at bounding box center [101, 43] width 59 height 19
click at [98, 100] on div "Assets" at bounding box center [93, 99] width 27 height 11
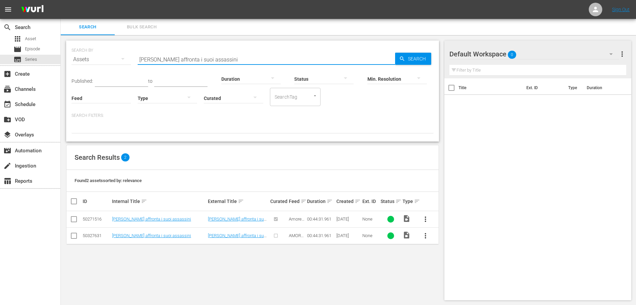
drag, startPoint x: 235, startPoint y: 57, endPoint x: 110, endPoint y: 54, distance: 125.0
click at [110, 54] on div "SEARCH BY Search By Assets Search ID, Title, Description, Keywords, or Category…" at bounding box center [253, 55] width 362 height 24
paste input "I sospetti di Silvina"
type input "I sospetti di Silvina"
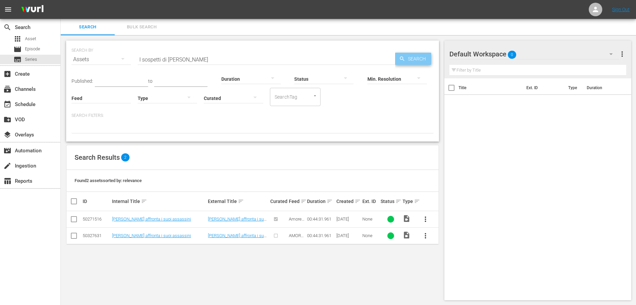
click at [413, 57] on span "Search" at bounding box center [418, 59] width 26 height 12
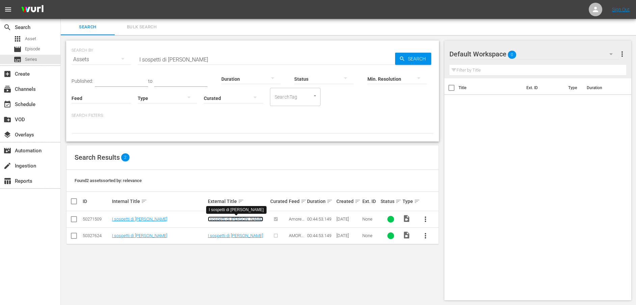
click at [231, 219] on link "I sospetti di Silvina" at bounding box center [235, 218] width 55 height 5
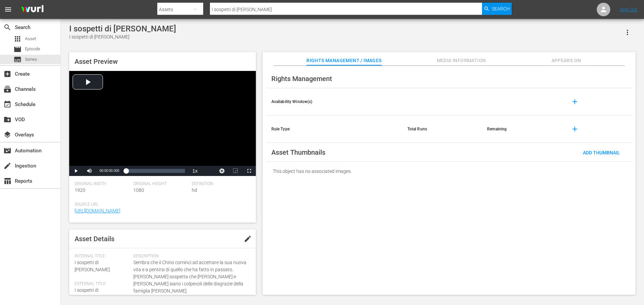
click at [455, 57] on span "Media Information" at bounding box center [461, 60] width 51 height 8
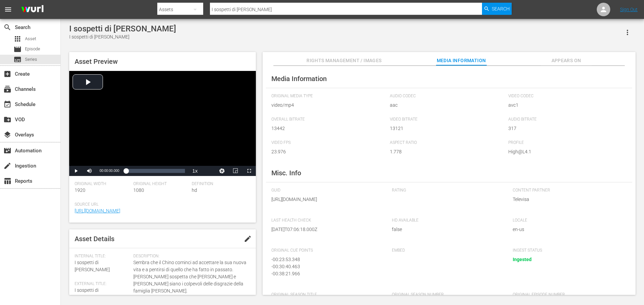
drag, startPoint x: 346, startPoint y: 206, endPoint x: 349, endPoint y: 219, distance: 13.4
click at [349, 211] on div "GUID https://content-partner-mrss-feeds.s3.amazonaws.com/televisa/AMAR_A_MUERTE…" at bounding box center [328, 199] width 114 height 23
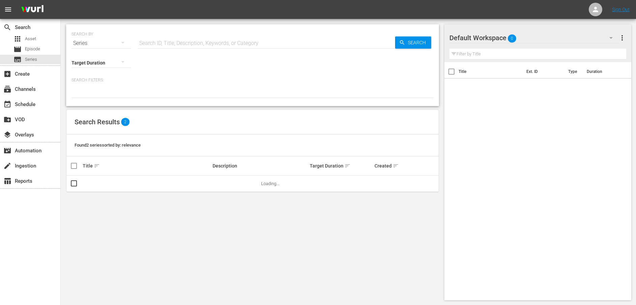
click at [81, 43] on div "Series" at bounding box center [101, 43] width 59 height 19
click at [85, 99] on div "Assets" at bounding box center [93, 99] width 27 height 11
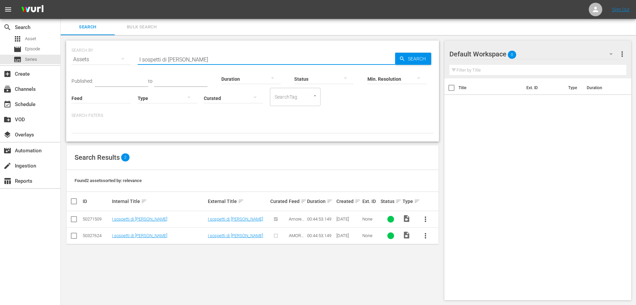
drag, startPoint x: 221, startPoint y: 60, endPoint x: 126, endPoint y: 60, distance: 95.2
click at [126, 60] on div "SEARCH BY Search By Assets Search ID, Title, Description, Keywords, or Category…" at bounding box center [253, 55] width 362 height 24
paste input "Grandi sorrisi nascondono grandi traditori"
type input "Grandi sorrisi nascondono grandi traditori"
click at [416, 58] on span "Search" at bounding box center [418, 59] width 26 height 12
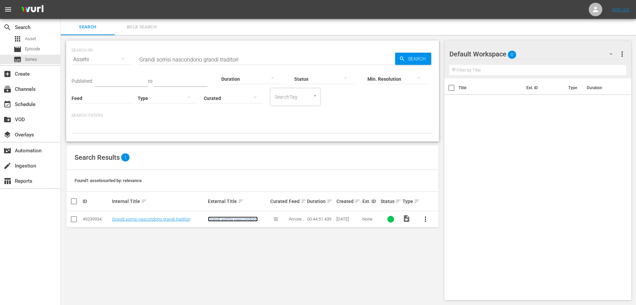
click at [237, 218] on link "Grandi sorrisi nascondono grandi traditori" at bounding box center [233, 221] width 50 height 10
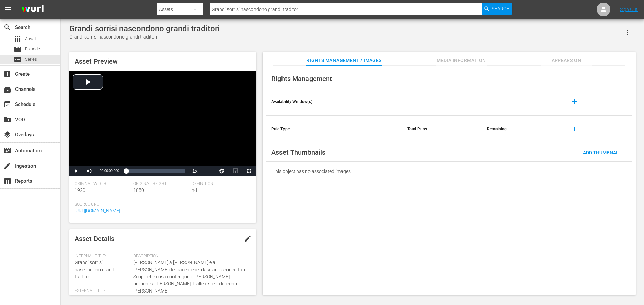
click at [481, 58] on span "Media Information" at bounding box center [461, 60] width 51 height 8
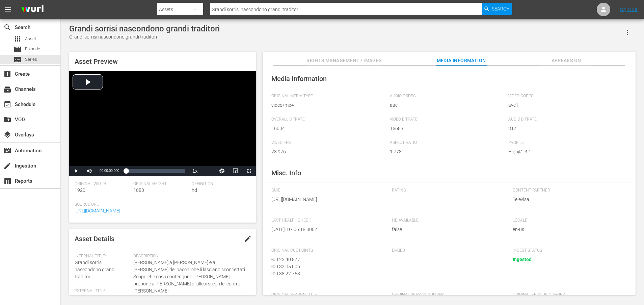
drag, startPoint x: 345, startPoint y: 206, endPoint x: 348, endPoint y: 212, distance: 6.2
click at [348, 203] on span "https://content-partner-mrss-feeds.s3.amazonaws.com/televisa/AMAR_A_MUERTE_39_I…" at bounding box center [326, 199] width 111 height 7
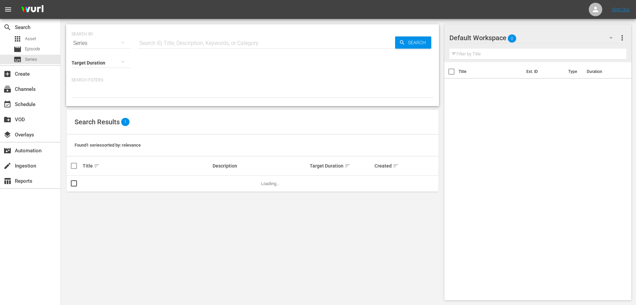
click at [85, 46] on div "Series" at bounding box center [101, 43] width 59 height 19
drag, startPoint x: 89, startPoint y: 99, endPoint x: 155, endPoint y: 100, distance: 65.8
click at [89, 99] on div "Assets" at bounding box center [93, 99] width 27 height 11
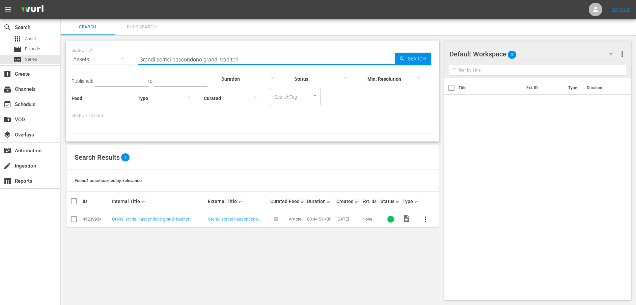
drag, startPoint x: 261, startPoint y: 61, endPoint x: 135, endPoint y: 58, distance: 126.3
click at [135, 58] on div "SEARCH BY Search By Assets Search ID, Title, Description, Keywords, or Category…" at bounding box center [253, 55] width 362 height 24
paste input "L'Alacrán sequestra Lupita"
type input "L'Alacrán sequestra Lupita"
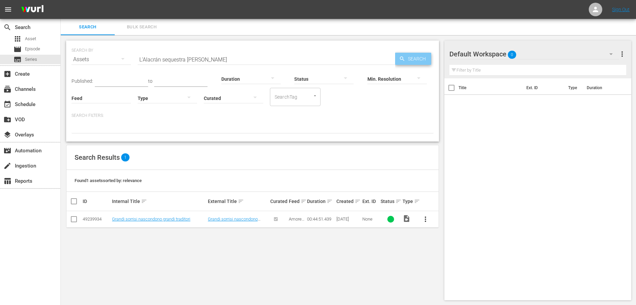
drag, startPoint x: 419, startPoint y: 55, endPoint x: 370, endPoint y: 108, distance: 71.4
click at [419, 55] on span "Search" at bounding box center [418, 59] width 26 height 12
click at [234, 218] on link "L'Alacrán sequestra Lupita" at bounding box center [226, 221] width 37 height 10
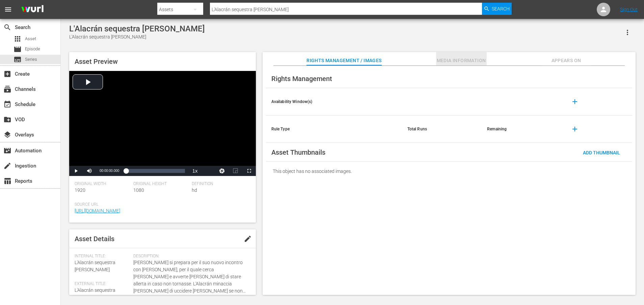
click at [475, 60] on span "Media Information" at bounding box center [461, 60] width 51 height 8
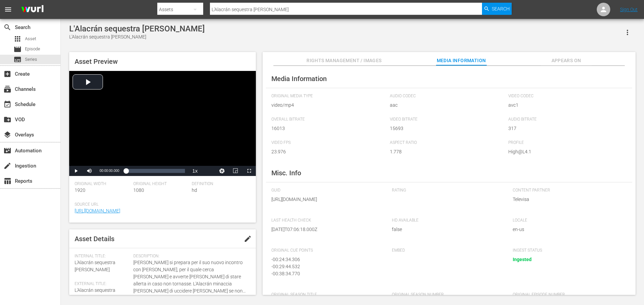
drag, startPoint x: 346, startPoint y: 207, endPoint x: 351, endPoint y: 217, distance: 11.6
click at [350, 203] on span "https://content-partner-mrss-feeds.s3.amazonaws.com/televisa/AMAR_A_MUERTE_37_I…" at bounding box center [326, 199] width 111 height 7
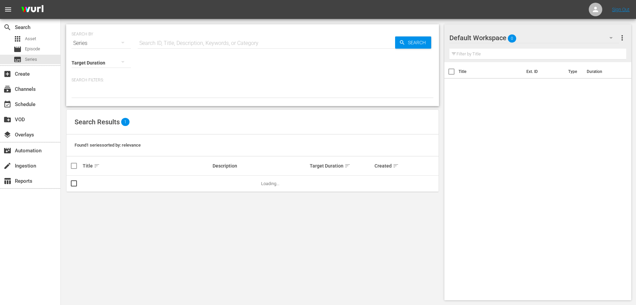
click at [97, 44] on div "Series" at bounding box center [101, 43] width 59 height 19
click at [87, 101] on div "Assets" at bounding box center [93, 99] width 27 height 11
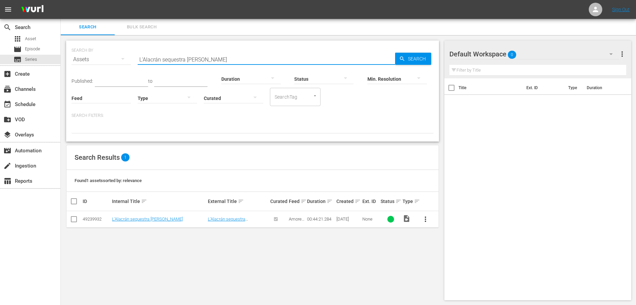
drag, startPoint x: 212, startPoint y: 59, endPoint x: 120, endPoint y: 53, distance: 91.7
click at [120, 53] on div "SEARCH BY Search By Assets Search ID, Title, Description, Keywords, or Category…" at bounding box center [253, 55] width 362 height 24
paste input "ucía viene perseguitata dal suo passato"
type input "Lucía viene perseguitata dal suo passato"
click at [415, 58] on span "Search" at bounding box center [418, 59] width 26 height 12
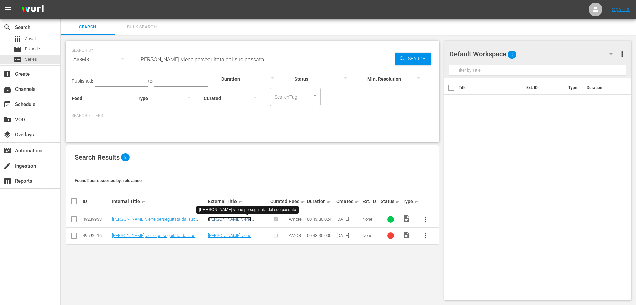
click at [251, 218] on link "Lucía viene perseguitata dal suo passato" at bounding box center [235, 221] width 55 height 10
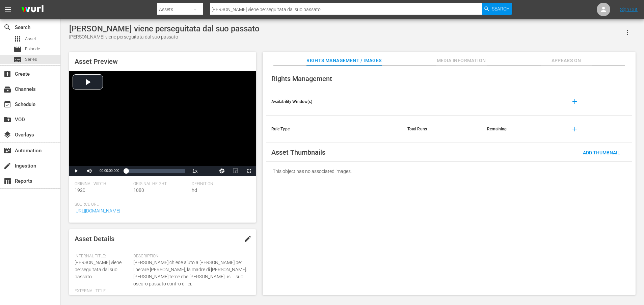
click at [467, 61] on span "Media Information" at bounding box center [461, 60] width 51 height 8
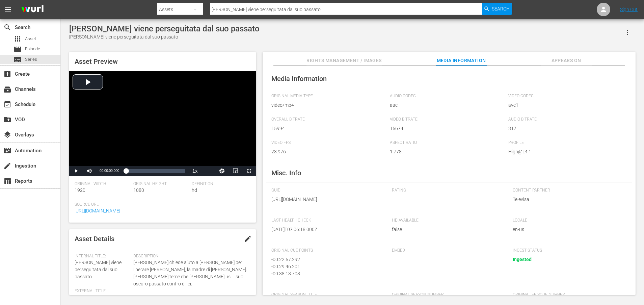
drag, startPoint x: 347, startPoint y: 207, endPoint x: 348, endPoint y: 216, distance: 9.2
click at [348, 203] on span "https://content-partner-mrss-feeds.s3.amazonaws.com/televisa/AMAR_A_MUERTE_38_I…" at bounding box center [326, 199] width 111 height 7
drag, startPoint x: 348, startPoint y: 216, endPoint x: 347, endPoint y: 205, distance: 11.2
click at [347, 203] on span "https://content-partner-mrss-feeds.s3.amazonaws.com/televisa/AMAR_A_MUERTE_38_I…" at bounding box center [326, 199] width 111 height 7
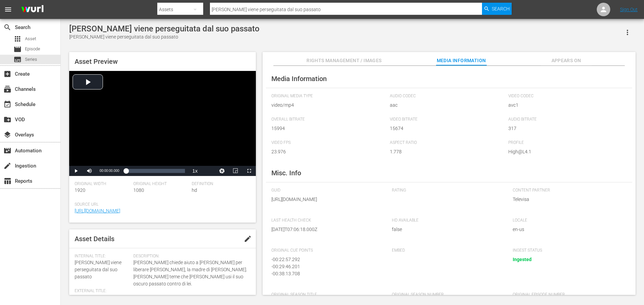
click at [359, 203] on span "https://content-partner-mrss-feeds.s3.amazonaws.com/televisa/AMAR_A_MUERTE_38_I…" at bounding box center [326, 199] width 111 height 7
drag, startPoint x: 344, startPoint y: 207, endPoint x: 352, endPoint y: 221, distance: 15.7
click at [352, 211] on div "GUID https://content-partner-mrss-feeds.s3.amazonaws.com/televisa/AMAR_A_MUERTE…" at bounding box center [328, 199] width 114 height 23
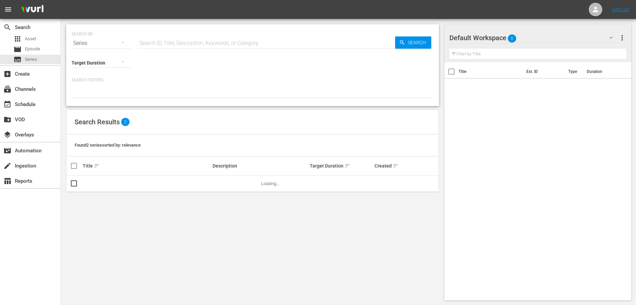
click at [99, 42] on div "Series" at bounding box center [101, 43] width 59 height 19
click at [91, 97] on div "Assets" at bounding box center [93, 99] width 27 height 11
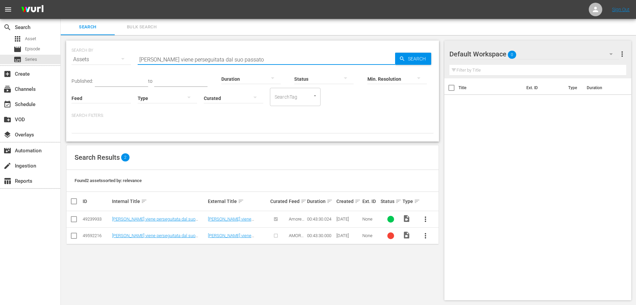
drag, startPoint x: 260, startPoint y: 56, endPoint x: 81, endPoint y: 54, distance: 178.9
click at [81, 54] on div "SEARCH BY Search By Assets Search ID, Title, Description, Keywords, or Category…" at bounding box center [253, 55] width 362 height 24
paste input "Tre modi di fare le cose"
type input "Tre modi di fare le cose"
click at [406, 54] on span "Search" at bounding box center [418, 59] width 26 height 12
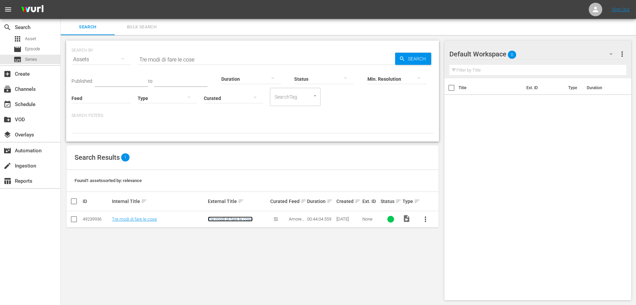
click at [221, 220] on link "Tre modi di fare le cose" at bounding box center [230, 218] width 45 height 5
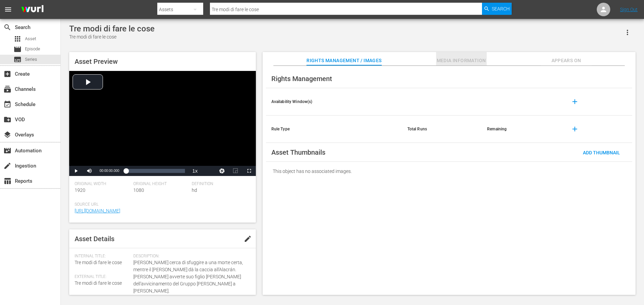
drag, startPoint x: 450, startPoint y: 62, endPoint x: 449, endPoint y: 65, distance: 3.4
click at [450, 62] on span "Media Information" at bounding box center [461, 60] width 51 height 8
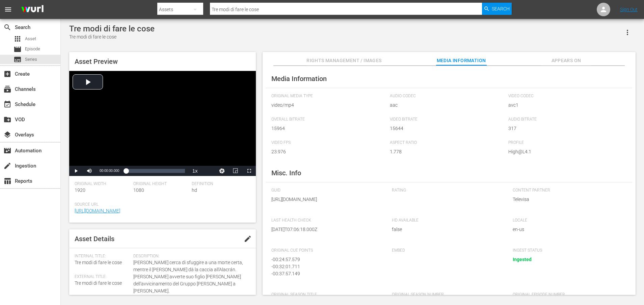
drag, startPoint x: 344, startPoint y: 207, endPoint x: 349, endPoint y: 219, distance: 12.3
click at [349, 211] on div "GUID https://content-partner-mrss-feeds.s3.amazonaws.com/televisa/AMAR_A_MUERTE…" at bounding box center [328, 199] width 114 height 23
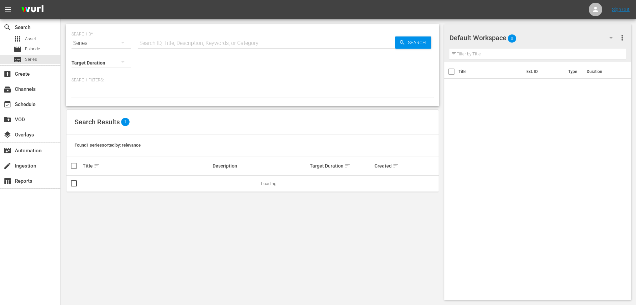
click at [97, 43] on div "Series" at bounding box center [101, 43] width 59 height 19
click at [85, 99] on div "Assets" at bounding box center [93, 99] width 27 height 11
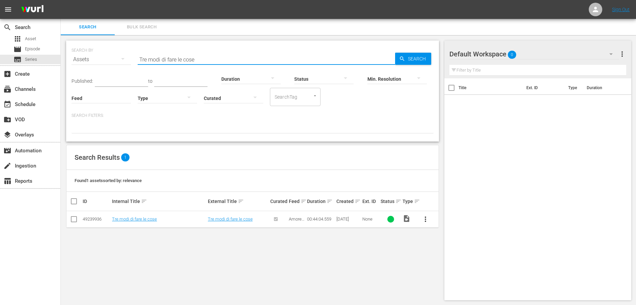
drag, startPoint x: 206, startPoint y: 58, endPoint x: 84, endPoint y: 55, distance: 121.9
click at [84, 55] on div "SEARCH BY Search By Assets Search ID, Title, Description, Keywords, or Category…" at bounding box center [253, 55] width 362 height 24
paste input "Lucía e Johny vengono minacciati"
type input "Lucía e Johny vengono minacciati"
click at [414, 58] on span "Search" at bounding box center [418, 59] width 26 height 12
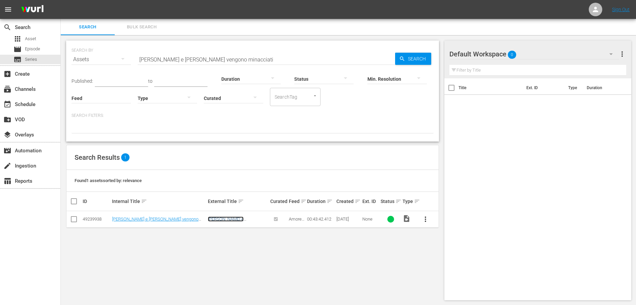
click at [224, 219] on link "Lucía e Johny vengono minacciati" at bounding box center [233, 223] width 50 height 15
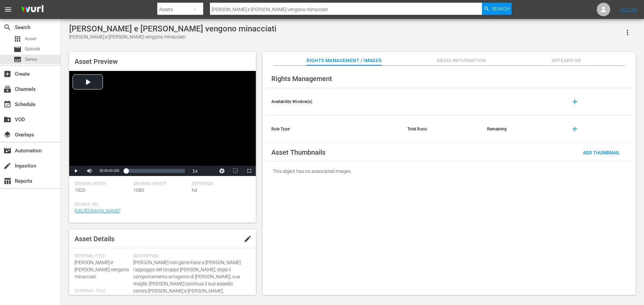
click at [451, 61] on span "Media Information" at bounding box center [461, 60] width 51 height 8
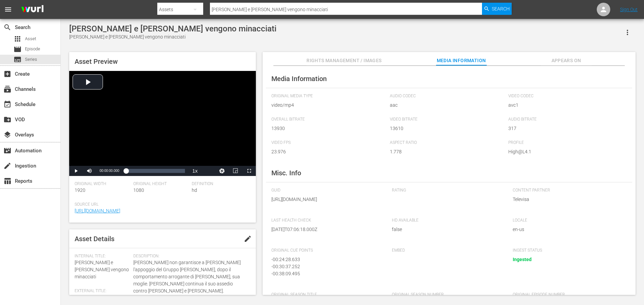
drag, startPoint x: 345, startPoint y: 206, endPoint x: 349, endPoint y: 215, distance: 10.0
click at [349, 203] on span "https://content-partner-mrss-feeds.s3.amazonaws.com/televisa/AMAR_A_MUERTE_43_I…" at bounding box center [326, 199] width 111 height 7
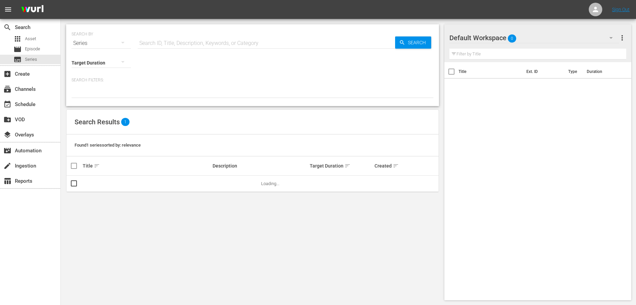
click at [85, 43] on div "Series" at bounding box center [101, 43] width 59 height 19
click at [106, 98] on div "Assets" at bounding box center [93, 99] width 27 height 11
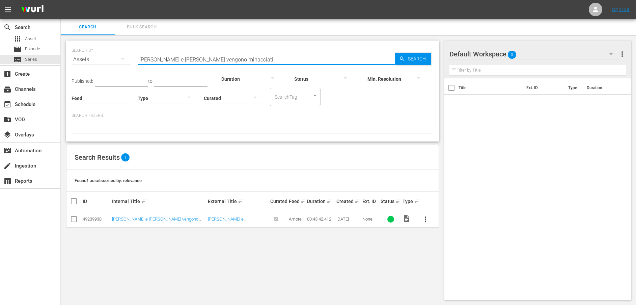
click at [265, 62] on input "Lucía e Johny vengono minacciati" at bounding box center [267, 59] width 258 height 16
drag, startPoint x: 169, startPoint y: 61, endPoint x: 32, endPoint y: 54, distance: 137.2
click at [61, 0] on div "search Search apps Asset movie Episode subtitles Series add_box Create subscrip…" at bounding box center [349, 0] width 576 height 0
paste input "va a un nuovo appuntamento con Armenta"
type input "[PERSON_NAME] va a un nuovo appuntamento con Armenta"
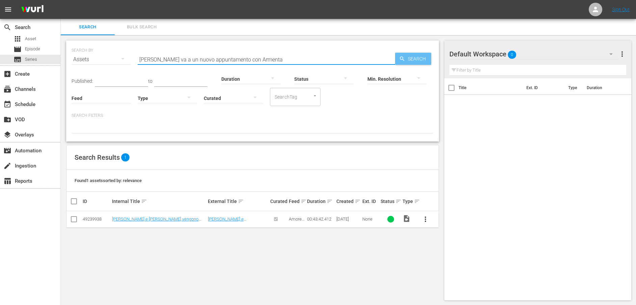
click at [411, 61] on span "Search" at bounding box center [418, 59] width 26 height 12
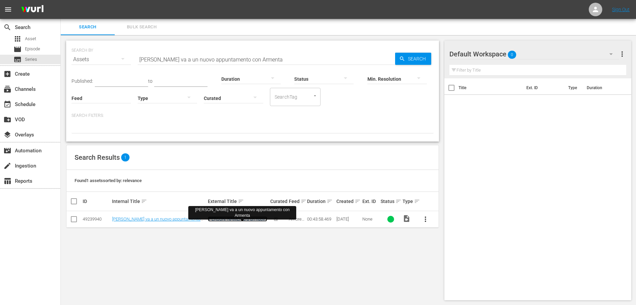
click at [230, 219] on link "[PERSON_NAME] va a un nuovo appuntamento con Armenta" at bounding box center [237, 221] width 59 height 10
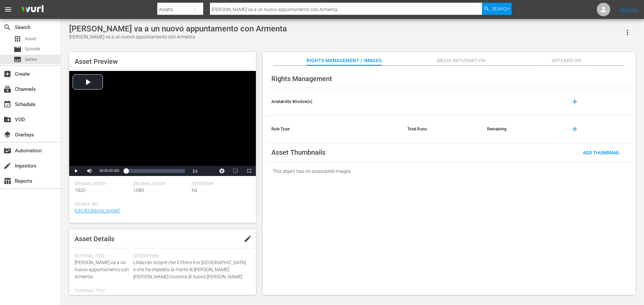
click at [461, 58] on span "Media Information" at bounding box center [461, 60] width 51 height 8
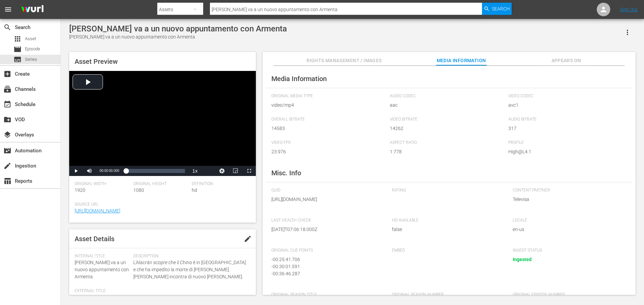
drag, startPoint x: 346, startPoint y: 207, endPoint x: 349, endPoint y: 222, distance: 14.8
click at [349, 211] on div "GUID https://content-partner-mrss-feeds.s3.amazonaws.com/televisa/AMAR_A_MUERTE…" at bounding box center [328, 199] width 114 height 23
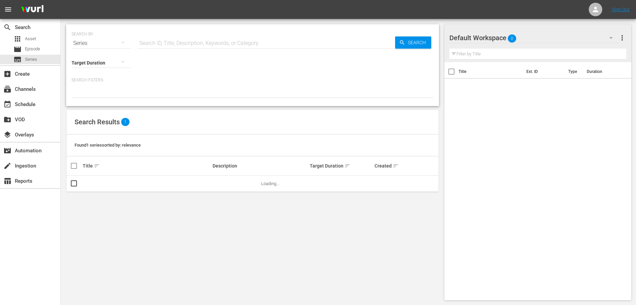
click at [78, 41] on div "Series" at bounding box center [101, 43] width 59 height 19
click at [95, 98] on div "Assets" at bounding box center [93, 99] width 27 height 11
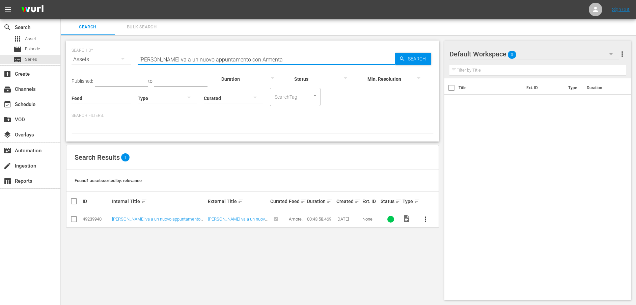
drag, startPoint x: 239, startPoint y: 58, endPoint x: 67, endPoint y: 56, distance: 172.5
click at [67, 56] on div "SEARCH BY Search By Assets Search ID, Title, Description, Keywords, or Category…" at bounding box center [252, 91] width 373 height 101
paste
type input "Stanotte dormi a casa mia nel mio letto con me"
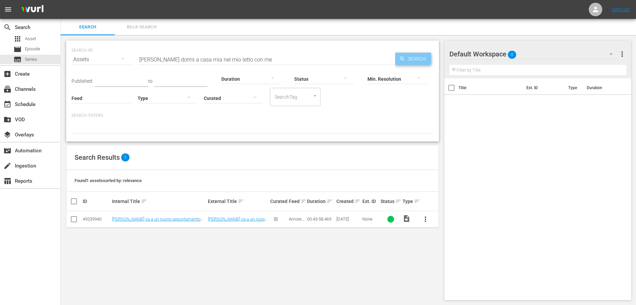
click at [403, 57] on icon "button" at bounding box center [402, 59] width 6 height 6
click at [222, 220] on link "Stanotte dormi a casa mia nel mio letto con me" at bounding box center [237, 221] width 58 height 10
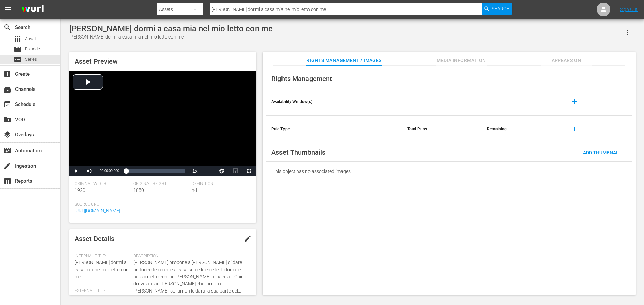
click at [465, 60] on span "Media Information" at bounding box center [461, 60] width 51 height 8
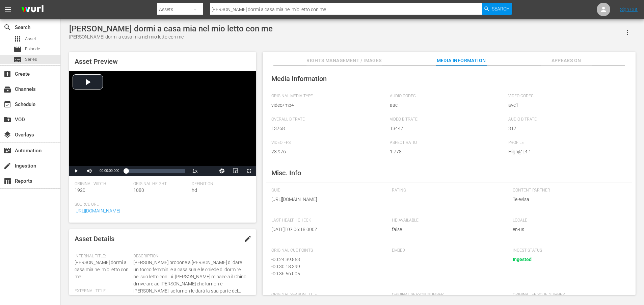
drag, startPoint x: 345, startPoint y: 208, endPoint x: 347, endPoint y: 219, distance: 11.3
click at [347, 211] on div "GUID https://content-partner-mrss-feeds.s3.amazonaws.com/televisa/AMAR_A_MUERTE…" at bounding box center [328, 199] width 114 height 23
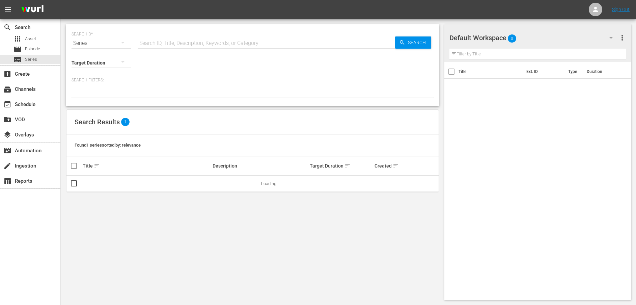
click at [97, 43] on div "Series" at bounding box center [101, 43] width 59 height 19
click at [82, 103] on div "Assets" at bounding box center [93, 99] width 27 height 11
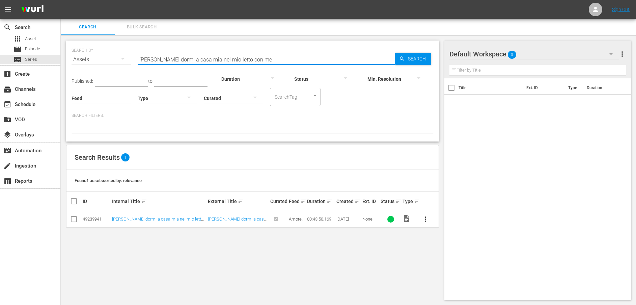
drag, startPoint x: 282, startPoint y: 59, endPoint x: 111, endPoint y: 56, distance: 170.8
click at [111, 56] on div "SEARCH BY Search By Assets Search ID, Title, Description, Keywords, or Category…" at bounding box center [253, 55] width 362 height 24
type input "Una vicinanza pericolosa"
click at [411, 63] on div "Min. Resolution" at bounding box center [397, 74] width 59 height 24
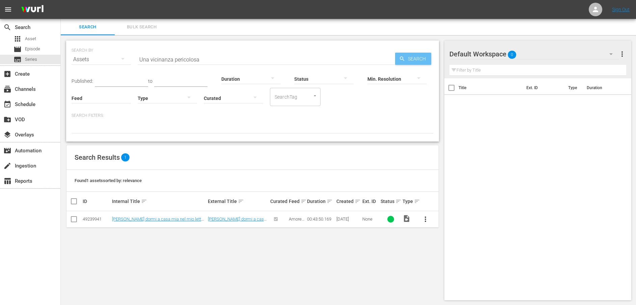
click at [408, 58] on span "Search" at bounding box center [418, 59] width 26 height 12
click at [224, 219] on link "Una vicinanza pericolosa" at bounding box center [232, 218] width 48 height 5
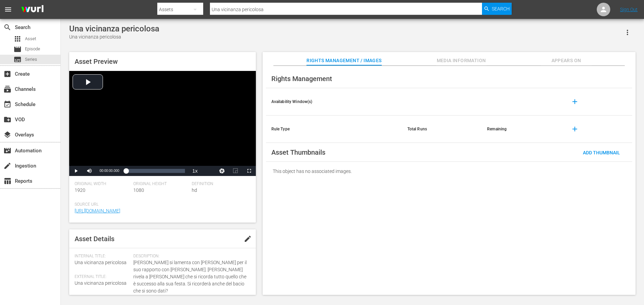
click at [481, 62] on span "Media Information" at bounding box center [461, 60] width 51 height 8
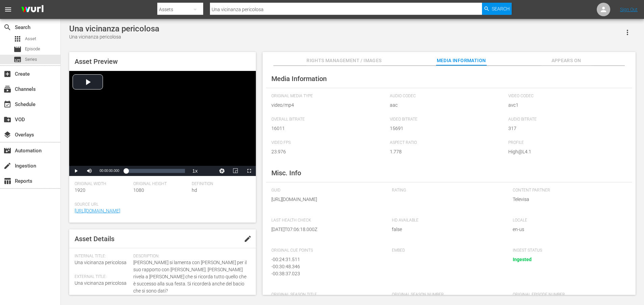
drag, startPoint x: 346, startPoint y: 207, endPoint x: 350, endPoint y: 218, distance: 12.6
click at [350, 211] on div "GUID https://content-partner-mrss-feeds.s3.amazonaws.com/televisa/AMAR_A_MUERTE…" at bounding box center [328, 199] width 114 height 23
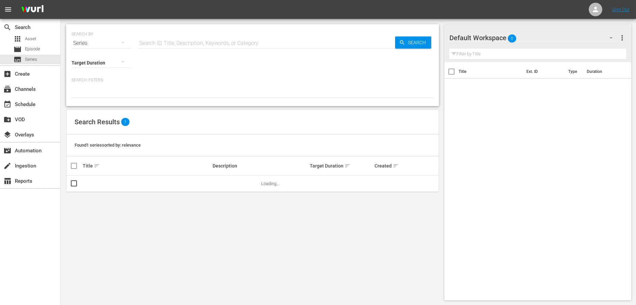
click at [114, 40] on div "Series" at bounding box center [101, 43] width 59 height 19
click at [85, 97] on div "Assets" at bounding box center [93, 99] width 27 height 11
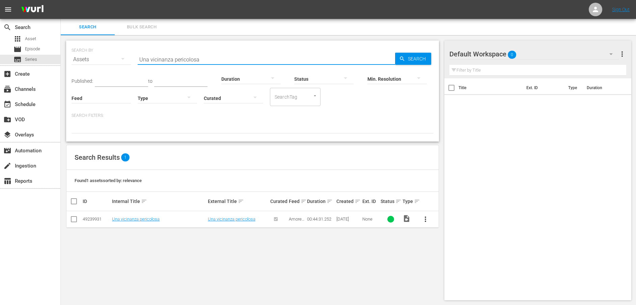
drag, startPoint x: 207, startPoint y: 61, endPoint x: 95, endPoint y: 60, distance: 112.1
click at [95, 60] on div "SEARCH BY Search By Assets Search ID, Title, Description, Keywords, or Category…" at bounding box center [253, 55] width 362 height 24
type input "Il Chino passa inosservato"
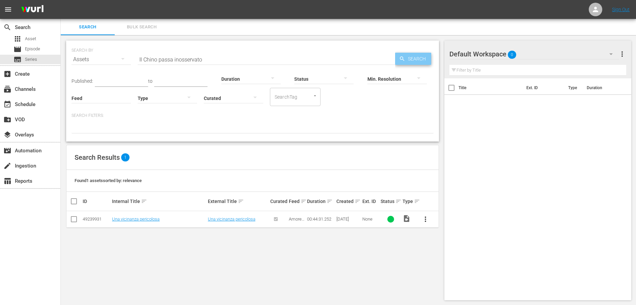
click at [409, 60] on span "Search" at bounding box center [418, 59] width 26 height 12
click at [232, 219] on link "Il Chino passa inosservato" at bounding box center [233, 218] width 50 height 5
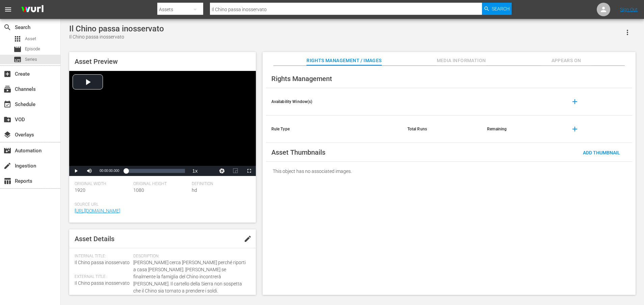
click at [474, 61] on span "Media Information" at bounding box center [461, 60] width 51 height 8
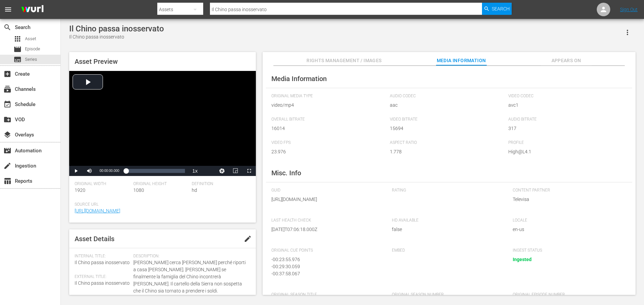
drag, startPoint x: 344, startPoint y: 208, endPoint x: 349, endPoint y: 220, distance: 13.5
click at [349, 211] on div "GUID https://content-partner-mrss-feeds.s3.amazonaws.com/televisa/AMAR_A_MUERTE…" at bounding box center [328, 199] width 114 height 23
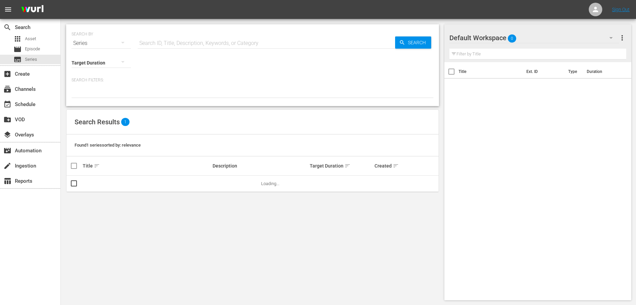
click at [107, 43] on div "Series" at bounding box center [101, 43] width 59 height 19
click at [99, 100] on div "Assets" at bounding box center [93, 99] width 27 height 11
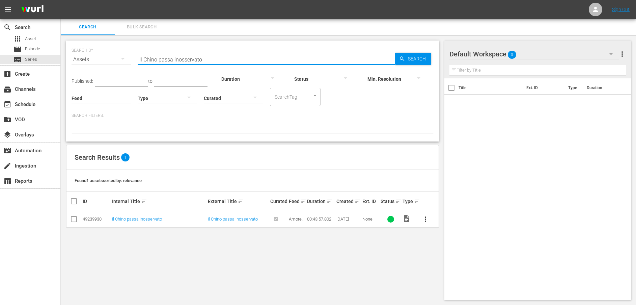
drag, startPoint x: 125, startPoint y: 56, endPoint x: 105, endPoint y: 53, distance: 20.2
click at [105, 53] on div "SEARCH BY Search By Assets Search ID, Title, Description, Keywords, or Category…" at bounding box center [253, 55] width 362 height 24
type input "Quel denaro è maledetto"
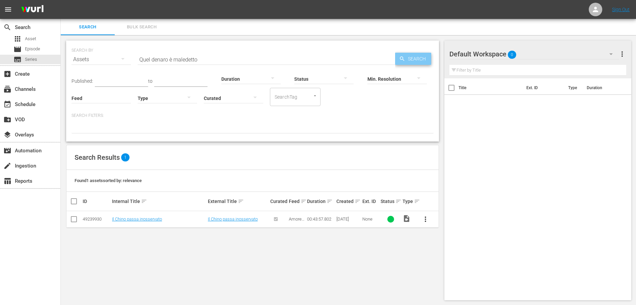
click at [407, 54] on span "Search" at bounding box center [418, 59] width 26 height 12
click at [221, 219] on link "Quel denaro è maledetto" at bounding box center [231, 218] width 47 height 5
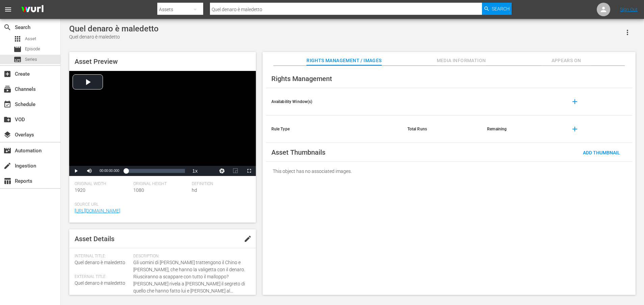
click at [464, 63] on span "Media Information" at bounding box center [461, 60] width 51 height 8
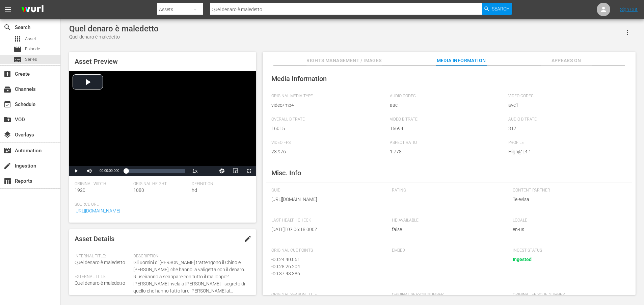
drag, startPoint x: 347, startPoint y: 207, endPoint x: 350, endPoint y: 218, distance: 11.2
click at [350, 211] on div "GUID https://content-partner-mrss-feeds.s3.amazonaws.com/televisa/AMAR_A_MUERTE…" at bounding box center [328, 199] width 114 height 23
drag, startPoint x: 350, startPoint y: 218, endPoint x: 346, endPoint y: 206, distance: 12.8
click at [346, 203] on span "https://content-partner-mrss-feeds.s3.amazonaws.com/televisa/AMAR_A_MUERTE_34_I…" at bounding box center [326, 199] width 111 height 7
drag, startPoint x: 346, startPoint y: 206, endPoint x: 346, endPoint y: 217, distance: 11.1
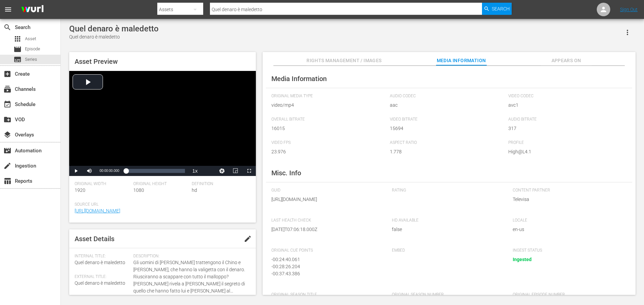
click at [346, 203] on span "https://content-partner-mrss-feeds.s3.amazonaws.com/televisa/AMAR_A_MUERTE_34_I…" at bounding box center [326, 199] width 111 height 7
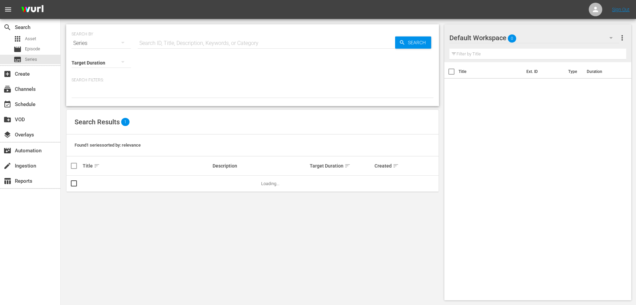
click at [80, 41] on div "Series" at bounding box center [101, 43] width 59 height 19
click at [86, 101] on div "Assets" at bounding box center [93, 99] width 27 height 11
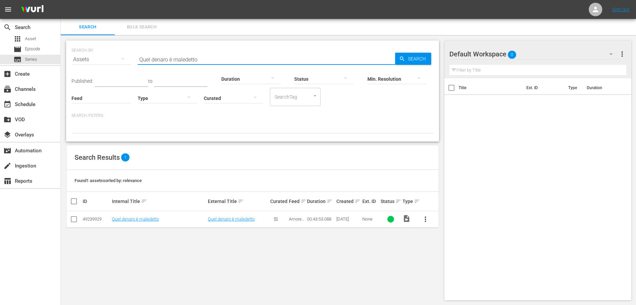
drag, startPoint x: 219, startPoint y: 57, endPoint x: 108, endPoint y: 49, distance: 111.4
click at [108, 49] on div "SEARCH BY Search By Assets Search ID, Title, Description, Keywords, or Category…" at bounding box center [253, 55] width 362 height 24
type input "Permanenza temporanea"
click at [406, 54] on span "Search" at bounding box center [418, 59] width 26 height 12
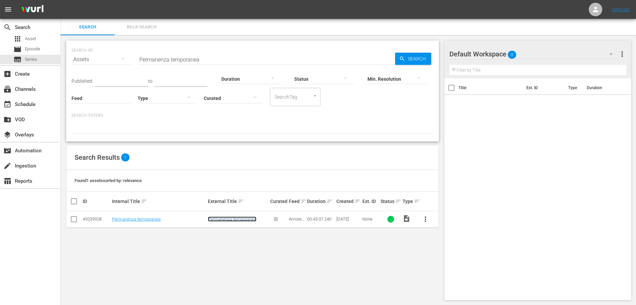
click at [226, 220] on link "Permanenza temporanea" at bounding box center [232, 218] width 49 height 5
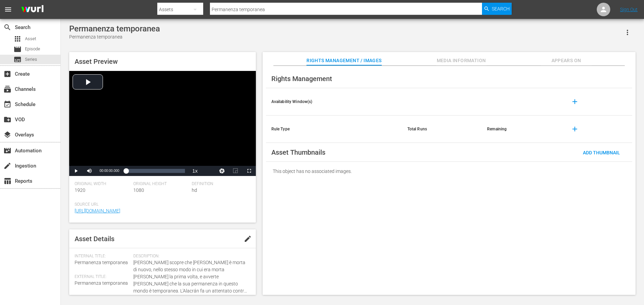
click at [452, 61] on span "Media Information" at bounding box center [461, 60] width 51 height 8
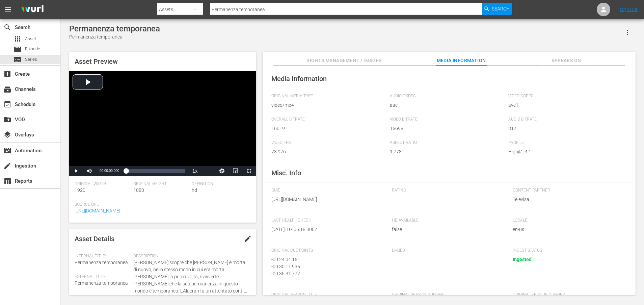
drag, startPoint x: 345, startPoint y: 206, endPoint x: 349, endPoint y: 221, distance: 15.4
click at [349, 211] on div "GUID https://content-partner-mrss-feeds.s3.amazonaws.com/televisa/AMAR_A_MUERTE…" at bounding box center [328, 199] width 114 height 23
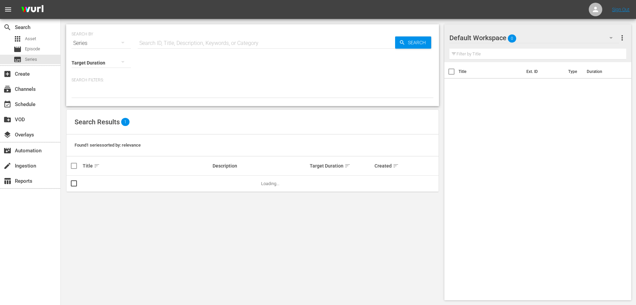
click at [100, 43] on div "Series" at bounding box center [101, 43] width 59 height 19
click at [89, 96] on div "Assets" at bounding box center [93, 99] width 27 height 11
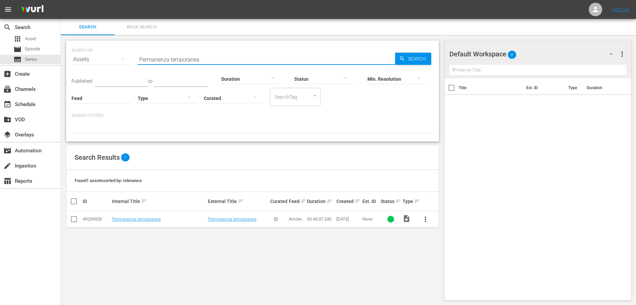
drag, startPoint x: 238, startPoint y: 61, endPoint x: 137, endPoint y: 60, distance: 100.6
click at [137, 60] on div "SEARCH BY Search By Assets Search ID, Title, Description, Keywords, or Category…" at bounding box center [253, 55] width 362 height 24
type input "Carla rischia di morire"
click at [412, 59] on span "Search" at bounding box center [418, 59] width 26 height 12
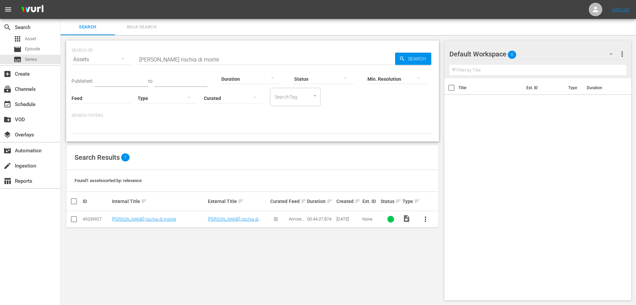
click at [233, 215] on td "Carla rischia di morire" at bounding box center [238, 219] width 62 height 17
click at [233, 218] on link "Carla rischia di morire" at bounding box center [233, 221] width 51 height 10
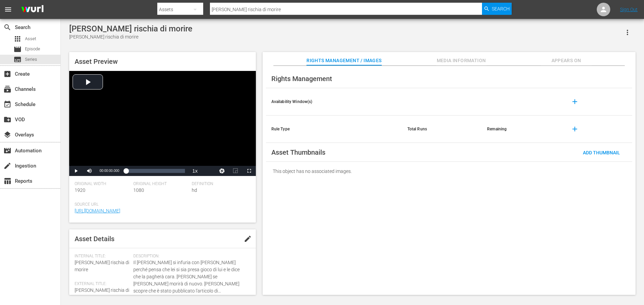
click at [452, 61] on span "Media Information" at bounding box center [461, 60] width 51 height 8
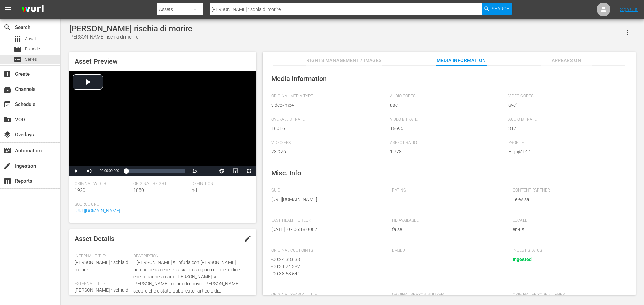
drag, startPoint x: 345, startPoint y: 207, endPoint x: 349, endPoint y: 219, distance: 12.5
click at [349, 211] on div "GUID https://content-partner-mrss-feeds.s3.amazonaws.com/televisa/AMAR_A_MUERTE…" at bounding box center [328, 199] width 114 height 23
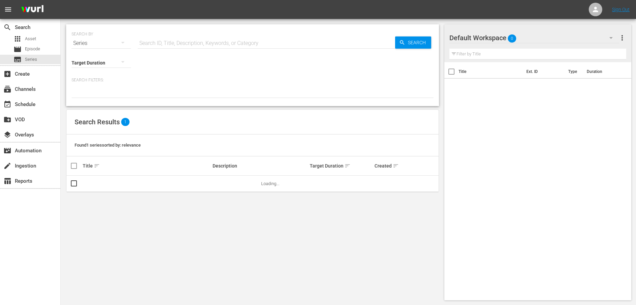
click at [110, 45] on div "Series" at bounding box center [101, 43] width 59 height 19
drag, startPoint x: 94, startPoint y: 100, endPoint x: 126, endPoint y: 95, distance: 32.5
click at [95, 100] on div "Assets" at bounding box center [93, 99] width 27 height 11
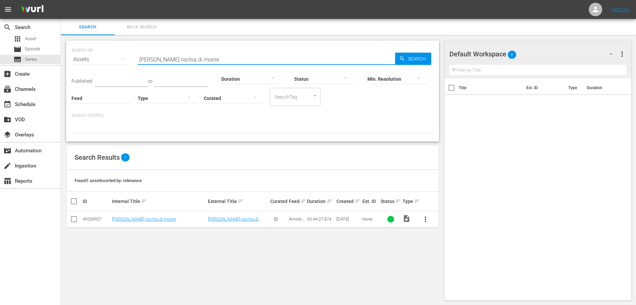
drag, startPoint x: 205, startPoint y: 60, endPoint x: 122, endPoint y: 56, distance: 82.8
click at [122, 56] on div "SEARCH BY Search By Assets Search ID, Title, Description, Keywords, or Category…" at bounding box center [253, 55] width 362 height 24
type input "Giocare con il fuoco"
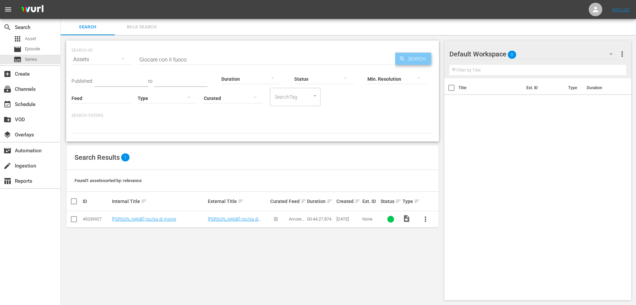
click at [400, 61] on icon "button" at bounding box center [402, 59] width 6 height 6
click at [227, 220] on link "Giocare con il fuoco" at bounding box center [227, 218] width 38 height 5
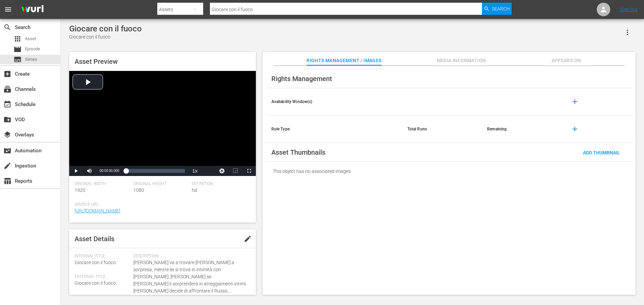
click at [477, 62] on span "Media Information" at bounding box center [461, 60] width 51 height 8
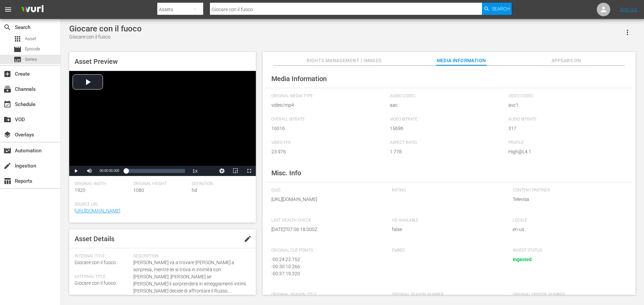
drag, startPoint x: 345, startPoint y: 206, endPoint x: 353, endPoint y: 218, distance: 15.4
click at [353, 211] on div "GUID https://content-partner-mrss-feeds.s3.amazonaws.com/televisa/AMAR_A_MUERTE…" at bounding box center [328, 199] width 114 height 23
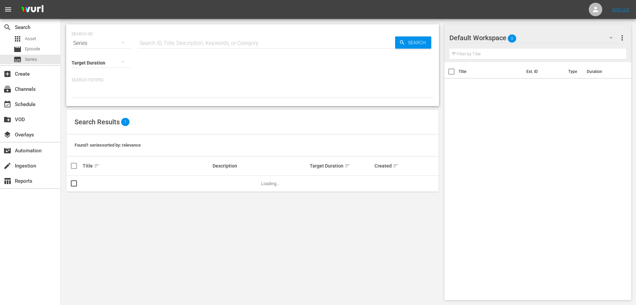
click at [115, 44] on button "button" at bounding box center [123, 42] width 16 height 16
drag, startPoint x: 90, startPoint y: 98, endPoint x: 129, endPoint y: 97, distance: 39.2
click at [90, 98] on div "Assets" at bounding box center [93, 99] width 27 height 11
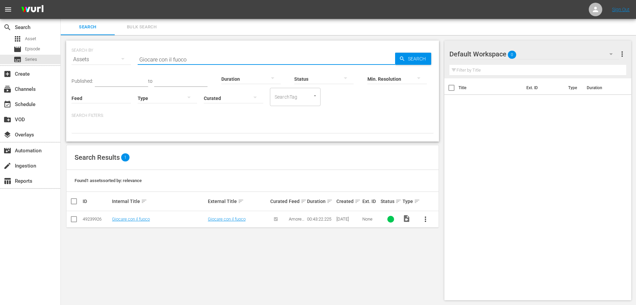
drag, startPoint x: 186, startPoint y: 58, endPoint x: 116, endPoint y: 58, distance: 69.5
click at [116, 58] on div "SEARCH BY Search By Assets Search ID, Title, Description, Keywords, or Category…" at bounding box center [253, 55] width 362 height 24
type input "I nemici sono più vicini di quanto immaginiamo"
click at [422, 60] on span "Search" at bounding box center [418, 59] width 26 height 12
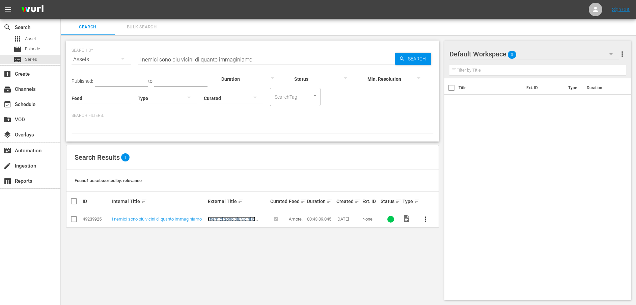
click at [227, 218] on link "I nemici sono più vicini di quanto immaginiamo" at bounding box center [232, 221] width 48 height 10
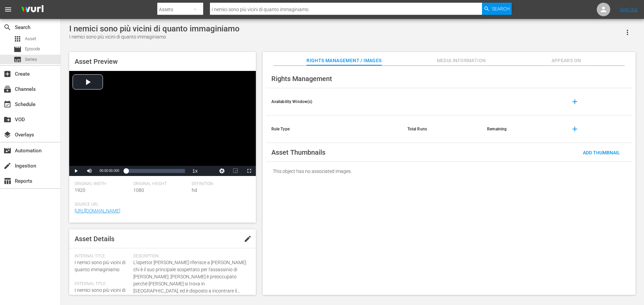
click at [476, 59] on span "Media Information" at bounding box center [461, 60] width 51 height 8
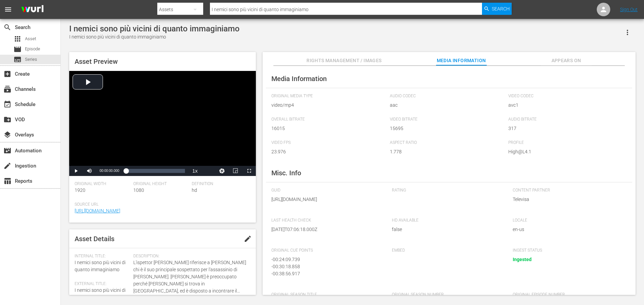
drag, startPoint x: 347, startPoint y: 207, endPoint x: 350, endPoint y: 221, distance: 14.0
click at [350, 211] on div "GUID https://content-partner-mrss-feeds.s3.amazonaws.com/televisa/AMAR_A_MUERTE…" at bounding box center [328, 199] width 114 height 23
drag, startPoint x: 350, startPoint y: 221, endPoint x: 345, endPoint y: 204, distance: 17.5
click at [345, 203] on span "https://content-partner-mrss-feeds.s3.amazonaws.com/televisa/AMAR_A_MUERTE_30_I…" at bounding box center [326, 199] width 111 height 7
drag, startPoint x: 345, startPoint y: 205, endPoint x: 349, endPoint y: 219, distance: 15.0
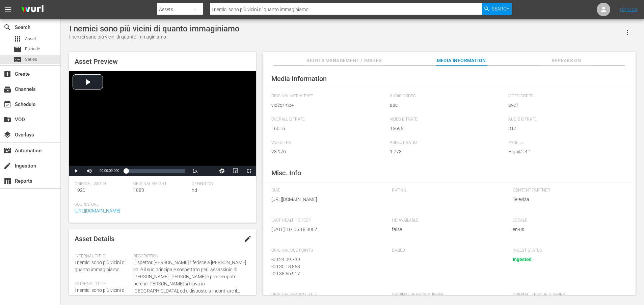
click at [349, 211] on div "GUID https://content-partner-mrss-feeds.s3.amazonaws.com/televisa/AMAR_A_MUERTE…" at bounding box center [328, 199] width 114 height 23
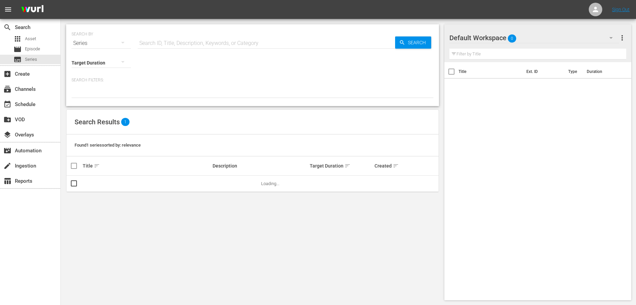
click at [89, 44] on div "Series" at bounding box center [101, 43] width 59 height 19
click at [94, 97] on div "Assets" at bounding box center [93, 99] width 27 height 11
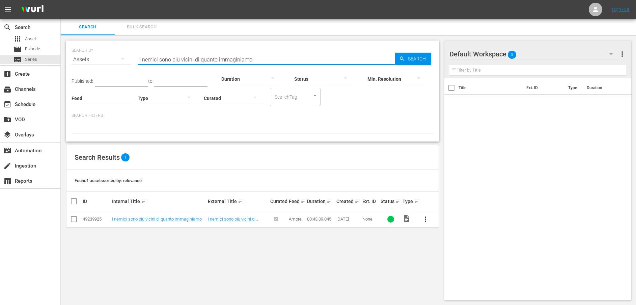
drag, startPoint x: 276, startPoint y: 60, endPoint x: 93, endPoint y: 55, distance: 183.4
click at [93, 55] on div "SEARCH BY Search By Assets Search ID, Title, Description, Keywords, or Category…" at bounding box center [253, 55] width 362 height 24
type input "[PERSON_NAME] affronta [PERSON_NAME]"
click at [414, 61] on span "Search" at bounding box center [418, 59] width 26 height 12
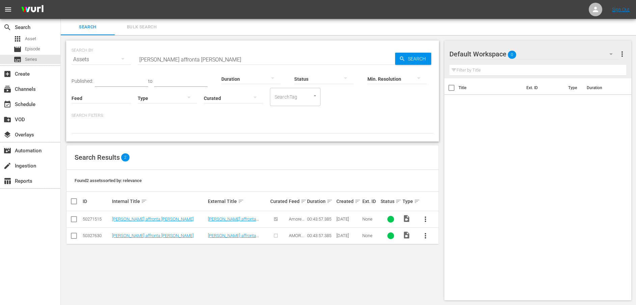
click at [223, 216] on td "[PERSON_NAME] affronta [PERSON_NAME]" at bounding box center [238, 219] width 62 height 17
click at [224, 219] on link "[PERSON_NAME] affronta [PERSON_NAME]" at bounding box center [232, 221] width 48 height 10
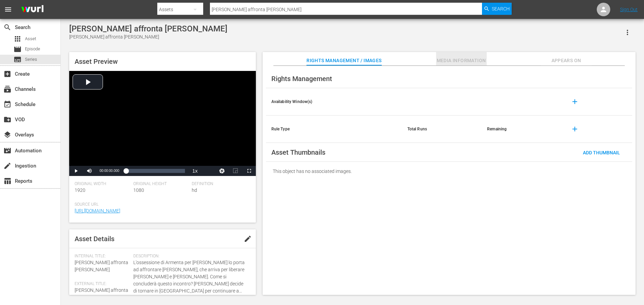
click at [476, 55] on button "Media Information" at bounding box center [461, 59] width 51 height 14
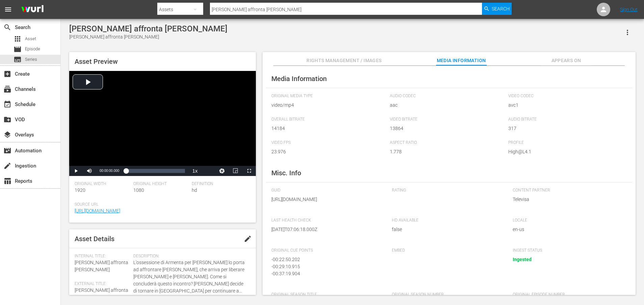
drag, startPoint x: 344, startPoint y: 206, endPoint x: 351, endPoint y: 225, distance: 20.3
click at [351, 211] on div "GUID https://content-partner-mrss-feeds.s3.amazonaws.com/televisa/AMAR_A_MUERTE…" at bounding box center [328, 199] width 114 height 23
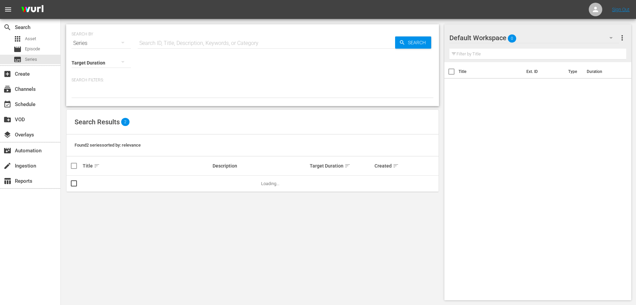
click at [120, 42] on icon "button" at bounding box center [123, 42] width 8 height 8
click at [92, 98] on div "Assets" at bounding box center [93, 99] width 27 height 11
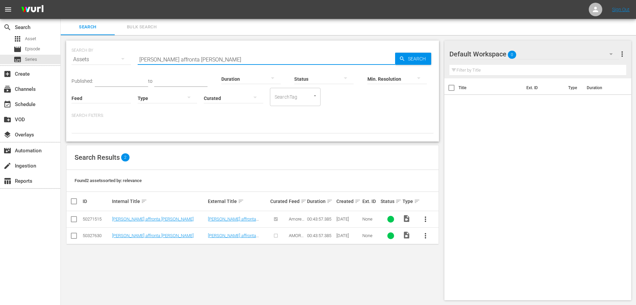
drag, startPoint x: 214, startPoint y: 60, endPoint x: 115, endPoint y: 52, distance: 99.2
click at [115, 52] on div "SEARCH BY Search By Assets Search ID, Title, Description, Keywords, or Category…" at bounding box center [253, 55] width 362 height 24
type input "Come si deve trattare l'uomo più potente del [GEOGRAPHIC_DATA]"
click at [407, 61] on span "Search" at bounding box center [418, 59] width 26 height 12
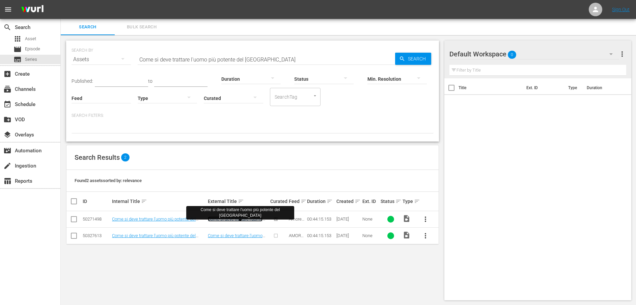
click at [236, 216] on link "Come si deve trattare l'uomo più potente del [GEOGRAPHIC_DATA]" at bounding box center [235, 223] width 55 height 15
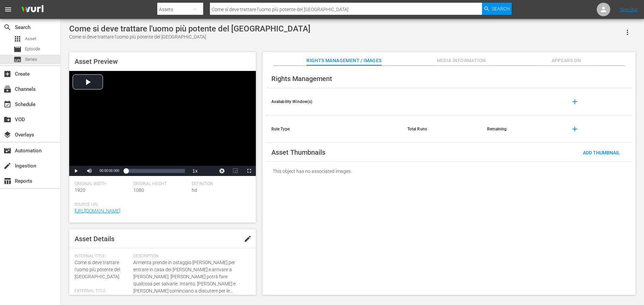
click at [457, 60] on span "Media Information" at bounding box center [461, 60] width 51 height 8
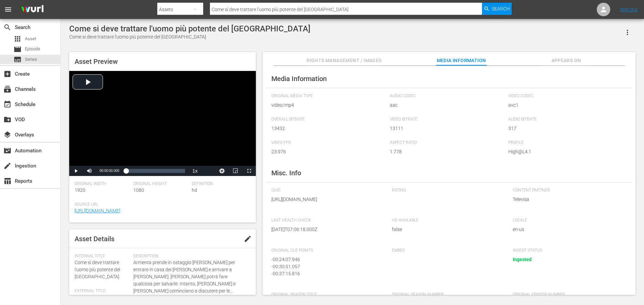
drag, startPoint x: 345, startPoint y: 205, endPoint x: 349, endPoint y: 215, distance: 11.5
click at [349, 203] on span "https://content-partner-mrss-feeds.s3.amazonaws.com/televisa/AMAR_A_MUERTE_63_I…" at bounding box center [326, 199] width 111 height 7
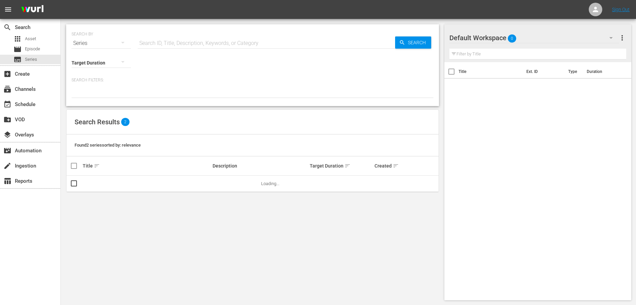
click at [83, 41] on div "Series" at bounding box center [101, 43] width 59 height 19
click at [84, 101] on div "Assets" at bounding box center [93, 99] width 27 height 11
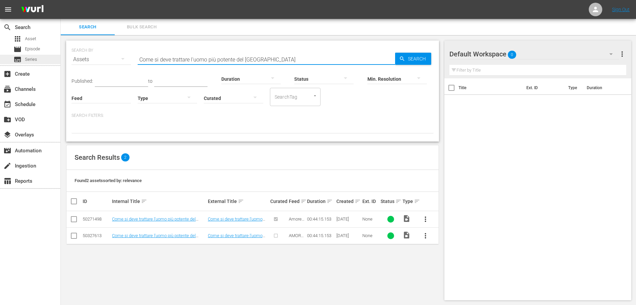
drag, startPoint x: 295, startPoint y: 62, endPoint x: 32, endPoint y: 61, distance: 263.0
click at [61, 0] on div "search Search apps Asset movie Episode subtitles Series add_box Create subscrip…" at bounding box center [349, 0] width 576 height 0
type input "[PERSON_NAME] si sente sfidato"
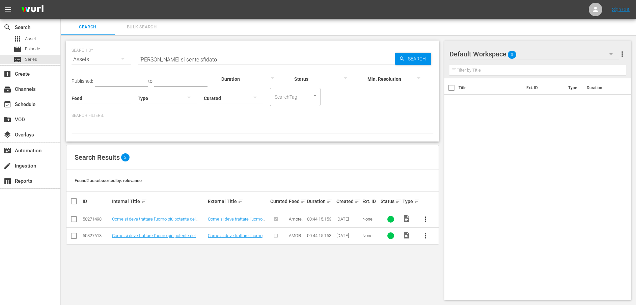
click at [415, 63] on div "Min. Resolution" at bounding box center [397, 74] width 59 height 24
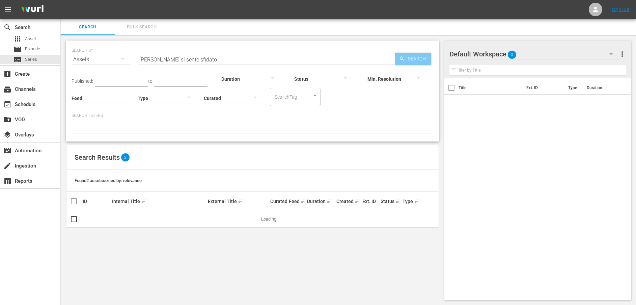
click at [415, 60] on span "Search" at bounding box center [418, 59] width 26 height 12
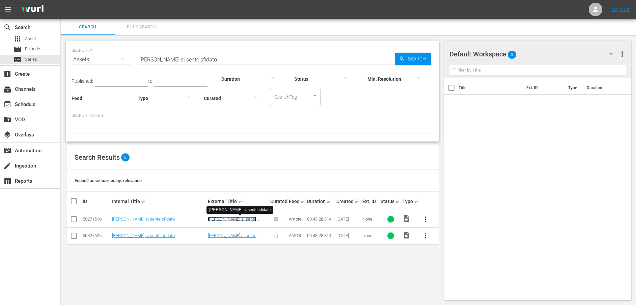
click at [219, 217] on link "[PERSON_NAME] si sente sfidato" at bounding box center [232, 221] width 49 height 10
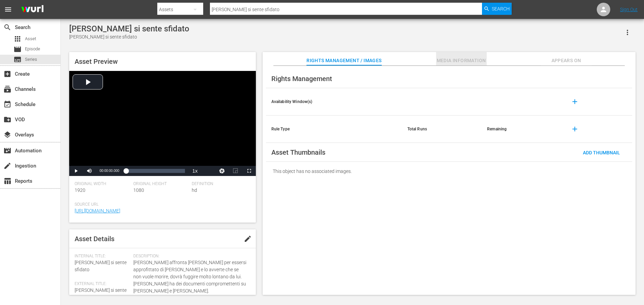
click at [459, 60] on span "Media Information" at bounding box center [461, 60] width 51 height 8
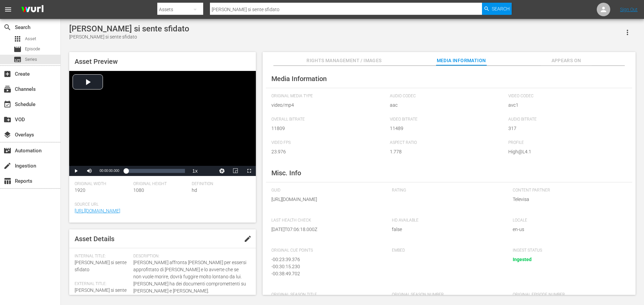
drag, startPoint x: 344, startPoint y: 205, endPoint x: 355, endPoint y: 227, distance: 24.9
click at [355, 227] on div "GUID [URL][DOMAIN_NAME] Rating Content Partner Televisa Last Health Check [DATE…" at bounding box center [448, 252] width 355 height 128
drag, startPoint x: 355, startPoint y: 227, endPoint x: 349, endPoint y: 209, distance: 18.8
click at [350, 203] on span "[URL][DOMAIN_NAME]" at bounding box center [326, 199] width 111 height 7
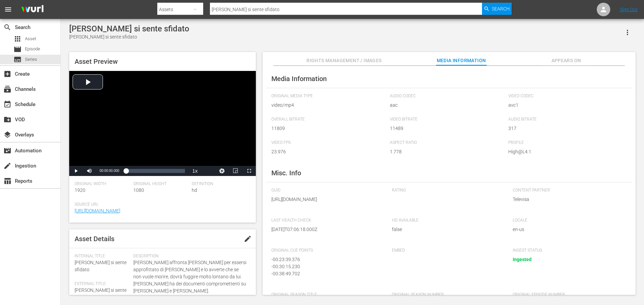
click at [330, 203] on span "[URL][DOMAIN_NAME]" at bounding box center [326, 199] width 111 height 7
drag, startPoint x: 346, startPoint y: 206, endPoint x: 349, endPoint y: 215, distance: 9.7
click at [349, 203] on span "[URL][DOMAIN_NAME]" at bounding box center [326, 199] width 111 height 7
copy span "AMAR_A_MUERTE_60_ITA_SUBT.mp4"
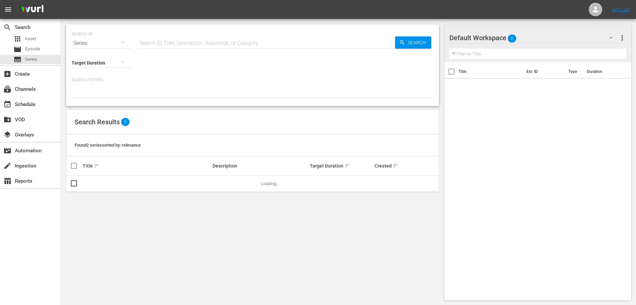
click at [103, 44] on div "Series" at bounding box center [101, 43] width 59 height 19
click at [91, 97] on div "Assets" at bounding box center [93, 99] width 27 height 11
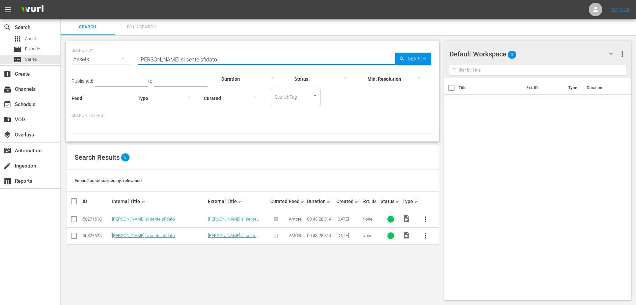
drag, startPoint x: 323, startPoint y: 57, endPoint x: 93, endPoint y: 57, distance: 229.9
click at [93, 57] on div "SEARCH BY Search By Assets Search ID, Title, Description, Keywords, or Category…" at bounding box center [253, 55] width 362 height 24
paste input "La farfalla ha vol"
type input "La farfalla ha volato"
click at [413, 57] on span "Search" at bounding box center [418, 59] width 26 height 12
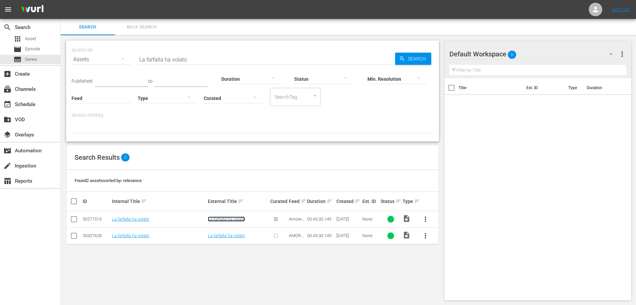
click at [222, 218] on link "La farfalla ha volato" at bounding box center [226, 218] width 37 height 5
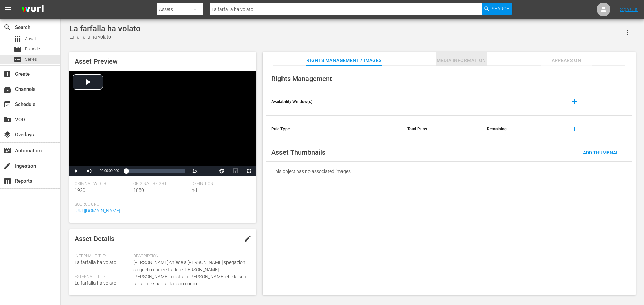
click at [457, 59] on span "Media Information" at bounding box center [461, 60] width 51 height 8
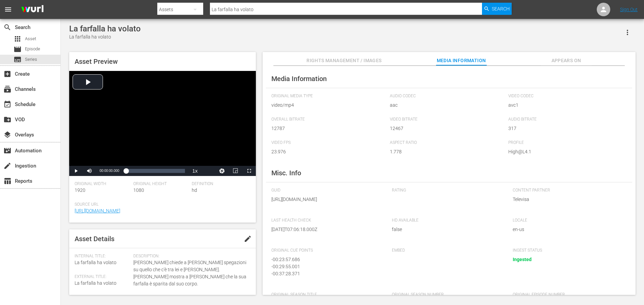
drag, startPoint x: 345, startPoint y: 207, endPoint x: 351, endPoint y: 218, distance: 12.1
click at [351, 211] on div "GUID [URL][DOMAIN_NAME]" at bounding box center [328, 199] width 114 height 23
copy span "AMAR_A_MUERTE_59_ITA_SUBT.mp4"
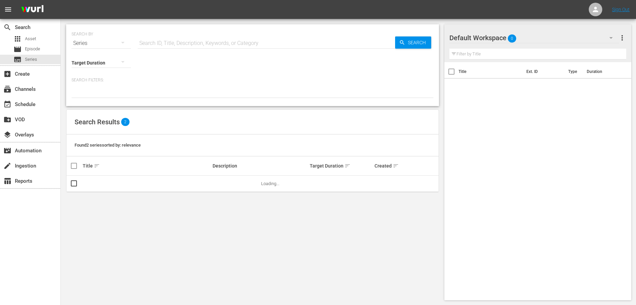
click at [105, 40] on div "Series" at bounding box center [101, 43] width 59 height 19
click at [101, 97] on div "Assets" at bounding box center [93, 99] width 27 height 11
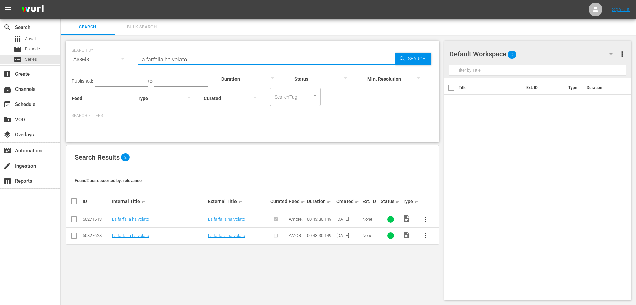
drag, startPoint x: 202, startPoint y: 57, endPoint x: 106, endPoint y: 57, distance: 96.2
click at [106, 57] on div "SEARCH BY Search By Assets Search ID, Title, Description, Keywords, or Category…" at bounding box center [253, 55] width 362 height 24
paste input "Restiamo insieme"
type input "Restiamo insieme"
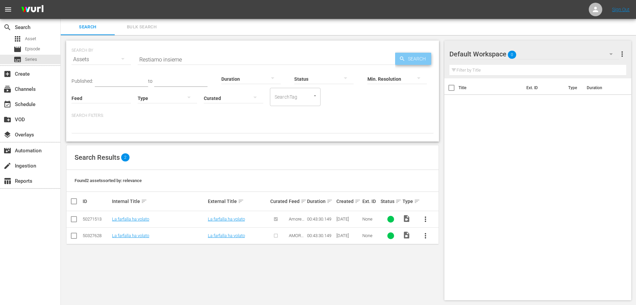
click at [414, 60] on span "Search" at bounding box center [418, 59] width 26 height 12
click at [220, 219] on link "Restiamo insieme" at bounding box center [225, 218] width 35 height 5
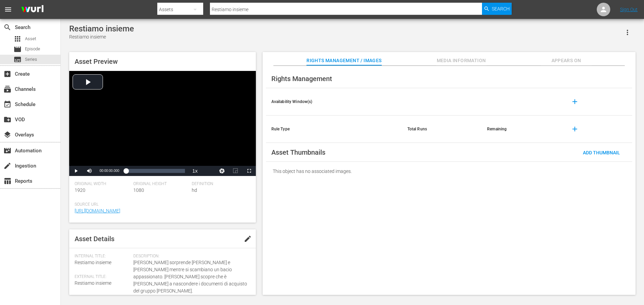
click at [461, 59] on span "Media Information" at bounding box center [461, 60] width 51 height 8
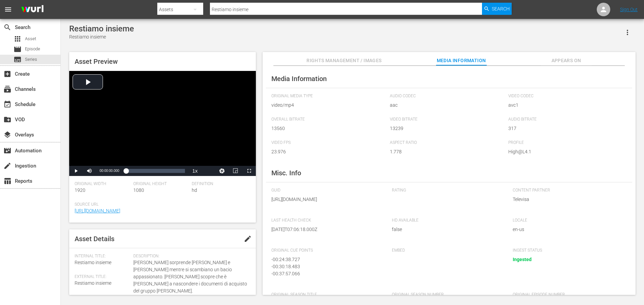
drag, startPoint x: 345, startPoint y: 206, endPoint x: 353, endPoint y: 222, distance: 17.5
click at [353, 211] on div "GUID [URL][DOMAIN_NAME]" at bounding box center [328, 199] width 114 height 23
copy span "AMAR_A_MUERTE_58_ITA_SUBT.mp4"
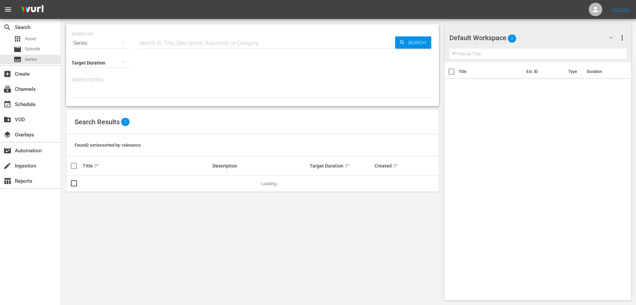
click at [79, 39] on div "Series" at bounding box center [101, 43] width 59 height 19
click at [104, 99] on div "Assets" at bounding box center [93, 99] width 27 height 11
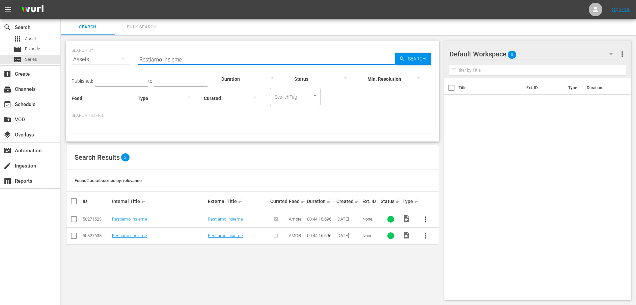
drag, startPoint x: 172, startPoint y: 61, endPoint x: 107, endPoint y: 61, distance: 64.8
click at [107, 61] on div "SEARCH BY Search By Assets Search ID, Title, Description, Keywords, or Category…" at bounding box center [253, 55] width 362 height 24
paste input "Dovesse costarmi la vita"
type input "Dovesse costarmi la vita"
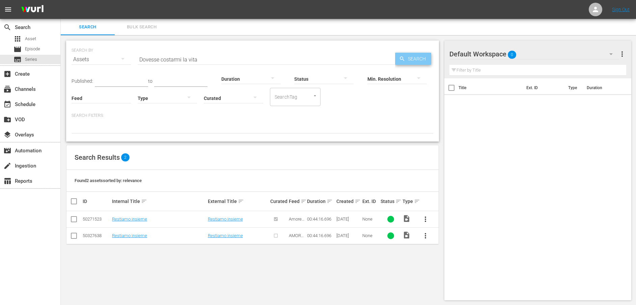
click at [413, 56] on span "Search" at bounding box center [418, 59] width 26 height 12
click at [225, 217] on link "Dovesse costarmi la vita" at bounding box center [231, 218] width 47 height 5
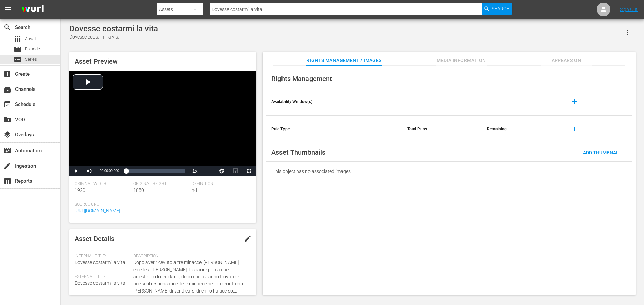
click at [466, 57] on span "Media Information" at bounding box center [461, 60] width 51 height 8
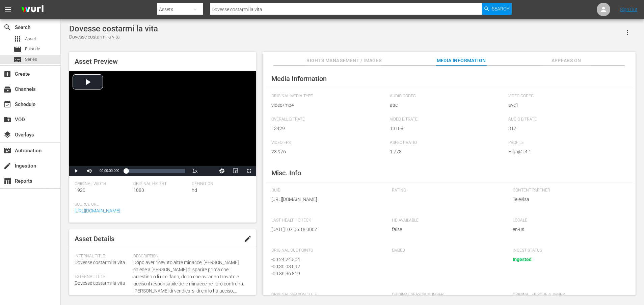
drag, startPoint x: 345, startPoint y: 208, endPoint x: 349, endPoint y: 217, distance: 10.0
click at [349, 203] on span "[URL][DOMAIN_NAME]" at bounding box center [326, 199] width 111 height 7
copy span "AMAR_A_MUERTE_57_ITA_SUBT.mp4"
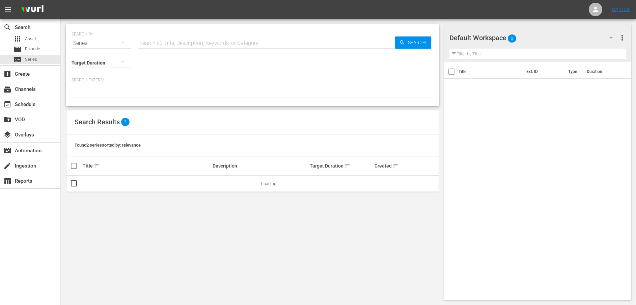
click at [81, 41] on div "Series" at bounding box center [101, 43] width 59 height 19
click at [86, 97] on div "Assets" at bounding box center [93, 99] width 27 height 11
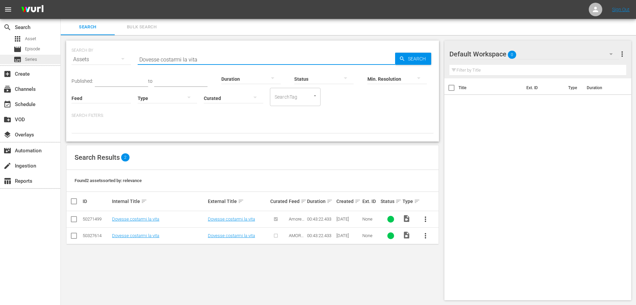
drag, startPoint x: 243, startPoint y: 58, endPoint x: 52, endPoint y: 60, distance: 191.4
click at [61, 0] on div "search Search apps Asset movie Episode subtitles Series add_box Create subscrip…" at bounding box center [349, 0] width 576 height 0
paste input "[PERSON_NAME] dubita di [PERSON_NAME]"
type input "[PERSON_NAME] dubita di [PERSON_NAME]"
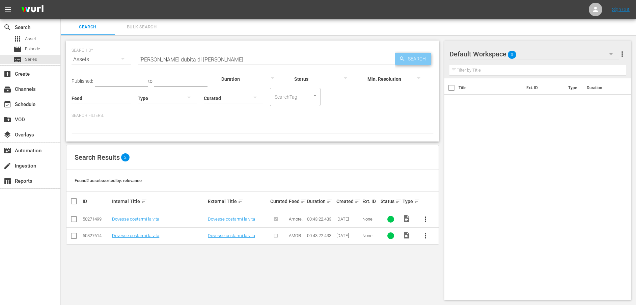
click at [409, 61] on span "Search" at bounding box center [418, 59] width 26 height 12
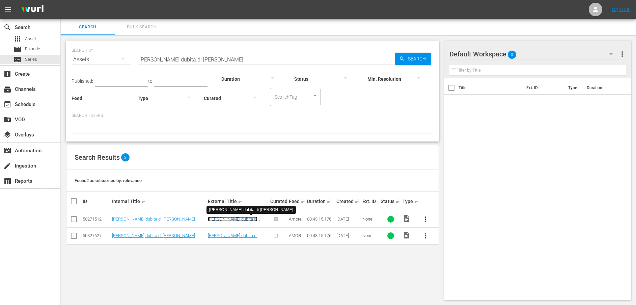
click at [222, 219] on link "[PERSON_NAME] dubita di [PERSON_NAME]" at bounding box center [233, 221] width 50 height 10
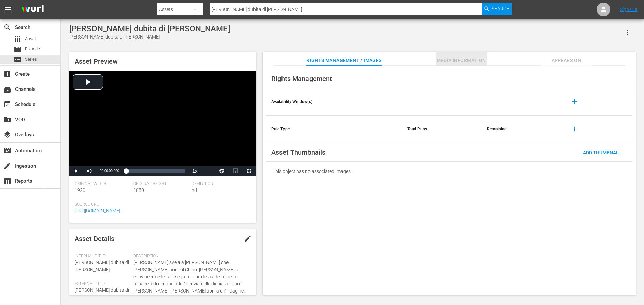
click at [468, 59] on span "Media Information" at bounding box center [461, 60] width 51 height 8
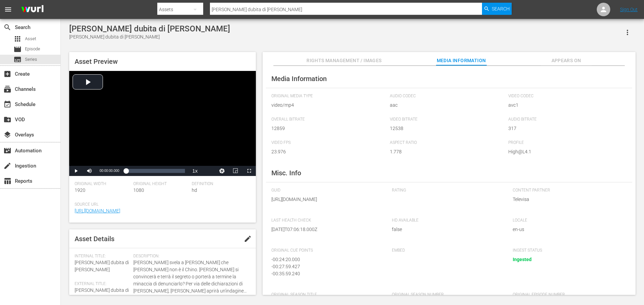
drag, startPoint x: 346, startPoint y: 206, endPoint x: 350, endPoint y: 218, distance: 13.1
click at [350, 211] on div "GUID [URL][DOMAIN_NAME]" at bounding box center [328, 199] width 114 height 23
copy span "AMAR_A_MUERTE_65_ITA_SUBT.mp4"
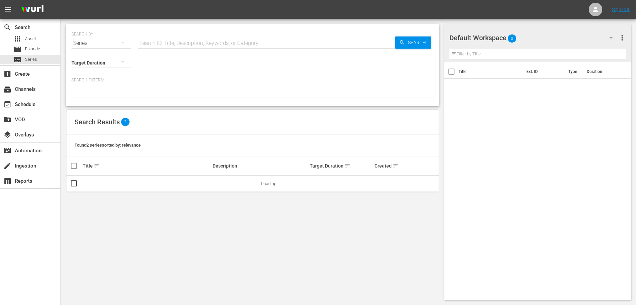
click at [109, 46] on div "Series" at bounding box center [101, 43] width 59 height 19
click at [84, 97] on div "Assets" at bounding box center [93, 99] width 27 height 11
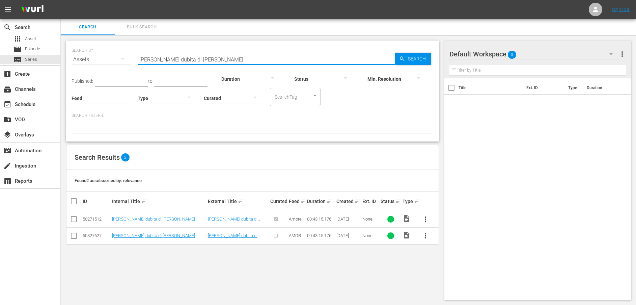
drag, startPoint x: 212, startPoint y: 60, endPoint x: 115, endPoint y: 59, distance: 96.9
click at [115, 59] on div "SEARCH BY Search By Assets Search ID, Title, Description, Keywords, or Category…" at bounding box center [253, 55] width 362 height 24
paste input "Quella faccia la conosce tutto il paese"
type input "Quella faccia la conosce tutto il paese"
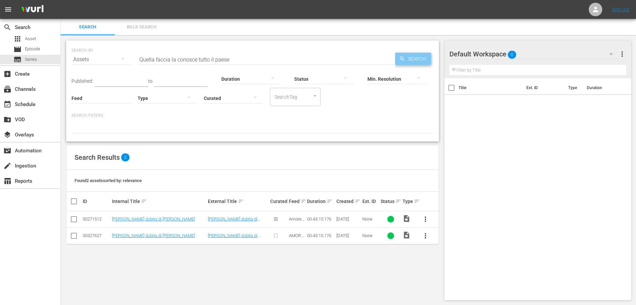
click at [415, 58] on span "Search" at bounding box center [418, 59] width 26 height 12
click at [222, 220] on link "Quella faccia la conosce tutto il paese" at bounding box center [238, 221] width 60 height 10
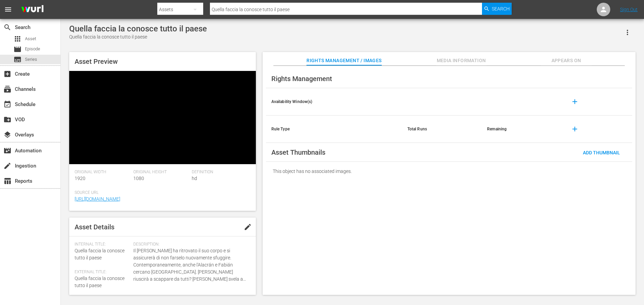
click at [474, 61] on span "Media Information" at bounding box center [461, 60] width 51 height 8
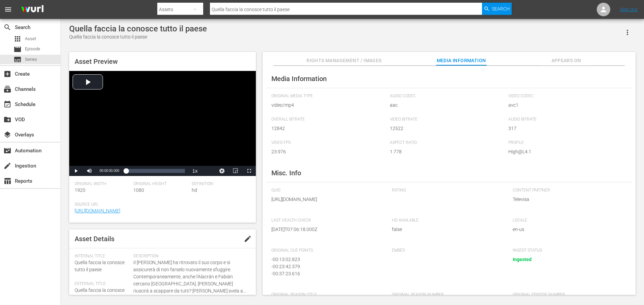
drag, startPoint x: 345, startPoint y: 208, endPoint x: 348, endPoint y: 219, distance: 11.5
click at [348, 211] on div "GUID [URL][DOMAIN_NAME]" at bounding box center [328, 199] width 114 height 23
copy span "AMAR_A_MUERTE_66_ITA_SUBT.mp4"
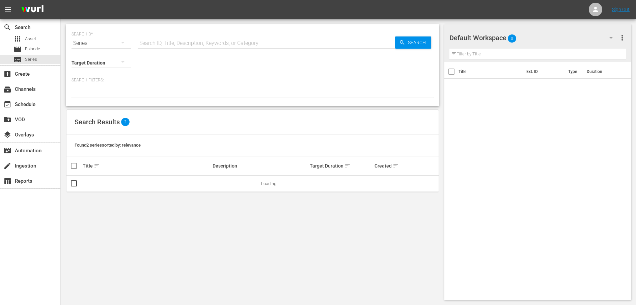
click at [95, 43] on div "Series" at bounding box center [101, 43] width 59 height 19
click at [86, 97] on div "Assets" at bounding box center [93, 99] width 27 height 11
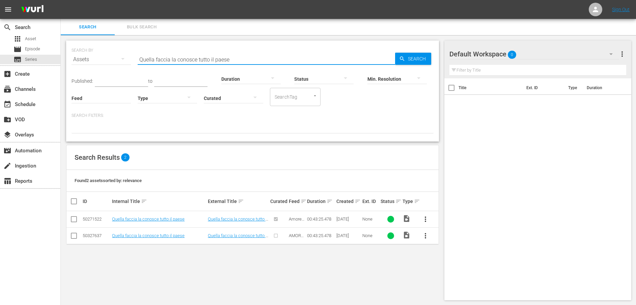
drag, startPoint x: 276, startPoint y: 56, endPoint x: 128, endPoint y: 53, distance: 148.9
click at [128, 53] on div "SEARCH BY Search By Assets Search ID, Title, Description, Keywords, or Category…" at bounding box center [253, 55] width 362 height 24
paste input "Il viaggio con lo [DEMOGRAPHIC_DATA]"
type input "Il viaggio con lo [DEMOGRAPHIC_DATA]"
click at [415, 63] on div "Min. Resolution" at bounding box center [397, 74] width 59 height 24
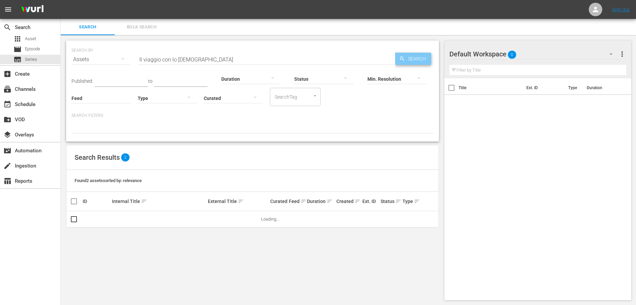
click at [416, 60] on span "Search" at bounding box center [418, 59] width 26 height 12
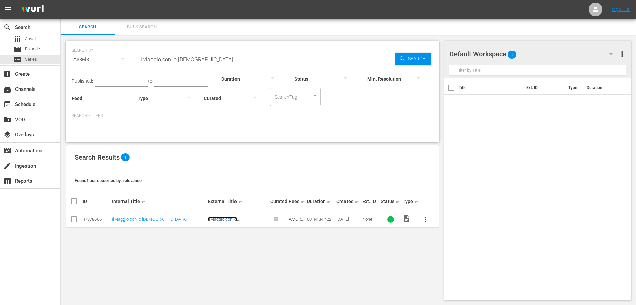
click at [235, 219] on link "Il viaggio con lo [DEMOGRAPHIC_DATA]" at bounding box center [230, 221] width 45 height 10
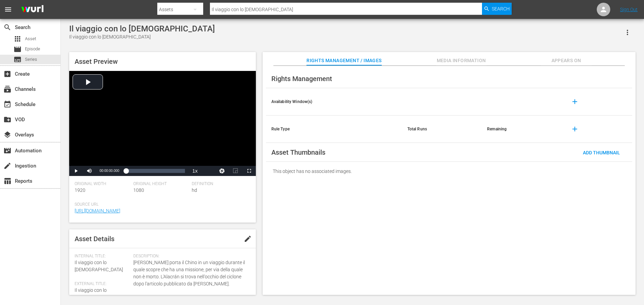
click at [467, 59] on span "Media Information" at bounding box center [461, 60] width 51 height 8
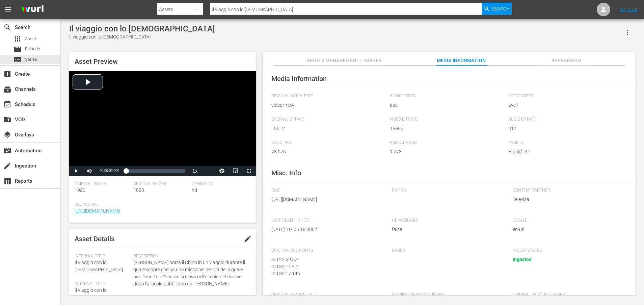
drag, startPoint x: 345, startPoint y: 208, endPoint x: 349, endPoint y: 219, distance: 12.3
click at [349, 211] on div "GUID [URL][DOMAIN_NAME]" at bounding box center [328, 199] width 114 height 23
copy span "AMAR_A_MUERTE_13_ITA_SUBT.mp4"
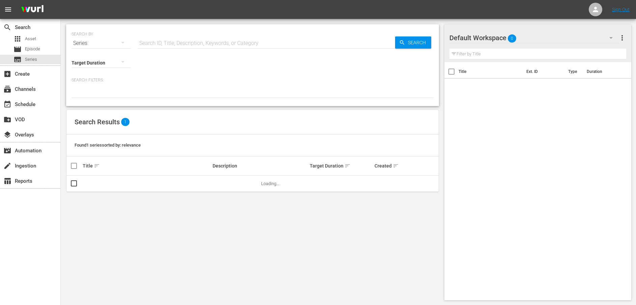
click at [108, 41] on div "Series" at bounding box center [101, 43] width 59 height 19
click at [84, 99] on div "Assets" at bounding box center [93, 99] width 27 height 11
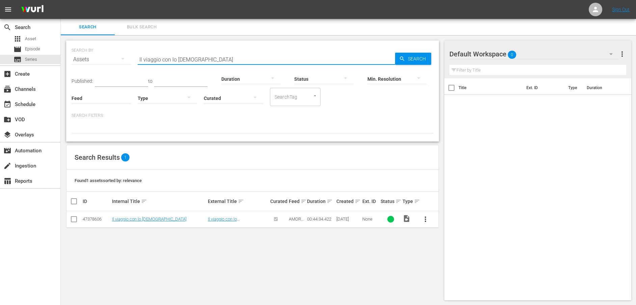
drag, startPoint x: 227, startPoint y: 59, endPoint x: 112, endPoint y: 59, distance: 114.4
click at [112, 59] on div "SEARCH BY Search By Assets Search ID, Title, Description, Keywords, or Category…" at bounding box center [253, 55] width 362 height 24
paste input "Aiutami a recuperare il mio corp"
type input "Aiutami a recuperare il mio corpo"
click at [420, 56] on span "Search" at bounding box center [418, 59] width 26 height 12
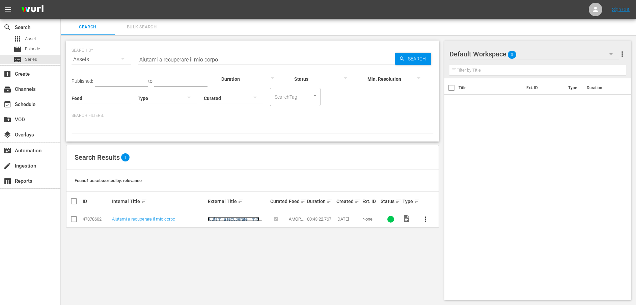
click at [224, 219] on link "Aiutami a recuperare il mio corpo" at bounding box center [233, 221] width 51 height 10
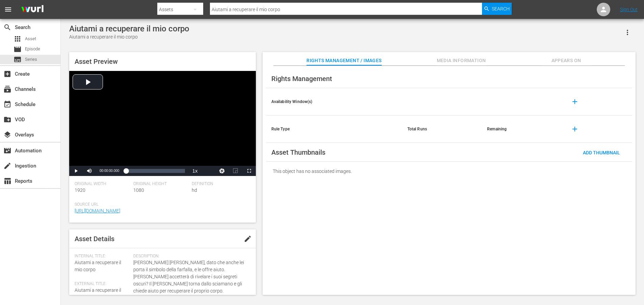
click at [470, 59] on span "Media Information" at bounding box center [461, 60] width 51 height 8
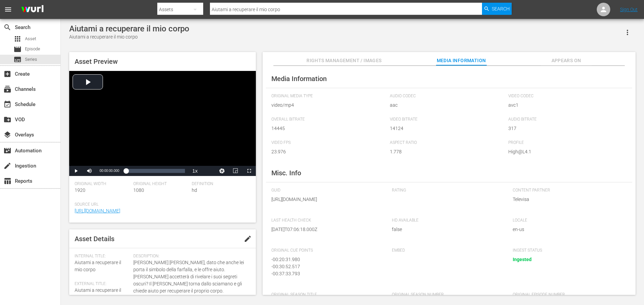
drag, startPoint x: 346, startPoint y: 209, endPoint x: 347, endPoint y: 218, distance: 8.8
click at [347, 211] on div "GUID [URL][DOMAIN_NAME]" at bounding box center [328, 199] width 114 height 23
copy span "AMAR_A_MUERTE_14_ITA_SUBT.mp4"
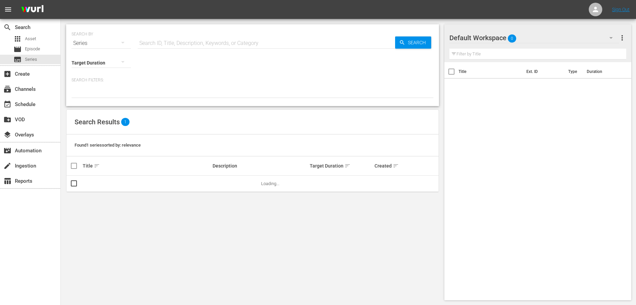
click at [97, 46] on div "Target Duration" at bounding box center [101, 58] width 59 height 24
click at [96, 44] on div "Series" at bounding box center [101, 43] width 59 height 19
click at [84, 97] on div "Assets" at bounding box center [93, 99] width 27 height 11
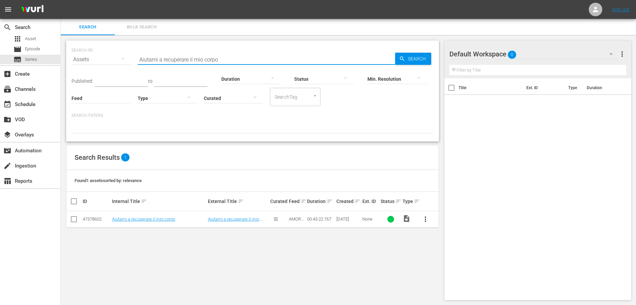
drag, startPoint x: 253, startPoint y: 60, endPoint x: 117, endPoint y: 57, distance: 136.4
click at [117, 57] on div "SEARCH BY Search By Assets Search ID, Title, Description, Keywords, or Category…" at bounding box center [253, 55] width 362 height 24
paste input "Una connessione speciale"
type input "Una connessione speciale"
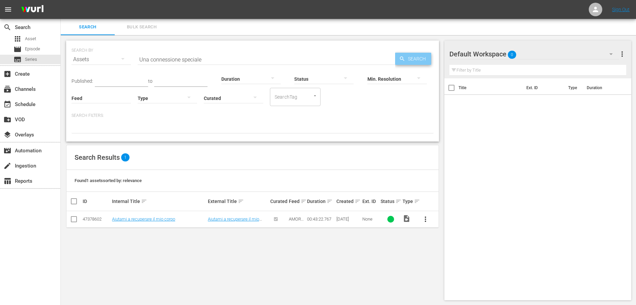
click at [425, 57] on span "Search" at bounding box center [418, 59] width 26 height 12
click at [228, 220] on link "Una connessione speciale" at bounding box center [233, 218] width 51 height 5
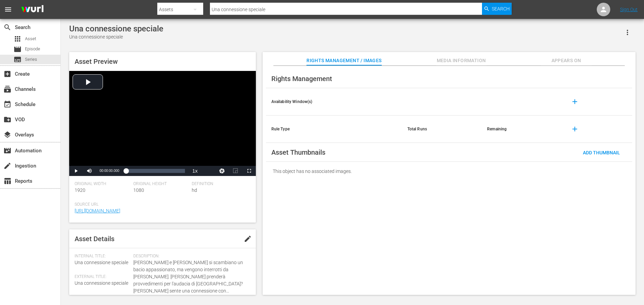
drag, startPoint x: 432, startPoint y: 56, endPoint x: 446, endPoint y: 56, distance: 13.8
click at [441, 56] on div "Rights Management / Images Media Information Appears On" at bounding box center [449, 59] width 339 height 14
click at [454, 56] on button "Media Information" at bounding box center [461, 59] width 51 height 14
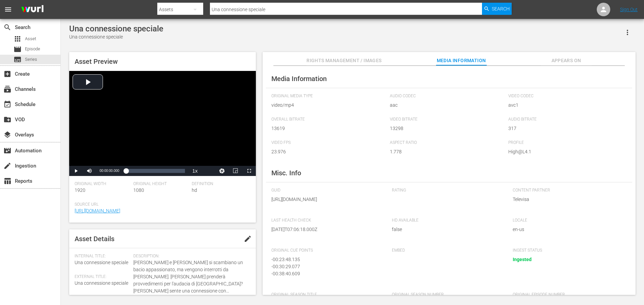
drag, startPoint x: 346, startPoint y: 208, endPoint x: 352, endPoint y: 217, distance: 11.2
click at [352, 203] on span "[URL][DOMAIN_NAME]" at bounding box center [326, 199] width 111 height 7
copy span "AMAR_A_MUERTE_15_ITA_SUBT.mp4"
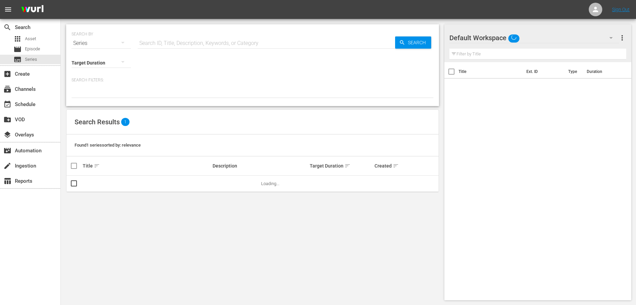
click at [85, 43] on div "Series" at bounding box center [101, 43] width 59 height 19
click at [106, 101] on div "Assets" at bounding box center [93, 99] width 27 height 11
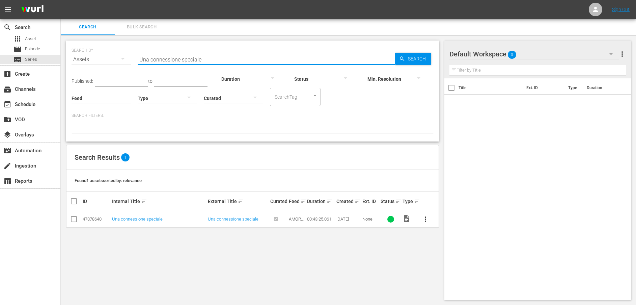
drag, startPoint x: 225, startPoint y: 55, endPoint x: 124, endPoint y: 62, distance: 101.1
click at [124, 62] on div "SEARCH BY Search By Assets Search ID, Title, Description, Keywords, or Category…" at bounding box center [253, 55] width 362 height 24
paste input "In cerca di un alleato important"
type input "In cerca di un alleato importante"
click at [410, 56] on span "Search" at bounding box center [418, 59] width 26 height 12
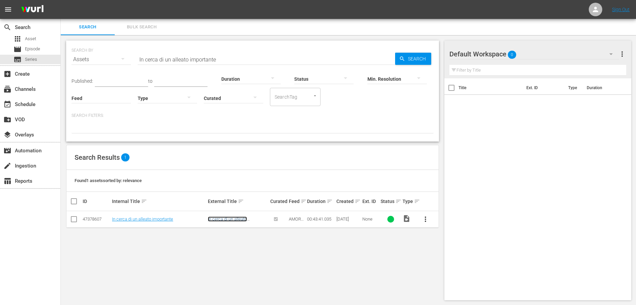
click at [236, 220] on link "In cerca di un alleato importante" at bounding box center [227, 221] width 39 height 10
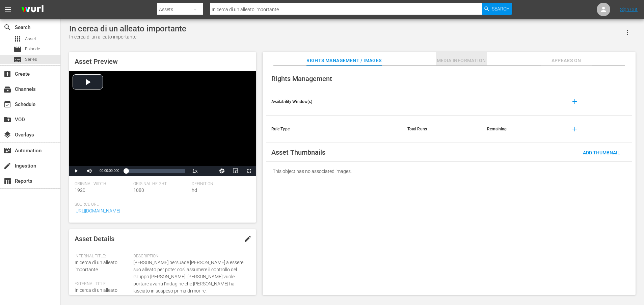
click at [465, 60] on span "Media Information" at bounding box center [461, 60] width 51 height 8
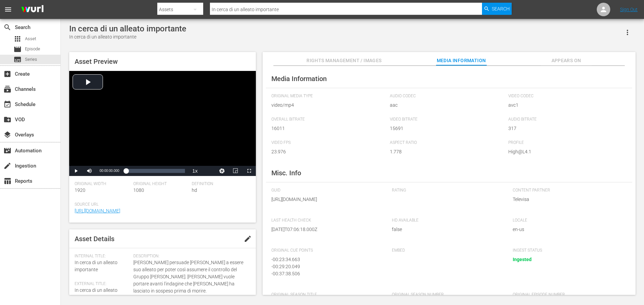
drag, startPoint x: 346, startPoint y: 208, endPoint x: 352, endPoint y: 221, distance: 13.9
click at [352, 211] on div "GUID [URL][DOMAIN_NAME]" at bounding box center [328, 199] width 114 height 23
copy span "AMAR_A_MUERTE_16_ITA_SUBT.mp4"
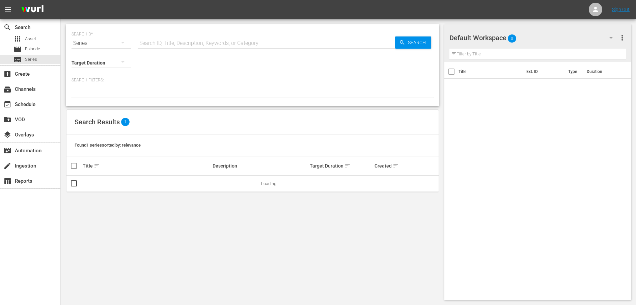
click at [92, 42] on div "Series" at bounding box center [101, 43] width 59 height 19
click at [86, 97] on div "Assets" at bounding box center [93, 99] width 27 height 11
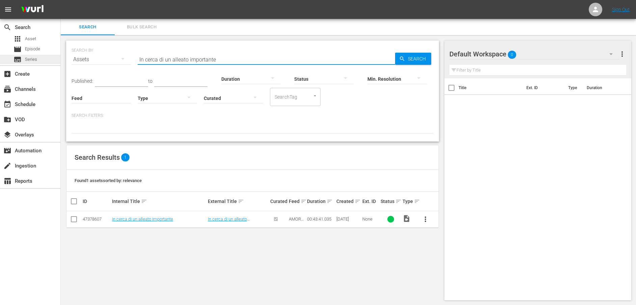
drag, startPoint x: 249, startPoint y: 59, endPoint x: 55, endPoint y: 55, distance: 194.1
click at [61, 0] on div "search Search apps Asset movie Episode subtitles Series add_box Create subscrip…" at bounding box center [349, 0] width 576 height 0
paste input "Chi è chi"
type input "Chi è chi"
click at [417, 58] on span "Search" at bounding box center [418, 59] width 26 height 12
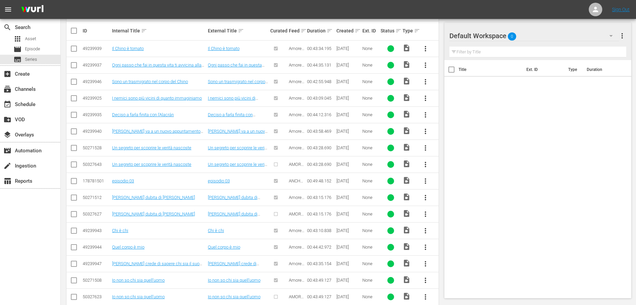
scroll to position [203, 0]
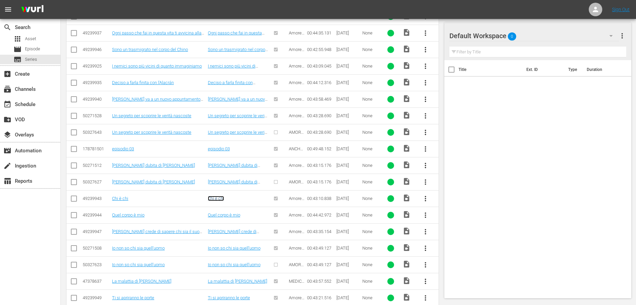
click at [218, 199] on link "Chi è chi" at bounding box center [216, 198] width 16 height 5
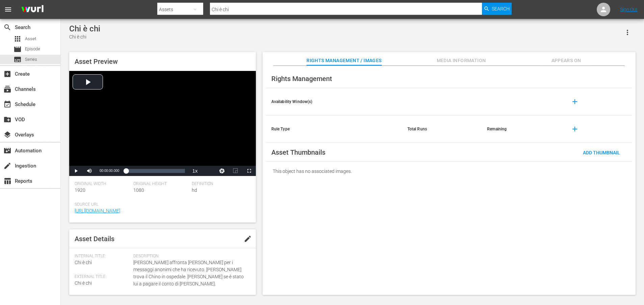
click at [465, 60] on span "Media Information" at bounding box center [461, 60] width 51 height 8
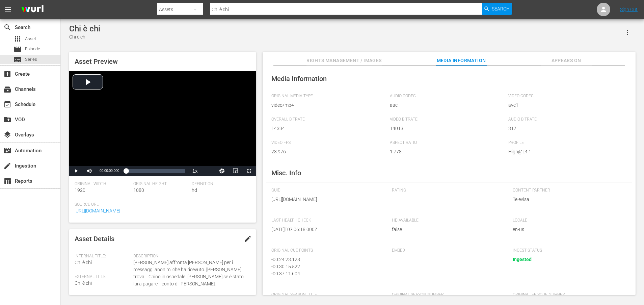
drag, startPoint x: 346, startPoint y: 208, endPoint x: 351, endPoint y: 215, distance: 8.3
click at [351, 203] on span "[URL][DOMAIN_NAME]" at bounding box center [326, 199] width 111 height 7
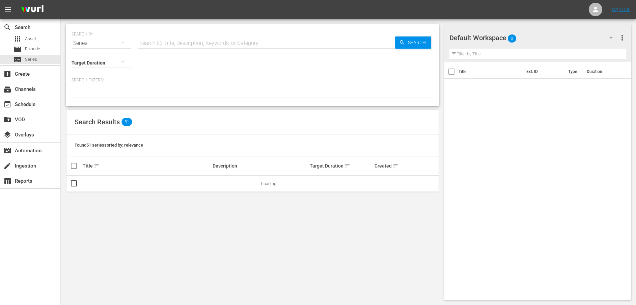
click at [100, 43] on div "Series" at bounding box center [101, 43] width 59 height 19
click at [89, 99] on div "Assets" at bounding box center [93, 99] width 27 height 11
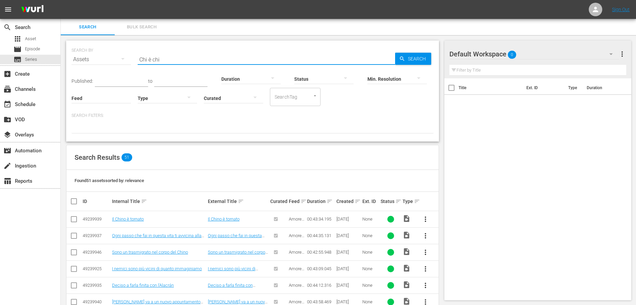
drag, startPoint x: 157, startPoint y: 58, endPoint x: 106, endPoint y: 58, distance: 50.3
click at [106, 58] on div "SEARCH BY Search By Assets Search ID, Title, Description, Keywords, or Category…" at bounding box center [253, 55] width 362 height 24
paste input "Quel corpo è mio"
type input "Quel corpo è mio"
click at [419, 60] on span "Search" at bounding box center [418, 59] width 26 height 12
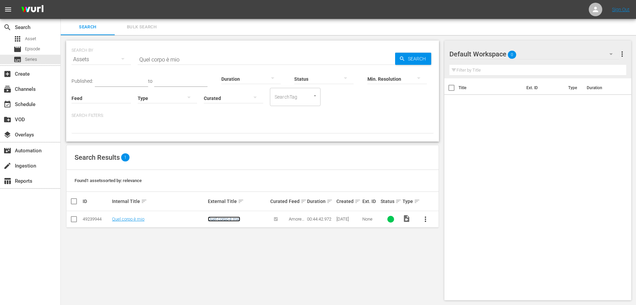
click at [233, 218] on link "Quel corpo è mio" at bounding box center [224, 218] width 32 height 5
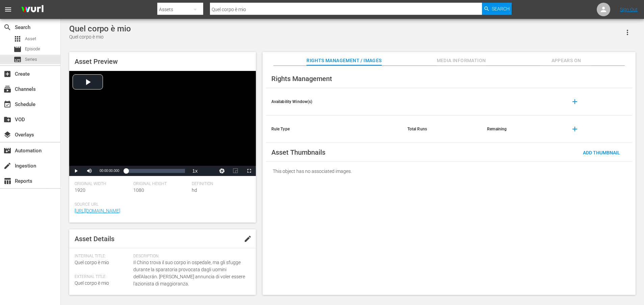
click at [467, 51] on div "Asset Preview Video Player is loading. Play Video Play Mute Current Time 00:00:…" at bounding box center [352, 170] width 573 height 243
click at [468, 56] on button "Media Information" at bounding box center [461, 59] width 51 height 14
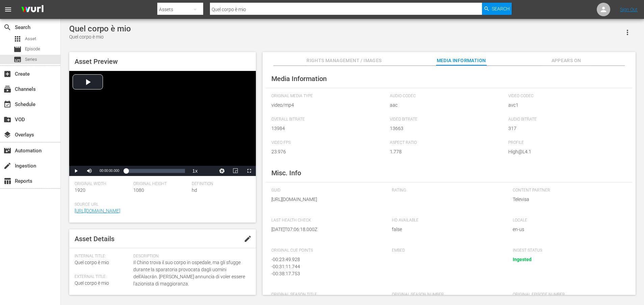
drag, startPoint x: 346, startPoint y: 206, endPoint x: 351, endPoint y: 219, distance: 13.9
click at [351, 211] on div "GUID [URL][DOMAIN_NAME]" at bounding box center [328, 199] width 114 height 23
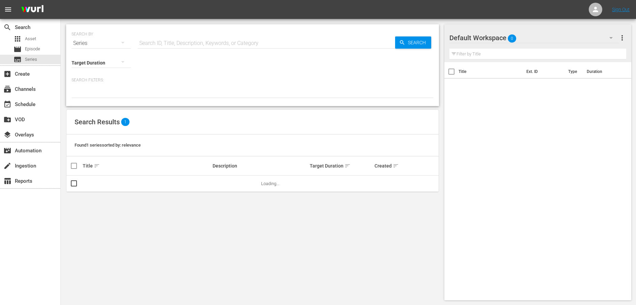
click at [97, 45] on div "Series" at bounding box center [101, 43] width 59 height 19
click at [97, 100] on div "Assets" at bounding box center [93, 99] width 27 height 11
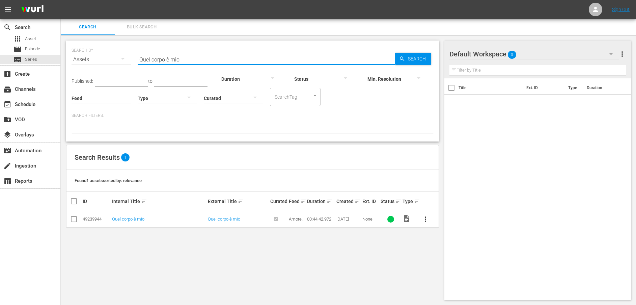
drag, startPoint x: 154, startPoint y: 59, endPoint x: 112, endPoint y: 59, distance: 41.5
click at [112, 59] on div "SEARCH BY Search By Assets Search ID, Title, Description, Keywords, or Category…" at bounding box center [253, 55] width 362 height 24
paste input "Dobbiamo nasconderci dall'Alacrán"
type input "Dobbiamo nasconderci dall'Alacrán"
click at [405, 54] on span "Search" at bounding box center [418, 59] width 26 height 12
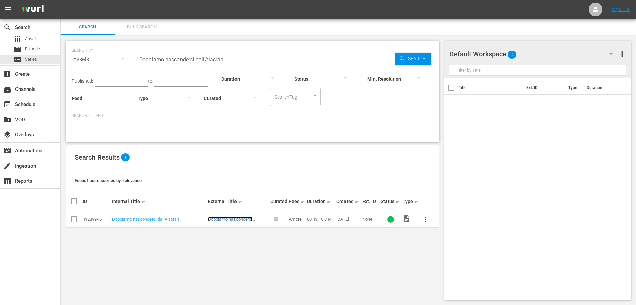
click at [223, 219] on link "Dobbiamo nasconderci dall'Alacrán" at bounding box center [230, 221] width 45 height 10
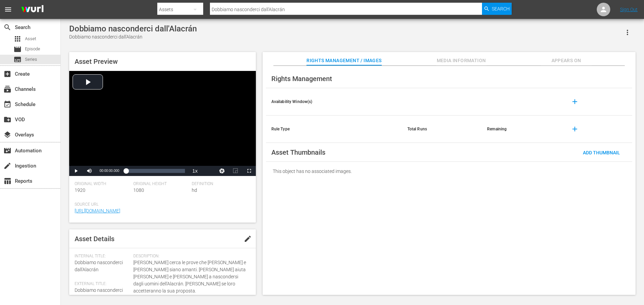
click at [470, 59] on span "Media Information" at bounding box center [461, 60] width 51 height 8
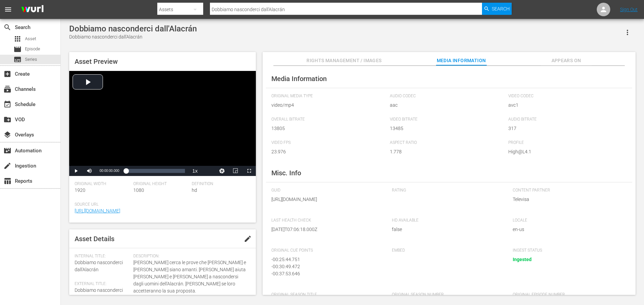
drag, startPoint x: 345, startPoint y: 208, endPoint x: 348, endPoint y: 220, distance: 12.1
click at [348, 211] on div "GUID [URL][DOMAIN_NAME]" at bounding box center [328, 199] width 114 height 23
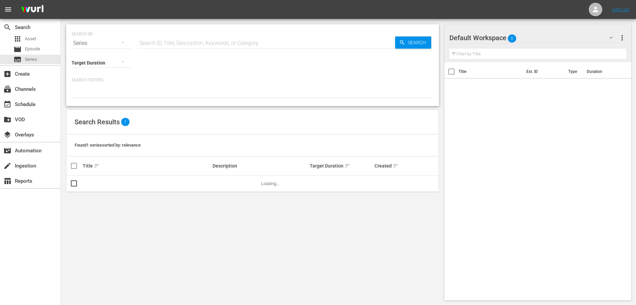
click at [96, 45] on div "Series" at bounding box center [101, 43] width 59 height 19
click at [89, 99] on div "Assets" at bounding box center [93, 99] width 27 height 11
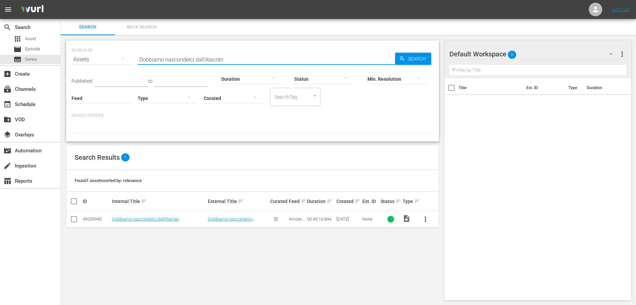
drag, startPoint x: 258, startPoint y: 61, endPoint x: 76, endPoint y: 62, distance: 182.0
click at [76, 62] on div "SEARCH BY Search By Assets Search ID, Title, Description, Keywords, or Category…" at bounding box center [253, 55] width 362 height 24
paste input "" Sono un trasmigrato nel corpo del Chino""
drag, startPoint x: 142, startPoint y: 60, endPoint x: 135, endPoint y: 62, distance: 7.9
click at [135, 62] on div "SEARCH BY Search By Assets Search ID, Title, Description, Keywords, or Category…" at bounding box center [253, 55] width 362 height 24
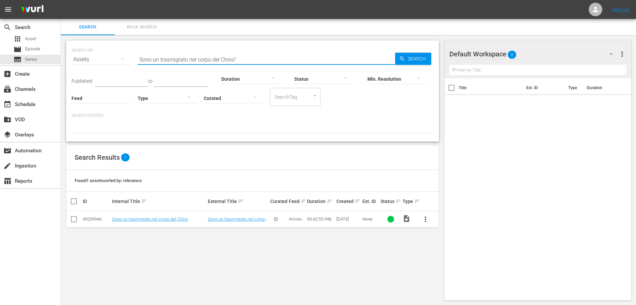
type input "Sono un trasmigrato nel corpo del Chino""
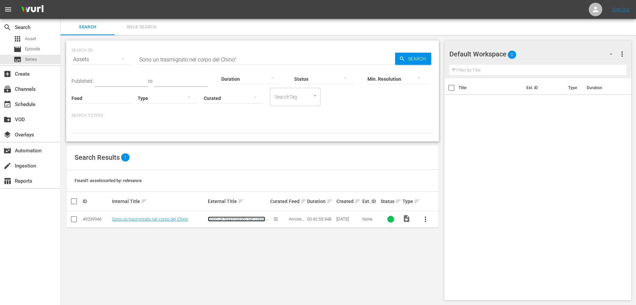
click at [243, 218] on link "Sono un trasmigrato nel corpo del Chino" at bounding box center [236, 221] width 57 height 10
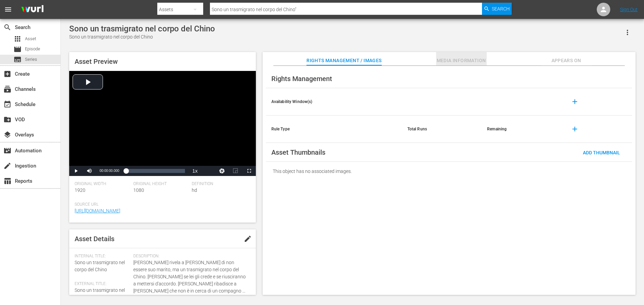
click at [455, 60] on span "Media Information" at bounding box center [461, 60] width 51 height 8
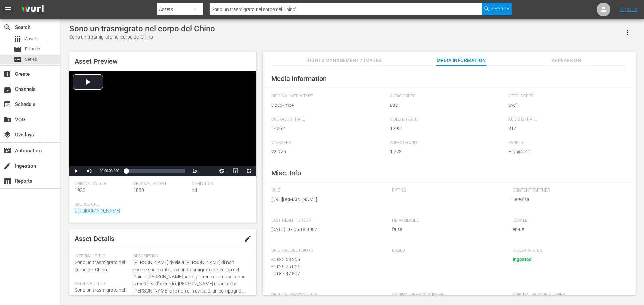
drag, startPoint x: 346, startPoint y: 208, endPoint x: 347, endPoint y: 213, distance: 4.8
click at [347, 203] on span "[URL][DOMAIN_NAME]" at bounding box center [326, 199] width 111 height 7
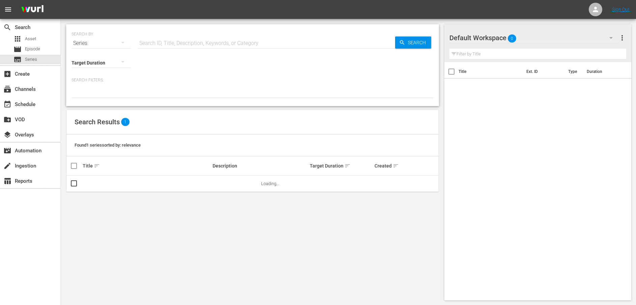
click at [94, 43] on div "Series" at bounding box center [101, 43] width 59 height 19
click at [93, 96] on div "Assets" at bounding box center [93, 99] width 27 height 11
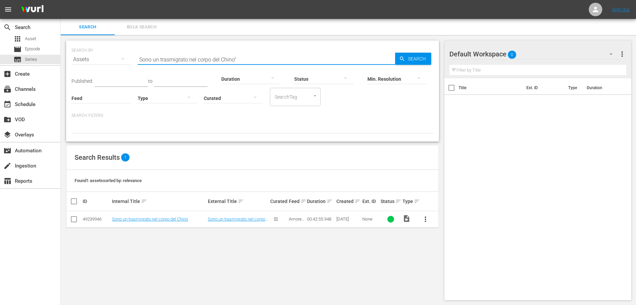
drag, startPoint x: 265, startPoint y: 59, endPoint x: 93, endPoint y: 61, distance: 172.2
click at [93, 61] on div "SEARCH BY Search By Assets Search ID, Title, Description, Keywords, or Category…" at bounding box center [253, 55] width 362 height 24
paste input "[PERSON_NAME] crede di sapere chi sia il suo [PERSON_NAME]"
type input "[PERSON_NAME] crede di sapere chi sia il suo [PERSON_NAME]"
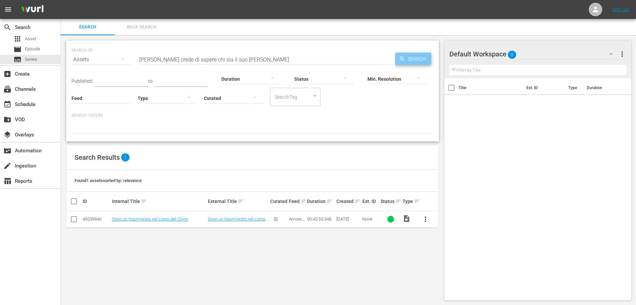
click at [413, 58] on span "Search" at bounding box center [418, 59] width 26 height 12
click at [236, 221] on link "[PERSON_NAME] crede di sapere chi sia il suo [PERSON_NAME]" at bounding box center [232, 223] width 49 height 15
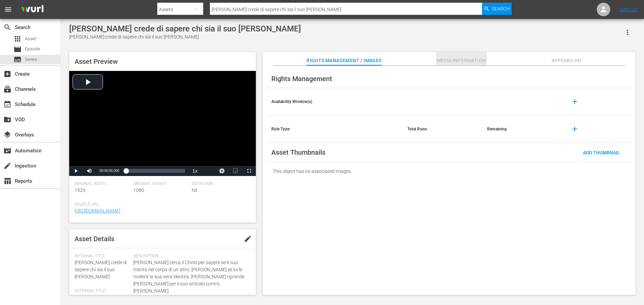
click at [445, 58] on span "Media Information" at bounding box center [461, 60] width 51 height 8
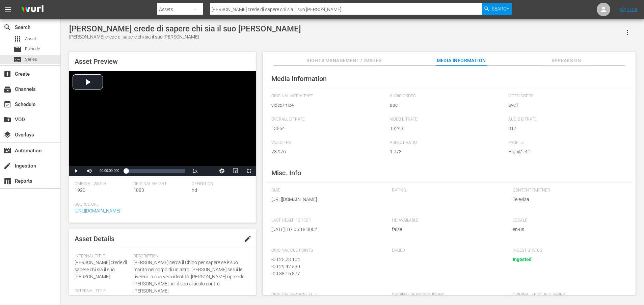
drag, startPoint x: 346, startPoint y: 206, endPoint x: 350, endPoint y: 225, distance: 19.0
click at [350, 211] on div "GUID [URL][DOMAIN_NAME]" at bounding box center [328, 199] width 114 height 23
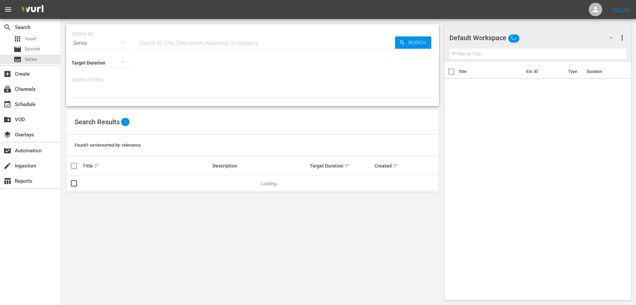
click at [83, 39] on div "Series" at bounding box center [101, 43] width 59 height 19
click at [101, 99] on div "Assets" at bounding box center [93, 99] width 27 height 11
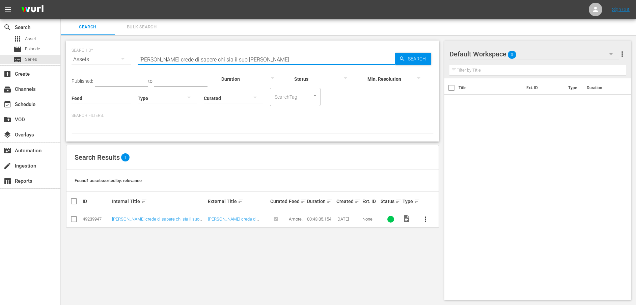
drag, startPoint x: 260, startPoint y: 58, endPoint x: 120, endPoint y: 61, distance: 140.5
click at [120, 61] on div "SEARCH BY Search By Assets Search ID, Title, Description, Keywords, or Category…" at bounding box center [253, 55] width 362 height 24
paste input "Ti si apriranno le port"
type input "Ti si apriranno le porte"
click at [413, 61] on span "Search" at bounding box center [418, 59] width 26 height 12
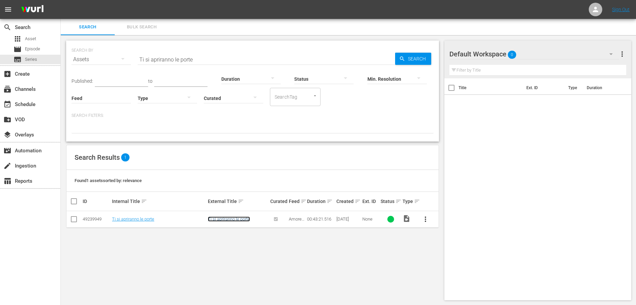
click at [240, 218] on link "Ti si apriranno le porte" at bounding box center [229, 218] width 42 height 5
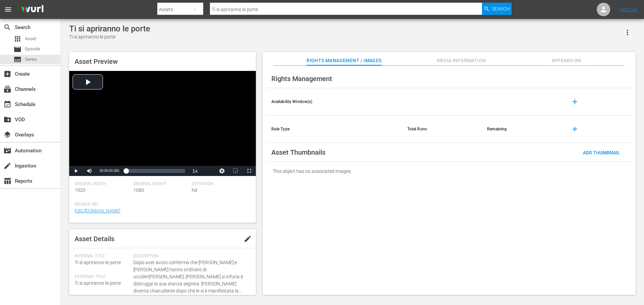
click at [466, 60] on span "Media Information" at bounding box center [461, 60] width 51 height 8
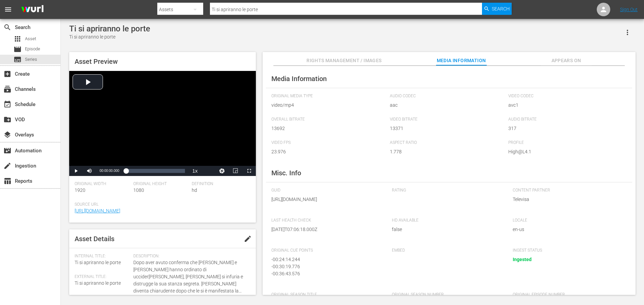
drag, startPoint x: 345, startPoint y: 206, endPoint x: 346, endPoint y: 220, distance: 13.9
click at [346, 211] on div "GUID [URL][DOMAIN_NAME]" at bounding box center [328, 199] width 114 height 23
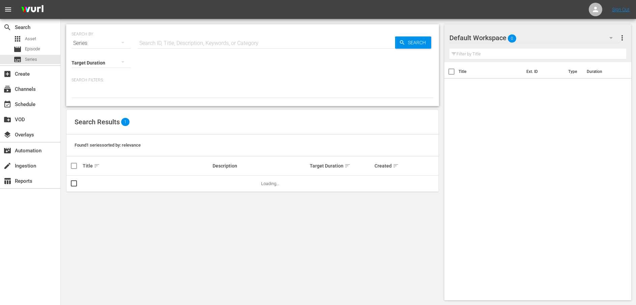
click at [97, 46] on div "Series" at bounding box center [101, 43] width 59 height 19
click at [101, 102] on div "Assets" at bounding box center [93, 99] width 27 height 11
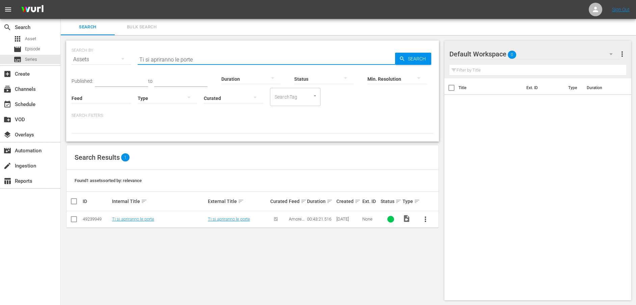
drag, startPoint x: 223, startPoint y: 56, endPoint x: 121, endPoint y: 56, distance: 103.0
click at [121, 56] on div "SEARCH BY Search By Assets Search ID, Title, Description, Keywords, or Category…" at bounding box center [253, 55] width 362 height 24
paste input "Con le mani macchiate di sangu"
type input "Con le mani macchiate di sangue"
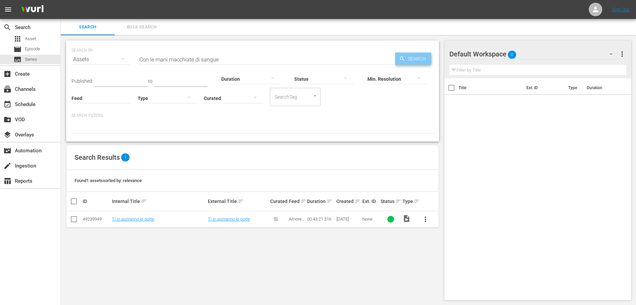
click at [411, 57] on span "Search" at bounding box center [418, 59] width 26 height 12
click at [232, 219] on link "Con le mani macchiate di sangue" at bounding box center [232, 221] width 49 height 10
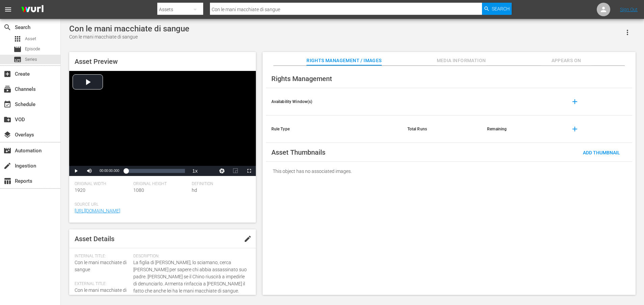
click at [471, 60] on span "Media Information" at bounding box center [461, 60] width 51 height 8
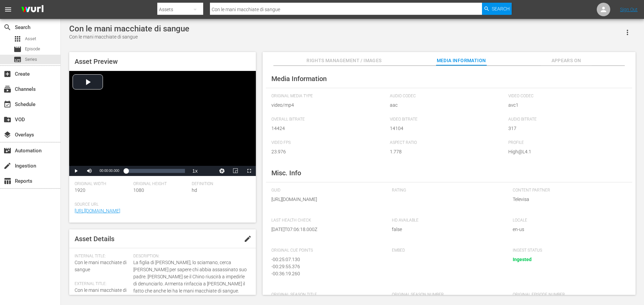
drag, startPoint x: 346, startPoint y: 206, endPoint x: 348, endPoint y: 213, distance: 6.6
click at [348, 203] on span "[URL][DOMAIN_NAME]" at bounding box center [326, 199] width 111 height 7
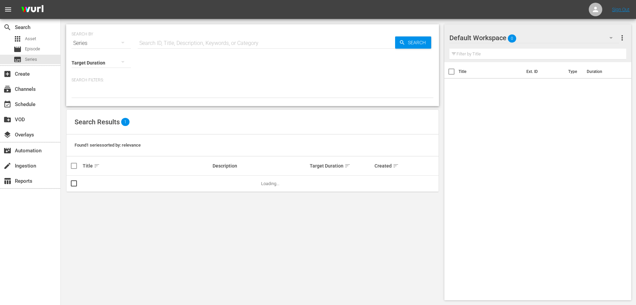
click at [90, 44] on div "Series" at bounding box center [101, 43] width 59 height 19
click at [91, 98] on div "Assets" at bounding box center [93, 99] width 27 height 11
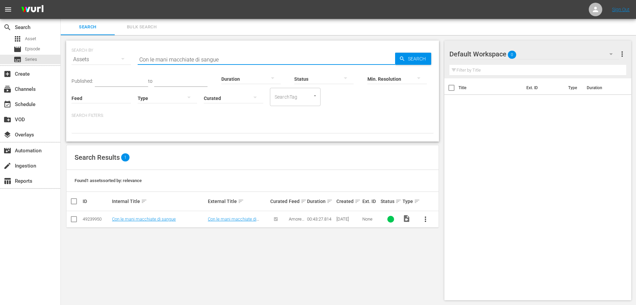
drag, startPoint x: 231, startPoint y: 57, endPoint x: 92, endPoint y: 57, distance: 139.1
click at [92, 57] on div "SEARCH BY Search By Assets Search ID, Title, Description, Keywords, or Category…" at bounding box center [253, 55] width 362 height 24
paste input "[PERSON_NAME] si mette nella bocca del lupo"
type input "[PERSON_NAME] si mette nella bocca del lupo"
click at [426, 60] on span "Search" at bounding box center [418, 59] width 26 height 12
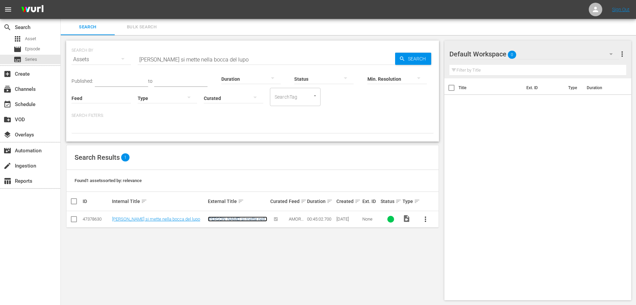
click at [249, 220] on link "[PERSON_NAME] si mette nella bocca del lupo" at bounding box center [237, 221] width 59 height 10
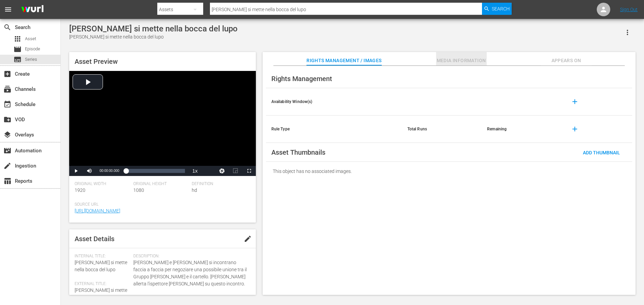
click at [482, 63] on span "Media Information" at bounding box center [461, 60] width 51 height 8
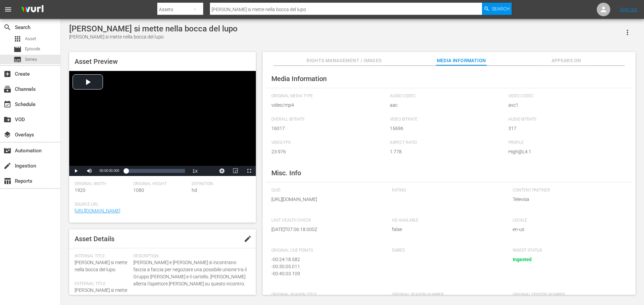
drag, startPoint x: 346, startPoint y: 207, endPoint x: 353, endPoint y: 222, distance: 17.7
click at [353, 211] on div "GUID [URL][DOMAIN_NAME]" at bounding box center [328, 199] width 114 height 23
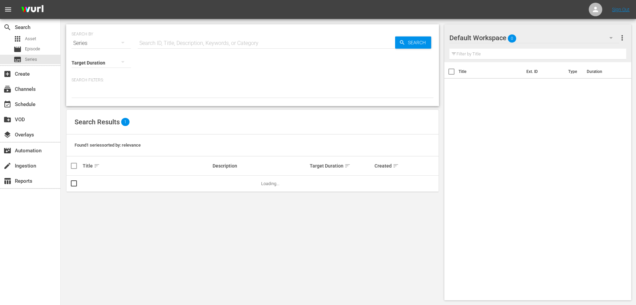
click at [85, 43] on div "Series" at bounding box center [101, 43] width 59 height 19
click at [94, 98] on div "Assets" at bounding box center [93, 99] width 27 height 11
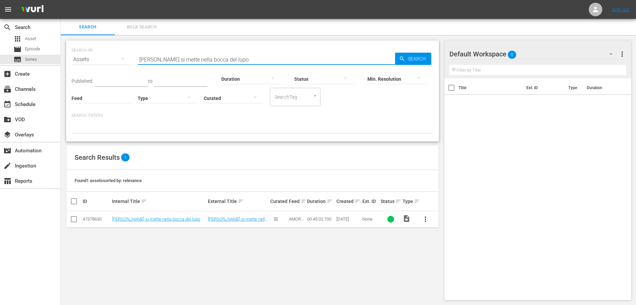
drag, startPoint x: 231, startPoint y: 61, endPoint x: 113, endPoint y: 65, distance: 118.2
click at [113, 65] on div "SEARCH BY Search By Assets Search ID, Title, Description, Keywords, or Category…" at bounding box center [253, 55] width 362 height 24
paste input "'ispettore [PERSON_NAME] irrompe nella riunione"
type input "L'ispettore [PERSON_NAME] irrompe nella riunione"
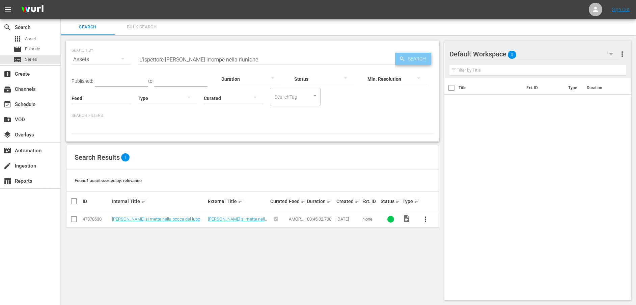
click at [406, 55] on span "Search" at bounding box center [418, 59] width 26 height 12
click at [223, 218] on link "L'ispettore [PERSON_NAME] irrompe nella riunione" at bounding box center [234, 221] width 53 height 10
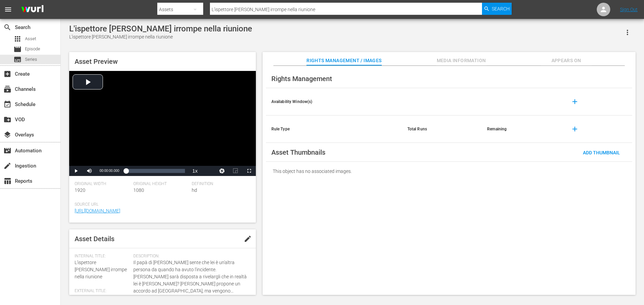
click at [463, 61] on span "Media Information" at bounding box center [461, 60] width 51 height 8
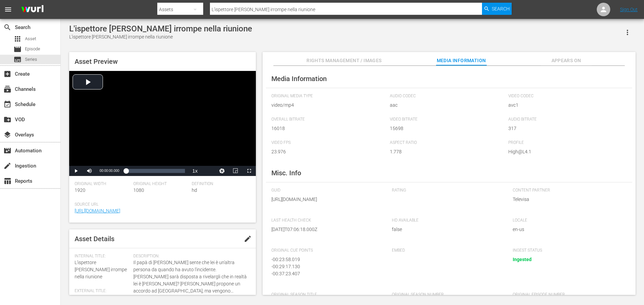
drag, startPoint x: 346, startPoint y: 208, endPoint x: 349, endPoint y: 220, distance: 13.4
click at [349, 211] on div "GUID [URL][DOMAIN_NAME]" at bounding box center [328, 199] width 114 height 23
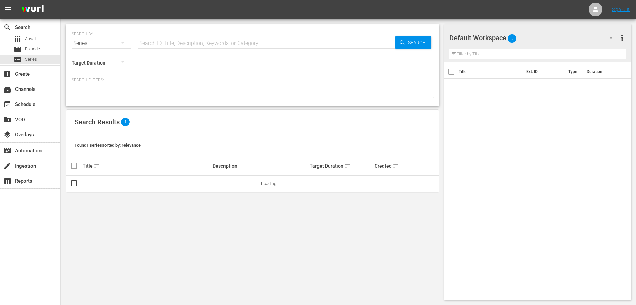
click at [124, 43] on icon "button" at bounding box center [123, 42] width 8 height 8
click at [96, 99] on div "Assets" at bounding box center [93, 99] width 27 height 11
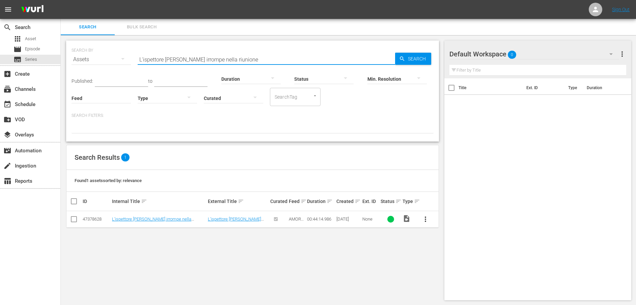
drag, startPoint x: 255, startPoint y: 58, endPoint x: 67, endPoint y: 54, distance: 188.4
click at [67, 54] on div "SEARCH BY Search By Assets Search ID, Title, Description, Keywords, or Category…" at bounding box center [252, 91] width 373 height 101
paste input "Un patto con Armenta"
type input "Un patto con Armenta"
click at [407, 57] on span "Search" at bounding box center [418, 59] width 26 height 12
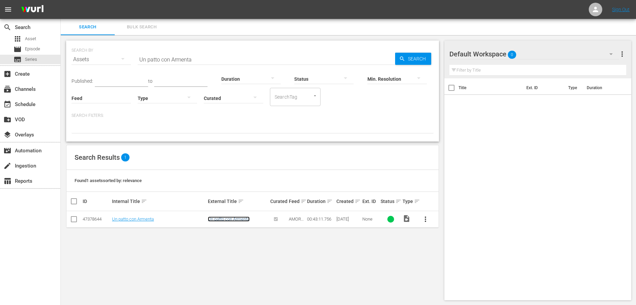
click at [225, 220] on link "Un patto con Armenta" at bounding box center [229, 218] width 42 height 5
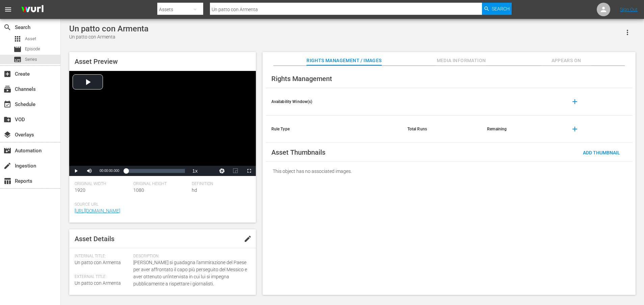
click at [473, 61] on span "Media Information" at bounding box center [461, 60] width 51 height 8
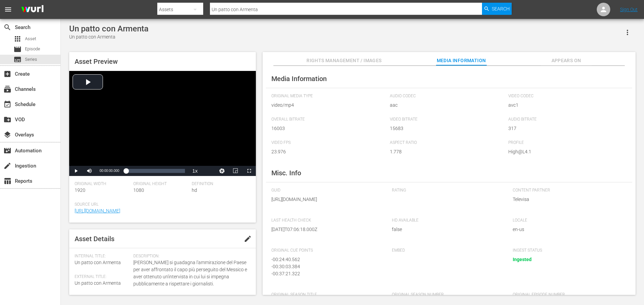
drag, startPoint x: 346, startPoint y: 207, endPoint x: 346, endPoint y: 215, distance: 8.4
click at [346, 203] on span "[URL][DOMAIN_NAME]" at bounding box center [326, 199] width 111 height 7
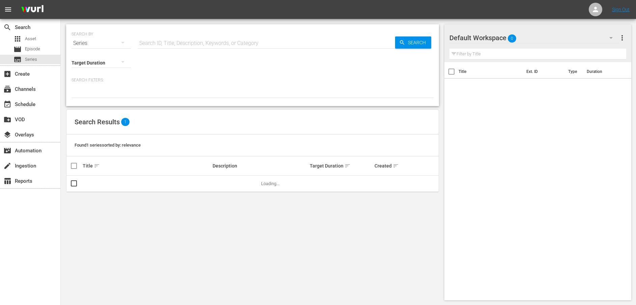
click at [95, 43] on div "Series" at bounding box center [101, 43] width 59 height 19
click at [86, 100] on div "Assets" at bounding box center [93, 99] width 27 height 11
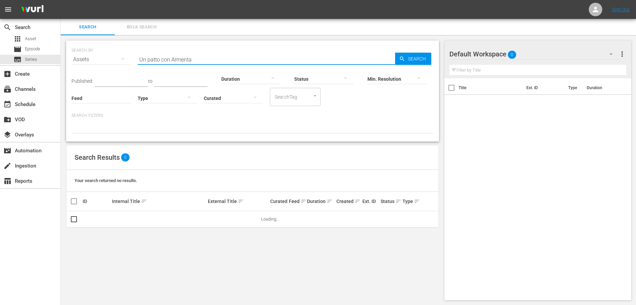
drag, startPoint x: 212, startPoint y: 61, endPoint x: 109, endPoint y: 61, distance: 103.0
click at [109, 61] on div "SEARCH BY Search By Assets Search ID, Title, Description, Keywords, or Category…" at bounding box center [253, 55] width 362 height 24
paste input "Il Chino libera [GEOGRAPHIC_DATA]"
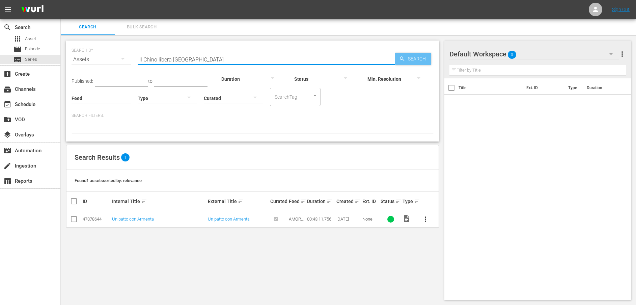
type input "Il Chino libera [GEOGRAPHIC_DATA]"
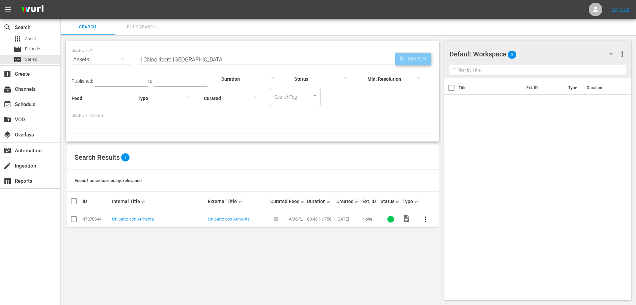
click at [421, 61] on span "Search" at bounding box center [418, 59] width 26 height 12
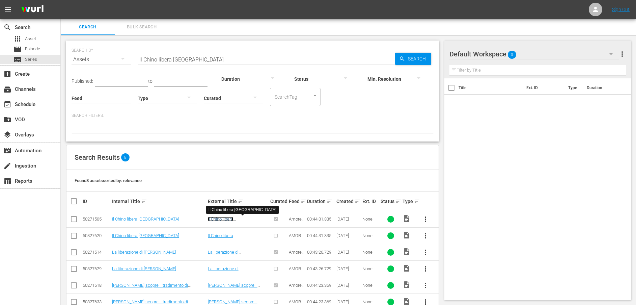
click at [233, 219] on link "Il Chino libera [GEOGRAPHIC_DATA]" at bounding box center [228, 221] width 41 height 10
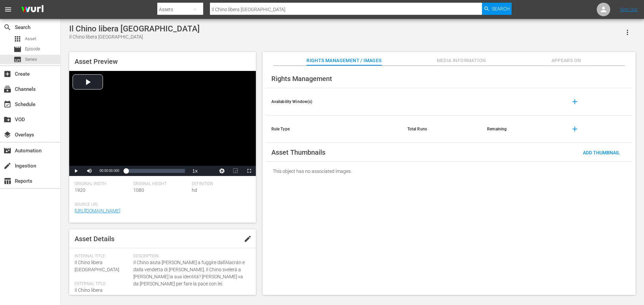
click at [462, 58] on span "Media Information" at bounding box center [461, 60] width 51 height 8
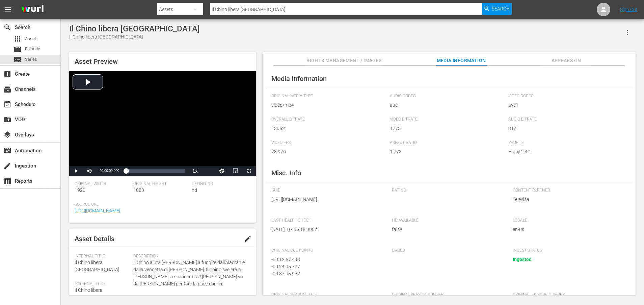
drag, startPoint x: 346, startPoint y: 205, endPoint x: 352, endPoint y: 216, distance: 13.0
click at [352, 203] on span "[URL][DOMAIN_NAME]" at bounding box center [326, 199] width 111 height 7
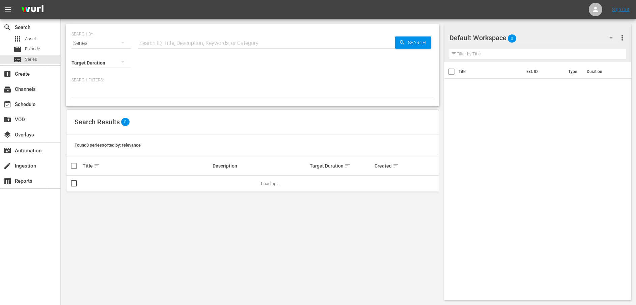
click at [247, 128] on div "Search Results 8" at bounding box center [253, 122] width 372 height 25
click at [98, 41] on div "Series" at bounding box center [101, 43] width 59 height 19
click at [92, 100] on div "Assets" at bounding box center [93, 99] width 27 height 11
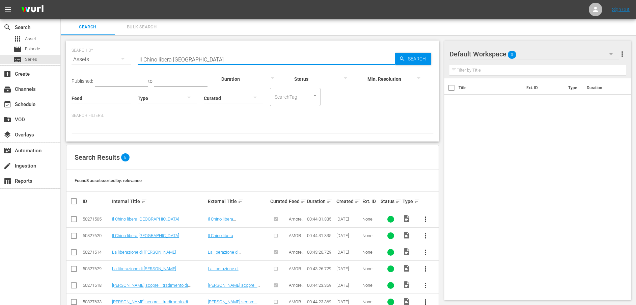
drag, startPoint x: 165, startPoint y: 58, endPoint x: 129, endPoint y: 57, distance: 35.4
click at [130, 57] on div "SEARCH BY Search By Assets Search ID, Title, Description, Keywords, or Category…" at bounding box center [253, 55] width 362 height 24
drag, startPoint x: 202, startPoint y: 59, endPoint x: 112, endPoint y: 50, distance: 90.9
click at [112, 50] on div "SEARCH BY Search By Assets Search ID, Title, Description, Keywords, or Category…" at bounding box center [253, 55] width 362 height 24
paste input "" [PERSON_NAME] scopre il segreto di [PERSON_NAME]""
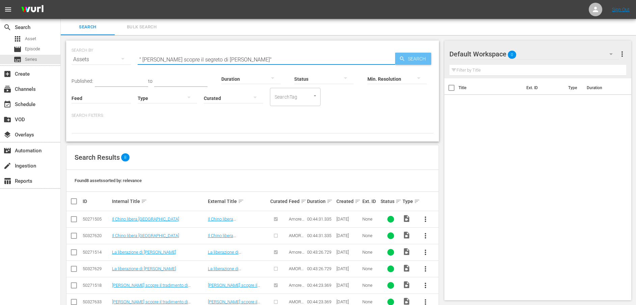
type input "" [PERSON_NAME] scopre il segreto di [PERSON_NAME]""
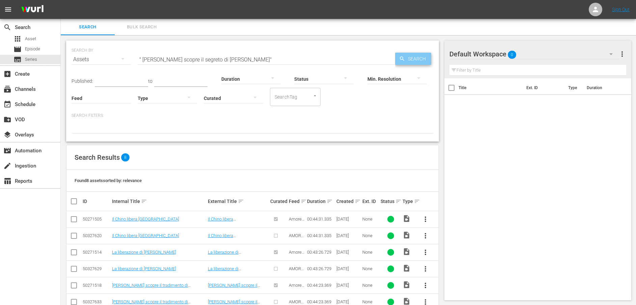
click at [413, 57] on span "Search" at bounding box center [418, 59] width 26 height 12
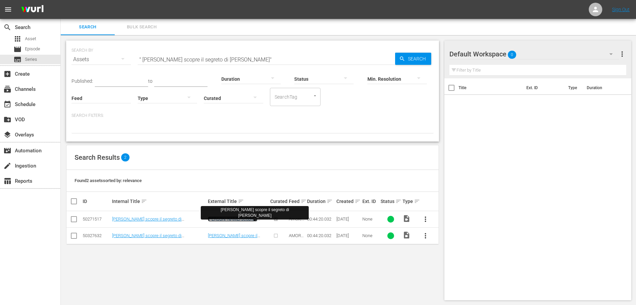
click at [248, 218] on link "[PERSON_NAME] scopre il segreto di [PERSON_NAME]" at bounding box center [234, 221] width 52 height 10
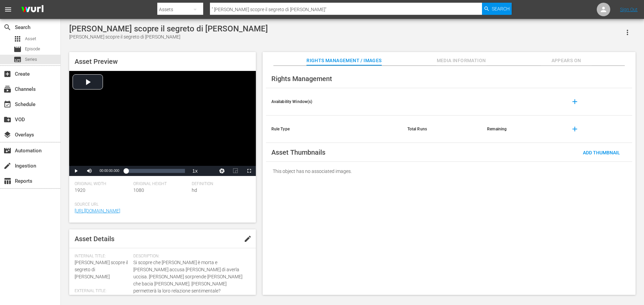
click at [465, 57] on span "Media Information" at bounding box center [461, 60] width 51 height 8
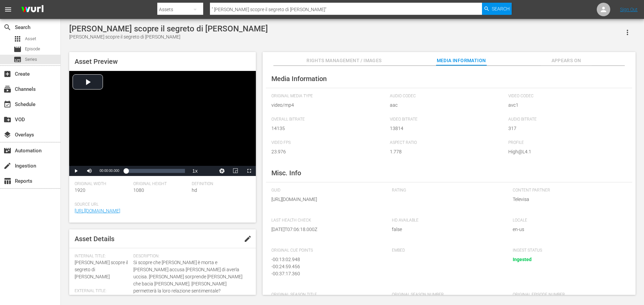
drag, startPoint x: 346, startPoint y: 205, endPoint x: 354, endPoint y: 220, distance: 17.7
click at [353, 211] on div "GUID [URL][DOMAIN_NAME]" at bounding box center [328, 199] width 114 height 23
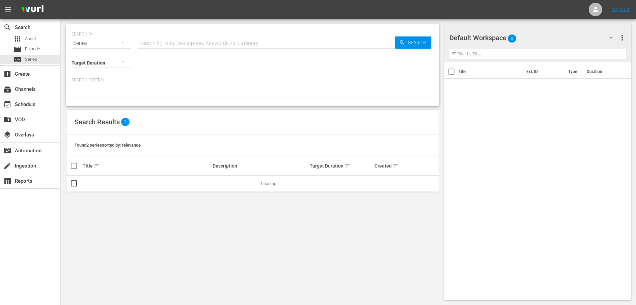
click at [95, 43] on div "Series" at bounding box center [101, 43] width 59 height 19
click at [76, 99] on div "Assets" at bounding box center [93, 99] width 43 height 11
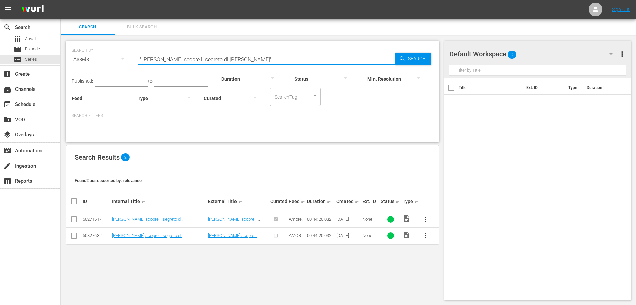
drag, startPoint x: 238, startPoint y: 58, endPoint x: 110, endPoint y: 56, distance: 127.3
click at [110, 56] on div "SEARCH BY Search By Assets Search ID, Title, Description, Keywords, or Category…" at bounding box center [253, 55] width 362 height 24
paste input "Il rituale della cascata"
type input "Il rituale della cascata"
click at [409, 60] on span "Search" at bounding box center [418, 59] width 26 height 12
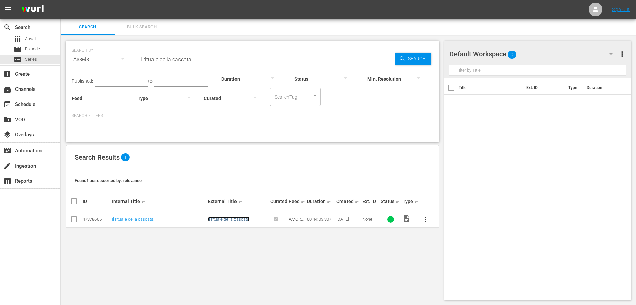
click at [240, 220] on link "Il rituale della cascata" at bounding box center [229, 218] width 42 height 5
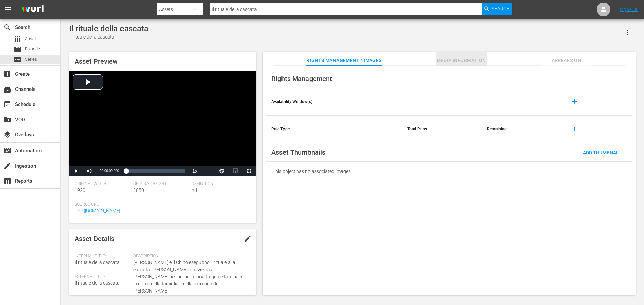
click at [461, 62] on span "Media Information" at bounding box center [461, 60] width 51 height 8
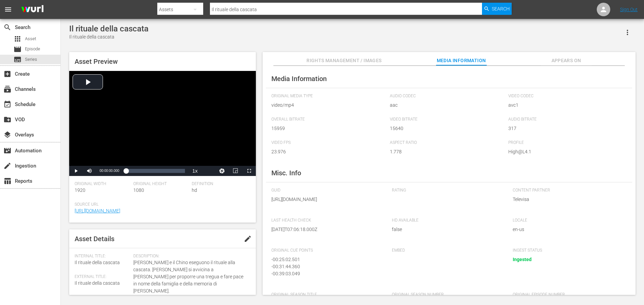
drag, startPoint x: 345, startPoint y: 207, endPoint x: 349, endPoint y: 217, distance: 11.7
click at [348, 203] on span "[URL][DOMAIN_NAME]" at bounding box center [326, 199] width 111 height 7
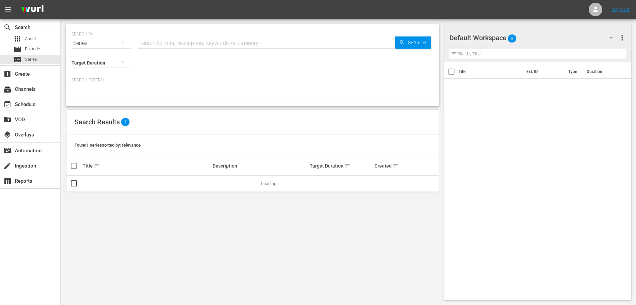
click at [102, 45] on div "Series" at bounding box center [101, 43] width 59 height 19
click at [91, 100] on div "Assets" at bounding box center [93, 99] width 27 height 11
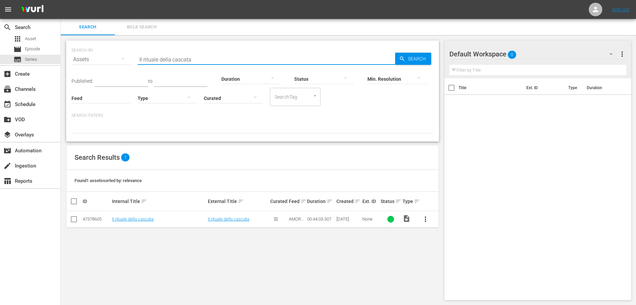
drag, startPoint x: 209, startPoint y: 59, endPoint x: 121, endPoint y: 56, distance: 88.2
click at [121, 56] on div "SEARCH BY Search By Assets Search ID, Title, Description, Keywords, or Category…" at bounding box center [253, 55] width 362 height 24
paste input "[PERSON_NAME] crede che suo padre sia vivo"
type input "[PERSON_NAME] crede che suo padre sia vivo"
click at [399, 56] on icon "button" at bounding box center [402, 59] width 6 height 6
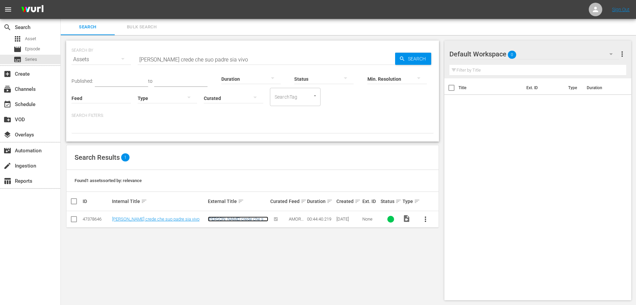
click at [234, 219] on link "[PERSON_NAME] crede che suo padre sia vivo" at bounding box center [238, 221] width 60 height 10
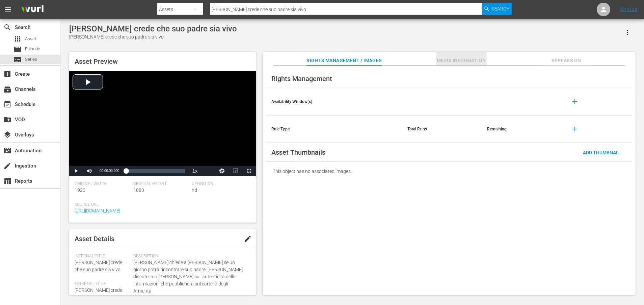
click at [467, 62] on span "Media Information" at bounding box center [461, 60] width 51 height 8
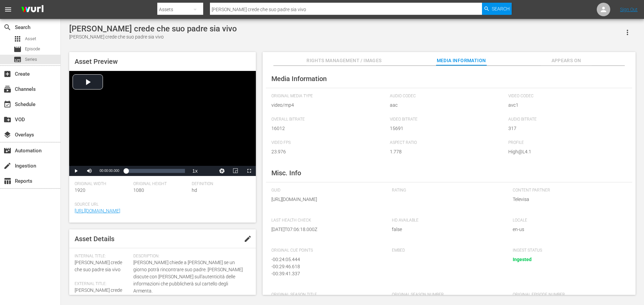
drag, startPoint x: 346, startPoint y: 208, endPoint x: 348, endPoint y: 218, distance: 10.7
click at [348, 211] on div "GUID [URL][DOMAIN_NAME]" at bounding box center [328, 199] width 114 height 23
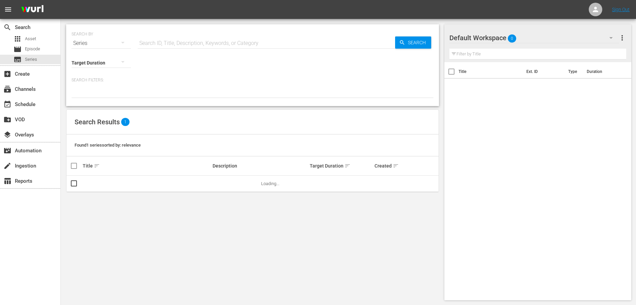
click at [84, 44] on div "Series" at bounding box center [101, 43] width 59 height 19
click at [100, 97] on div "Assets" at bounding box center [93, 99] width 27 height 11
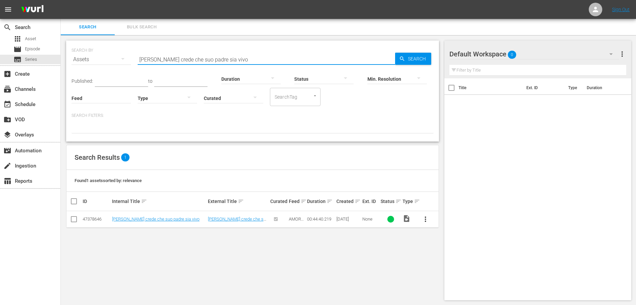
drag, startPoint x: 254, startPoint y: 57, endPoint x: 100, endPoint y: 58, distance: 153.9
click at [100, 58] on div "SEARCH BY Search By Assets Search ID, Title, Description, Keywords, or Category…" at bounding box center [253, 55] width 362 height 24
paste input "[PERSON_NAME] viene sequestrata"
type input "[PERSON_NAME] viene sequestrata"
click at [414, 61] on span "Search" at bounding box center [418, 59] width 26 height 12
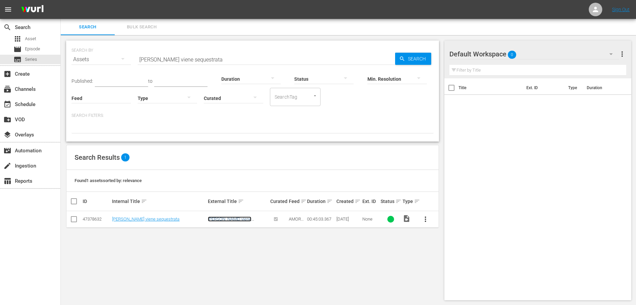
click at [217, 219] on link "[PERSON_NAME] viene sequestrata" at bounding box center [230, 221] width 44 height 10
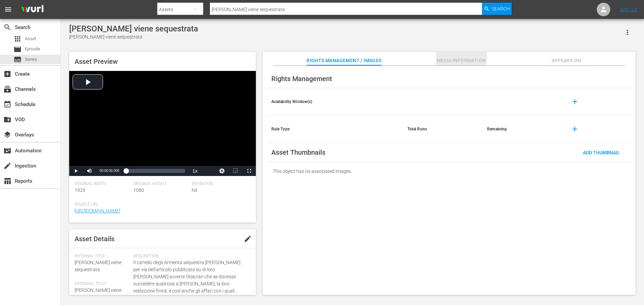
click at [458, 58] on span "Media Information" at bounding box center [461, 60] width 51 height 8
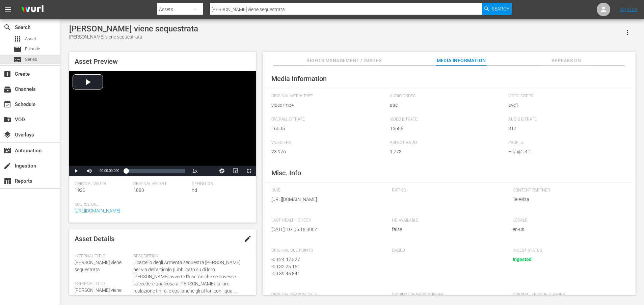
drag, startPoint x: 346, startPoint y: 207, endPoint x: 352, endPoint y: 220, distance: 14.8
click at [352, 211] on div "GUID [URL][DOMAIN_NAME]" at bounding box center [328, 199] width 114 height 23
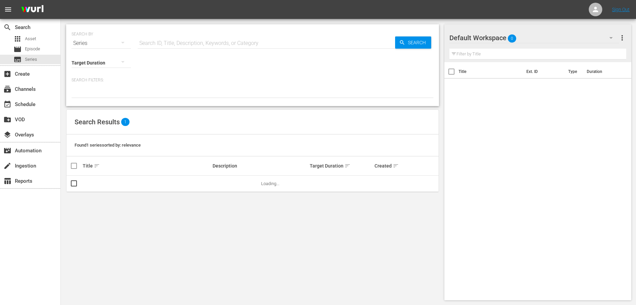
click at [112, 42] on div "Series" at bounding box center [101, 43] width 59 height 19
click at [103, 100] on div "Assets" at bounding box center [93, 99] width 27 height 11
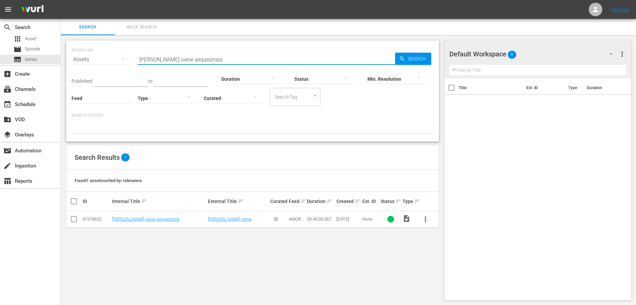
drag, startPoint x: 232, startPoint y: 58, endPoint x: 108, endPoint y: 58, distance: 123.9
click at [108, 58] on div "SEARCH BY Search By Assets Search ID, Title, Description, Keywords, or Category…" at bounding box center [253, 55] width 362 height 24
paste input "eón si trova davanti a un dilemm"
type input "[PERSON_NAME] si trova davanti a un dilemma"
click at [401, 56] on icon "button" at bounding box center [402, 59] width 6 height 6
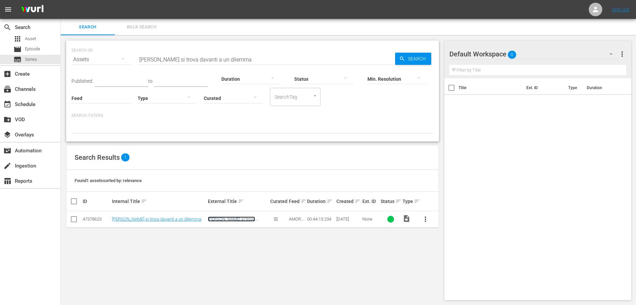
click at [224, 218] on link "[PERSON_NAME] si trova davanti a un dilemma" at bounding box center [231, 221] width 47 height 10
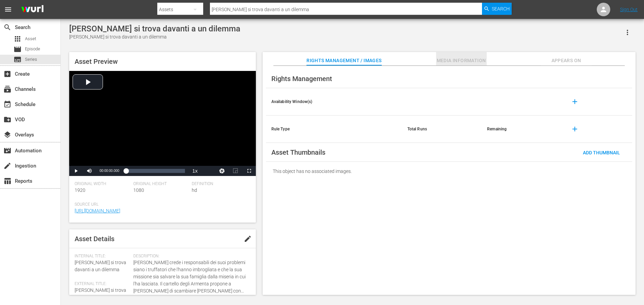
click at [449, 60] on span "Media Information" at bounding box center [461, 60] width 51 height 8
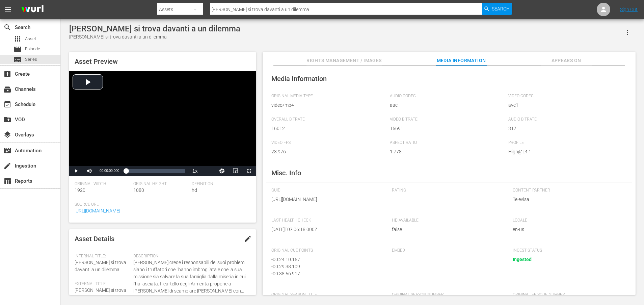
drag, startPoint x: 347, startPoint y: 207, endPoint x: 349, endPoint y: 220, distance: 13.0
click at [349, 211] on div "GUID [URL][DOMAIN_NAME]" at bounding box center [328, 199] width 114 height 23
drag, startPoint x: 349, startPoint y: 220, endPoint x: 345, endPoint y: 207, distance: 13.7
click at [345, 203] on span "[URL][DOMAIN_NAME]" at bounding box center [326, 199] width 111 height 7
drag, startPoint x: 345, startPoint y: 207, endPoint x: 350, endPoint y: 221, distance: 15.5
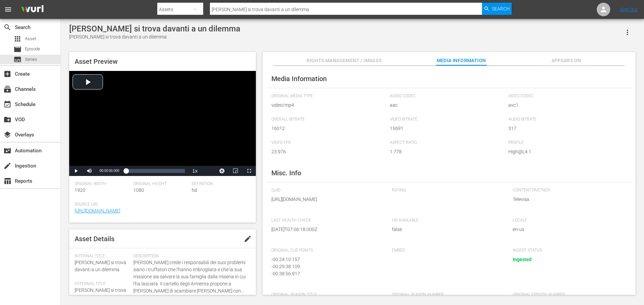
click at [350, 211] on div "GUID [URL][DOMAIN_NAME]" at bounding box center [328, 199] width 114 height 23
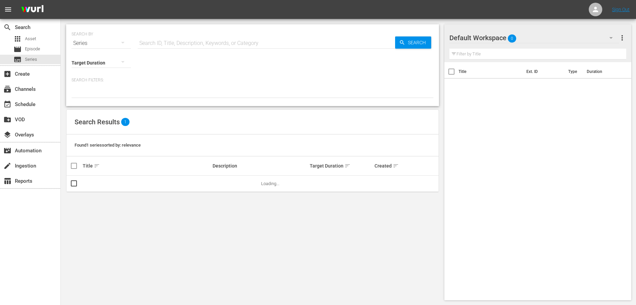
click at [115, 46] on button "button" at bounding box center [123, 42] width 16 height 16
click at [90, 97] on div "Assets" at bounding box center [93, 99] width 27 height 11
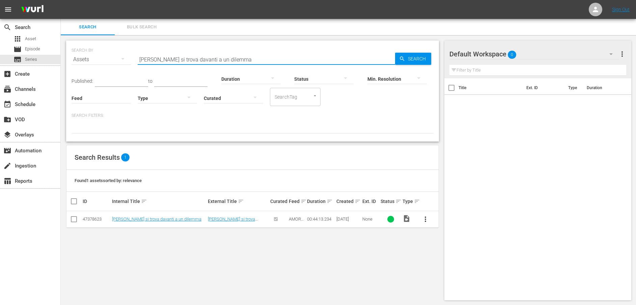
drag, startPoint x: 248, startPoint y: 59, endPoint x: 104, endPoint y: 59, distance: 143.8
click at [104, 59] on div "SEARCH BY Search By Assets Search ID, Title, Description, Keywords, or Category…" at bounding box center [253, 55] width 362 height 24
paste input "Operazione fallit"
type input "Operazione fallita"
click at [419, 55] on span "Search" at bounding box center [418, 59] width 26 height 12
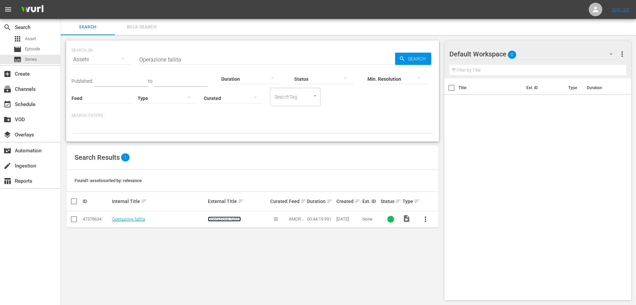
click at [221, 217] on link "Operazione fallita" at bounding box center [224, 218] width 33 height 5
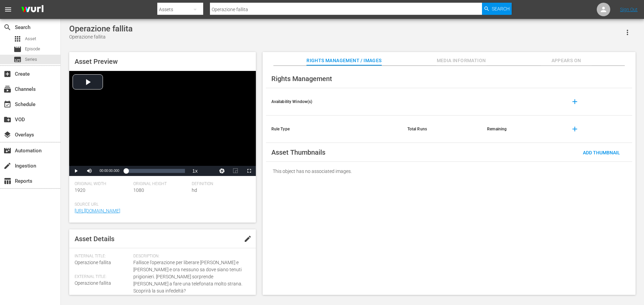
click at [461, 60] on span "Media Information" at bounding box center [461, 60] width 51 height 8
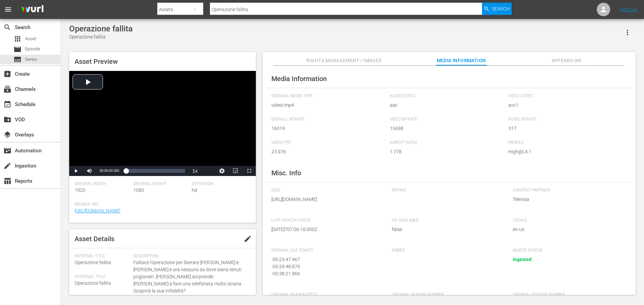
drag, startPoint x: 345, startPoint y: 206, endPoint x: 348, endPoint y: 215, distance: 9.5
click at [348, 203] on span "[URL][DOMAIN_NAME]" at bounding box center [326, 199] width 111 height 7
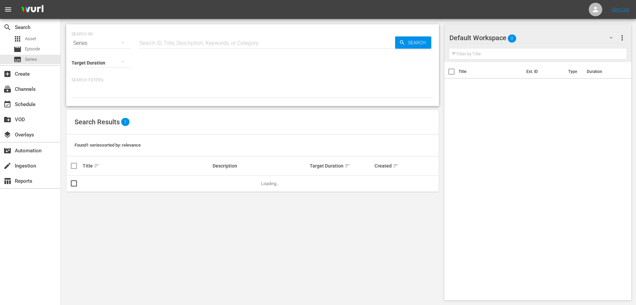
click at [98, 43] on div "Series" at bounding box center [101, 43] width 59 height 19
click at [98, 99] on div "Assets" at bounding box center [93, 99] width 27 height 11
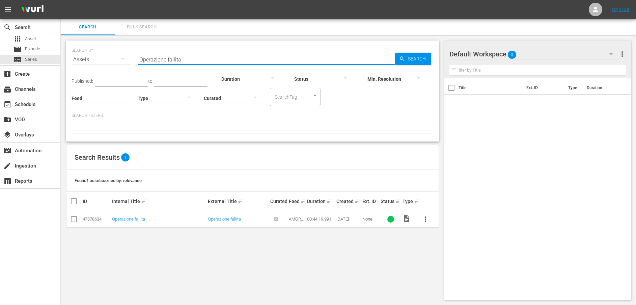
drag, startPoint x: 208, startPoint y: 59, endPoint x: 124, endPoint y: 59, distance: 84.7
click at [124, 59] on div "SEARCH BY Search By Assets Search ID, Title, Description, Keywords, or Category…" at bounding box center [253, 55] width 362 height 24
paste input "[PERSON_NAME] si tradisce"
type input "[PERSON_NAME] si tradisce"
click at [409, 60] on span "Search" at bounding box center [418, 59] width 26 height 12
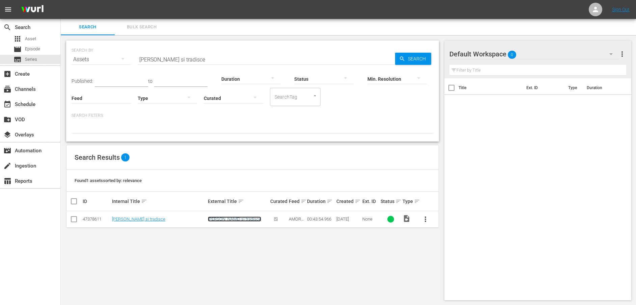
click at [221, 220] on link "[PERSON_NAME] si tradisce" at bounding box center [234, 218] width 53 height 5
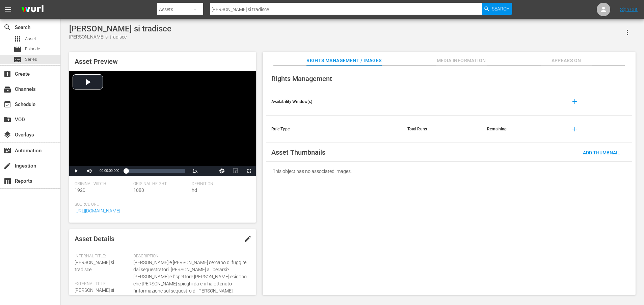
drag, startPoint x: 457, startPoint y: 67, endPoint x: 460, endPoint y: 62, distance: 5.0
click at [458, 67] on div "Rights Management Availability Window(s) add Rule Type Total Runs Remaining add…" at bounding box center [449, 180] width 373 height 229
click at [460, 62] on span "Media Information" at bounding box center [461, 60] width 51 height 8
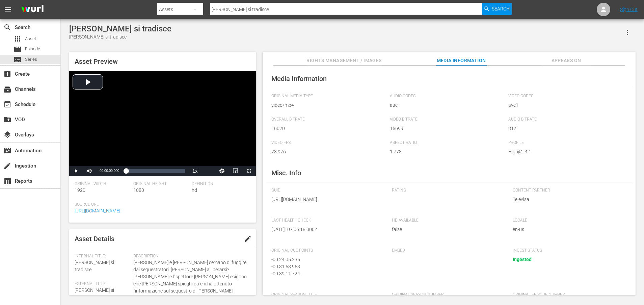
drag, startPoint x: 345, startPoint y: 207, endPoint x: 346, endPoint y: 218, distance: 11.2
click at [346, 211] on div "GUID [URL][DOMAIN_NAME]" at bounding box center [328, 199] width 114 height 23
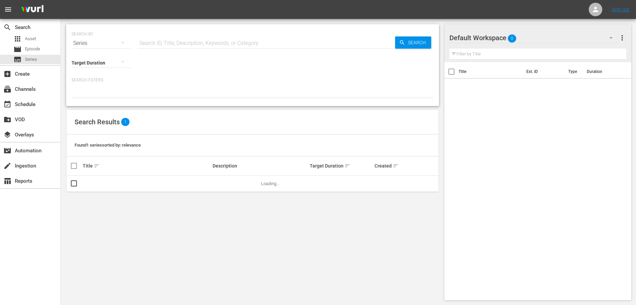
click at [89, 42] on div "Series" at bounding box center [101, 43] width 59 height 19
click at [93, 98] on div "Assets" at bounding box center [93, 99] width 27 height 11
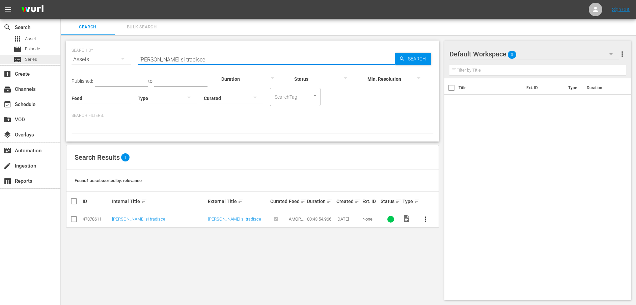
drag, startPoint x: 172, startPoint y: 57, endPoint x: 51, endPoint y: 58, distance: 120.9
click at [61, 0] on div "search Search apps Asset movie Episode subtitles Series add_box Create subscrip…" at bounding box center [349, 0] width 576 height 0
paste input "Io non sono [PERSON_NAME]"
type input "Io non sono [PERSON_NAME]"
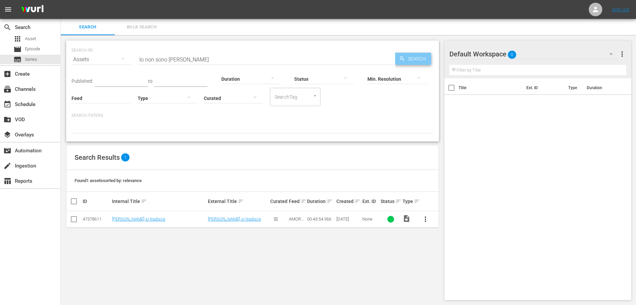
click at [404, 61] on icon "button" at bounding box center [402, 58] width 4 height 4
click at [228, 217] on link "Io non sono [PERSON_NAME]" at bounding box center [235, 218] width 55 height 5
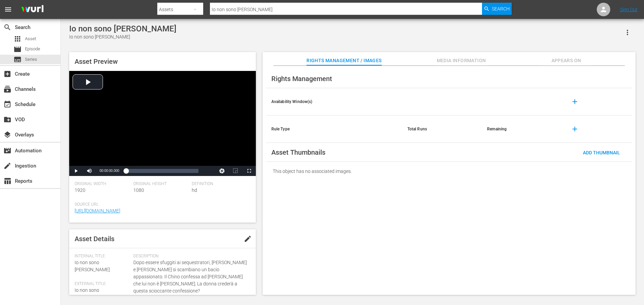
click at [479, 61] on span "Media Information" at bounding box center [461, 60] width 51 height 8
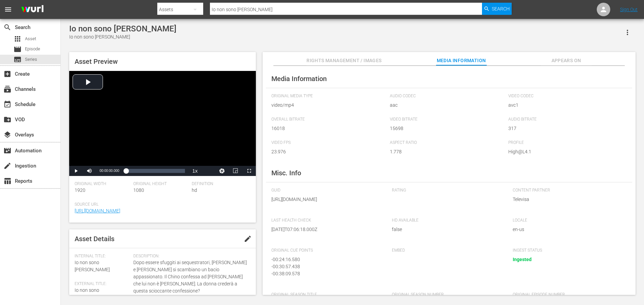
drag, startPoint x: 345, startPoint y: 208, endPoint x: 353, endPoint y: 218, distance: 13.2
click at [353, 211] on div "GUID [URL][DOMAIN_NAME]" at bounding box center [328, 199] width 114 height 23
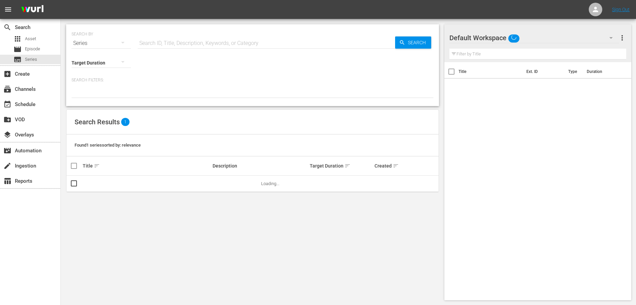
click at [81, 42] on div "Series" at bounding box center [101, 43] width 59 height 19
click at [87, 99] on div "Assets" at bounding box center [93, 99] width 27 height 11
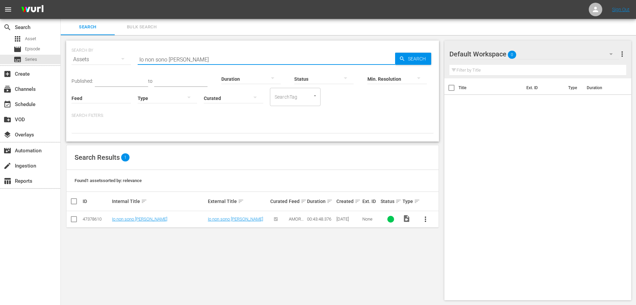
drag, startPoint x: 210, startPoint y: 59, endPoint x: 129, endPoint y: 58, distance: 81.0
click at [129, 58] on div "SEARCH BY Search By Assets Search ID, Title, Description, Keywords, or Category…" at bounding box center [253, 55] width 362 height 24
paste input "Un invito pericoloso"
type input "Un invito pericoloso"
click at [414, 59] on span "Search" at bounding box center [418, 59] width 26 height 12
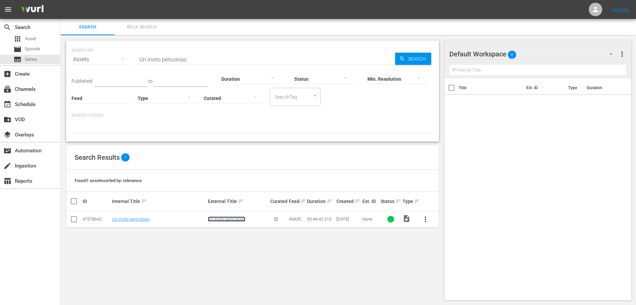
click at [231, 218] on link "Un invito pericoloso" at bounding box center [226, 218] width 37 height 5
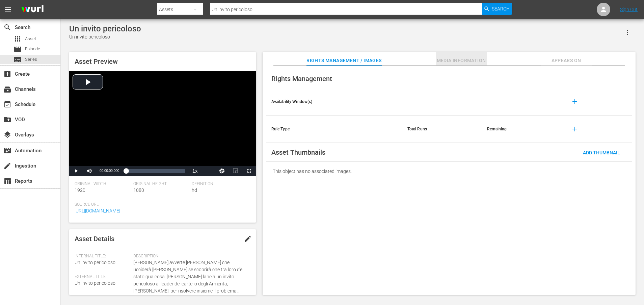
click at [460, 60] on span "Media Information" at bounding box center [461, 60] width 51 height 8
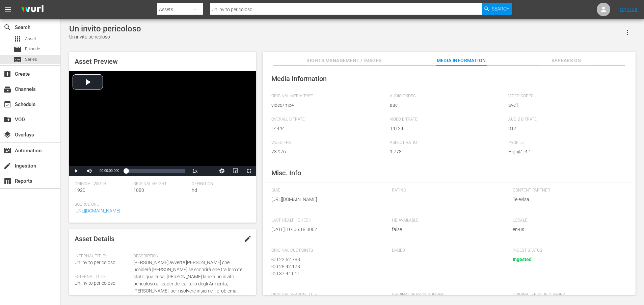
drag, startPoint x: 345, startPoint y: 207, endPoint x: 350, endPoint y: 218, distance: 11.6
click at [350, 211] on div "GUID [URL][DOMAIN_NAME]" at bounding box center [328, 199] width 114 height 23
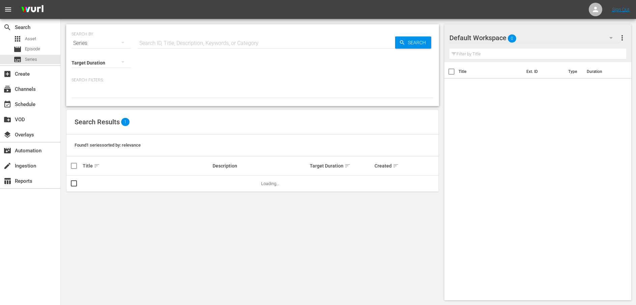
click at [84, 42] on div "Series" at bounding box center [101, 43] width 59 height 19
click at [84, 98] on div "Assets" at bounding box center [93, 99] width 27 height 11
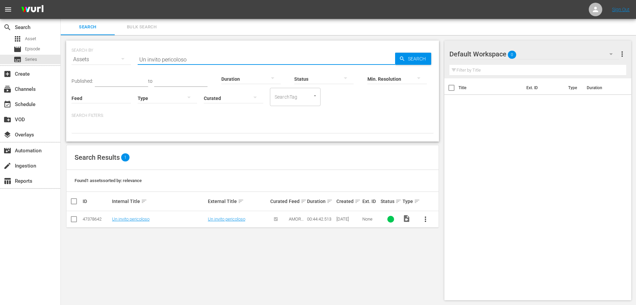
drag, startPoint x: 199, startPoint y: 59, endPoint x: 122, endPoint y: 58, distance: 77.3
click at [122, 58] on div "SEARCH BY Search By Assets Search ID, Title, Description, Keywords, or Category…" at bounding box center [253, 55] width 362 height 24
paste input "" Un segreto per scoprire le verità nascoste""
type input "" Un segreto per scoprire le verità nascoste""
click at [418, 55] on span "Search" at bounding box center [418, 59] width 26 height 12
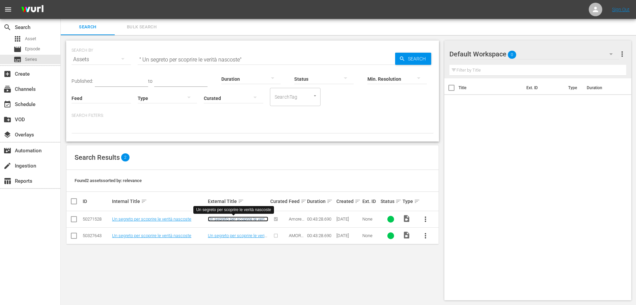
click at [242, 219] on link "Un segreto per scoprire le verità nascoste" at bounding box center [238, 221] width 60 height 10
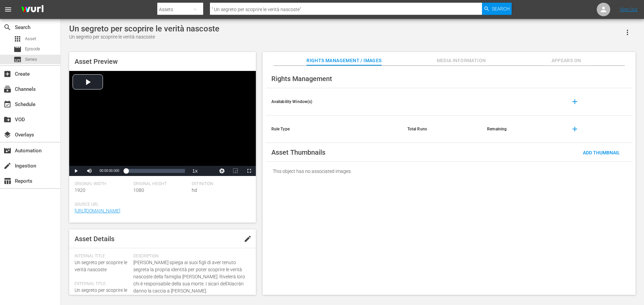
click at [453, 62] on span "Media Information" at bounding box center [461, 60] width 51 height 8
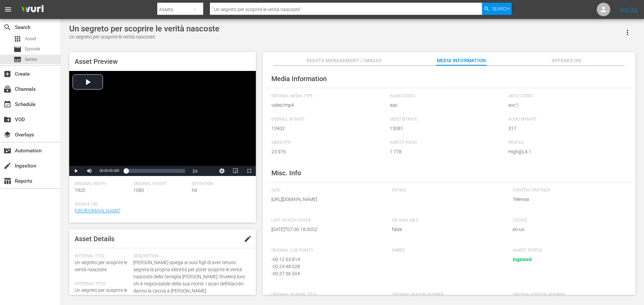
drag, startPoint x: 346, startPoint y: 209, endPoint x: 348, endPoint y: 215, distance: 6.0
click at [348, 203] on span "[URL][DOMAIN_NAME]" at bounding box center [326, 199] width 111 height 7
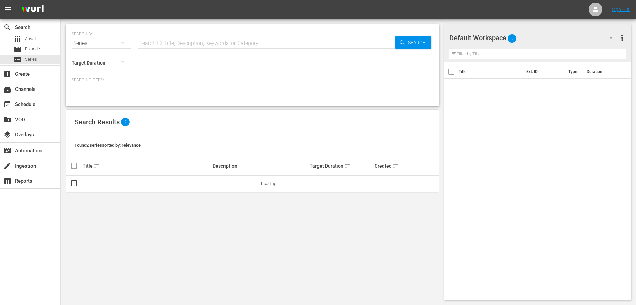
click at [102, 44] on div "Series" at bounding box center [101, 43] width 59 height 19
click at [94, 98] on div "Assets" at bounding box center [93, 99] width 27 height 11
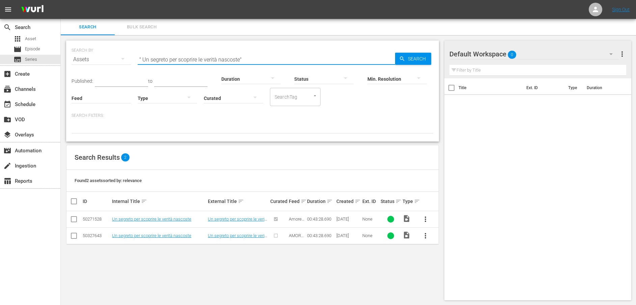
drag, startPoint x: 195, startPoint y: 58, endPoint x: 107, endPoint y: 58, distance: 88.1
click at [107, 58] on div "SEARCH BY Search By Assets Search ID, Title, Description, Keywords, or Category…" at bounding box center [253, 55] width 362 height 24
paste input "[PERSON_NAME] viene esposta"
drag, startPoint x: 151, startPoint y: 61, endPoint x: 125, endPoint y: 64, distance: 26.9
click at [125, 64] on div "SEARCH BY Search By Assets Search ID, Title, Description, Keywords, or Category…" at bounding box center [253, 55] width 362 height 24
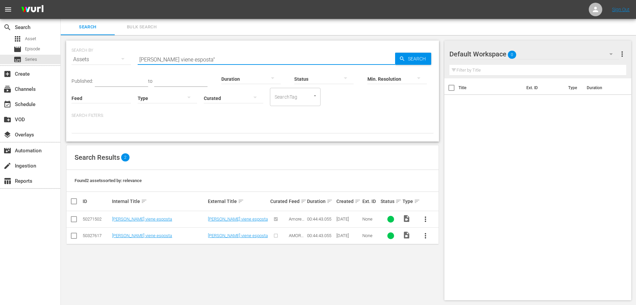
type input "[PERSON_NAME] viene esposta""
click at [237, 219] on link "[PERSON_NAME] viene esposta" at bounding box center [238, 218] width 60 height 5
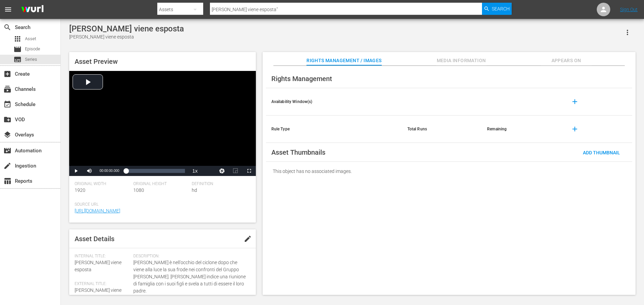
click at [457, 60] on span "Media Information" at bounding box center [461, 60] width 51 height 8
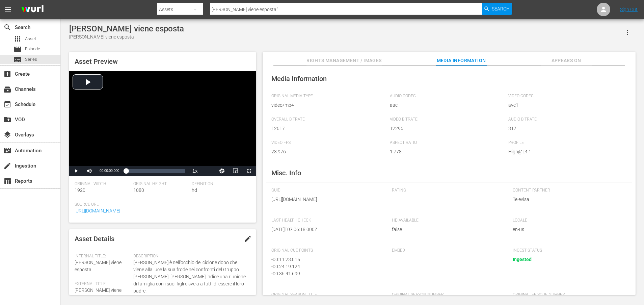
drag, startPoint x: 345, startPoint y: 207, endPoint x: 346, endPoint y: 213, distance: 6.6
click at [346, 203] on span "[URL][DOMAIN_NAME]" at bounding box center [326, 199] width 111 height 7
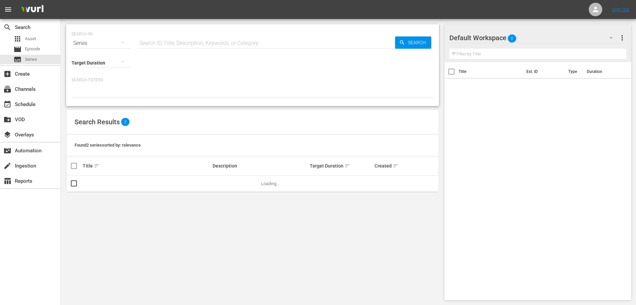
click at [86, 40] on div "Series" at bounding box center [101, 43] width 59 height 19
click at [84, 95] on div "Assets" at bounding box center [93, 99] width 27 height 11
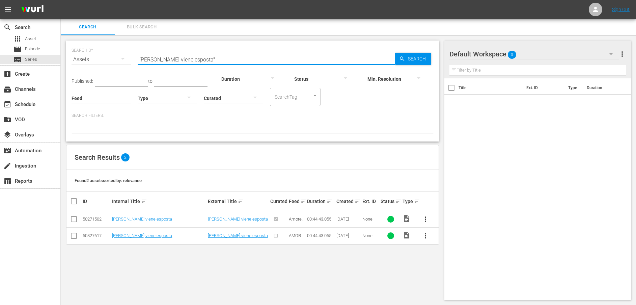
drag, startPoint x: 200, startPoint y: 59, endPoint x: 128, endPoint y: 58, distance: 72.3
click at [128, 58] on div "SEARCH BY Search By Assets Search ID, Title, Description, Keywords, or Category…" at bounding box center [253, 55] width 362 height 24
paste input "È giunto il momento di definirsi"
type input "È giunto il momento di definirsi"
click at [412, 60] on span "Search" at bounding box center [418, 59] width 26 height 12
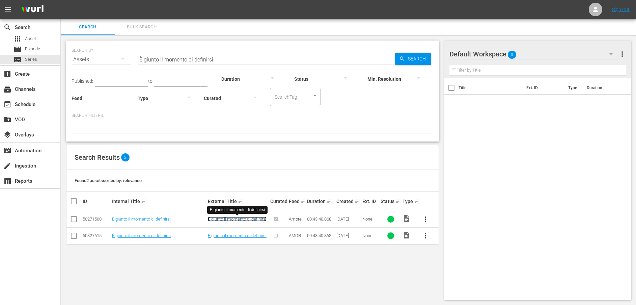
click at [247, 219] on link "È giunto il momento di definirsi" at bounding box center [237, 218] width 59 height 5
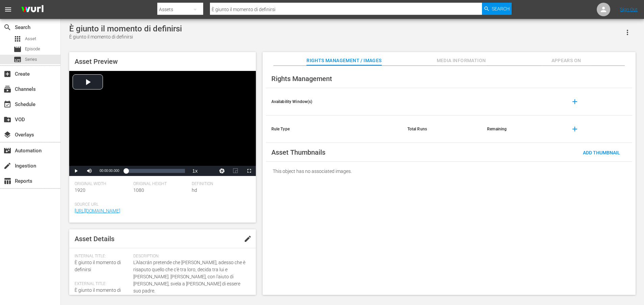
click at [471, 60] on span "Media Information" at bounding box center [461, 60] width 51 height 8
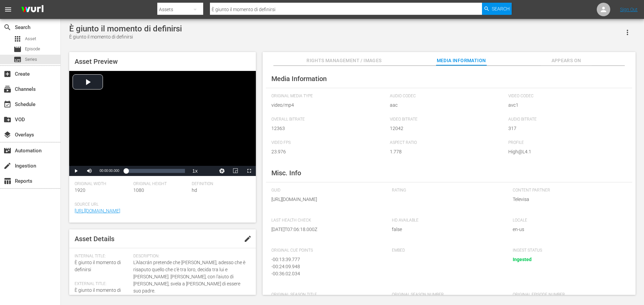
drag, startPoint x: 345, startPoint y: 207, endPoint x: 348, endPoint y: 212, distance: 6.7
click at [348, 203] on span "[URL][DOMAIN_NAME]" at bounding box center [326, 199] width 111 height 7
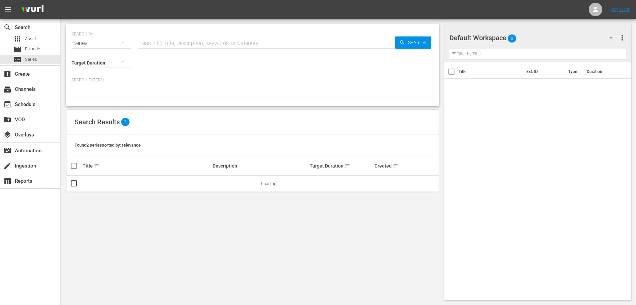
click at [85, 44] on div "Series" at bounding box center [101, 43] width 59 height 19
click at [93, 99] on div "Assets" at bounding box center [93, 99] width 27 height 11
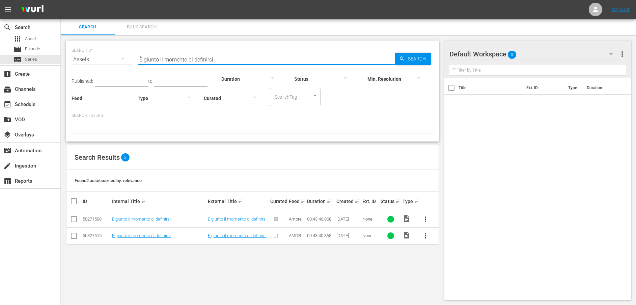
drag, startPoint x: 234, startPoint y: 57, endPoint x: 124, endPoint y: 54, distance: 109.8
click at [124, 54] on div "SEARCH BY Search By Assets Search ID, Title, Description, Keywords, or Category…" at bounding box center [253, 55] width 362 height 24
paste input "Io non so chi sia quell'uomo"
type input "Io non so chi sia quell'uomo"
click at [411, 62] on span "Search" at bounding box center [418, 59] width 26 height 12
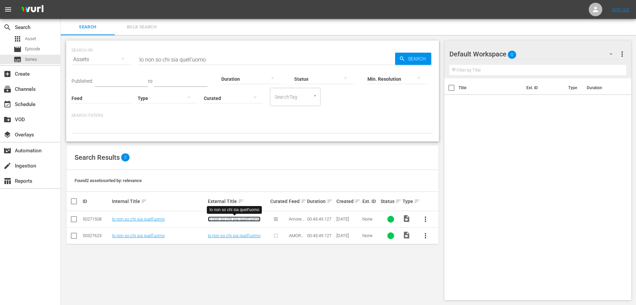
click at [240, 217] on link "Io non so chi sia quell'uomo" at bounding box center [234, 218] width 53 height 5
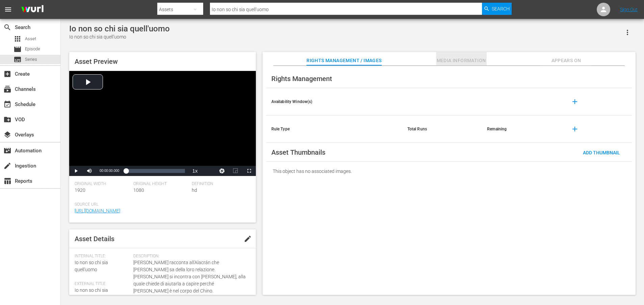
click at [473, 59] on span "Media Information" at bounding box center [461, 60] width 51 height 8
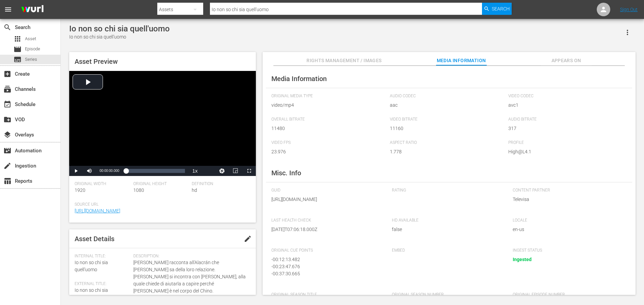
drag, startPoint x: 345, startPoint y: 206, endPoint x: 347, endPoint y: 214, distance: 7.9
click at [347, 203] on span "[URL][DOMAIN_NAME]" at bounding box center [326, 199] width 111 height 7
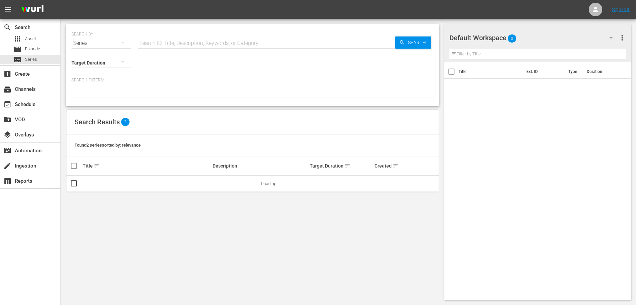
click at [99, 42] on div "Series" at bounding box center [101, 43] width 59 height 19
click at [98, 96] on div "Assets" at bounding box center [93, 99] width 27 height 11
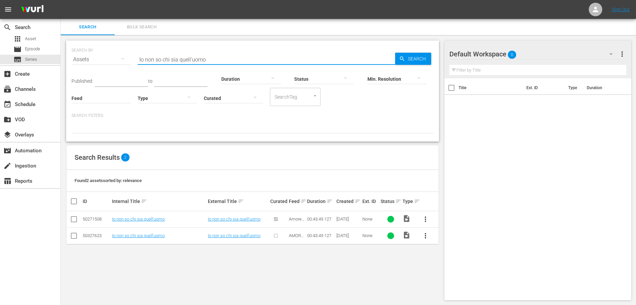
drag, startPoint x: 226, startPoint y: 59, endPoint x: 109, endPoint y: 52, distance: 117.0
click at [109, 52] on div "SEARCH BY Search By Assets Search ID, Title, Description, Keywords, or Category…" at bounding box center [253, 55] width 362 height 24
paste input "meritavo quest"
type input "Io non meritavo questo"
click at [411, 57] on span "Search" at bounding box center [418, 59] width 26 height 12
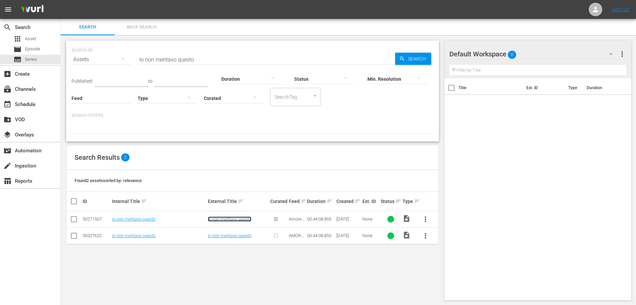
click at [246, 218] on link "Io non meritavo questo" at bounding box center [230, 218] width 44 height 5
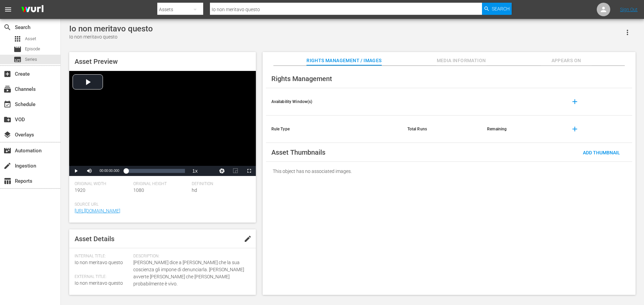
click at [463, 60] on span "Media Information" at bounding box center [461, 60] width 51 height 8
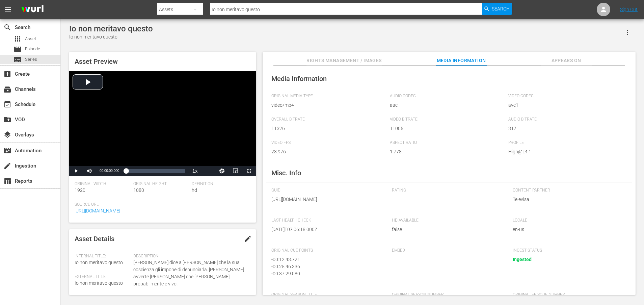
drag, startPoint x: 345, startPoint y: 207, endPoint x: 350, endPoint y: 221, distance: 14.5
click at [350, 211] on div "GUID [URL][DOMAIN_NAME]" at bounding box center [328, 199] width 114 height 23
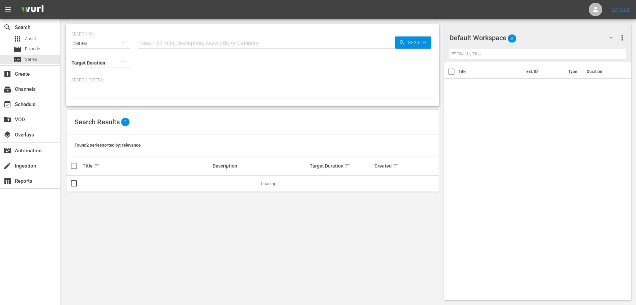
click at [108, 44] on div "Series" at bounding box center [101, 43] width 59 height 19
click at [87, 97] on div "Assets" at bounding box center [93, 99] width 27 height 11
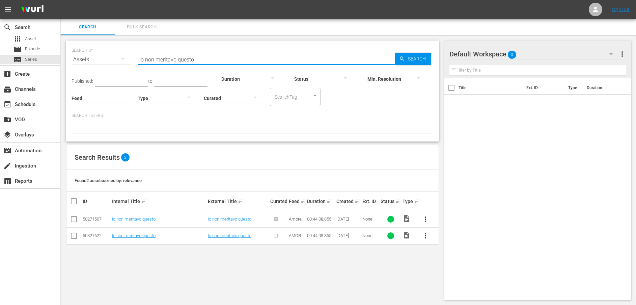
drag, startPoint x: 215, startPoint y: 60, endPoint x: 105, endPoint y: 59, distance: 110.1
click at [105, 59] on div "SEARCH BY Search By Assets Search ID, Title, Description, Keywords, or Category…" at bounding box center [253, 55] width 362 height 24
paste input "Gran finale II"
type input "Gran finale II"
click at [413, 60] on span "Search" at bounding box center [418, 59] width 26 height 12
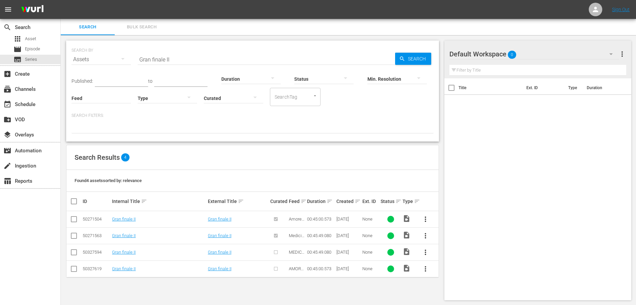
scroll to position [1, 0]
click at [228, 217] on link "Gran finale II" at bounding box center [220, 218] width 24 height 5
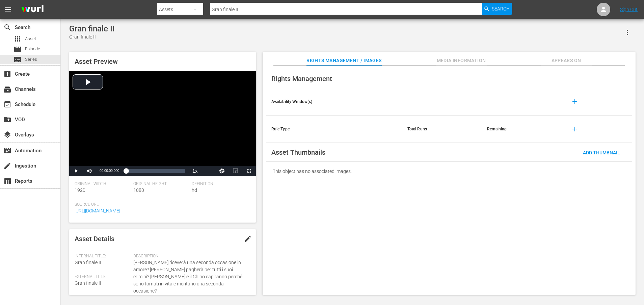
click at [471, 61] on span "Media Information" at bounding box center [461, 60] width 51 height 8
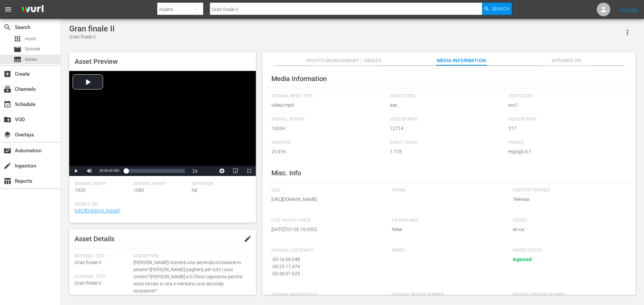
drag, startPoint x: 345, startPoint y: 206, endPoint x: 349, endPoint y: 216, distance: 10.8
click at [349, 203] on span "[URL][DOMAIN_NAME]" at bounding box center [326, 199] width 111 height 7
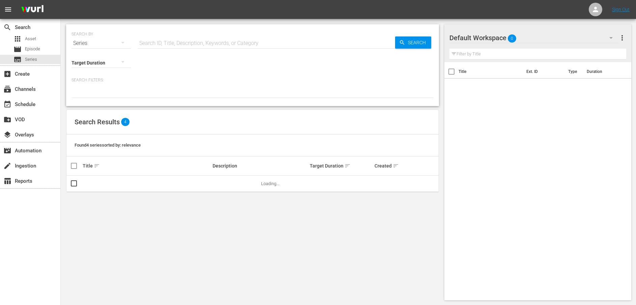
click at [110, 45] on div "Series" at bounding box center [101, 43] width 59 height 19
click at [93, 99] on div "Assets" at bounding box center [93, 99] width 27 height 11
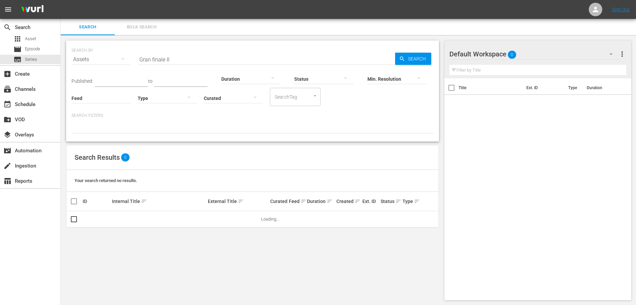
click at [184, 59] on input "Gran finale II" at bounding box center [267, 59] width 258 height 16
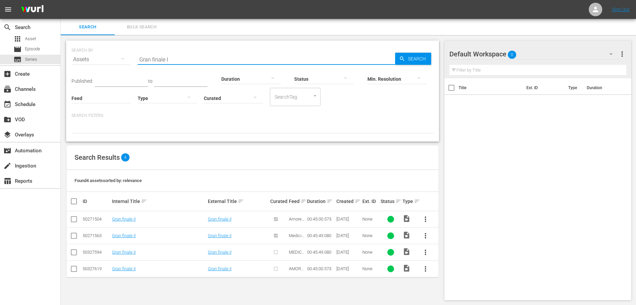
type input "Gran finale I"
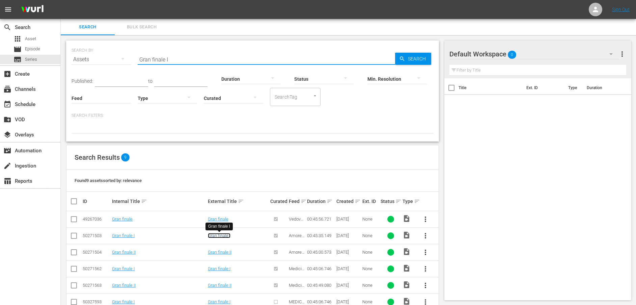
click at [221, 235] on link "Gran finale I" at bounding box center [219, 235] width 23 height 5
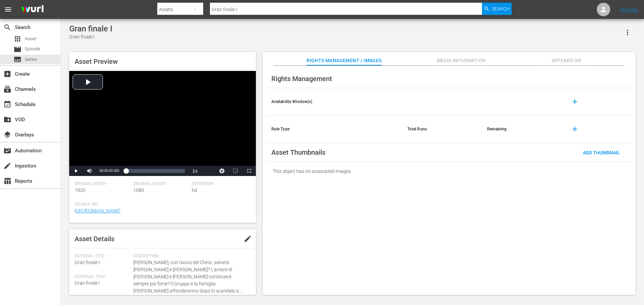
click at [455, 60] on span "Media Information" at bounding box center [461, 60] width 51 height 8
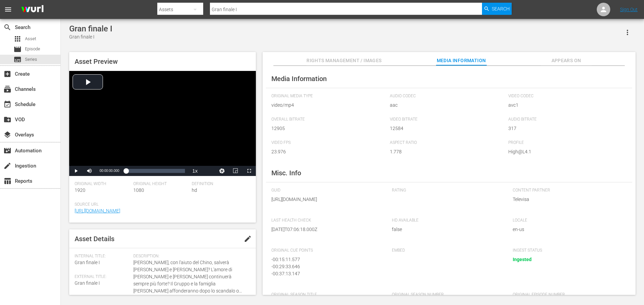
drag, startPoint x: 344, startPoint y: 208, endPoint x: 348, endPoint y: 217, distance: 9.8
click at [348, 211] on div "GUID [URL][DOMAIN_NAME]" at bounding box center [328, 199] width 114 height 23
drag, startPoint x: 348, startPoint y: 217, endPoint x: 347, endPoint y: 204, distance: 13.5
click at [348, 203] on span "[URL][DOMAIN_NAME]" at bounding box center [326, 199] width 111 height 7
click at [349, 203] on span "[URL][DOMAIN_NAME]" at bounding box center [326, 199] width 111 height 7
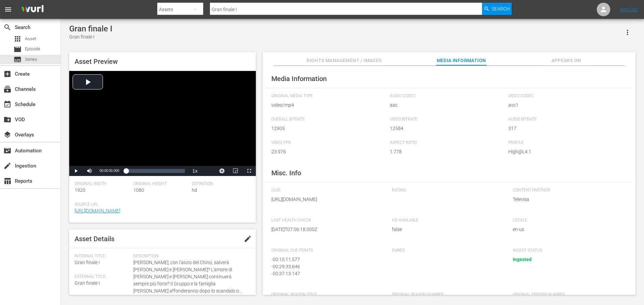
drag, startPoint x: 346, startPoint y: 207, endPoint x: 348, endPoint y: 212, distance: 5.9
click at [348, 203] on span "[URL][DOMAIN_NAME]" at bounding box center [326, 199] width 111 height 7
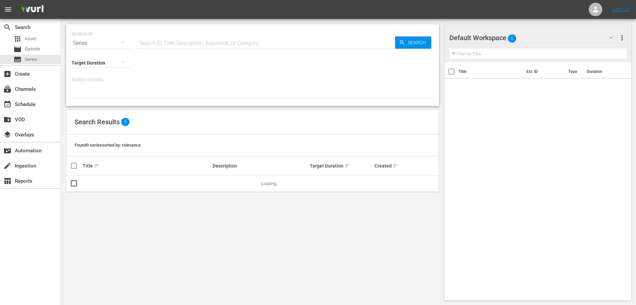
click at [113, 45] on div "Series" at bounding box center [101, 43] width 59 height 19
click at [98, 104] on div "Assets" at bounding box center [93, 99] width 27 height 11
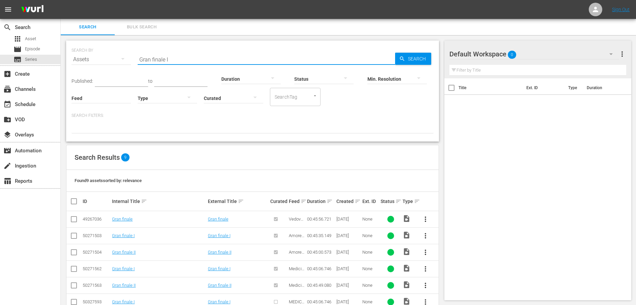
drag, startPoint x: 181, startPoint y: 58, endPoint x: 121, endPoint y: 60, distance: 60.5
click at [121, 60] on div "SEARCH BY Search By Assets Search ID, Title, Description, Keywords, or Category…" at bounding box center [253, 55] width 362 height 24
paste input "In cerca del mio corpo"
type input "In cerca del mio corpo"
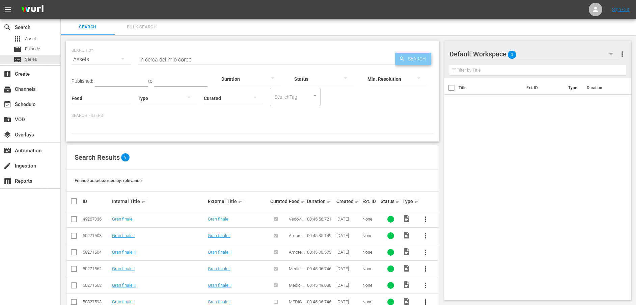
click at [415, 58] on span "Search" at bounding box center [418, 59] width 26 height 12
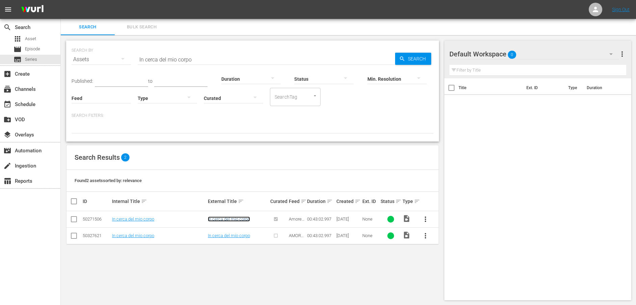
click at [243, 218] on link "In cerca del mio corpo" at bounding box center [229, 218] width 42 height 5
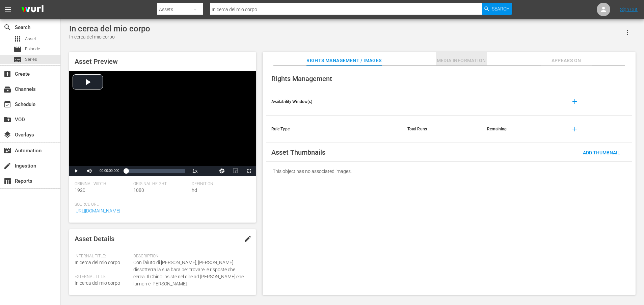
click at [450, 59] on span "Media Information" at bounding box center [461, 60] width 51 height 8
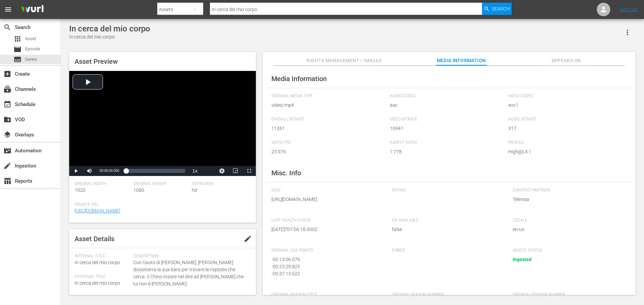
click at [345, 203] on span "[URL][DOMAIN_NAME]" at bounding box center [326, 199] width 111 height 7
click at [348, 203] on span "[URL][DOMAIN_NAME]" at bounding box center [326, 199] width 111 height 7
drag, startPoint x: 345, startPoint y: 207, endPoint x: 351, endPoint y: 220, distance: 14.4
click at [351, 211] on div "GUID [URL][DOMAIN_NAME]" at bounding box center [328, 199] width 114 height 23
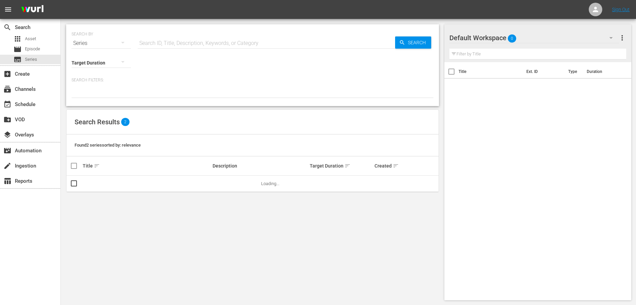
click at [85, 42] on div "Series" at bounding box center [101, 43] width 59 height 19
click at [98, 100] on div "Assets" at bounding box center [93, 99] width 27 height 11
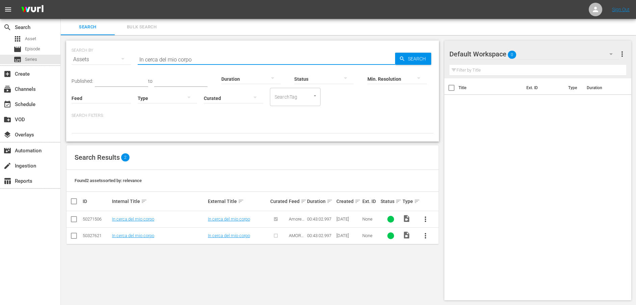
drag, startPoint x: 214, startPoint y: 63, endPoint x: 99, endPoint y: 56, distance: 115.7
click at [99, 56] on div "SEARCH BY Search By Assets Search ID, Title, Description, Keywords, or Category…" at bounding box center [253, 55] width 362 height 24
paste input "[PERSON_NAME] è incinta"
type input "[PERSON_NAME] è incinta"
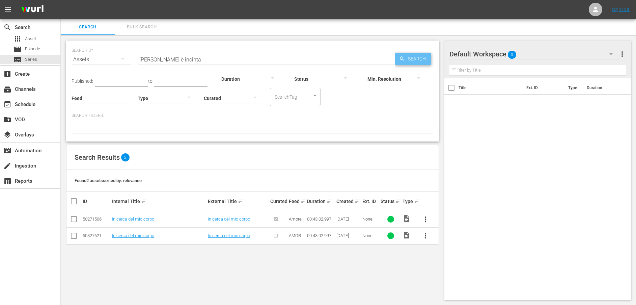
click at [400, 60] on icon "button" at bounding box center [402, 59] width 6 height 6
click at [221, 219] on link "[PERSON_NAME] è incinta" at bounding box center [233, 218] width 50 height 5
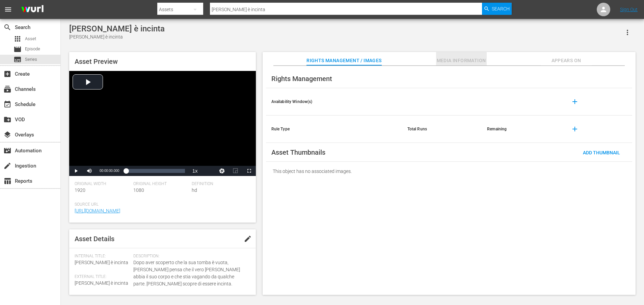
click at [458, 61] on span "Media Information" at bounding box center [461, 60] width 51 height 8
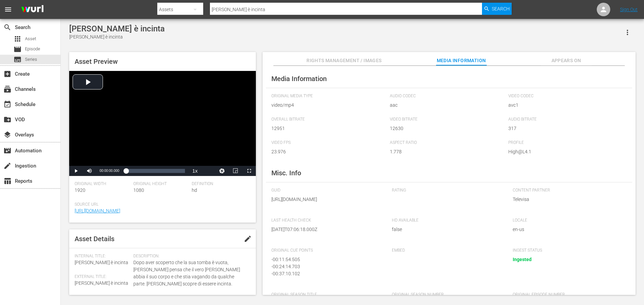
drag, startPoint x: 344, startPoint y: 206, endPoint x: 346, endPoint y: 219, distance: 13.3
click at [346, 211] on div "GUID [URL][DOMAIN_NAME]" at bounding box center [328, 199] width 114 height 23
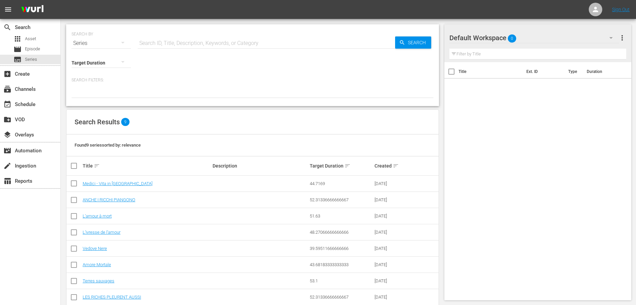
click at [105, 45] on div "Series" at bounding box center [101, 43] width 59 height 19
click at [95, 100] on div "Assets" at bounding box center [93, 99] width 27 height 11
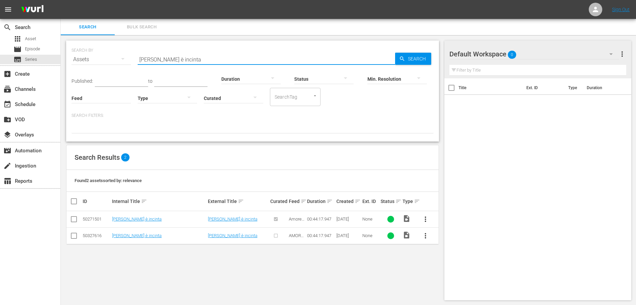
drag, startPoint x: 192, startPoint y: 57, endPoint x: 113, endPoint y: 57, distance: 78.7
click at [113, 57] on div "SEARCH BY Search By Assets Search ID, Title, Description, Keywords, or Category…" at bounding box center [253, 55] width 362 height 24
paste input "Un messaggero di [PERSON_NAME]"
type input "Un messaggero di [PERSON_NAME]"
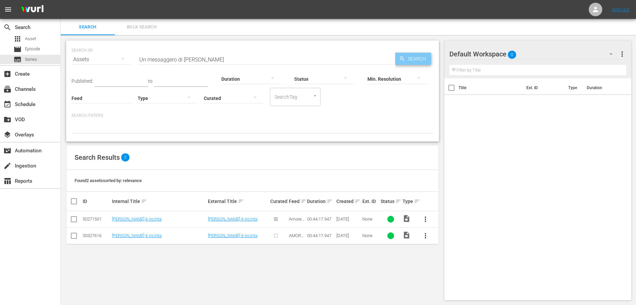
click at [412, 60] on span "Search" at bounding box center [418, 59] width 26 height 12
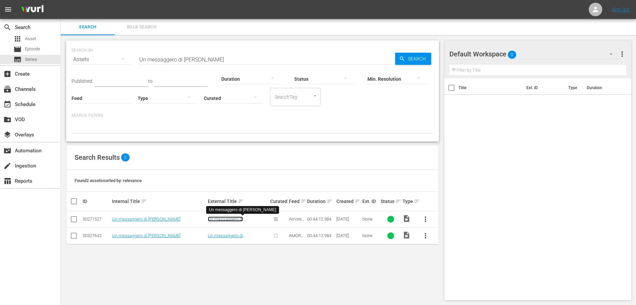
click at [219, 219] on link "Un messaggero di [PERSON_NAME]" at bounding box center [225, 221] width 35 height 10
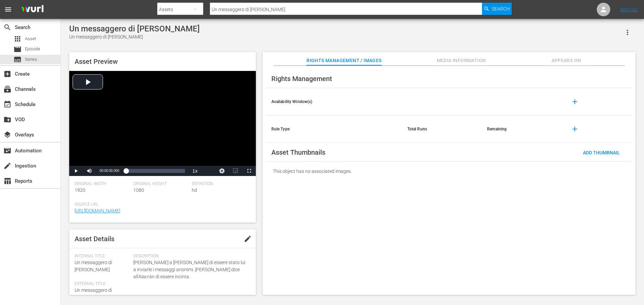
click at [453, 59] on span "Media Information" at bounding box center [461, 60] width 51 height 8
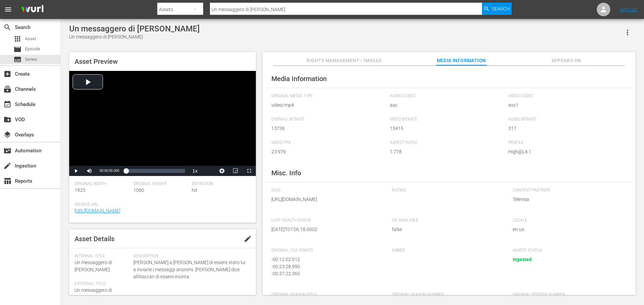
drag, startPoint x: 346, startPoint y: 207, endPoint x: 346, endPoint y: 215, distance: 8.8
click at [346, 203] on span "[URL][DOMAIN_NAME]" at bounding box center [326, 199] width 111 height 7
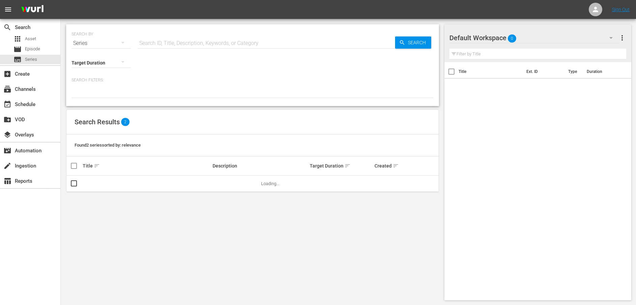
click at [95, 44] on div "Series" at bounding box center [101, 43] width 59 height 19
click at [99, 97] on div "Assets" at bounding box center [93, 99] width 27 height 11
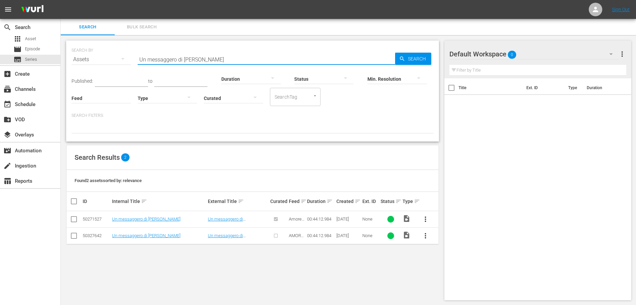
drag, startPoint x: 209, startPoint y: 59, endPoint x: 123, endPoint y: 57, distance: 85.8
click at [123, 57] on div "SEARCH BY Search By Assets Search ID, Title, Description, Keywords, or Category…" at bounding box center [253, 55] width 362 height 24
paste input "[PERSON_NAME] scopre il tradimento di [PERSON_NAME]"
type input "[PERSON_NAME] scopre il tradimento di [PERSON_NAME]"
click at [408, 58] on span "Search" at bounding box center [418, 59] width 26 height 12
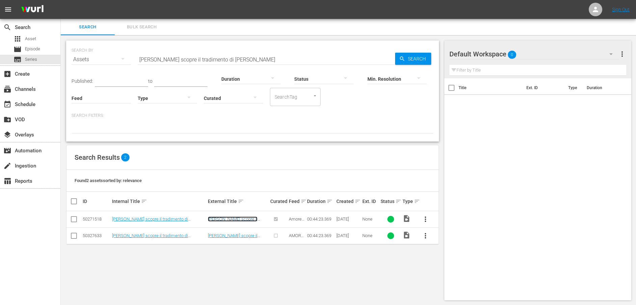
click at [235, 220] on link "[PERSON_NAME] scopre il tradimento di [PERSON_NAME]" at bounding box center [237, 221] width 59 height 10
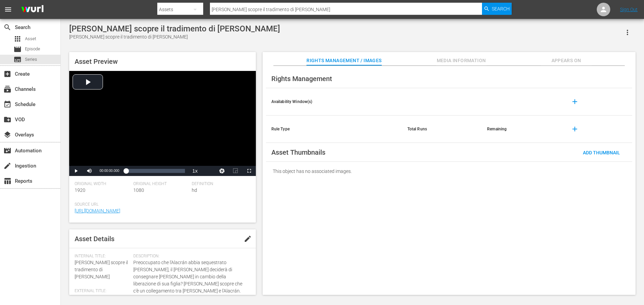
click at [460, 58] on span "Media Information" at bounding box center [461, 60] width 51 height 8
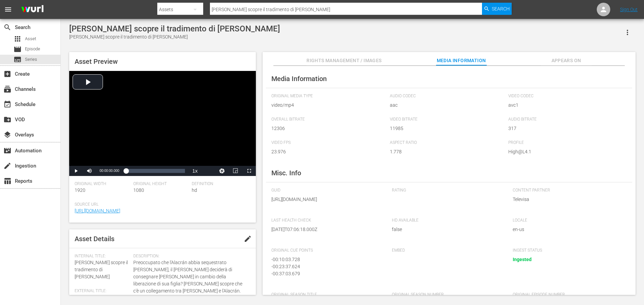
drag, startPoint x: 345, startPoint y: 207, endPoint x: 350, endPoint y: 216, distance: 10.7
click at [350, 203] on span "[URL][DOMAIN_NAME]" at bounding box center [326, 199] width 111 height 7
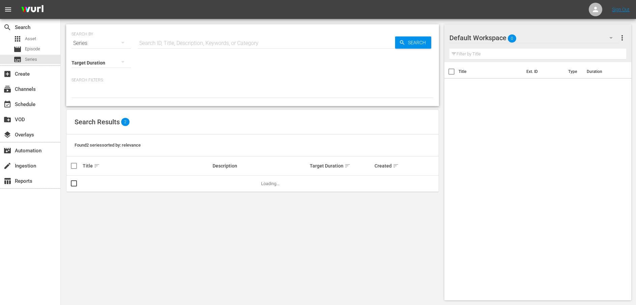
click at [96, 38] on div "Series" at bounding box center [101, 43] width 59 height 19
click at [92, 98] on div "Assets" at bounding box center [93, 99] width 27 height 11
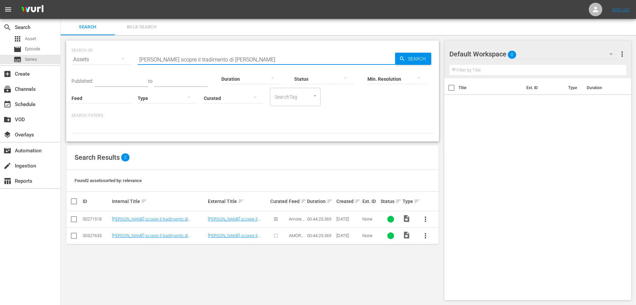
drag, startPoint x: 127, startPoint y: 60, endPoint x: 121, endPoint y: 60, distance: 5.7
click at [121, 60] on div "SEARCH BY Search By Assets Search ID, Title, Description, Keywords, or Category…" at bounding box center [253, 55] width 362 height 24
paste input "icaela, un'altra trasmigrat"
type input "[PERSON_NAME], un'altra trasmigrata"
click at [416, 61] on span "Search" at bounding box center [418, 59] width 26 height 12
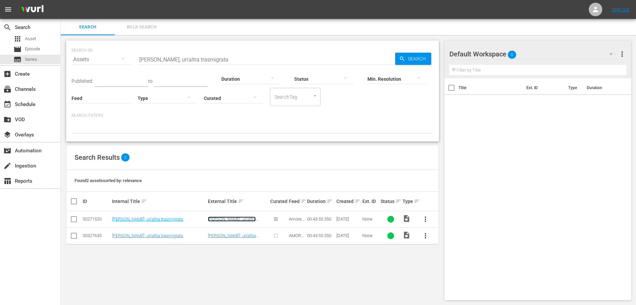
click at [244, 219] on link "[PERSON_NAME], un'altra trasmigrata" at bounding box center [232, 221] width 48 height 10
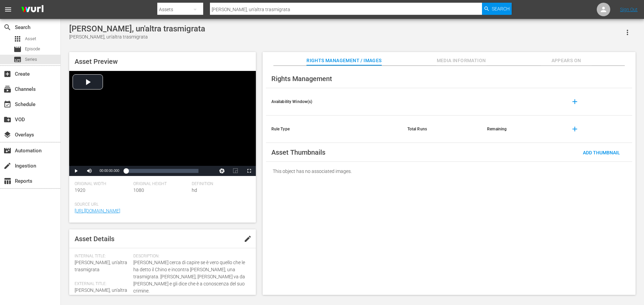
click at [445, 60] on span "Media Information" at bounding box center [461, 60] width 51 height 8
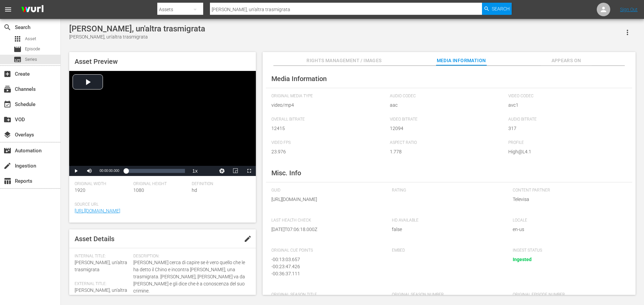
drag, startPoint x: 347, startPoint y: 210, endPoint x: 350, endPoint y: 224, distance: 14.7
click at [350, 211] on div "GUID [URL][DOMAIN_NAME]" at bounding box center [328, 199] width 114 height 23
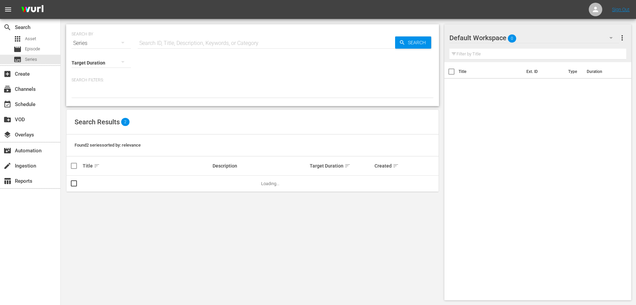
click at [86, 43] on div "Series" at bounding box center [101, 43] width 59 height 19
click at [86, 101] on div "Assets" at bounding box center [93, 99] width 27 height 11
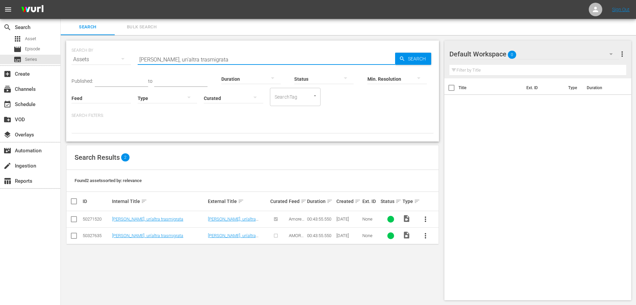
drag, startPoint x: 242, startPoint y: 57, endPoint x: 133, endPoint y: 60, distance: 109.4
click at [133, 60] on div "SEARCH BY Search By Assets Search ID, Title, Description, Keywords, or Category…" at bounding box center [253, 55] width 362 height 24
paste input "La liberazione di [PERSON_NAME]"
type input "La liberazione di [PERSON_NAME]"
click at [421, 56] on span "Search" at bounding box center [418, 59] width 26 height 12
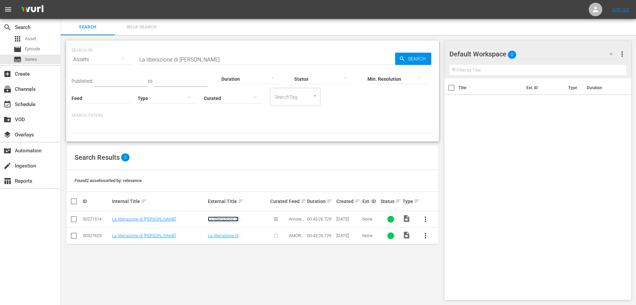
click at [234, 219] on link "La liberazione di [PERSON_NAME]" at bounding box center [224, 221] width 32 height 10
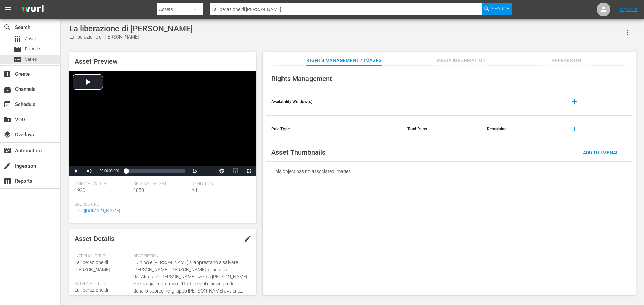
click at [459, 59] on span "Media Information" at bounding box center [461, 60] width 51 height 8
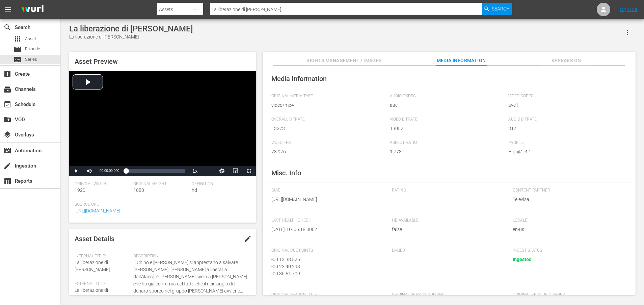
drag, startPoint x: 344, startPoint y: 208, endPoint x: 351, endPoint y: 228, distance: 20.7
click at [351, 228] on div "GUID [URL][DOMAIN_NAME] Rating Content Partner Televisa Last Health Check [DATE…" at bounding box center [448, 252] width 355 height 128
drag, startPoint x: 351, startPoint y: 228, endPoint x: 348, endPoint y: 206, distance: 22.2
click at [348, 203] on span "[URL][DOMAIN_NAME]" at bounding box center [326, 199] width 111 height 7
click at [345, 203] on span "[URL][DOMAIN_NAME]" at bounding box center [326, 199] width 111 height 7
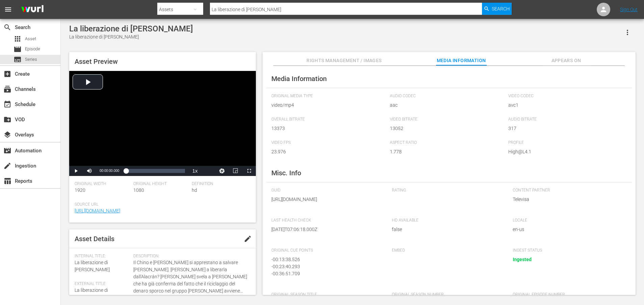
click at [349, 203] on span "[URL][DOMAIN_NAME]" at bounding box center [326, 199] width 111 height 7
drag, startPoint x: 346, startPoint y: 207, endPoint x: 347, endPoint y: 215, distance: 8.5
click at [347, 203] on span "[URL][DOMAIN_NAME]" at bounding box center [326, 199] width 111 height 7
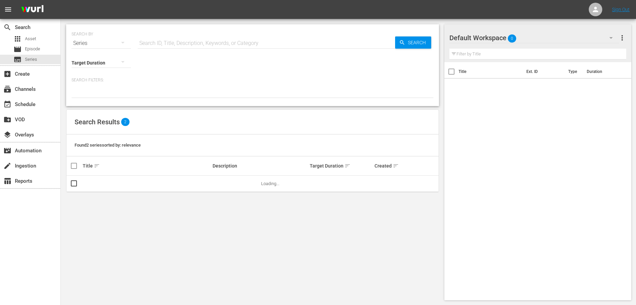
drag, startPoint x: 107, startPoint y: 46, endPoint x: 111, endPoint y: 47, distance: 4.4
click at [107, 46] on div "Target Duration" at bounding box center [101, 58] width 59 height 24
click at [109, 45] on div "Series" at bounding box center [101, 43] width 59 height 19
click at [89, 98] on div "Assets" at bounding box center [93, 99] width 27 height 11
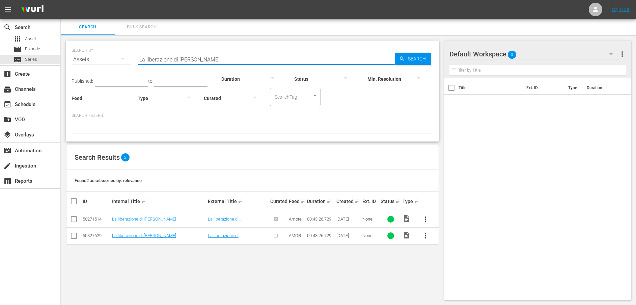
drag, startPoint x: 214, startPoint y: 59, endPoint x: 118, endPoint y: 66, distance: 95.8
click at [118, 66] on div "SEARCH BY Search By Assets Search ID, Title, Description, Keywords, or Category…" at bounding box center [253, 55] width 362 height 24
paste input "Sono tuo padre nel corpo di un altro"
type input "Sono tuo padre nel corpo di un altro"
click at [407, 61] on span "Search" at bounding box center [418, 59] width 26 height 12
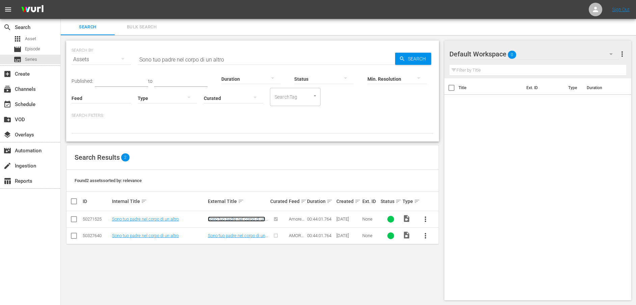
click at [227, 217] on link "Sono tuo padre nel corpo di un altro" at bounding box center [236, 221] width 57 height 10
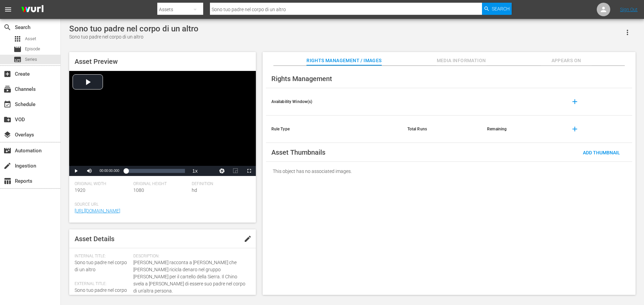
click at [454, 61] on span "Media Information" at bounding box center [461, 60] width 51 height 8
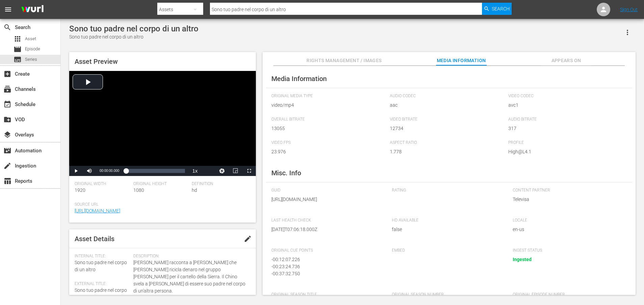
drag, startPoint x: 345, startPoint y: 206, endPoint x: 346, endPoint y: 212, distance: 6.2
click at [346, 203] on span "[URL][DOMAIN_NAME]" at bounding box center [326, 199] width 111 height 7
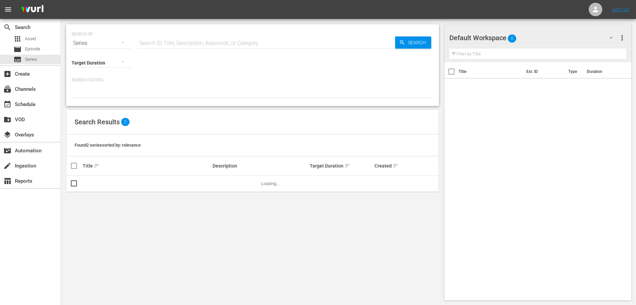
click at [96, 45] on div "Series" at bounding box center [101, 43] width 59 height 19
click at [93, 98] on div "Assets" at bounding box center [93, 99] width 27 height 11
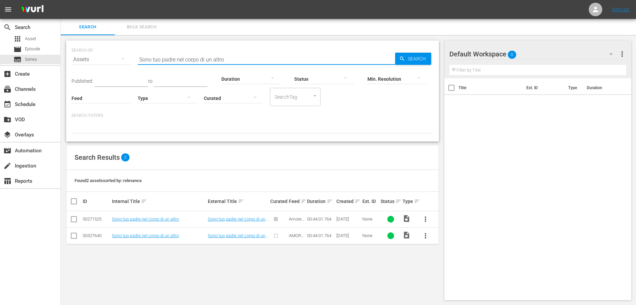
drag, startPoint x: 258, startPoint y: 57, endPoint x: 120, endPoint y: 58, distance: 138.4
click at [120, 58] on div "SEARCH BY Search By Assets Search ID, Title, Description, Keywords, or Category…" at bounding box center [253, 55] width 362 height 24
paste input "[PERSON_NAME] scopre l'infedeltà di [PERSON_NAME]"
type input "[PERSON_NAME] scopre l'infedeltà di [PERSON_NAME]"
click at [397, 61] on div "Search" at bounding box center [413, 59] width 36 height 12
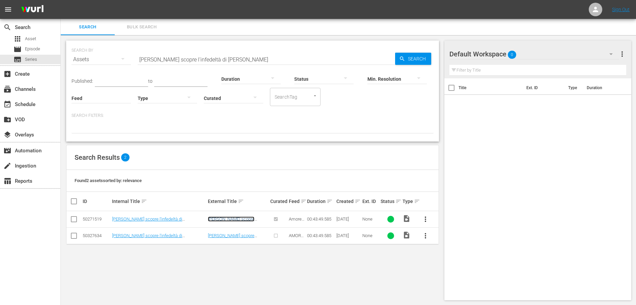
click at [241, 219] on link "[PERSON_NAME] scopre l'infedeltà di [PERSON_NAME]" at bounding box center [236, 221] width 56 height 10
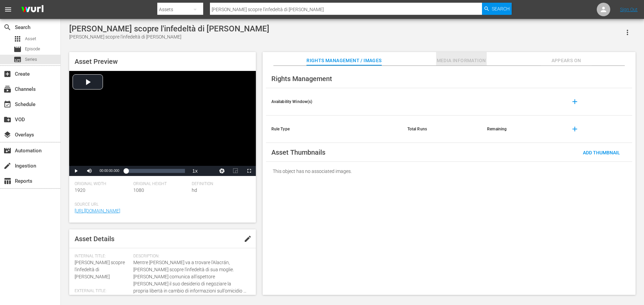
click at [472, 62] on span "Media Information" at bounding box center [461, 60] width 51 height 8
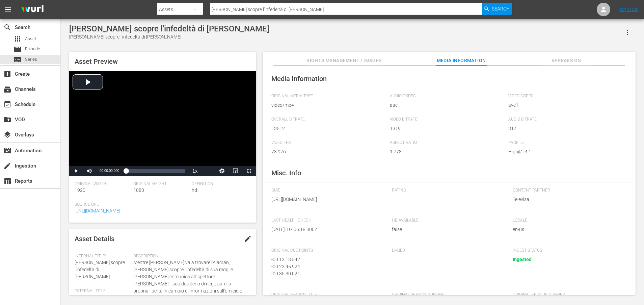
drag, startPoint x: 345, startPoint y: 206, endPoint x: 348, endPoint y: 213, distance: 7.9
click at [348, 203] on span "[URL][DOMAIN_NAME]" at bounding box center [326, 199] width 111 height 7
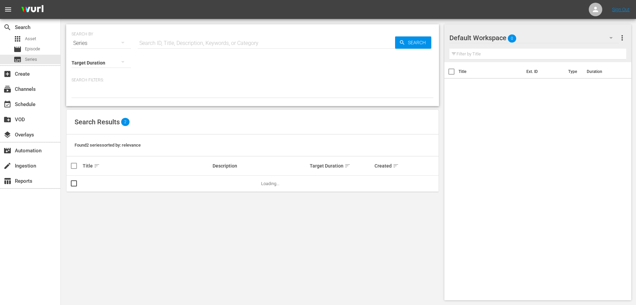
click at [101, 42] on div "Series" at bounding box center [101, 43] width 59 height 19
click at [91, 97] on div "Assets" at bounding box center [93, 99] width 27 height 11
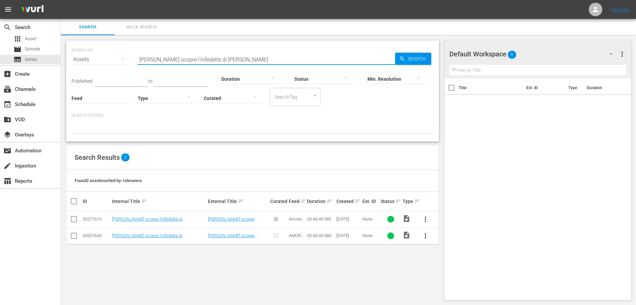
drag, startPoint x: 236, startPoint y: 59, endPoint x: 129, endPoint y: 62, distance: 106.7
click at [126, 62] on div "SEARCH BY Search By Assets Search ID, Title, Description, Keywords, or Category…" at bounding box center [253, 55] width 362 height 24
paste input "ontilla sospetta di [PERSON_NAME]"
type input "[PERSON_NAME] sospetta di [PERSON_NAME]"
click at [411, 57] on span "Search" at bounding box center [418, 59] width 26 height 12
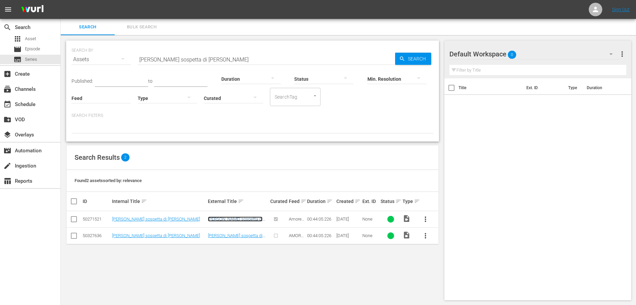
click at [234, 219] on link "[PERSON_NAME] sospetta di [PERSON_NAME]" at bounding box center [235, 221] width 55 height 10
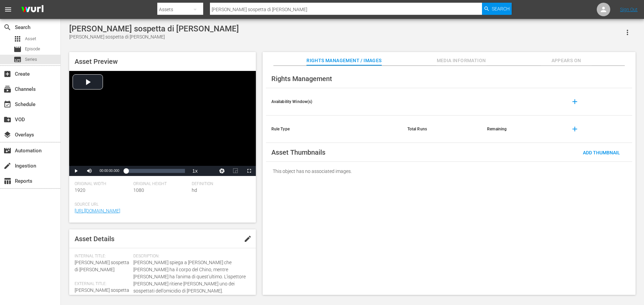
click at [468, 60] on span "Media Information" at bounding box center [461, 60] width 51 height 8
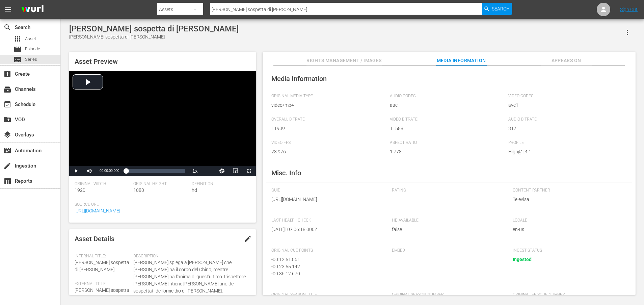
click at [347, 203] on span "[URL][DOMAIN_NAME]" at bounding box center [326, 199] width 111 height 7
drag, startPoint x: 346, startPoint y: 207, endPoint x: 348, endPoint y: 211, distance: 4.8
click at [348, 203] on span "[URL][DOMAIN_NAME]" at bounding box center [326, 199] width 111 height 7
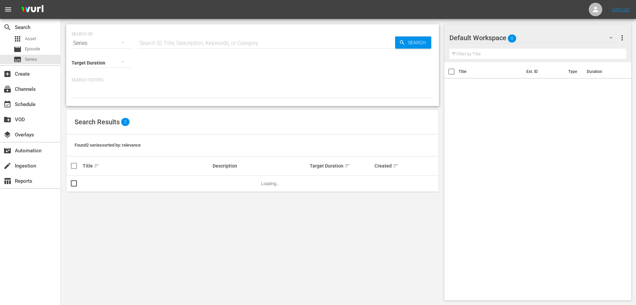
click at [113, 43] on div "Series" at bounding box center [101, 43] width 59 height 19
click at [94, 97] on div "Assets" at bounding box center [93, 99] width 27 height 11
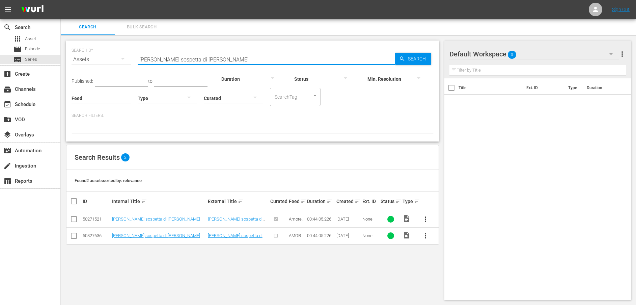
drag, startPoint x: 222, startPoint y: 56, endPoint x: 76, endPoint y: 56, distance: 146.2
click at [76, 56] on div "SEARCH BY Search By Assets Search ID, Title, Description, Keywords, or Category…" at bounding box center [253, 55] width 362 height 24
paste input "Sono colui che ti ama dopo la morte"
type input "Sono colui che ti ama dopo la morte"
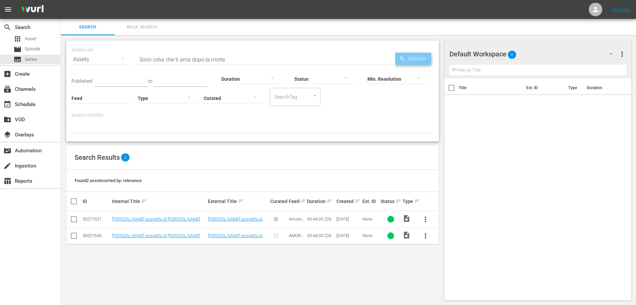
click at [412, 60] on span "Search" at bounding box center [418, 59] width 26 height 12
click at [235, 219] on link "Sono colui che ti ama dopo la morte" at bounding box center [236, 221] width 56 height 10
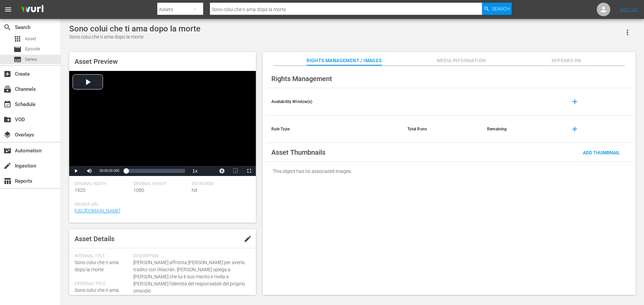
click at [462, 55] on button "Media Information" at bounding box center [461, 59] width 51 height 14
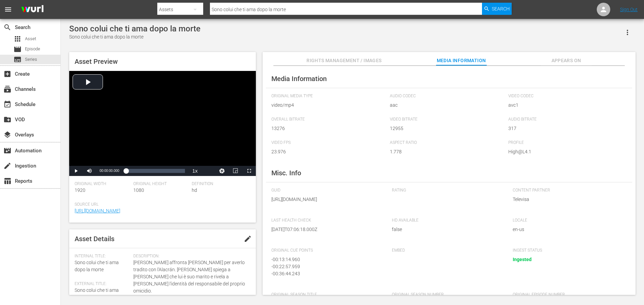
drag, startPoint x: 346, startPoint y: 208, endPoint x: 346, endPoint y: 213, distance: 4.7
click at [346, 203] on span "[URL][DOMAIN_NAME]" at bounding box center [326, 199] width 111 height 7
